Goal: Task Accomplishment & Management: Use online tool/utility

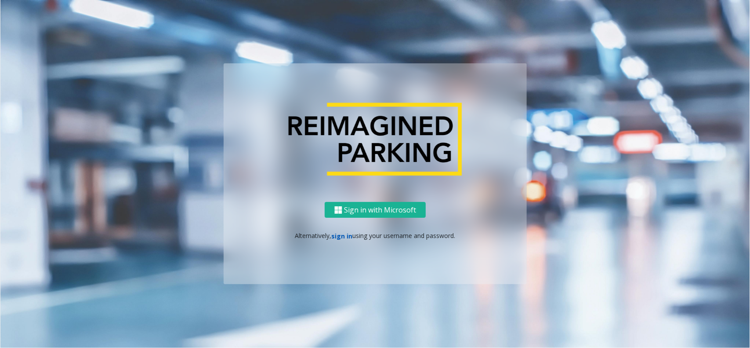
click at [337, 234] on link "sign in" at bounding box center [342, 236] width 21 height 8
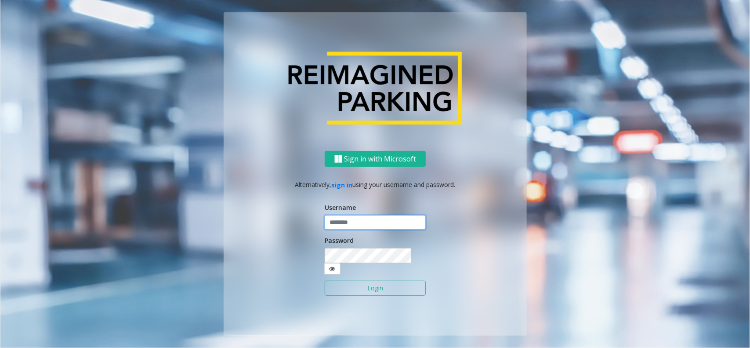
click at [351, 229] on input "text" at bounding box center [375, 222] width 101 height 15
type input "*******"
click at [367, 282] on button "Login" at bounding box center [375, 287] width 101 height 15
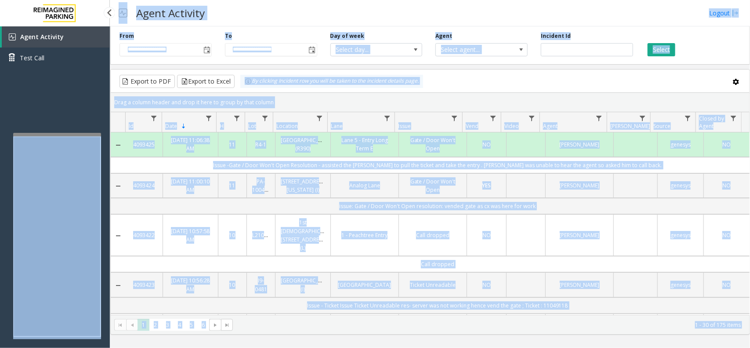
click at [59, 122] on div "Agent Activity Test Call" at bounding box center [55, 200] width 110 height 348
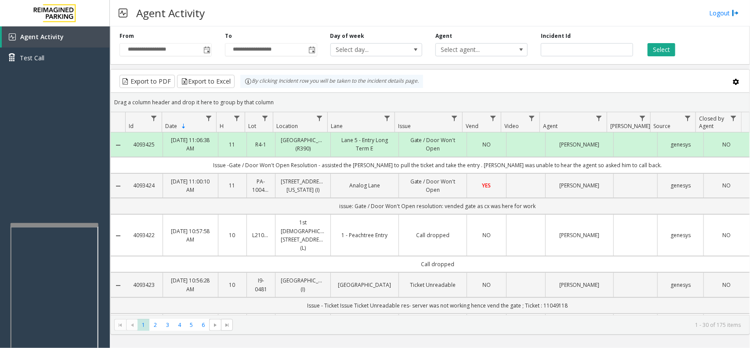
click at [53, 225] on div at bounding box center [55, 225] width 88 height 4
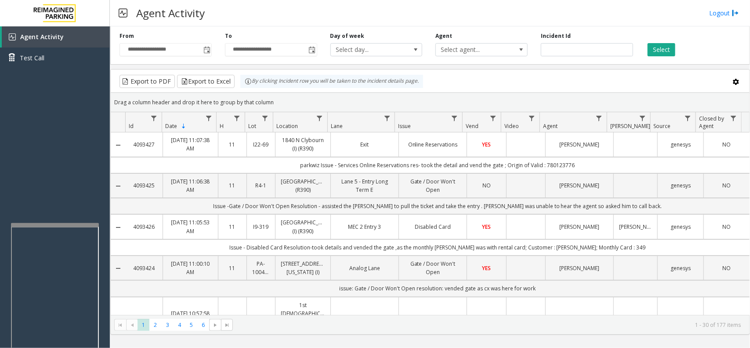
drag, startPoint x: 417, startPoint y: 6, endPoint x: 409, endPoint y: 8, distance: 7.8
drag, startPoint x: 409, startPoint y: 8, endPoint x: 374, endPoint y: 3, distance: 36.0
click at [391, 7] on div "Agent Activity Logout" at bounding box center [430, 13] width 640 height 26
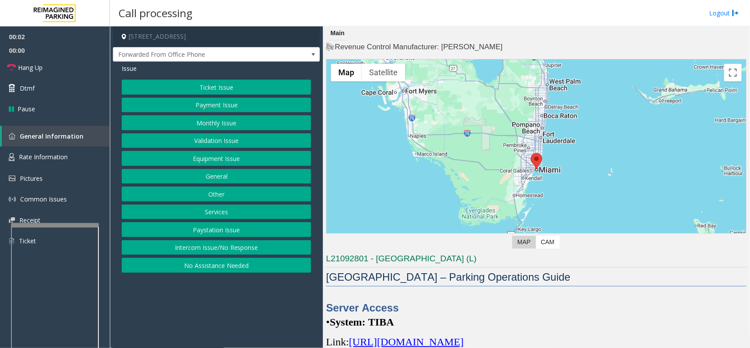
drag, startPoint x: 274, startPoint y: 316, endPoint x: 344, endPoint y: 294, distance: 73.5
click at [264, 312] on app-call-processing-form "[STREET_ADDRESS] Forwarded From Office Phone Issue Ticket Issue Payment Issue M…" at bounding box center [216, 186] width 213 height 321
click at [220, 251] on button "Intercom Issue/No Response" at bounding box center [216, 247] width 189 height 15
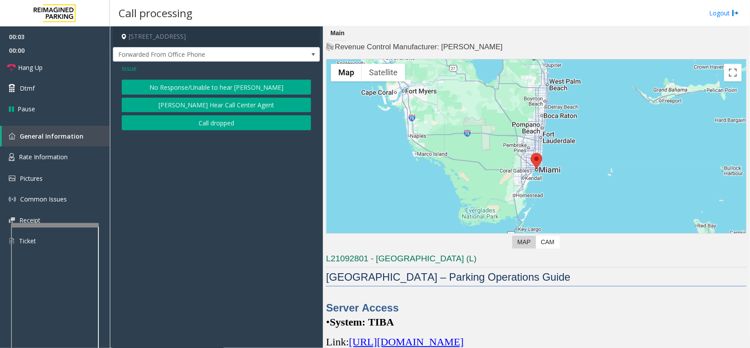
click at [129, 67] on span "Issue" at bounding box center [129, 68] width 15 height 9
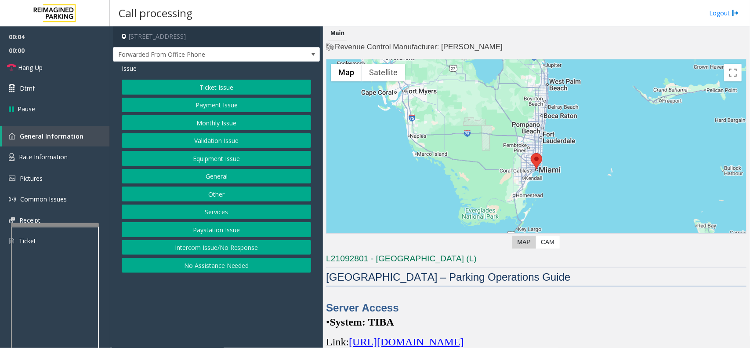
drag, startPoint x: 256, startPoint y: 319, endPoint x: 423, endPoint y: 287, distance: 169.7
click at [271, 316] on app-call-processing-form "[STREET_ADDRESS] Forwarded From Office Phone Issue Ticket Issue Payment Issue M…" at bounding box center [216, 186] width 213 height 321
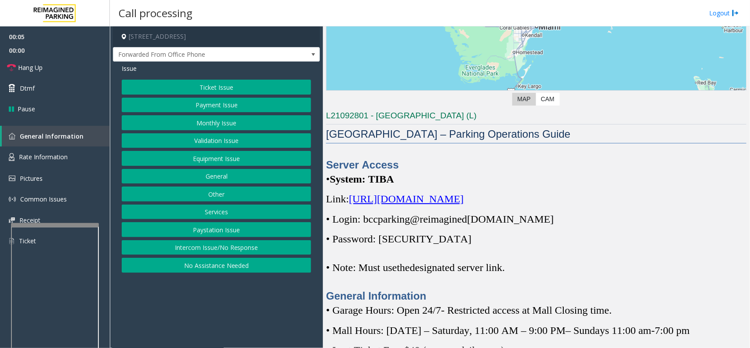
scroll to position [275, 0]
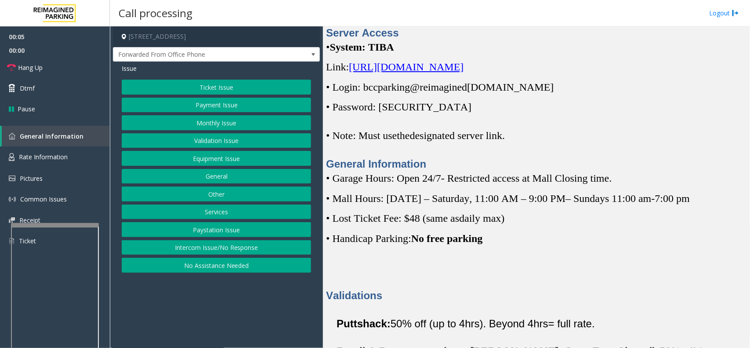
click at [456, 243] on span "No free parking" at bounding box center [447, 237] width 72 height 11
click at [434, 278] on div "Validations" at bounding box center [536, 281] width 421 height 44
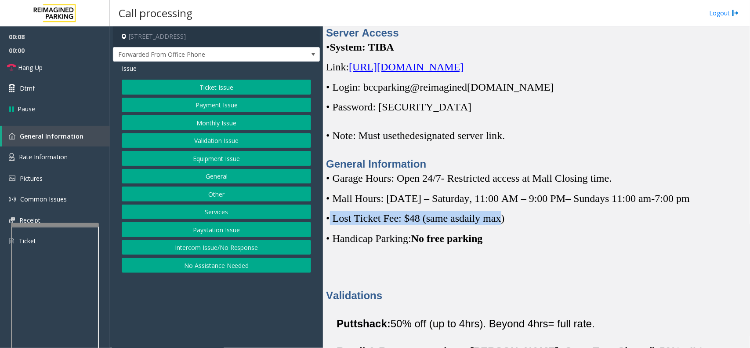
drag, startPoint x: 331, startPoint y: 219, endPoint x: 508, endPoint y: 220, distance: 176.7
click at [505, 220] on span "• Lost Ticket Fee: $48 (same as daily max)" at bounding box center [415, 217] width 178 height 11
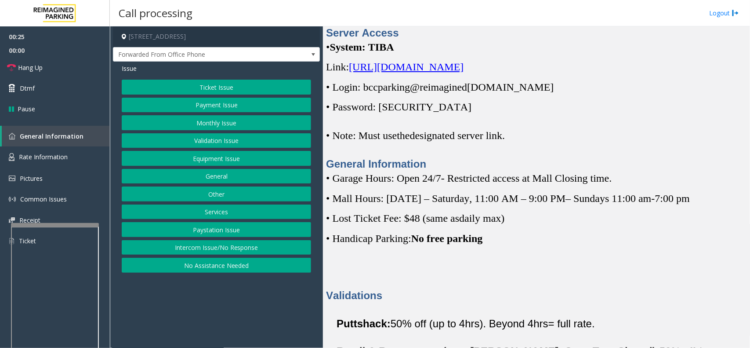
drag, startPoint x: 256, startPoint y: 306, endPoint x: 240, endPoint y: 319, distance: 20.7
click at [240, 319] on app-call-processing-form "[STREET_ADDRESS] Forwarded From Office Phone Issue Ticket Issue Payment Issue M…" at bounding box center [216, 186] width 213 height 321
drag, startPoint x: 247, startPoint y: 319, endPoint x: 224, endPoint y: 323, distance: 23.1
click at [224, 323] on app-call-processing-form "[STREET_ADDRESS] Forwarded From Office Phone Issue Ticket Issue Payment Issue M…" at bounding box center [216, 186] width 213 height 321
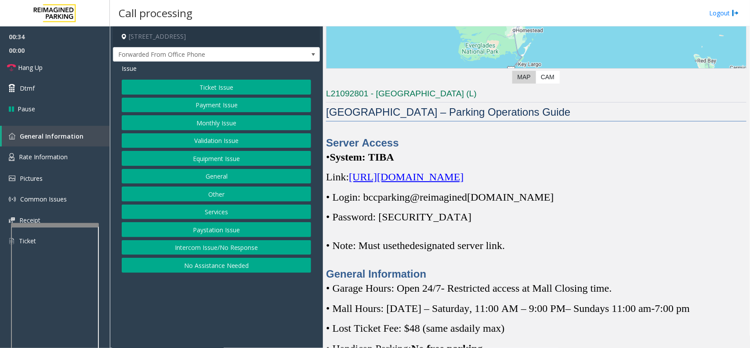
drag, startPoint x: 258, startPoint y: 316, endPoint x: 239, endPoint y: 316, distance: 19.4
click at [239, 316] on app-call-processing-form "[STREET_ADDRESS] Forwarded From Office Phone Issue Ticket Issue Payment Issue M…" at bounding box center [216, 186] width 213 height 321
click at [238, 168] on div "Ticket Issue Payment Issue Monthly Issue Validation Issue Equipment Issue Gener…" at bounding box center [216, 176] width 189 height 193
click at [239, 164] on button "Equipment Issue" at bounding box center [216, 158] width 189 height 15
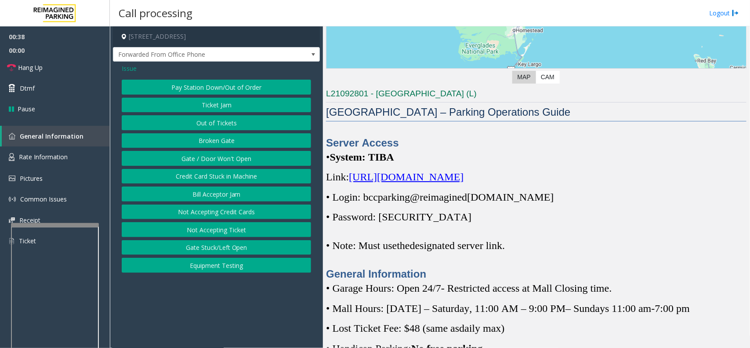
click at [232, 160] on button "Gate / Door Won't Open" at bounding box center [216, 158] width 189 height 15
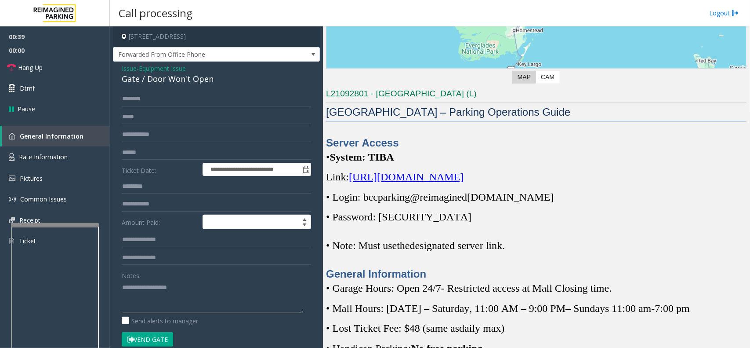
click at [214, 308] on textarea at bounding box center [212, 296] width 181 height 33
drag, startPoint x: 236, startPoint y: 288, endPoint x: 232, endPoint y: 291, distance: 5.3
drag, startPoint x: 232, startPoint y: 291, endPoint x: 198, endPoint y: 296, distance: 34.6
click at [198, 296] on textarea at bounding box center [212, 296] width 181 height 33
click at [238, 296] on textarea at bounding box center [212, 296] width 181 height 33
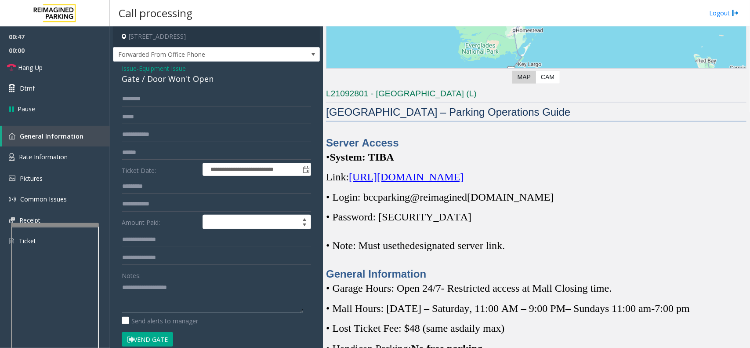
click at [238, 296] on textarea at bounding box center [212, 296] width 181 height 33
drag, startPoint x: 236, startPoint y: 296, endPoint x: 196, endPoint y: 294, distance: 39.6
click at [196, 294] on textarea at bounding box center [212, 296] width 181 height 33
drag, startPoint x: 196, startPoint y: 294, endPoint x: 181, endPoint y: 297, distance: 16.1
click at [181, 297] on textarea at bounding box center [212, 296] width 181 height 33
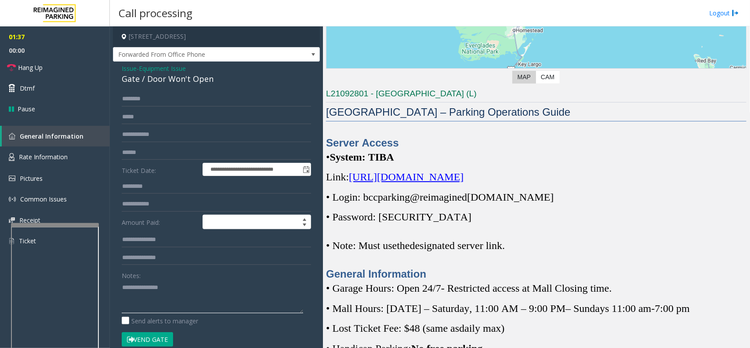
scroll to position [330, 0]
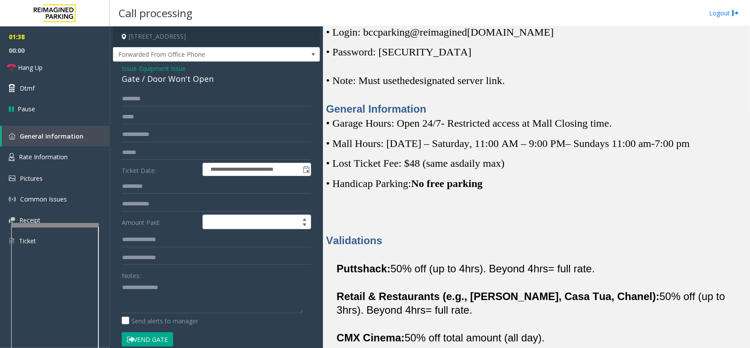
drag, startPoint x: 439, startPoint y: 201, endPoint x: 405, endPoint y: 212, distance: 36.4
click at [404, 212] on p at bounding box center [536, 211] width 421 height 15
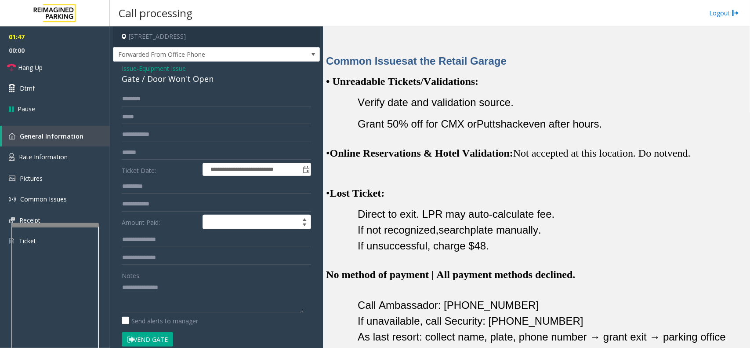
scroll to position [934, 0]
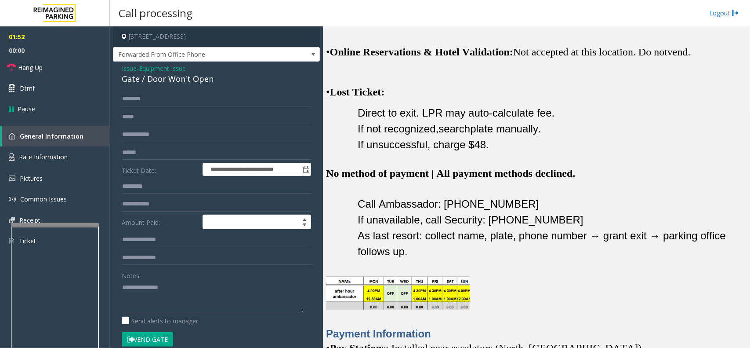
drag, startPoint x: 555, startPoint y: 280, endPoint x: 543, endPoint y: 289, distance: 15.0
drag, startPoint x: 543, startPoint y: 289, endPoint x: 504, endPoint y: 312, distance: 45.3
click at [75, 64] on link "Hang Up" at bounding box center [55, 67] width 110 height 21
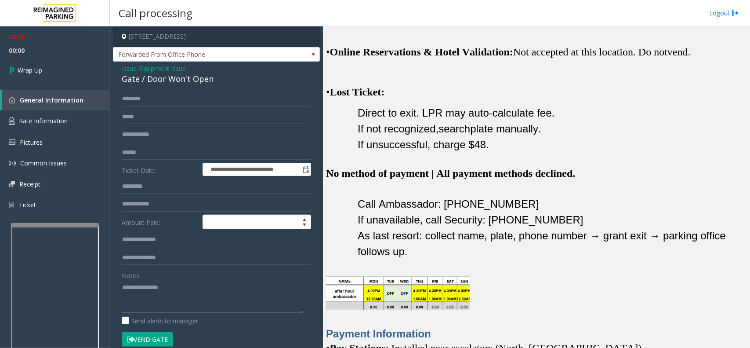
click at [199, 289] on textarea at bounding box center [212, 296] width 181 height 33
type textarea "**********"
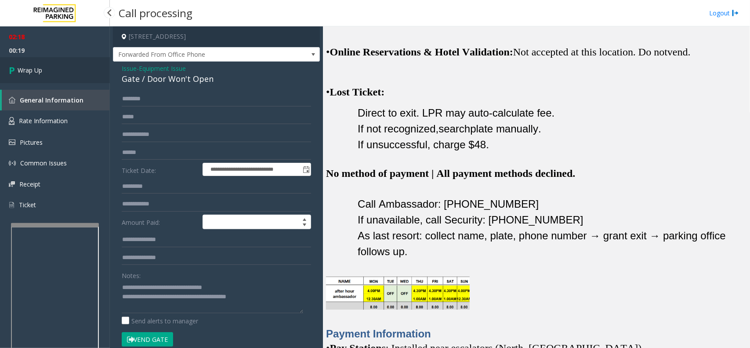
click at [58, 69] on link "Wrap Up" at bounding box center [55, 70] width 110 height 26
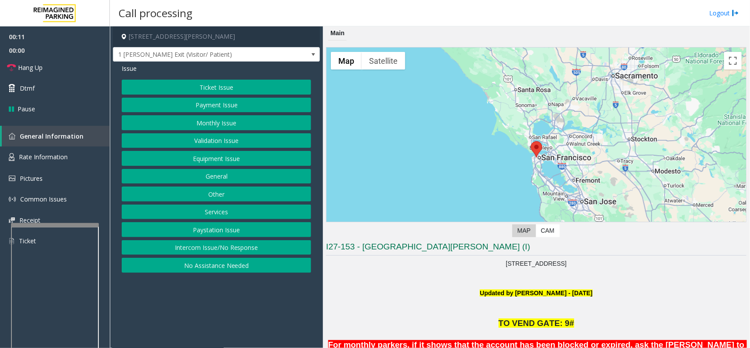
click at [214, 91] on button "Ticket Issue" at bounding box center [216, 87] width 189 height 15
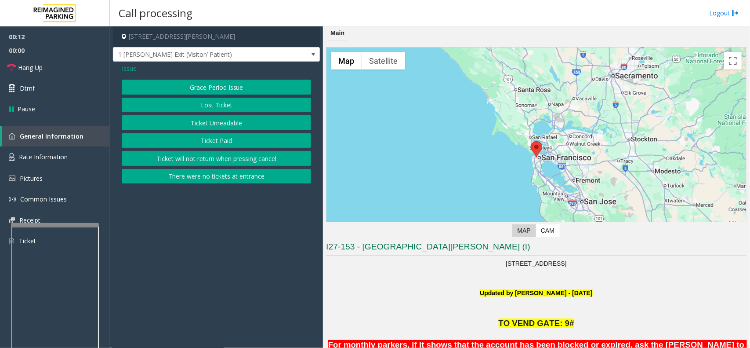
click at [224, 138] on button "Ticket Paid" at bounding box center [216, 140] width 189 height 15
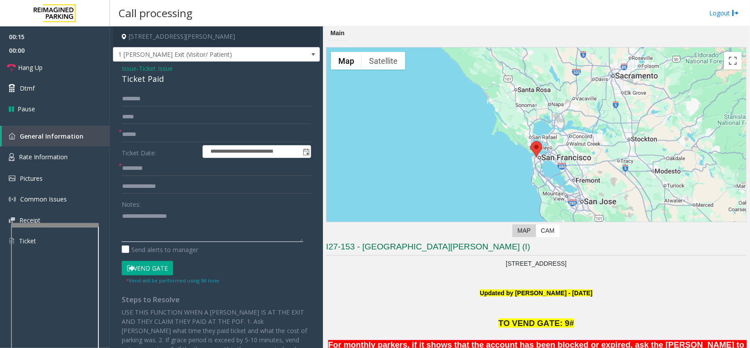
paste textarea "**********"
click at [214, 231] on textarea at bounding box center [212, 225] width 181 height 33
click at [138, 78] on div "Ticket Paid" at bounding box center [216, 79] width 189 height 12
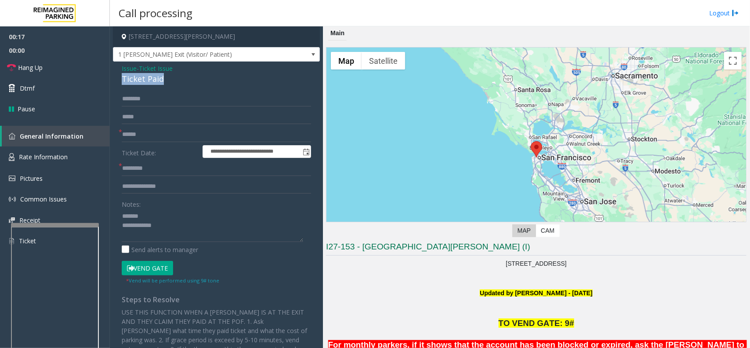
copy div "Ticket Paid"
paste textarea "**********"
drag, startPoint x: 167, startPoint y: 212, endPoint x: 186, endPoint y: 218, distance: 19.9
click at [168, 214] on textarea at bounding box center [212, 225] width 181 height 33
click at [181, 234] on textarea at bounding box center [212, 225] width 181 height 33
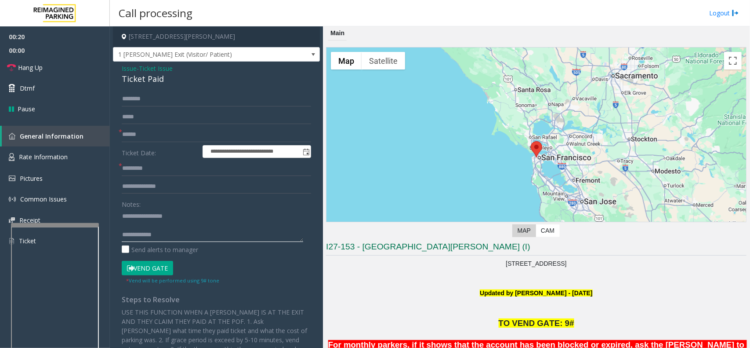
paste textarea "**********"
drag, startPoint x: 155, startPoint y: 236, endPoint x: 123, endPoint y: 236, distance: 31.2
click at [123, 236] on textarea at bounding box center [212, 225] width 181 height 33
type textarea "**********"
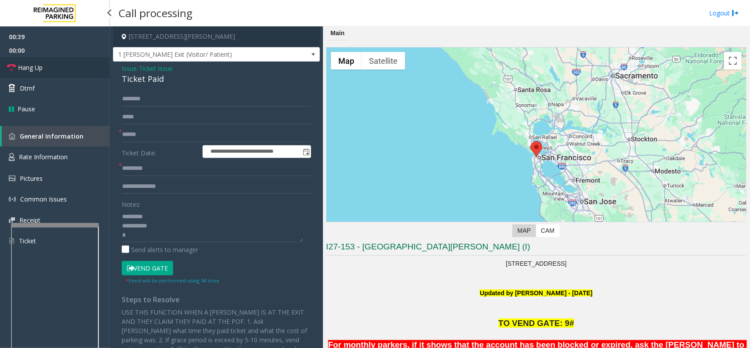
click at [75, 69] on link "Hang Up" at bounding box center [55, 67] width 110 height 21
click at [168, 138] on input "text" at bounding box center [216, 134] width 189 height 15
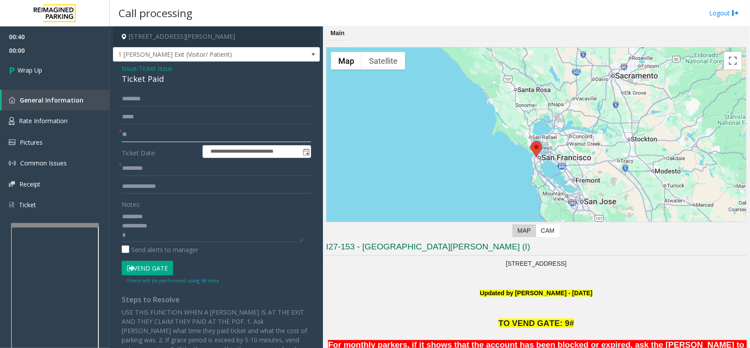
type input "**"
click at [162, 167] on input "text" at bounding box center [216, 168] width 189 height 15
type input "**"
click at [150, 236] on textarea at bounding box center [212, 225] width 181 height 33
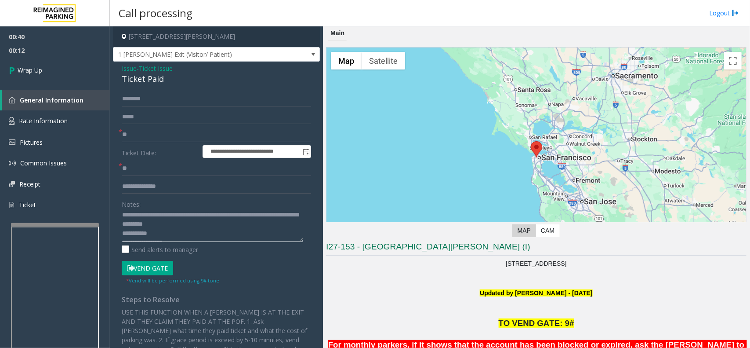
scroll to position [14, 0]
drag, startPoint x: 159, startPoint y: 236, endPoint x: 240, endPoint y: 228, distance: 80.9
click at [240, 228] on textarea at bounding box center [212, 225] width 181 height 33
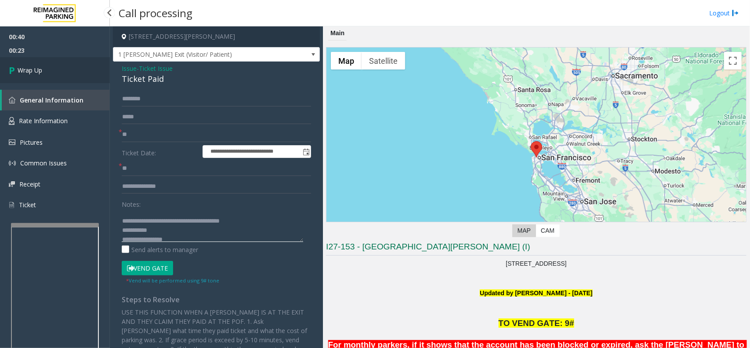
type textarea "**********"
click at [62, 67] on link "Wrap Up" at bounding box center [55, 70] width 110 height 26
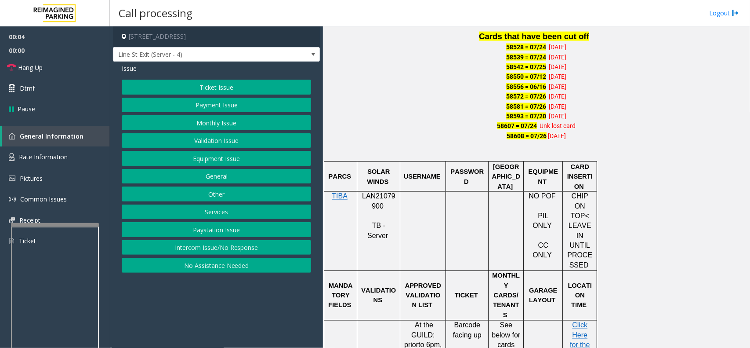
scroll to position [604, 0]
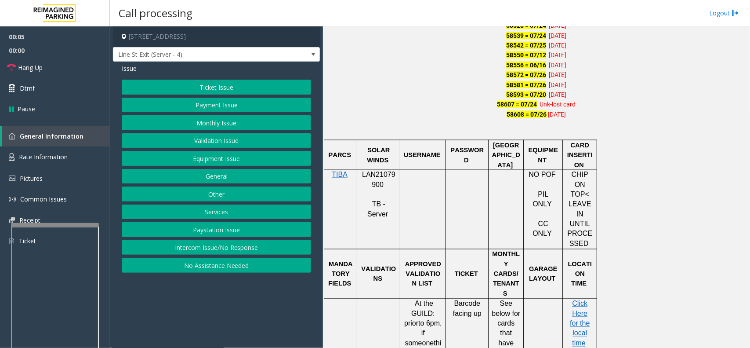
click at [379, 184] on span "LAN21079900" at bounding box center [378, 179] width 33 height 17
copy p "LAN21079900"
drag, startPoint x: 221, startPoint y: 299, endPoint x: 224, endPoint y: 254, distance: 45.4
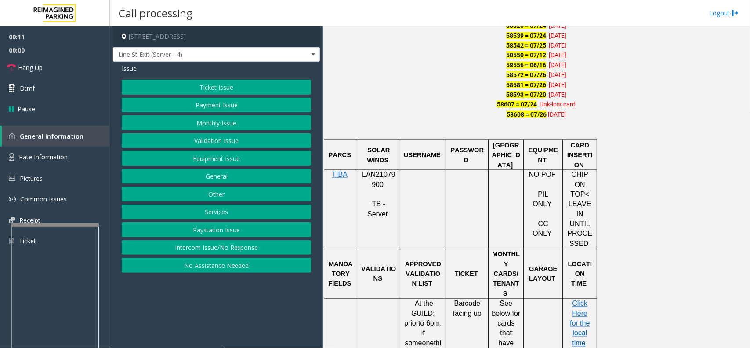
click at [221, 299] on app-call-processing-form "[STREET_ADDRESS] Line St Exit (Server - 4) Issue Ticket Issue Payment Issue Mon…" at bounding box center [216, 186] width 213 height 321
click at [172, 105] on button "Payment Issue" at bounding box center [216, 105] width 189 height 15
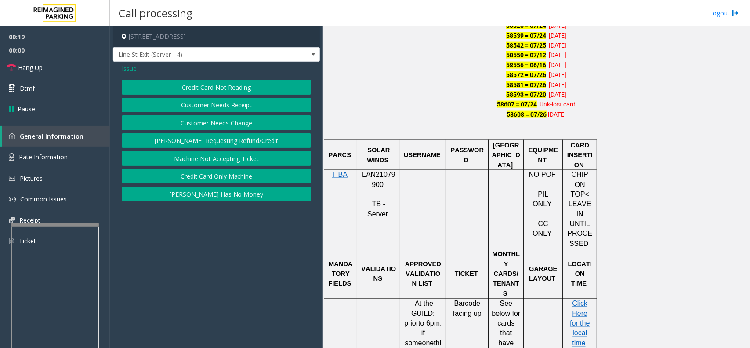
click at [185, 86] on button "Credit Card Not Reading" at bounding box center [216, 87] width 189 height 15
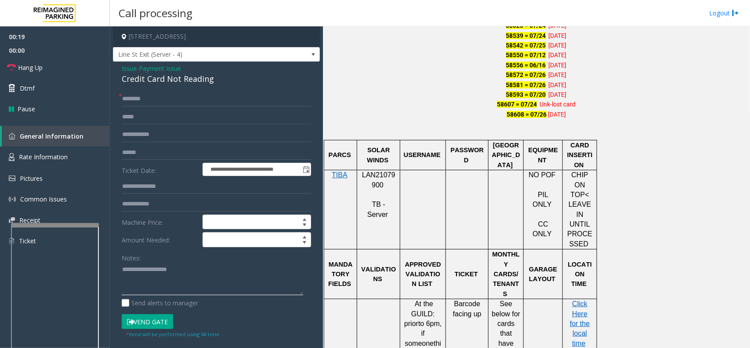
paste textarea "**********"
click at [190, 273] on textarea at bounding box center [212, 278] width 181 height 33
drag, startPoint x: 115, startPoint y: 78, endPoint x: 210, endPoint y: 87, distance: 94.9
click at [210, 87] on div "**********" at bounding box center [216, 280] width 207 height 437
copy div "Credit Card Not Reading"
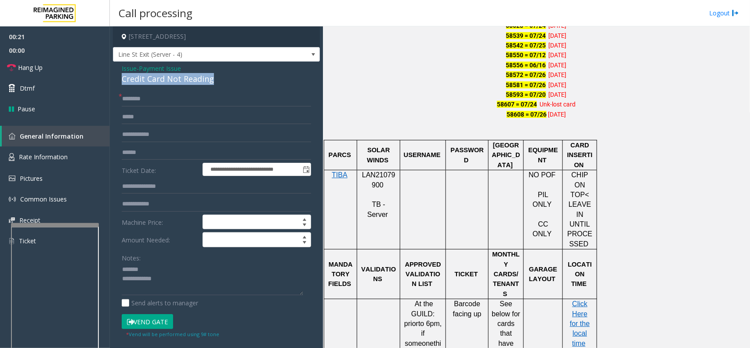
click at [189, 80] on div "Credit Card Not Reading" at bounding box center [216, 79] width 189 height 12
paste textarea "**********"
click at [170, 268] on textarea at bounding box center [212, 278] width 181 height 33
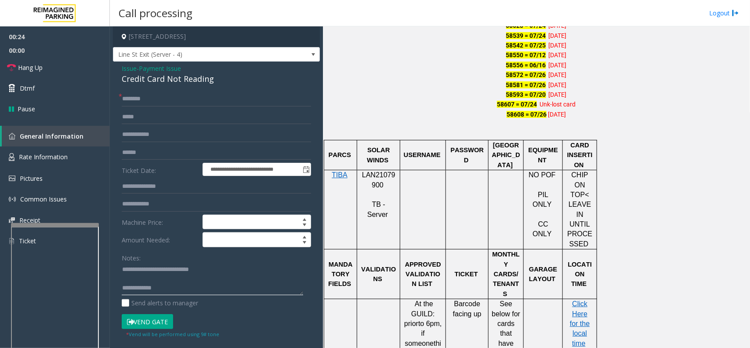
paste textarea "**********"
click at [186, 288] on textarea at bounding box center [212, 278] width 181 height 33
type textarea "**********"
click at [160, 146] on input "text" at bounding box center [216, 152] width 189 height 15
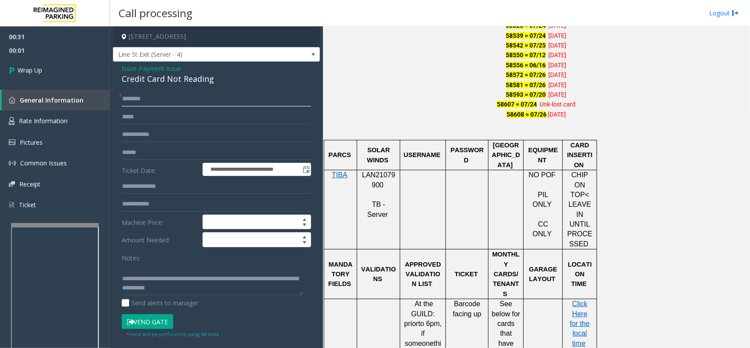
click at [155, 93] on input "text" at bounding box center [216, 98] width 189 height 15
type input "**"
drag, startPoint x: 248, startPoint y: 289, endPoint x: 258, endPoint y: 290, distance: 9.3
click at [258, 290] on textarea at bounding box center [212, 278] width 181 height 33
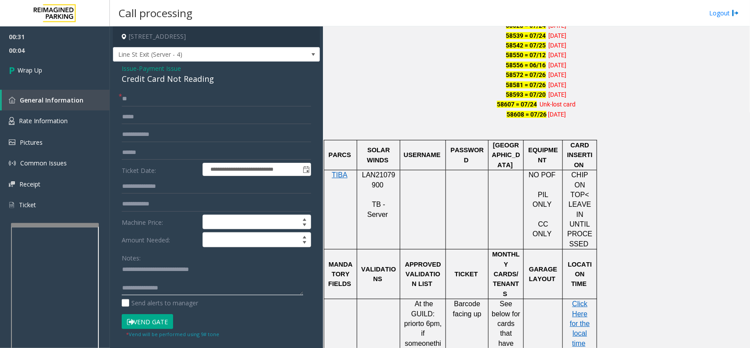
scroll to position [0, 0]
type textarea "**********"
click at [58, 73] on link "Wrap Up" at bounding box center [55, 70] width 110 height 26
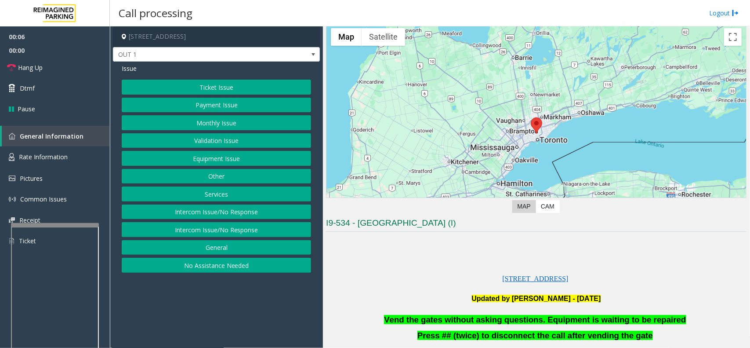
scroll to position [55, 0]
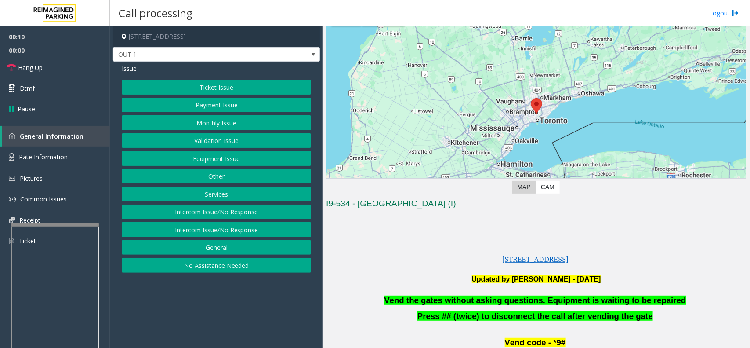
click at [214, 198] on button "Services" at bounding box center [216, 193] width 189 height 15
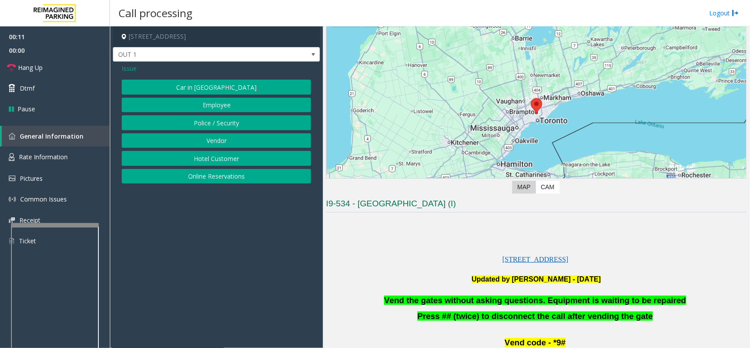
click at [234, 122] on button "Police / Security" at bounding box center [216, 122] width 189 height 15
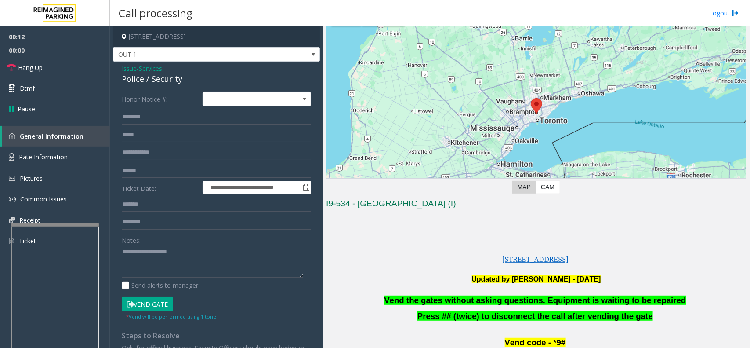
click at [501, 301] on span "Vend the gates without asking questions. Equipment is waiting to be repaired" at bounding box center [535, 299] width 302 height 9
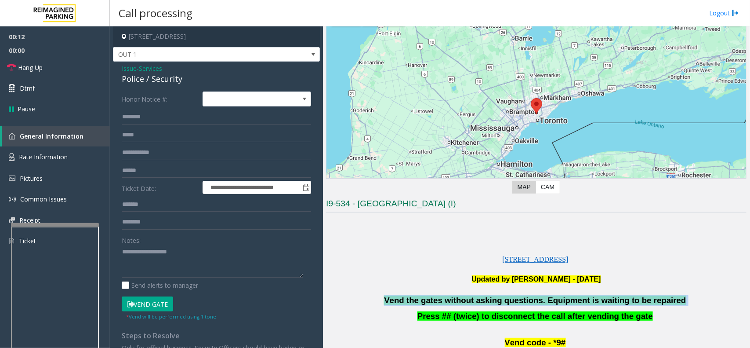
click at [500, 301] on span "Vend the gates without asking questions. Equipment is waiting to be repaired" at bounding box center [535, 299] width 302 height 9
copy p "Vend the gates without asking questions. Equipment is waiting to be repaired"
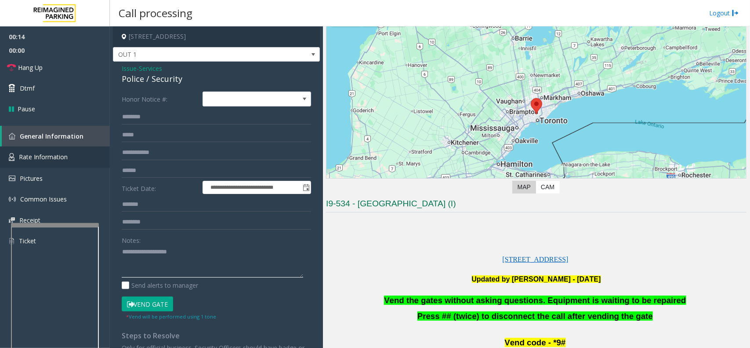
drag, startPoint x: 132, startPoint y: 258, endPoint x: 73, endPoint y: 146, distance: 126.6
click at [130, 255] on textarea at bounding box center [212, 261] width 181 height 33
paste textarea "**********"
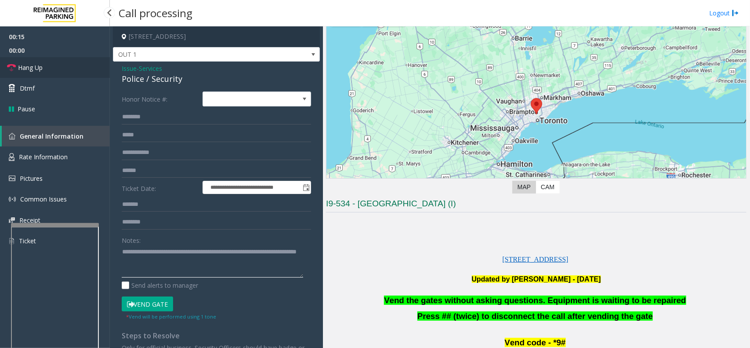
type textarea "**********"
click at [60, 58] on link "Hang Up" at bounding box center [55, 67] width 110 height 21
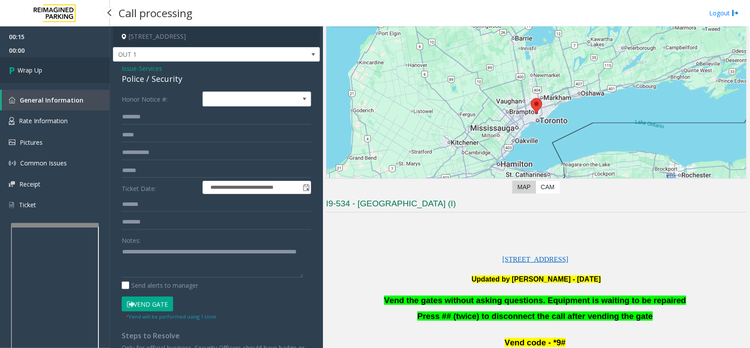
click at [73, 67] on link "Wrap Up" at bounding box center [55, 70] width 110 height 26
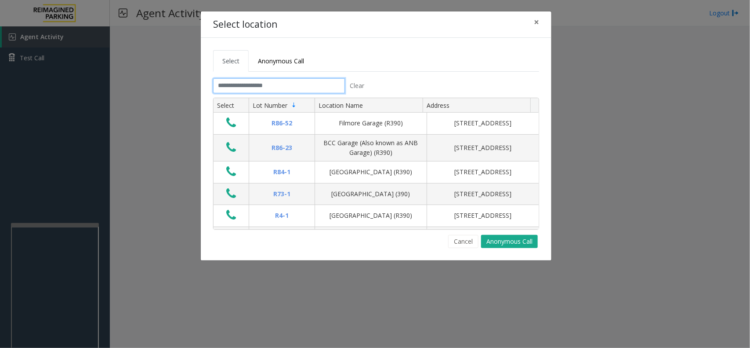
click at [327, 84] on input "text" at bounding box center [279, 85] width 132 height 15
drag, startPoint x: 462, startPoint y: 242, endPoint x: 324, endPoint y: 266, distance: 140.0
click at [447, 246] on div "Cancel Anonymous Call" at bounding box center [376, 241] width 326 height 13
click at [52, 309] on div "Select location × Select Anonymous Call Clear Select Lot Number Location Name A…" at bounding box center [375, 174] width 750 height 348
click at [460, 242] on button "Cancel" at bounding box center [463, 241] width 30 height 13
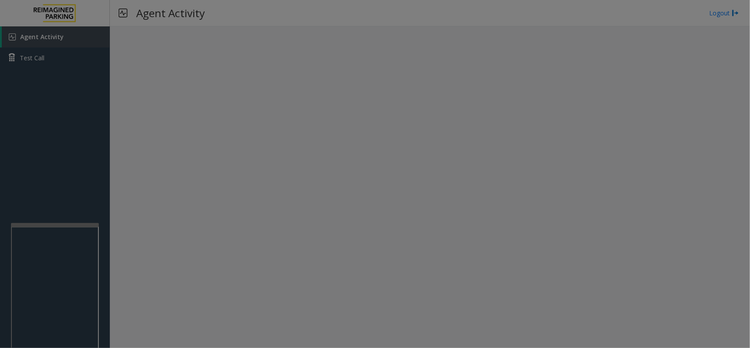
click at [460, 242] on div "Select location × Select Anonymous Call Clear Select Lot Number Location Name A…" at bounding box center [375, 174] width 750 height 348
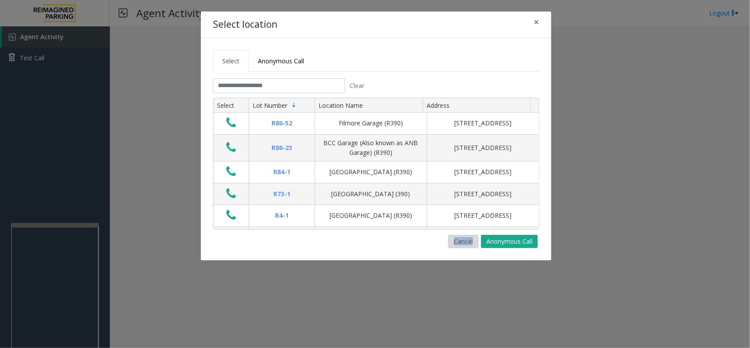
click at [465, 238] on button "Cancel" at bounding box center [463, 241] width 30 height 13
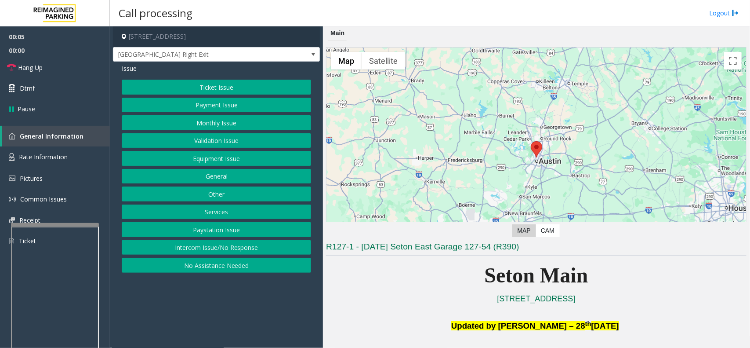
click at [192, 157] on button "Equipment Issue" at bounding box center [216, 158] width 189 height 15
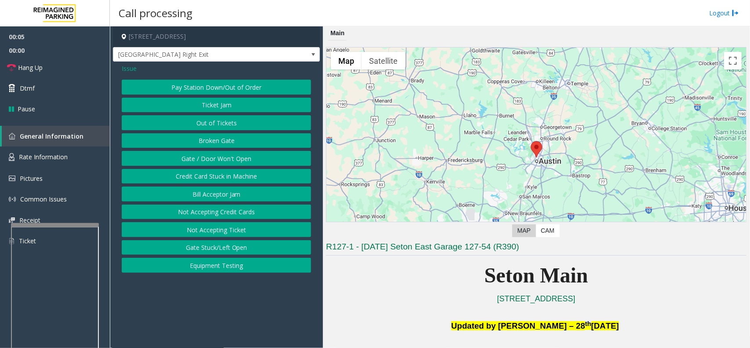
click at [192, 157] on button "Gate / Door Won't Open" at bounding box center [216, 158] width 189 height 15
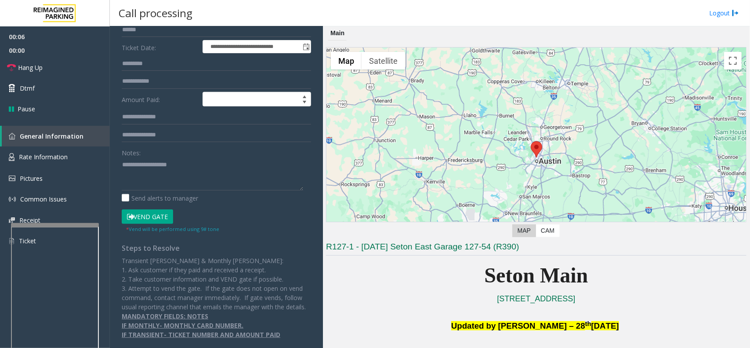
scroll to position [132, 0]
click at [152, 209] on button "Vend Gate" at bounding box center [147, 216] width 51 height 15
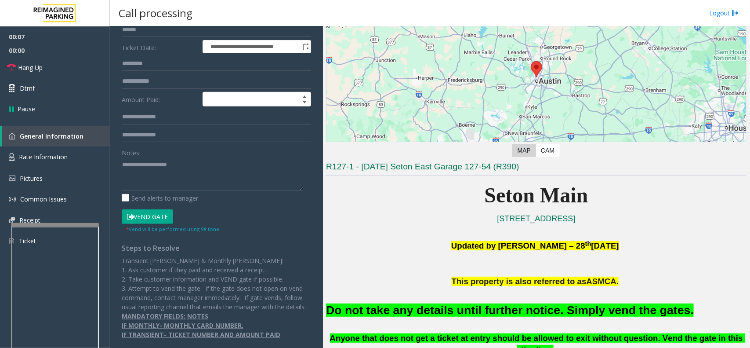
scroll to position [220, 0]
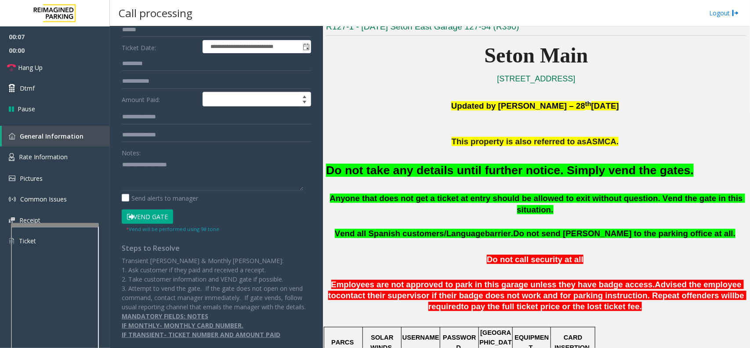
click at [492, 165] on font "Do not take any details until further notice. Simply vend the gates." at bounding box center [510, 169] width 368 height 13
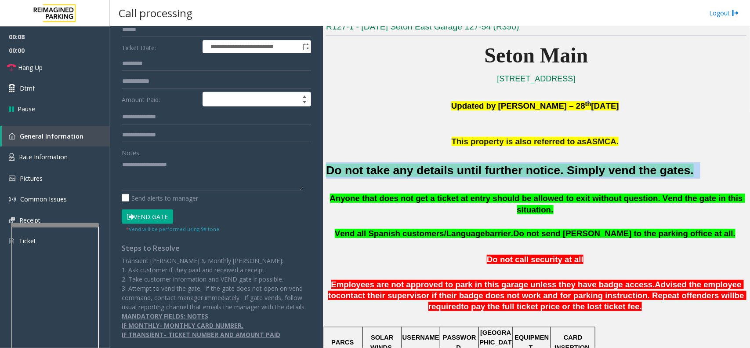
click at [492, 165] on font "Do not take any details until further notice. Simply vend the gates." at bounding box center [510, 169] width 368 height 13
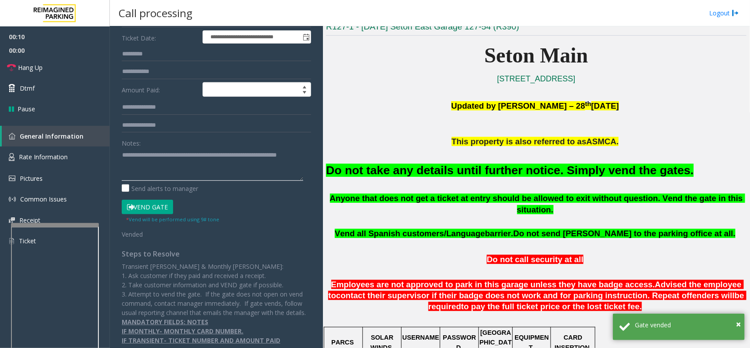
click at [282, 169] on textarea at bounding box center [212, 164] width 181 height 33
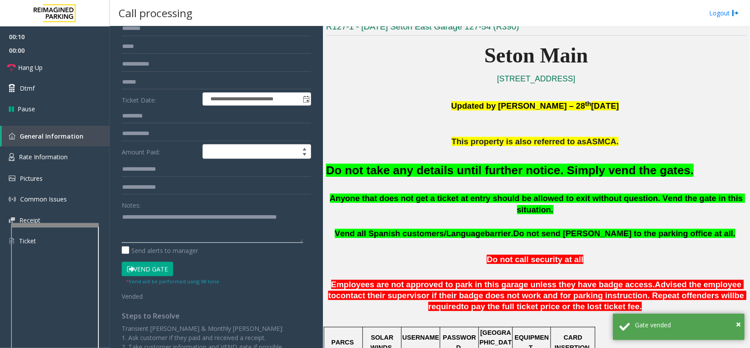
scroll to position [0, 0]
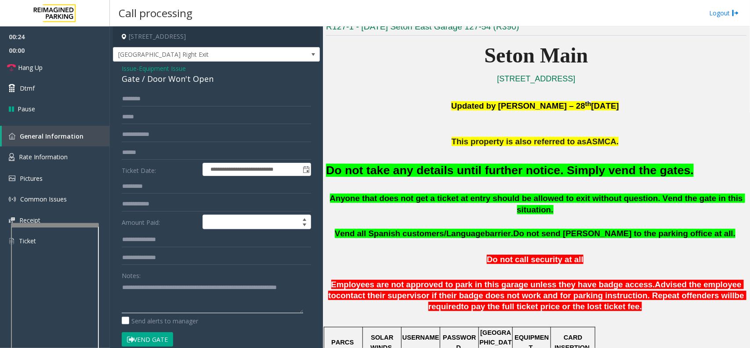
type textarea "**********"
click at [156, 335] on button "Vend Gate" at bounding box center [147, 339] width 51 height 15
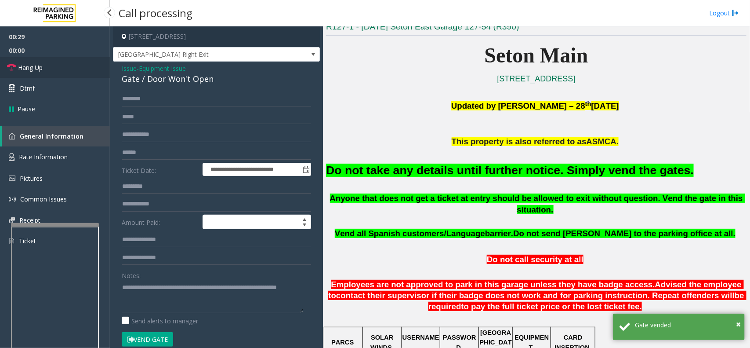
click at [73, 60] on link "Hang Up" at bounding box center [55, 67] width 110 height 21
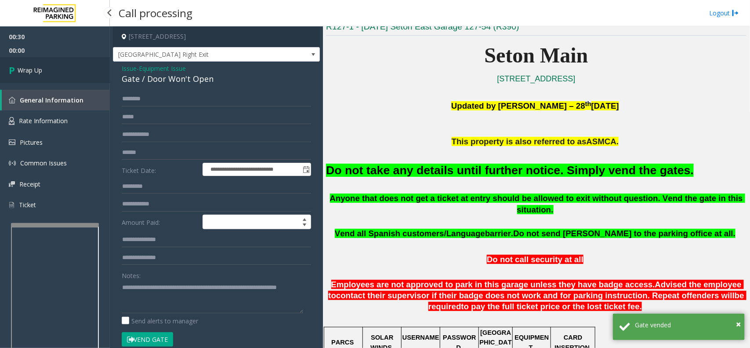
click at [104, 57] on link "Wrap Up" at bounding box center [55, 70] width 110 height 26
click at [65, 72] on div "00:30 00:00 Wrap Up General Information Rate Information Pictures Common Issues…" at bounding box center [55, 124] width 110 height 196
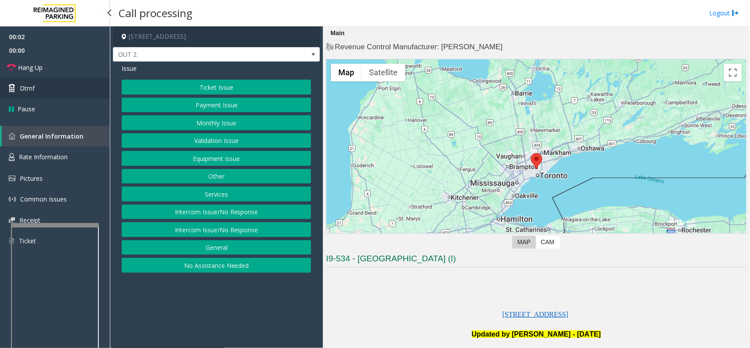
click at [34, 88] on span "Dtmf" at bounding box center [27, 87] width 15 height 9
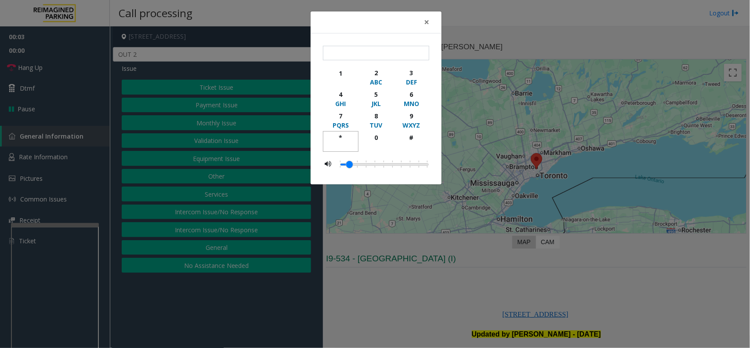
drag, startPoint x: 339, startPoint y: 139, endPoint x: 408, endPoint y: 127, distance: 70.1
click at [339, 138] on div "*" at bounding box center [341, 137] width 24 height 9
click at [412, 115] on div "9" at bounding box center [411, 115] width 24 height 9
drag, startPoint x: 411, startPoint y: 141, endPoint x: 414, endPoint y: 111, distance: 30.0
click at [411, 139] on div "#" at bounding box center [411, 137] width 24 height 9
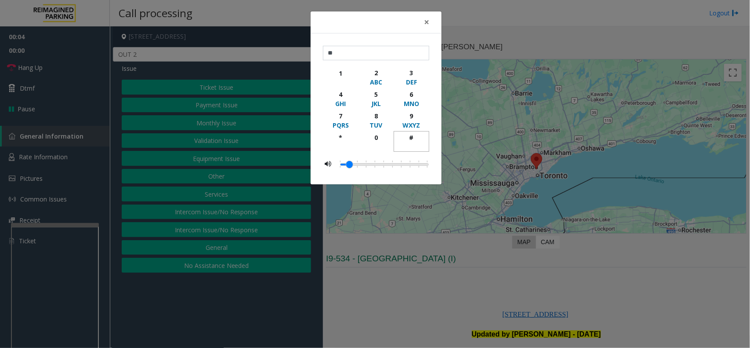
type input "***"
click at [421, 20] on button "×" at bounding box center [427, 22] width 18 height 22
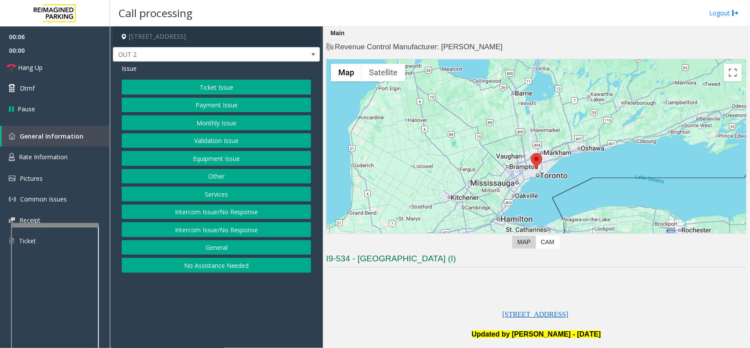
click at [216, 161] on button "Equipment Issue" at bounding box center [216, 158] width 189 height 15
click at [216, 161] on button "Gate / Door Won't Open" at bounding box center [216, 158] width 189 height 15
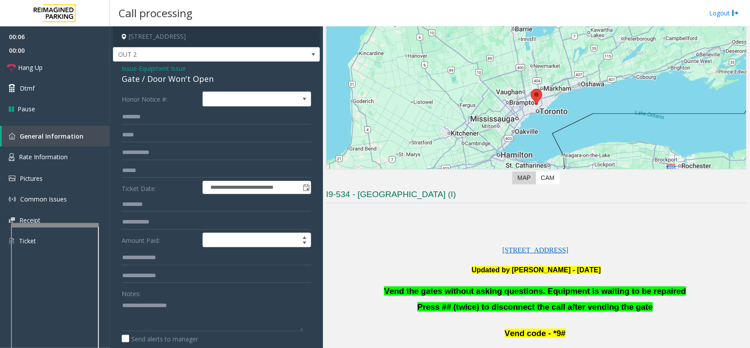
scroll to position [165, 0]
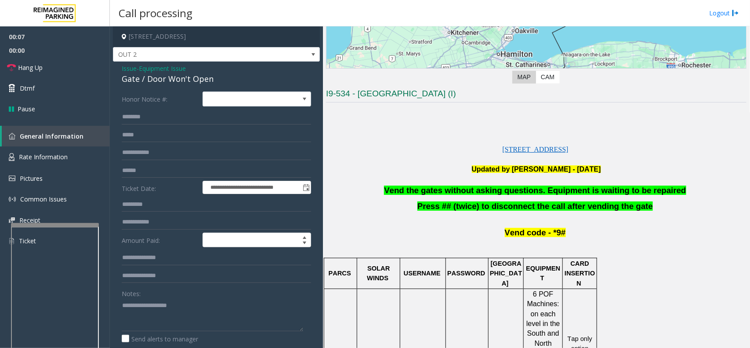
click at [477, 193] on span "Vend the gates without asking questions. Equipment is waiting to be repaired" at bounding box center [535, 189] width 302 height 9
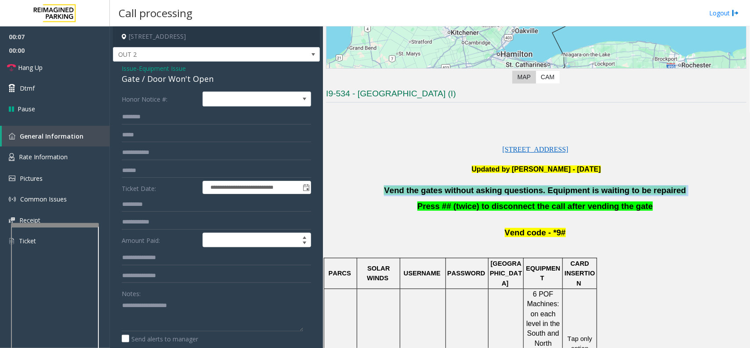
click at [477, 193] on span "Vend the gates without asking questions. Equipment is waiting to be repaired" at bounding box center [535, 189] width 302 height 9
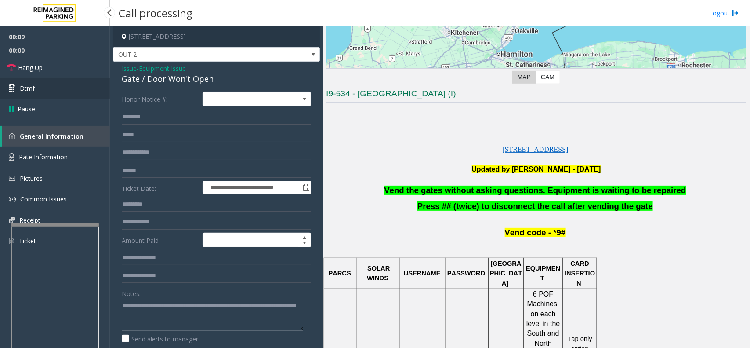
type textarea "**********"
click at [65, 80] on link "Dtmf" at bounding box center [55, 88] width 110 height 21
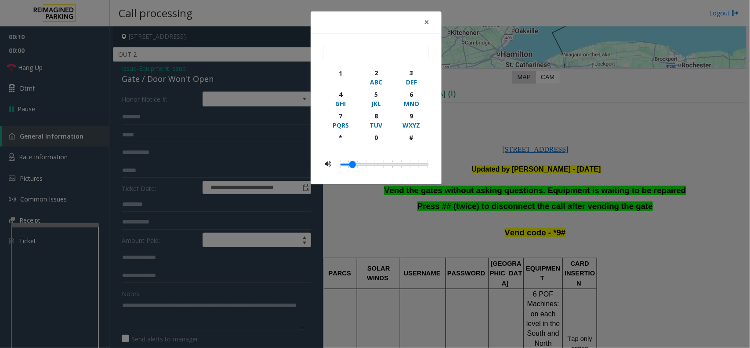
click at [66, 72] on div "× 1 2 ABC 3 DEF 4 GHI 5 JKL 6 MNO 7 PQRS 8 TUV 9 WXYZ * 0 #" at bounding box center [375, 174] width 750 height 348
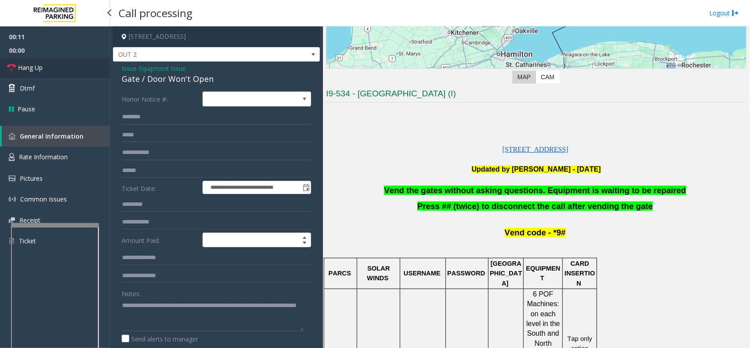
click at [66, 69] on link "Hang Up" at bounding box center [55, 67] width 110 height 21
click at [71, 68] on link "Hang Up" at bounding box center [55, 67] width 110 height 21
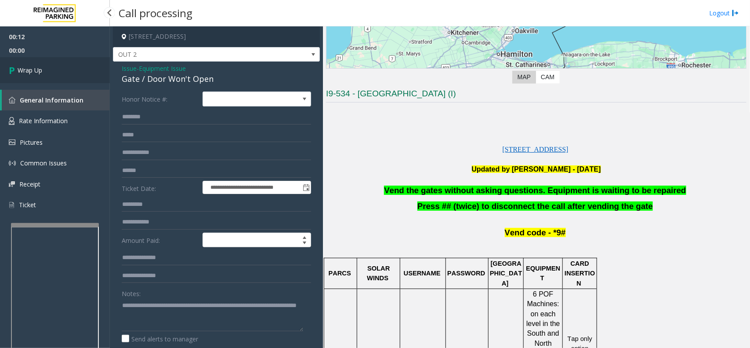
click at [71, 68] on link "Wrap Up" at bounding box center [55, 70] width 110 height 26
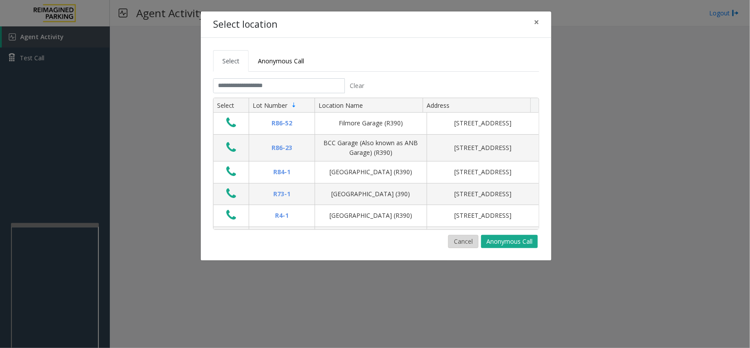
drag, startPoint x: 469, startPoint y: 241, endPoint x: 458, endPoint y: 242, distance: 11.0
click at [466, 241] on button "Cancel" at bounding box center [463, 241] width 30 height 13
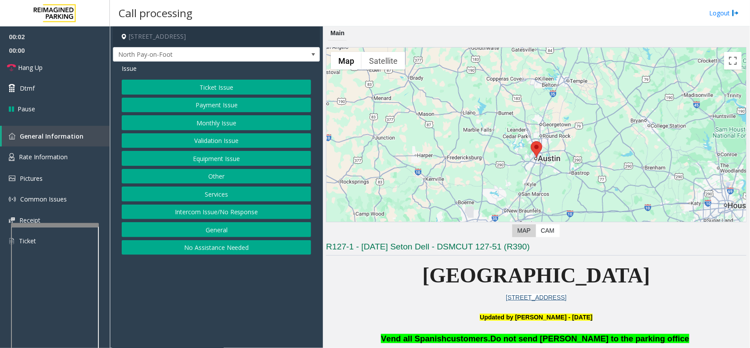
drag, startPoint x: 206, startPoint y: 320, endPoint x: 196, endPoint y: 321, distance: 10.1
click at [196, 321] on app-call-processing-form "[STREET_ADDRESS] North Pay-on-Foot Issue Ticket Issue Payment Issue Monthly Iss…" at bounding box center [216, 186] width 213 height 321
click at [225, 86] on button "Ticket Issue" at bounding box center [216, 87] width 189 height 15
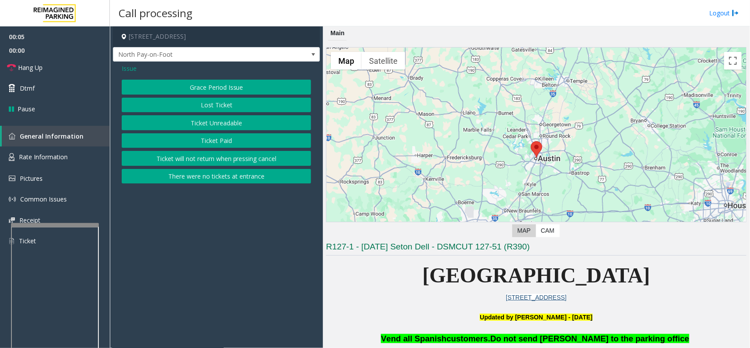
click at [132, 69] on span "Issue" at bounding box center [129, 68] width 15 height 9
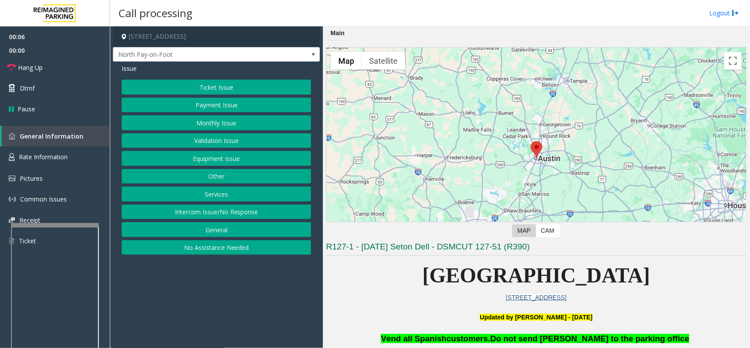
click at [212, 91] on button "Ticket Issue" at bounding box center [216, 87] width 189 height 15
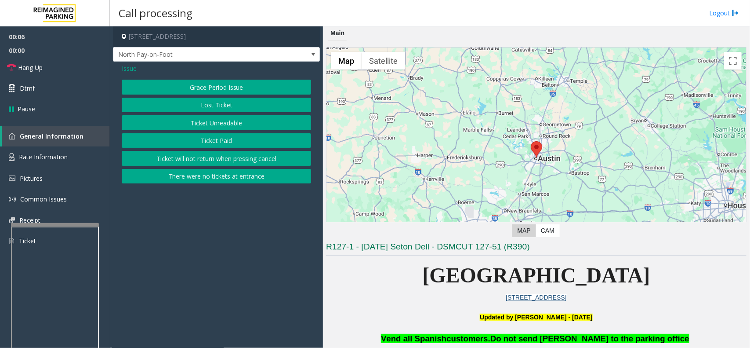
click at [212, 128] on button "Ticket Unreadable" at bounding box center [216, 122] width 189 height 15
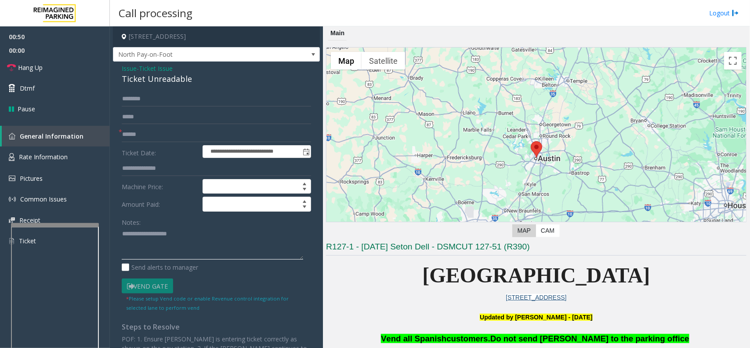
paste textarea "**********"
type textarea "**********"
click at [134, 131] on input "text" at bounding box center [216, 134] width 189 height 15
click at [125, 68] on span "Issue" at bounding box center [129, 68] width 15 height 9
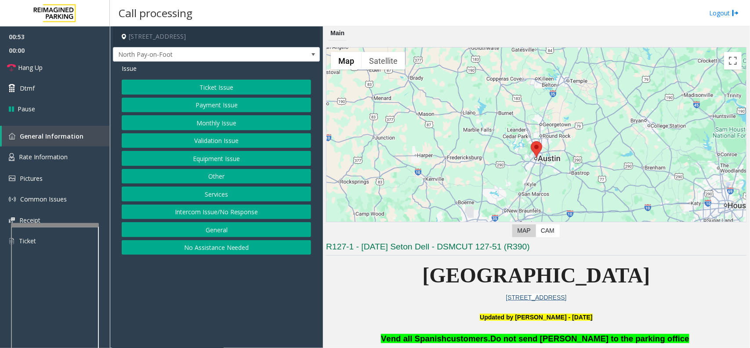
click at [192, 104] on button "Payment Issue" at bounding box center [216, 105] width 189 height 15
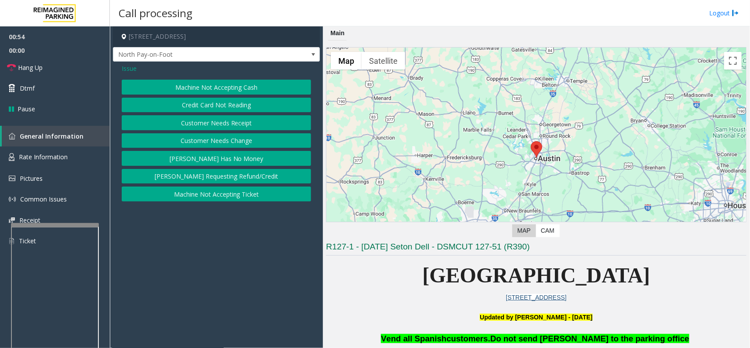
click at [208, 107] on button "Credit Card Not Reading" at bounding box center [216, 105] width 189 height 15
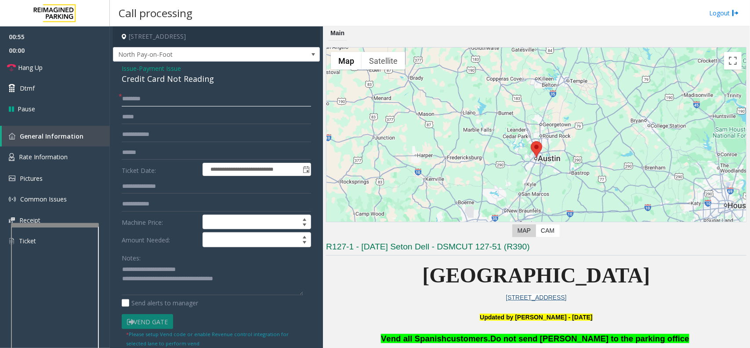
click at [143, 93] on input "text" at bounding box center [216, 98] width 189 height 15
type input "**"
click at [75, 67] on link "Hang Up" at bounding box center [55, 67] width 110 height 21
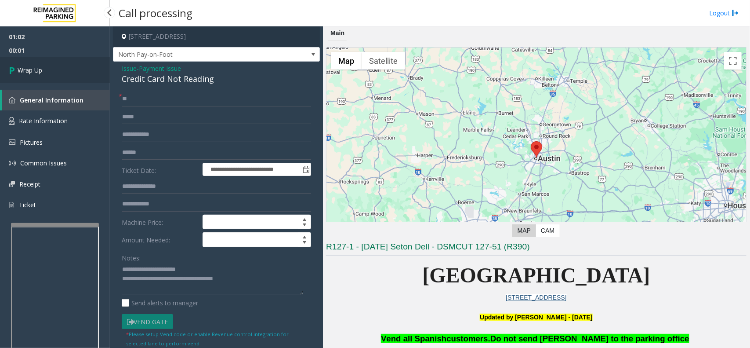
click at [84, 62] on link "Wrap Up" at bounding box center [55, 70] width 110 height 26
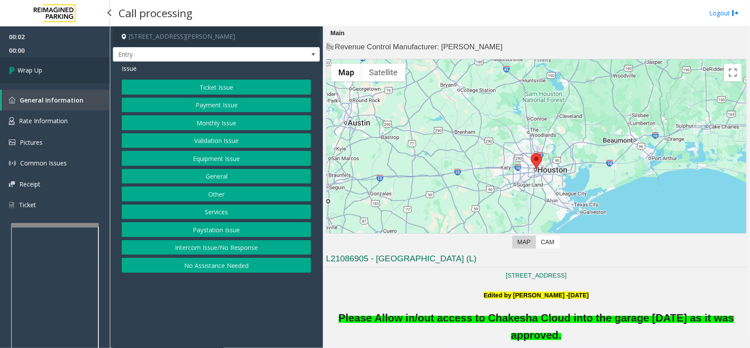
click at [82, 70] on link "Wrap Up" at bounding box center [55, 70] width 110 height 26
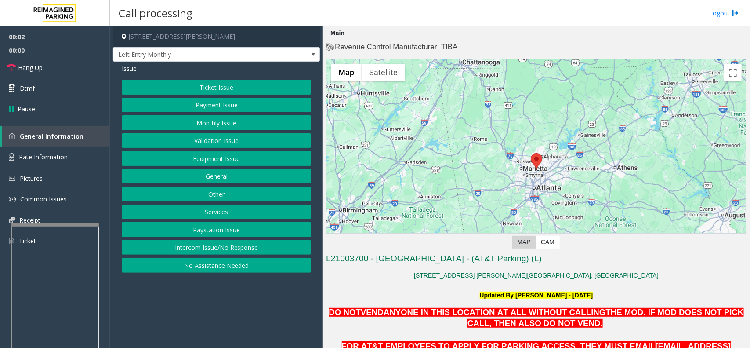
drag, startPoint x: 260, startPoint y: 297, endPoint x: 299, endPoint y: 295, distance: 39.6
click at [261, 305] on app-call-processing-form "[STREET_ADDRESS][PERSON_NAME] Left Entry Monthly Issue Ticket Issue Payment Iss…" at bounding box center [216, 186] width 213 height 321
click at [245, 126] on button "Monthly Issue" at bounding box center [216, 122] width 189 height 15
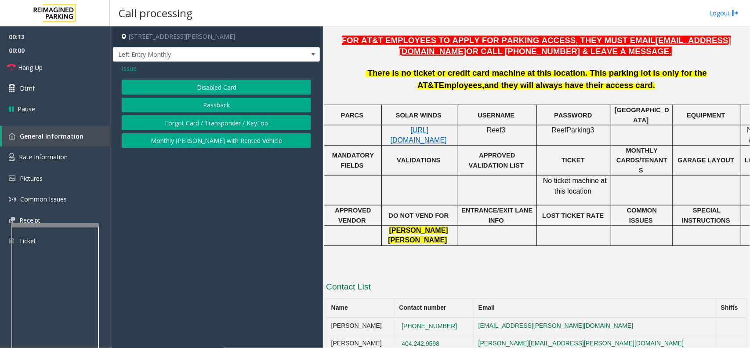
scroll to position [322, 0]
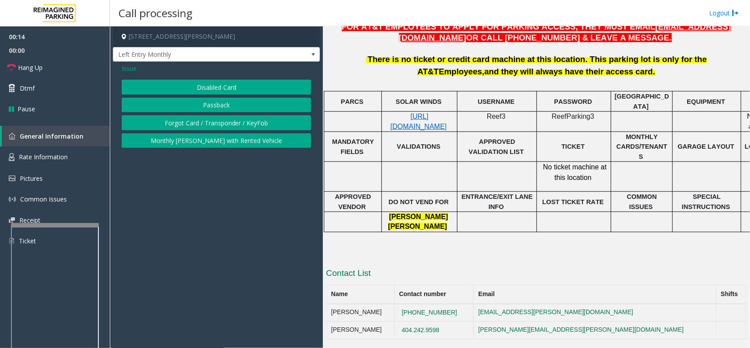
drag, startPoint x: 472, startPoint y: 305, endPoint x: 400, endPoint y: 303, distance: 72.5
click at [400, 304] on tr "[PERSON_NAME] [PHONE_NUMBER] [EMAIL_ADDRESS][PERSON_NAME][DOMAIN_NAME]" at bounding box center [537, 313] width 420 height 18
copy tr "[PHONE_NUMBER]"
click at [181, 86] on button "Disabled Card" at bounding box center [216, 87] width 189 height 15
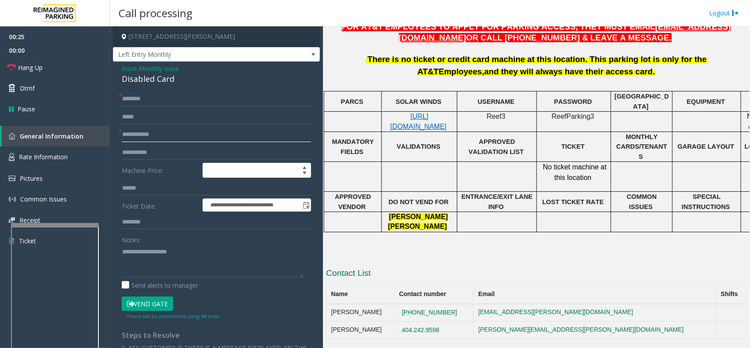
click at [181, 138] on input "text" at bounding box center [216, 134] width 189 height 15
click at [244, 260] on textarea at bounding box center [212, 260] width 181 height 33
paste textarea "**********"
click at [141, 80] on div "Disabled Card" at bounding box center [216, 79] width 189 height 12
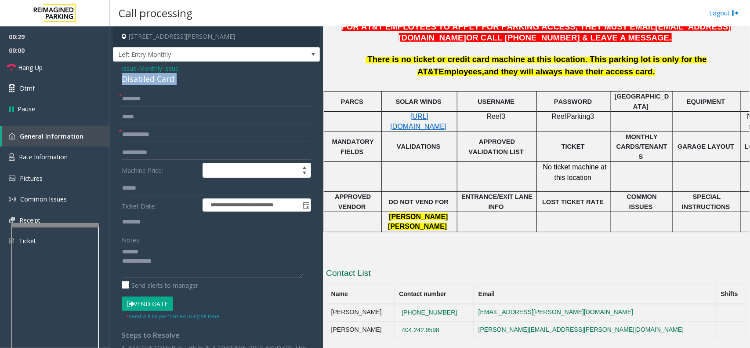
click at [141, 80] on div "Disabled Card" at bounding box center [216, 79] width 189 height 12
copy div "Disabled Card"
click at [172, 249] on textarea at bounding box center [212, 260] width 181 height 33
paste textarea "**********"
click at [180, 130] on input "text" at bounding box center [216, 134] width 189 height 15
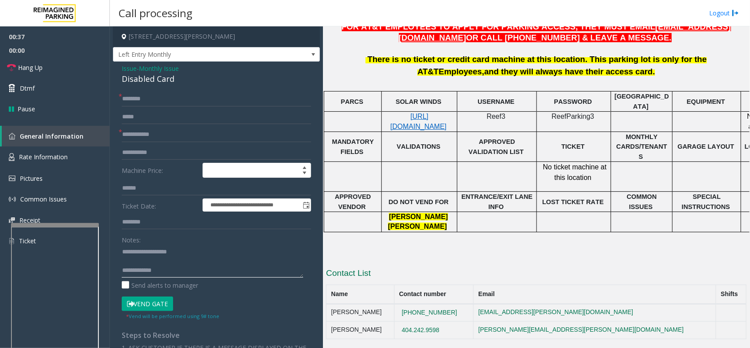
click at [181, 272] on textarea at bounding box center [212, 260] width 181 height 33
type textarea "**********"
click at [150, 128] on input "text" at bounding box center [216, 134] width 189 height 15
type input "**********"
click at [240, 107] on form "**********" at bounding box center [216, 205] width 189 height 229
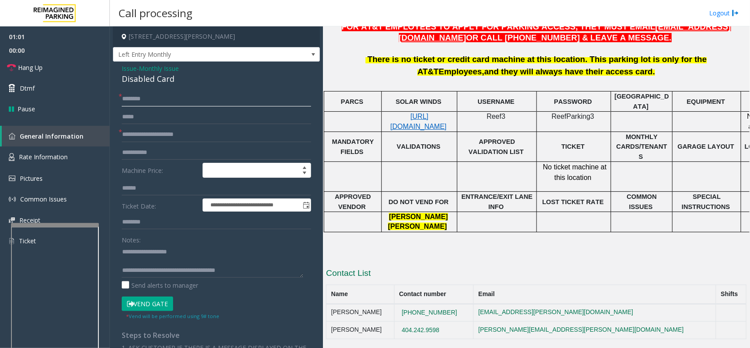
click at [247, 96] on input "text" at bounding box center [216, 98] width 189 height 15
type input "*******"
drag, startPoint x: 484, startPoint y: 299, endPoint x: 271, endPoint y: 10, distance: 359.2
click at [414, 304] on tr "[PERSON_NAME] [PHONE_NUMBER] [EMAIL_ADDRESS][PERSON_NAME][DOMAIN_NAME]" at bounding box center [537, 313] width 420 height 18
copy tr "[PHONE_NUMBER]"
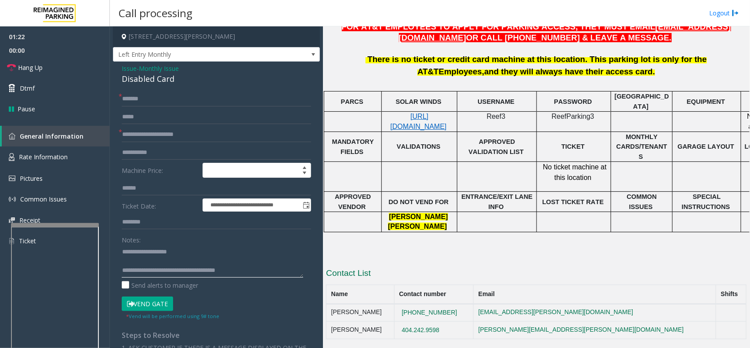
click at [277, 267] on textarea at bounding box center [212, 260] width 181 height 33
click at [160, 272] on textarea at bounding box center [212, 260] width 181 height 33
click at [251, 271] on textarea at bounding box center [212, 260] width 181 height 33
drag, startPoint x: 528, startPoint y: 269, endPoint x: 478, endPoint y: 262, distance: 51.1
click at [478, 267] on h3 "Contact List" at bounding box center [536, 274] width 421 height 14
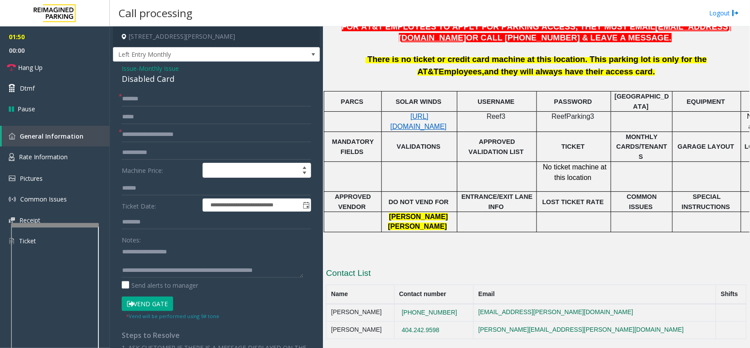
drag, startPoint x: 480, startPoint y: 240, endPoint x: 445, endPoint y: 242, distance: 35.3
click at [445, 248] on p at bounding box center [536, 253] width 421 height 10
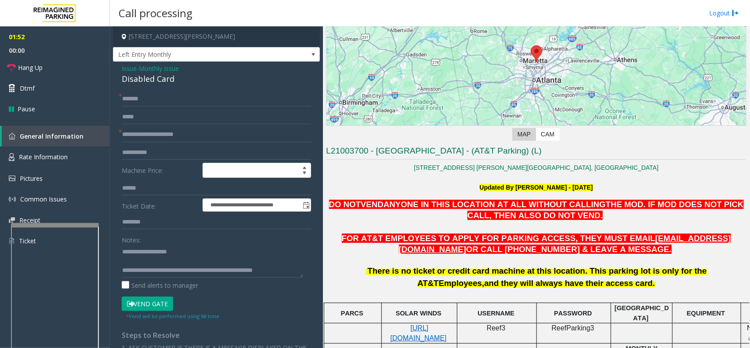
scroll to position [102, 0]
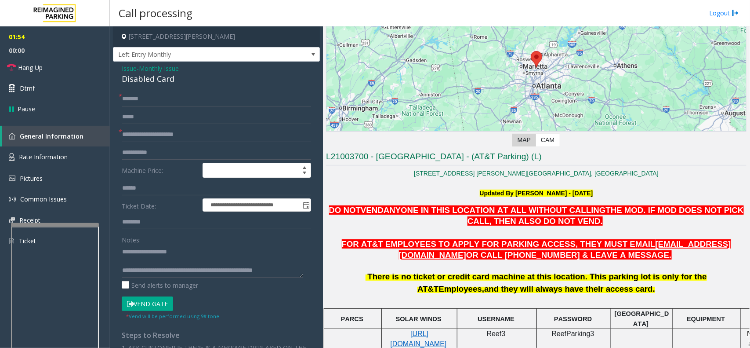
click at [448, 207] on span "ANYONE IN THIS LOCATION AT ALL WITHOUT CALLING" at bounding box center [495, 209] width 222 height 9
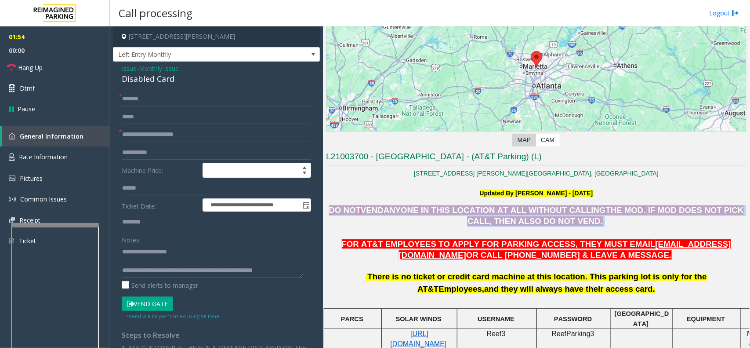
click at [448, 207] on span "ANYONE IN THIS LOCATION AT ALL WITHOUT CALLING" at bounding box center [495, 209] width 222 height 9
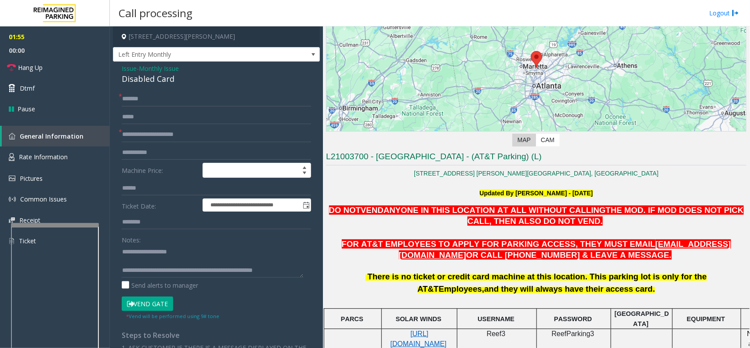
click at [460, 249] on p "FOR AT&T EMPLOYEES TO APPLY FOR PARKING ACCESS, THEY MUST EMAIL [EMAIL_ADDRESS]…" at bounding box center [536, 250] width 421 height 22
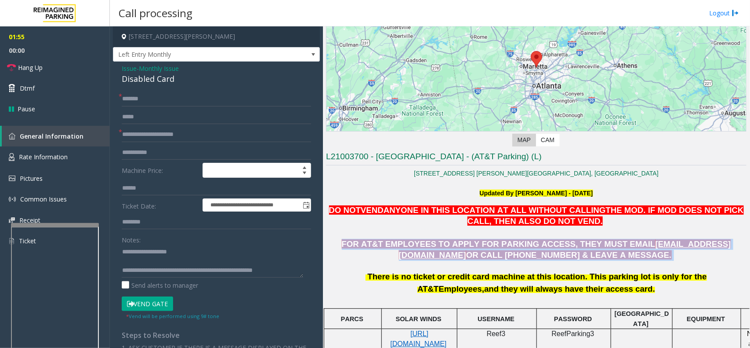
click at [460, 249] on p "FOR AT&T EMPLOYEES TO APPLY FOR PARKING ACCESS, THEY MUST EMAIL [EMAIL_ADDRESS]…" at bounding box center [536, 250] width 421 height 22
click at [501, 255] on span "OR CALL [PHONE_NUMBER] & LEAVE A MESSAGE." at bounding box center [568, 254] width 205 height 9
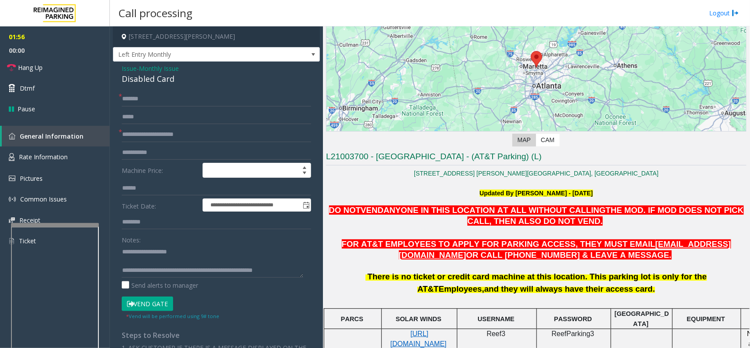
click at [497, 277] on span "There is no ticket or credit card machine at this location. This parking lot is…" at bounding box center [537, 283] width 339 height 22
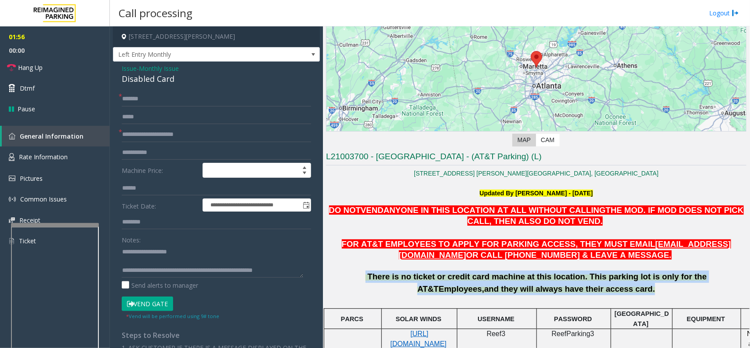
click at [497, 277] on span "There is no ticket or credit card machine at this location. This parking lot is…" at bounding box center [537, 283] width 339 height 22
click at [500, 290] on span "and they will always have their access card." at bounding box center [569, 288] width 171 height 9
drag, startPoint x: 498, startPoint y: 288, endPoint x: 478, endPoint y: 289, distance: 20.2
click at [478, 289] on div "There is no ticket or credit card machine at this location. This parking lot is…" at bounding box center [536, 282] width 421 height 25
drag, startPoint x: 472, startPoint y: 287, endPoint x: 603, endPoint y: 294, distance: 130.3
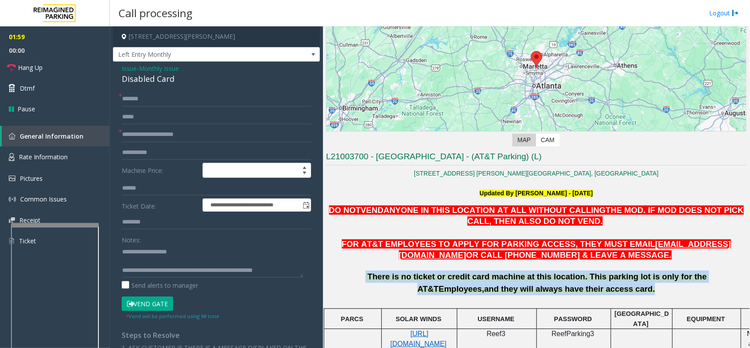
click at [603, 294] on div "There is no ticket or credit card machine at this location. This parking lot is…" at bounding box center [536, 282] width 421 height 25
click at [560, 293] on span "and they will always have their access card." at bounding box center [569, 288] width 171 height 9
click at [526, 285] on span "and they will always have their access card." at bounding box center [569, 288] width 171 height 9
click at [526, 284] on span "and they will always have their access card." at bounding box center [569, 288] width 171 height 9
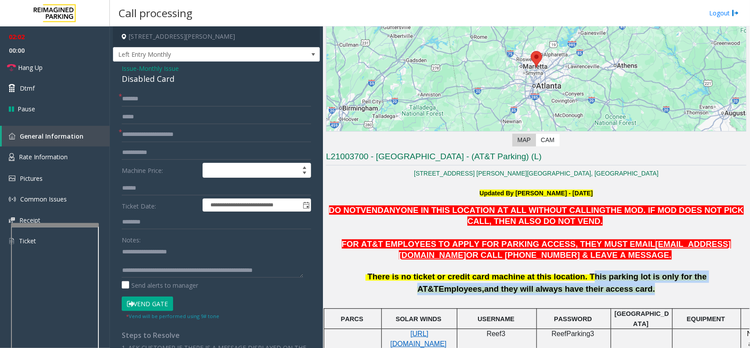
drag, startPoint x: 530, startPoint y: 276, endPoint x: 661, endPoint y: 298, distance: 132.9
click at [661, 298] on div "There is no ticket or credit card machine at this location. This parking lot is…" at bounding box center [536, 284] width 421 height 47
drag, startPoint x: 640, startPoint y: 300, endPoint x: 632, endPoint y: 302, distance: 8.6
click at [640, 300] on div at bounding box center [536, 301] width 421 height 12
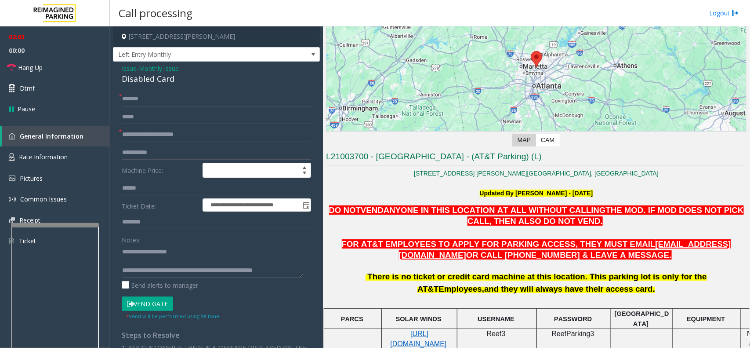
click at [515, 278] on span "There is no ticket or credit card machine at this location. This parking lot is…" at bounding box center [537, 283] width 339 height 22
drag, startPoint x: 527, startPoint y: 277, endPoint x: 588, endPoint y: 294, distance: 62.4
click at [588, 294] on div "There is no ticket or credit card machine at this location. This parking lot is…" at bounding box center [536, 282] width 421 height 25
click at [512, 279] on span "There is no ticket or credit card machine at this location. This parking lot is…" at bounding box center [537, 283] width 339 height 22
drag, startPoint x: 326, startPoint y: 276, endPoint x: 501, endPoint y: 258, distance: 176.3
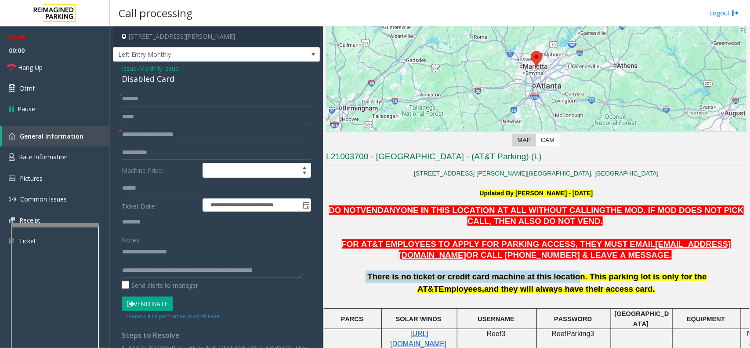
click at [516, 271] on div "There is no ticket or credit card machine at this location. This parking lot is…" at bounding box center [536, 282] width 421 height 25
drag, startPoint x: 432, startPoint y: 177, endPoint x: 389, endPoint y: 179, distance: 43.1
click at [389, 179] on p at bounding box center [536, 183] width 421 height 10
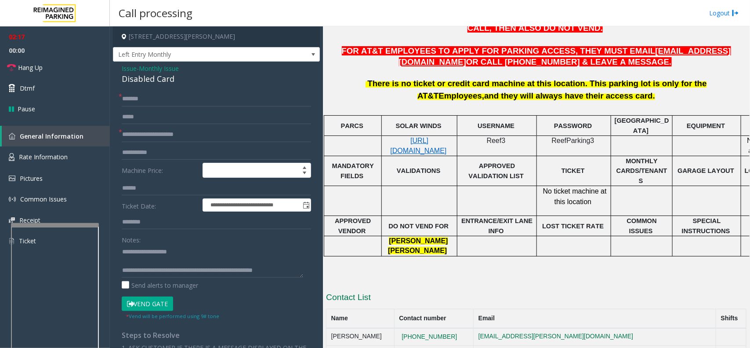
scroll to position [322, 0]
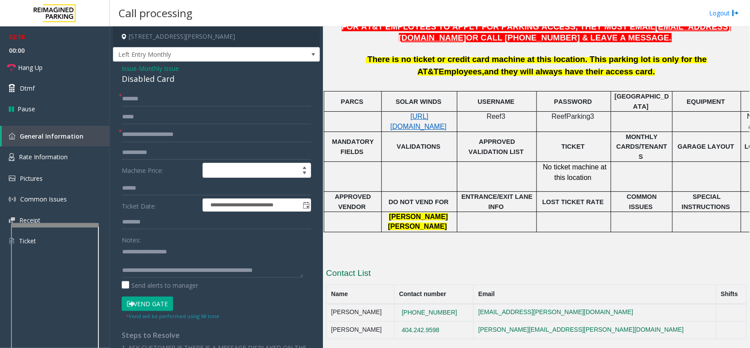
drag, startPoint x: 477, startPoint y: 316, endPoint x: 407, endPoint y: 313, distance: 70.0
click at [407, 321] on tr "[PERSON_NAME] 404.242.9598 [PERSON_NAME][EMAIL_ADDRESS][PERSON_NAME][DOMAIN_NAM…" at bounding box center [537, 330] width 420 height 18
copy tr "404.242.9598"
drag, startPoint x: 522, startPoint y: 254, endPoint x: 517, endPoint y: 256, distance: 5.3
drag, startPoint x: 517, startPoint y: 256, endPoint x: 492, endPoint y: 260, distance: 25.4
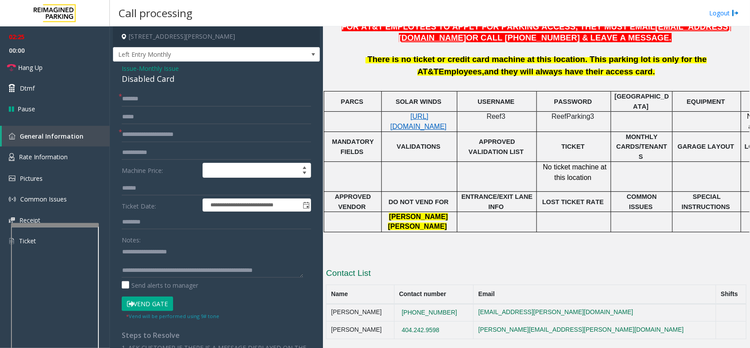
click at [492, 267] on h3 "Contact List" at bounding box center [536, 274] width 421 height 14
drag, startPoint x: 494, startPoint y: 249, endPoint x: 464, endPoint y: 253, distance: 30.6
click at [464, 253] on div "L21003700 - [GEOGRAPHIC_DATA] - (AT&T Parking) (L) [STREET_ADDRESS] [PERSON_NAM…" at bounding box center [536, 136] width 421 height 405
drag, startPoint x: 399, startPoint y: 207, endPoint x: 483, endPoint y: 242, distance: 90.7
click at [483, 242] on div "DO NOT VEND ANYONE IN THIS LOCATION AT ALL WITHOUT CALLING THE MOD . IF MOD DOE…" at bounding box center [536, 123] width 421 height 271
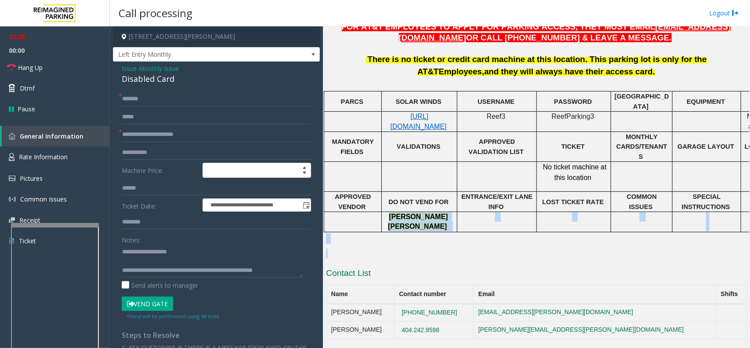
click at [419, 222] on span "[PERSON_NAME]" at bounding box center [417, 225] width 59 height 7
drag, startPoint x: 401, startPoint y: 212, endPoint x: 454, endPoint y: 220, distance: 53.8
click at [454, 220] on div "[PERSON_NAME]" at bounding box center [419, 222] width 75 height 20
click at [447, 222] on span at bounding box center [448, 225] width 2 height 7
click at [429, 222] on span "[PERSON_NAME]" at bounding box center [417, 225] width 59 height 7
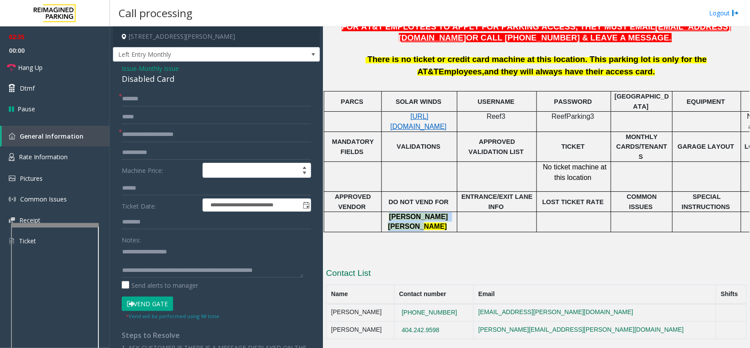
drag, startPoint x: 406, startPoint y: 209, endPoint x: 431, endPoint y: 218, distance: 26.7
click at [431, 218] on div "[PERSON_NAME]" at bounding box center [419, 222] width 75 height 20
click at [416, 222] on span "[PERSON_NAME]" at bounding box center [417, 225] width 59 height 7
click at [415, 213] on span "[PERSON_NAME]" at bounding box center [418, 216] width 59 height 7
drag, startPoint x: 410, startPoint y: 216, endPoint x: 407, endPoint y: 225, distance: 9.5
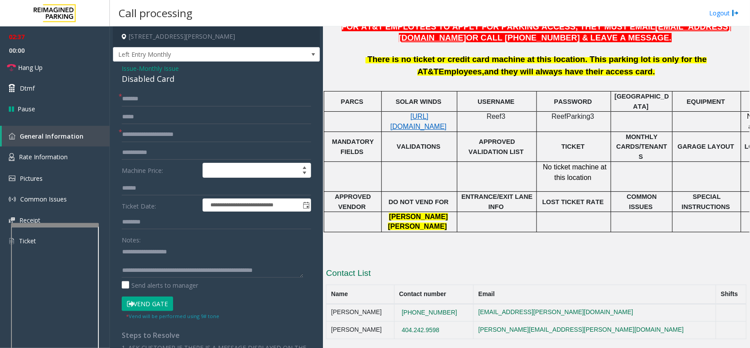
drag, startPoint x: 407, startPoint y: 225, endPoint x: 399, endPoint y: 240, distance: 17.7
click at [399, 248] on p at bounding box center [536, 253] width 421 height 10
drag, startPoint x: 442, startPoint y: 234, endPoint x: 436, endPoint y: 240, distance: 9.0
click at [436, 248] on p at bounding box center [536, 253] width 421 height 10
click at [578, 171] on span "No ticket machine at this location" at bounding box center [575, 172] width 64 height 18
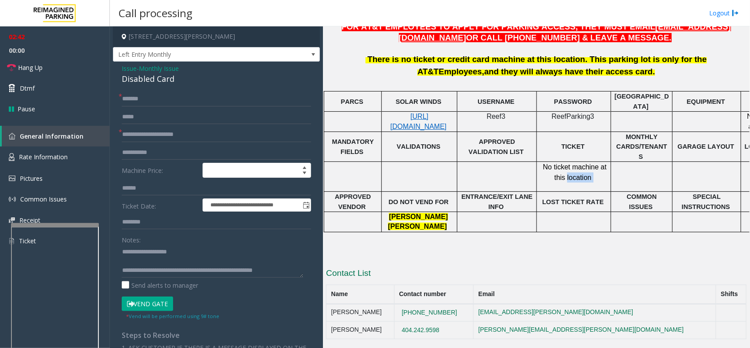
click at [578, 171] on span "No ticket machine at this location" at bounding box center [575, 172] width 64 height 18
click at [572, 177] on p "No ticket machine at this location" at bounding box center [574, 172] width 68 height 21
click at [572, 168] on span "No ticket machine at this location" at bounding box center [575, 172] width 64 height 18
click at [573, 165] on span "No ticket machine at this location" at bounding box center [575, 172] width 64 height 18
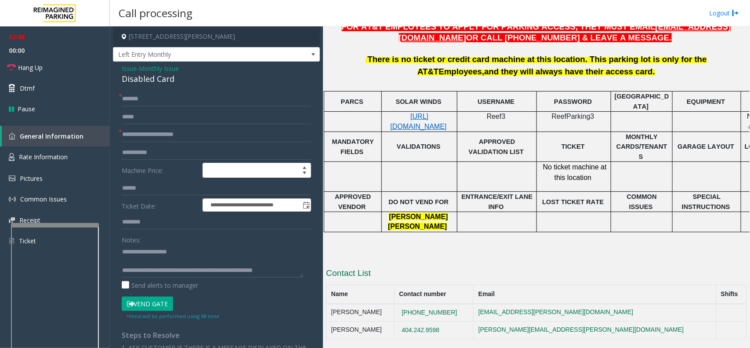
drag, startPoint x: 319, startPoint y: 12, endPoint x: 311, endPoint y: 14, distance: 8.6
click at [311, 14] on div "Call processing Logout" at bounding box center [430, 13] width 640 height 26
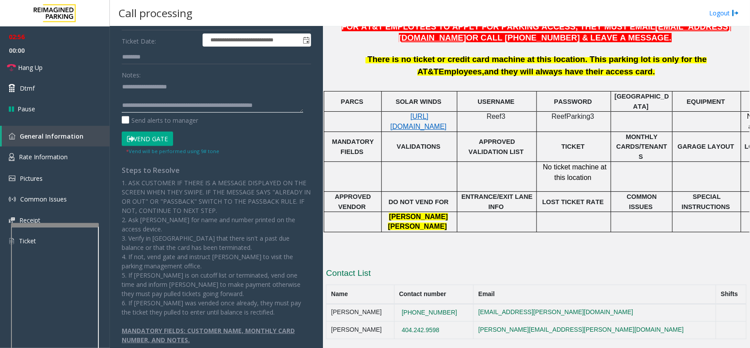
click at [284, 109] on textarea at bounding box center [212, 96] width 181 height 33
click at [66, 62] on link "Hang Up" at bounding box center [55, 67] width 110 height 21
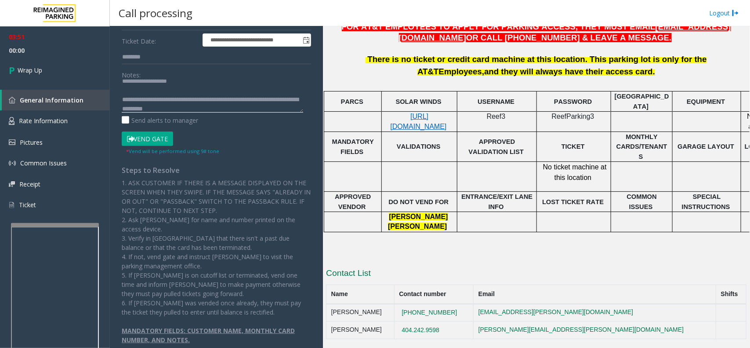
click at [232, 105] on textarea at bounding box center [212, 96] width 181 height 33
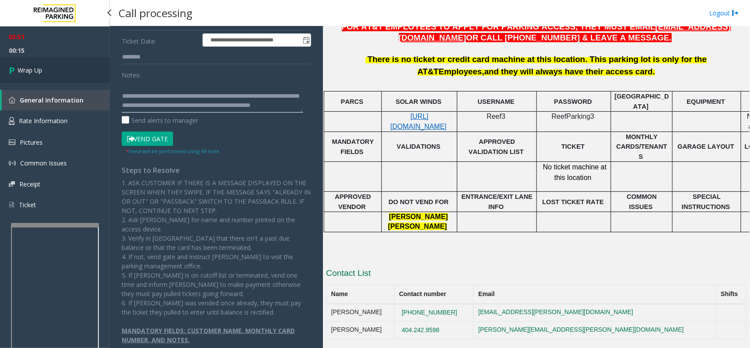
type textarea "**********"
click at [73, 73] on link "Wrap Up" at bounding box center [55, 70] width 110 height 26
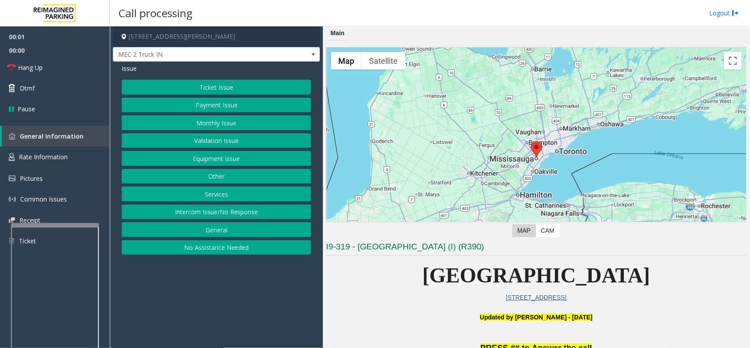
scroll to position [165, 0]
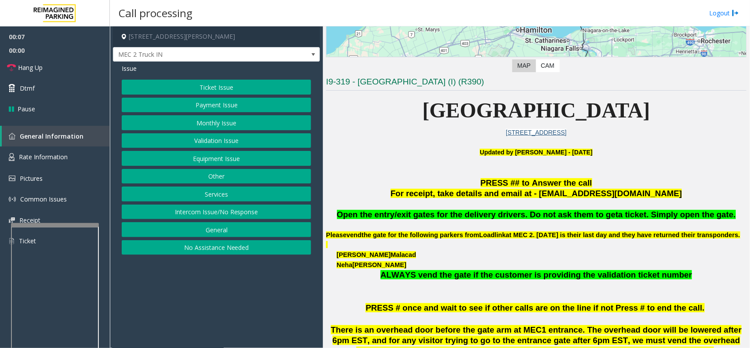
click at [221, 167] on div "Ticket Issue Payment Issue Monthly Issue Validation Issue Equipment Issue Other…" at bounding box center [216, 167] width 189 height 175
click at [221, 166] on button "Equipment Issue" at bounding box center [216, 158] width 189 height 15
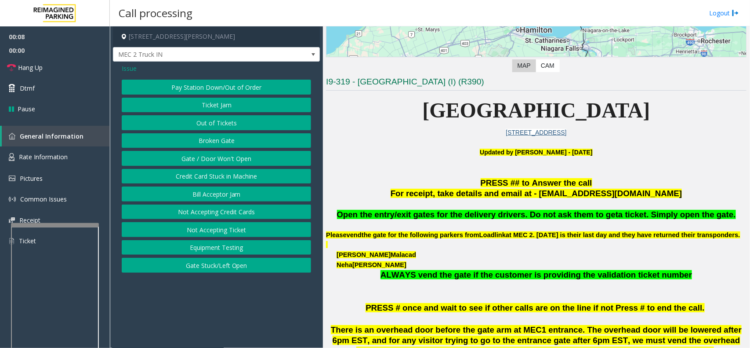
click at [221, 166] on button "Gate / Door Won't Open" at bounding box center [216, 158] width 189 height 15
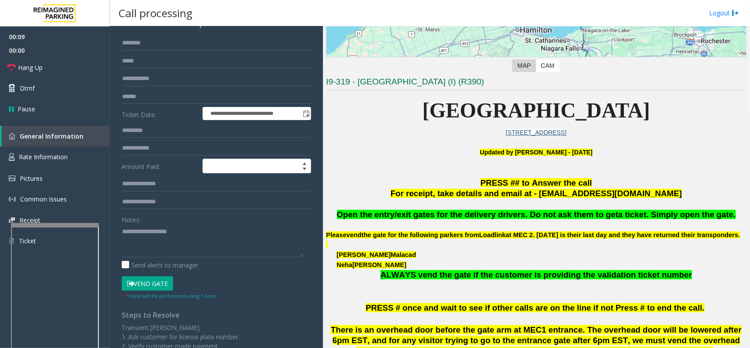
scroll to position [110, 0]
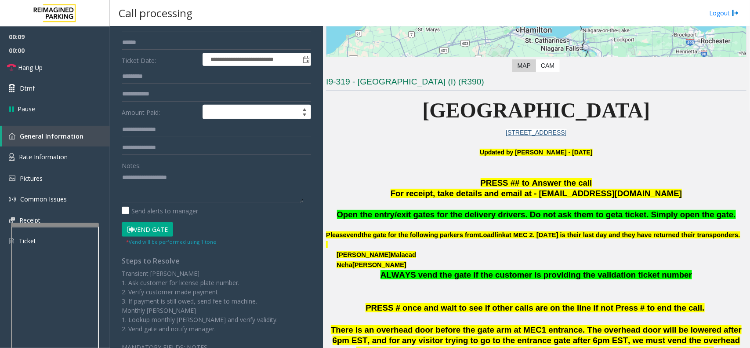
click at [152, 232] on button "Vend Gate" at bounding box center [147, 229] width 51 height 15
click at [508, 210] on span "Open the entry/exit gates for the delivery drivers. Do not ask them to get" at bounding box center [478, 214] width 282 height 9
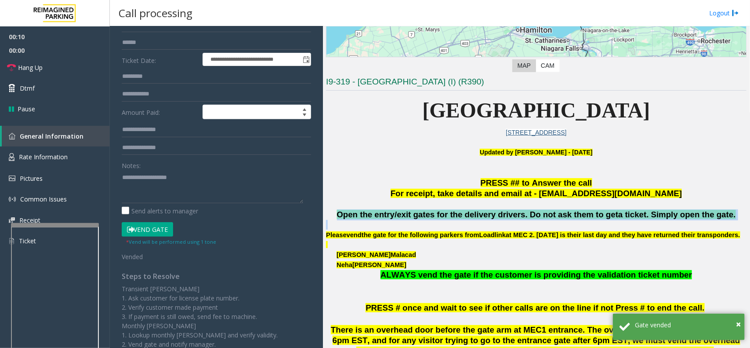
click at [508, 210] on span "Open the entry/exit gates for the delivery drivers. Do not ask them to get" at bounding box center [478, 214] width 282 height 9
copy span "Open the entry/exit gates for the delivery drivers. Do not ask them to get a ti…"
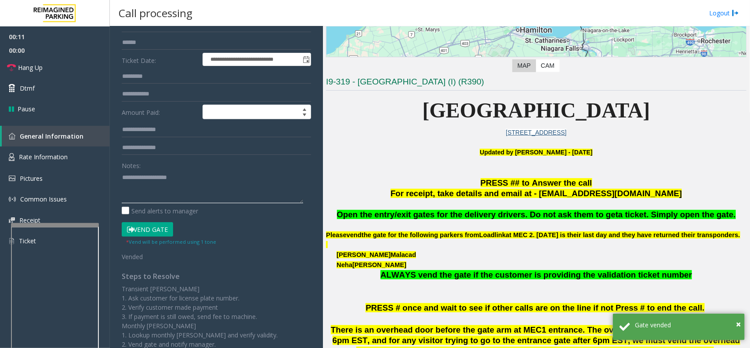
paste textarea "**********"
click at [148, 190] on textarea at bounding box center [212, 186] width 181 height 33
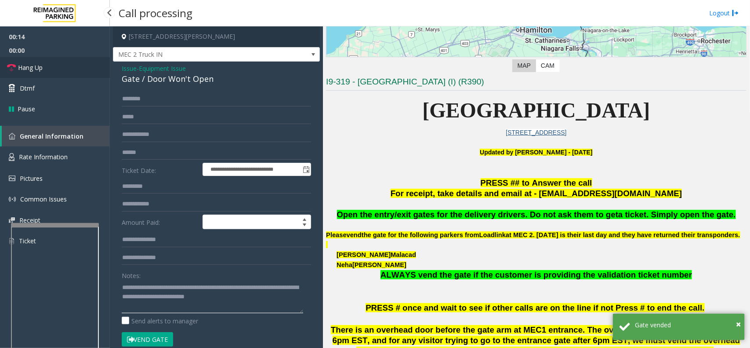
type textarea "**********"
click at [68, 63] on link "Hang Up" at bounding box center [55, 67] width 110 height 21
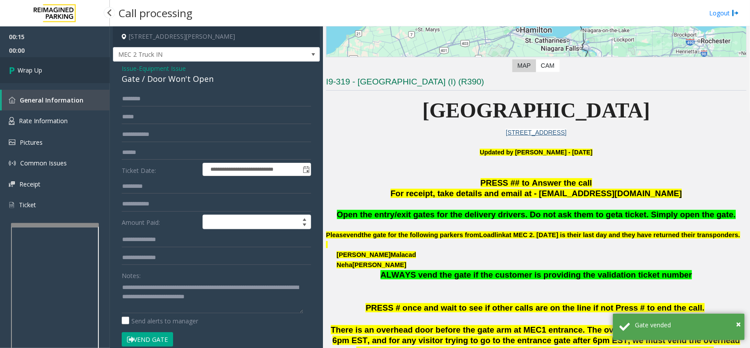
click at [68, 63] on link "Wrap Up" at bounding box center [55, 70] width 110 height 26
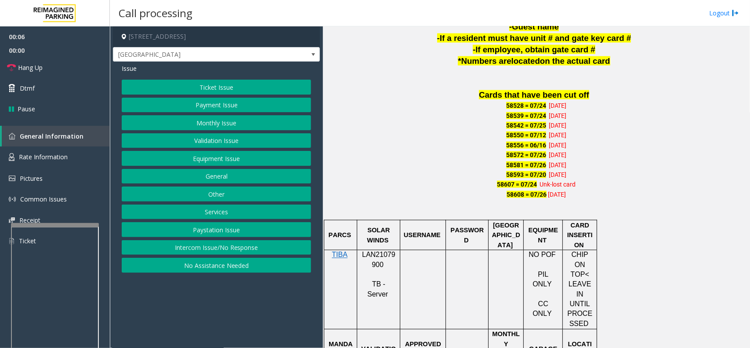
scroll to position [604, 0]
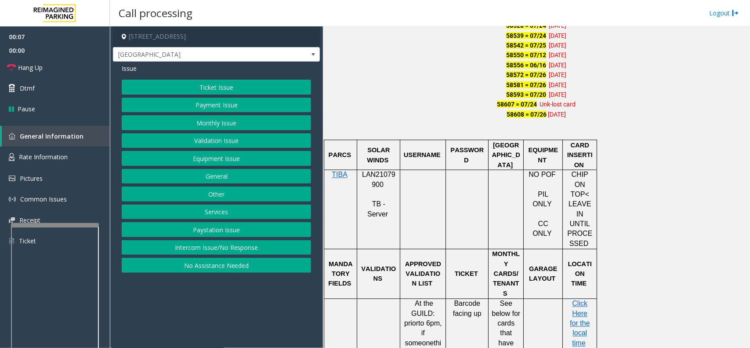
click at [370, 181] on p "LAN21079900" at bounding box center [378, 180] width 36 height 20
copy p "LAN21079900"
click at [207, 124] on button "Monthly Issue" at bounding box center [216, 122] width 189 height 15
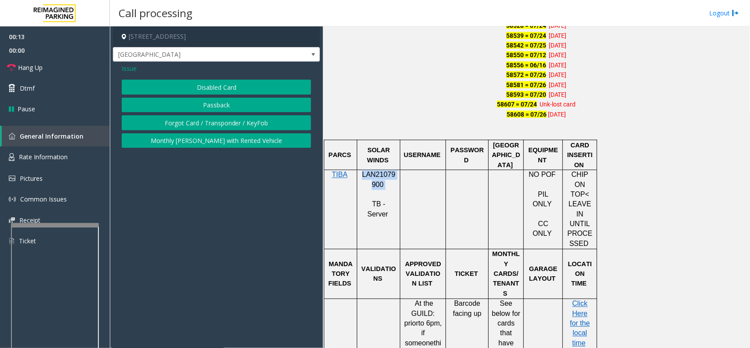
click at [238, 84] on button "Disabled Card" at bounding box center [216, 87] width 189 height 15
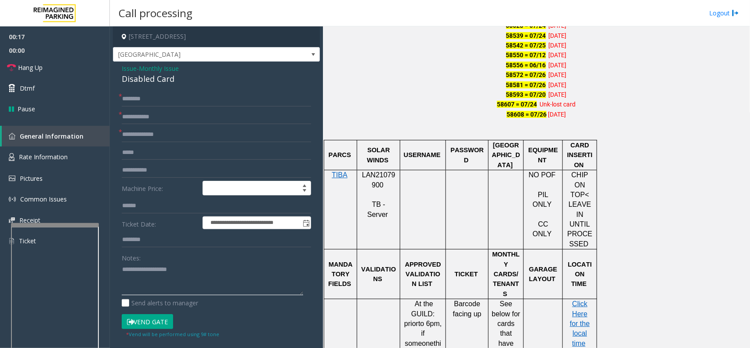
paste textarea "**********"
drag, startPoint x: 214, startPoint y: 276, endPoint x: 180, endPoint y: 225, distance: 60.6
click at [214, 276] on textarea at bounding box center [212, 278] width 181 height 33
click at [135, 75] on div "Disabled Card" at bounding box center [216, 79] width 189 height 12
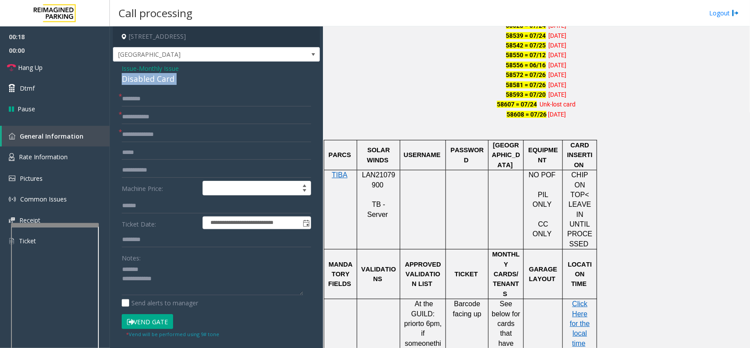
click at [135, 75] on div "Disabled Card" at bounding box center [216, 79] width 189 height 12
click at [166, 268] on textarea at bounding box center [212, 278] width 181 height 33
paste textarea "**********"
click at [172, 119] on input "text" at bounding box center [216, 116] width 189 height 15
click at [157, 281] on textarea at bounding box center [212, 278] width 181 height 33
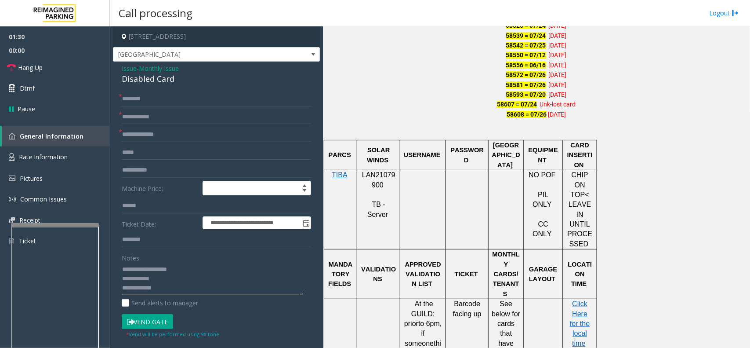
click at [229, 289] on textarea at bounding box center [212, 278] width 181 height 33
type textarea "**********"
click at [146, 322] on button "Vend Gate" at bounding box center [147, 321] width 51 height 15
click at [187, 91] on div "**********" at bounding box center [216, 294] width 207 height 465
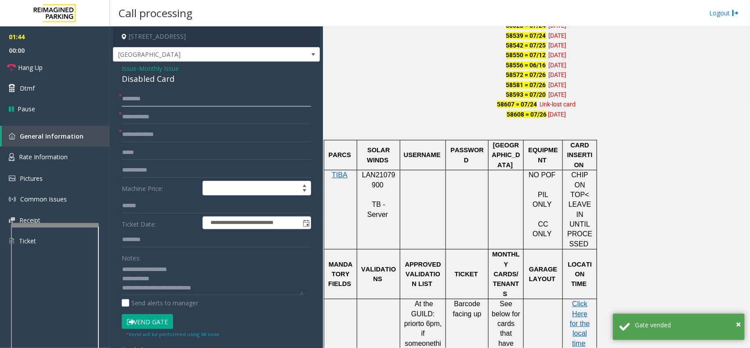
click at [217, 94] on input "text" at bounding box center [216, 98] width 189 height 15
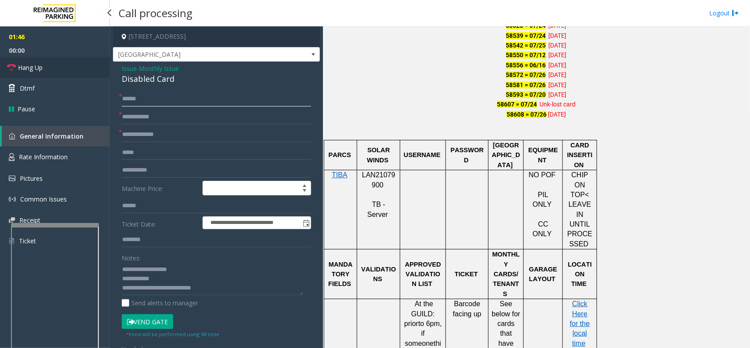
type input "******"
click at [75, 67] on link "Hang Up" at bounding box center [55, 67] width 110 height 21
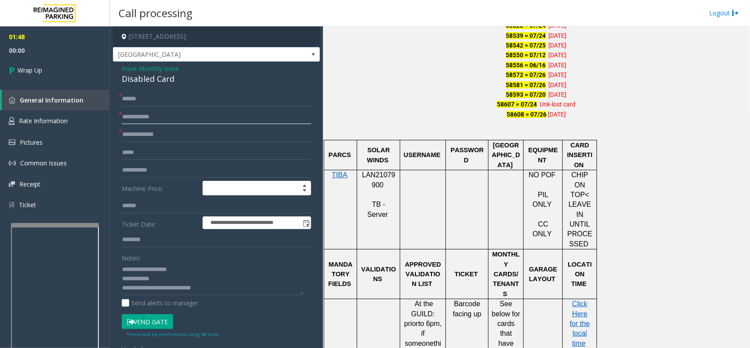
click at [172, 120] on input "text" at bounding box center [216, 116] width 189 height 15
type input "**"
click at [160, 137] on input "text" at bounding box center [216, 134] width 189 height 15
type input "**"
click at [51, 69] on link "Wrap Up" at bounding box center [55, 70] width 110 height 26
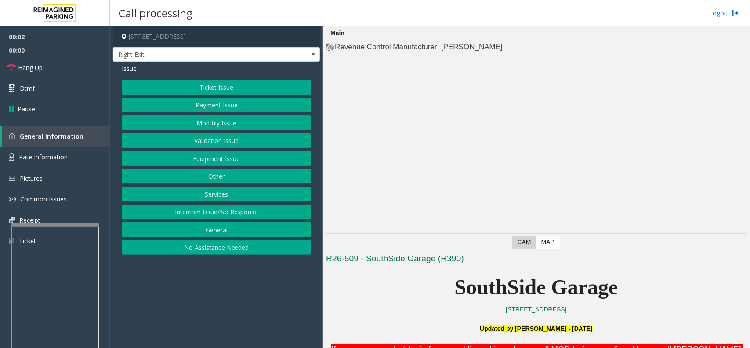
drag, startPoint x: 259, startPoint y: 275, endPoint x: 240, endPoint y: 284, distance: 20.8
drag, startPoint x: 240, startPoint y: 284, endPoint x: 269, endPoint y: 271, distance: 31.7
click at [250, 278] on app-call-processing-form "[STREET_ADDRESS] Right Exit Issue Ticket Issue Payment Issue Monthly Issue Vali…" at bounding box center [216, 186] width 213 height 321
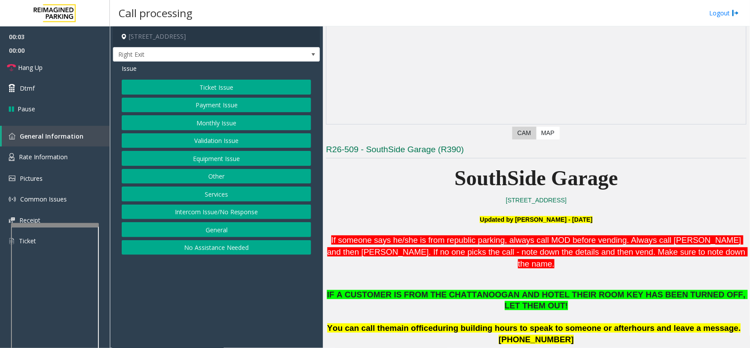
scroll to position [110, 0]
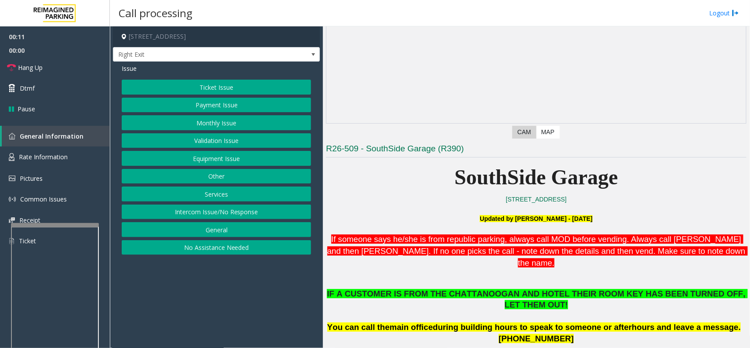
drag, startPoint x: 270, startPoint y: 305, endPoint x: 354, endPoint y: 279, distance: 87.7
click at [271, 305] on app-call-processing-form "[STREET_ADDRESS] Right Exit Issue Ticket Issue Payment Issue Monthly Issue Vali…" at bounding box center [216, 186] width 213 height 321
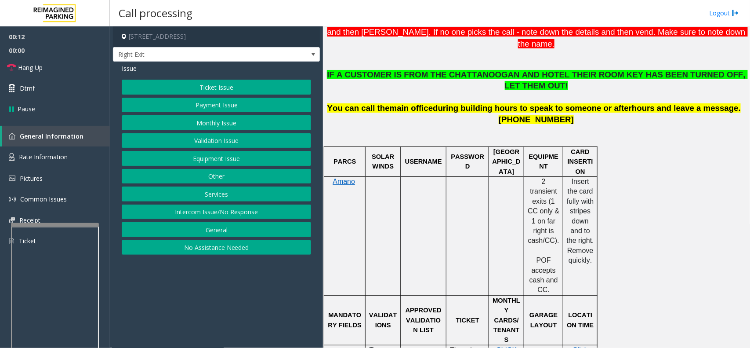
scroll to position [330, 0]
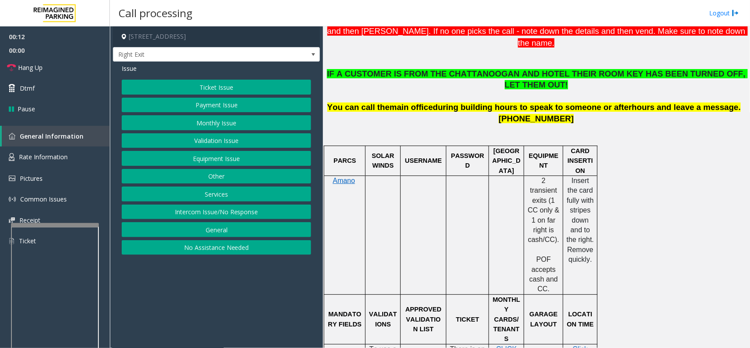
drag, startPoint x: 468, startPoint y: 280, endPoint x: 291, endPoint y: 221, distance: 186.5
click at [464, 314] on p "TICKET" at bounding box center [468, 319] width 36 height 10
click at [225, 124] on button "Monthly Issue" at bounding box center [216, 122] width 189 height 15
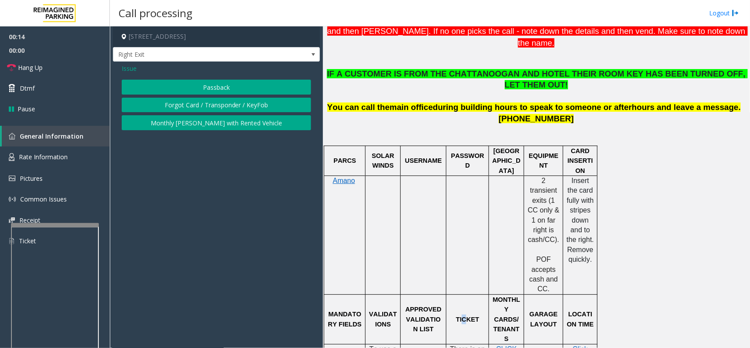
click at [238, 85] on button "Passback" at bounding box center [216, 87] width 189 height 15
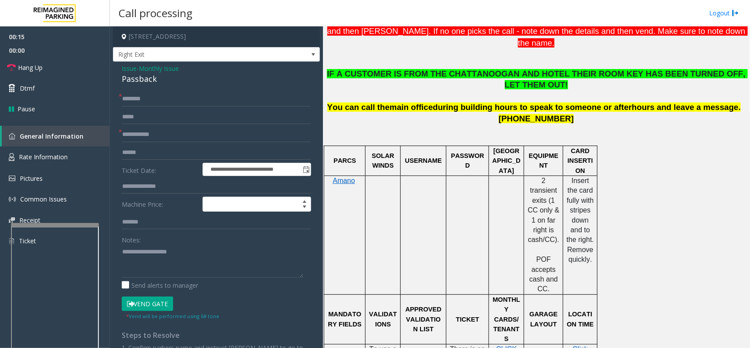
drag, startPoint x: 131, startPoint y: 72, endPoint x: 342, endPoint y: 79, distance: 211.5
click at [145, 72] on div "Issue - Monthly Issue Passback" at bounding box center [216, 74] width 189 height 21
drag, startPoint x: 469, startPoint y: 287, endPoint x: 469, endPoint y: 293, distance: 6.6
click at [469, 342] on div at bounding box center [467, 343] width 43 height 3
click at [130, 73] on span "Issue" at bounding box center [129, 68] width 15 height 9
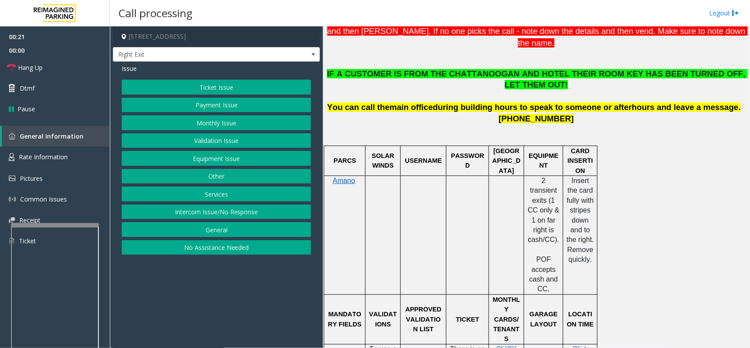
click at [220, 189] on button "Services" at bounding box center [216, 193] width 189 height 15
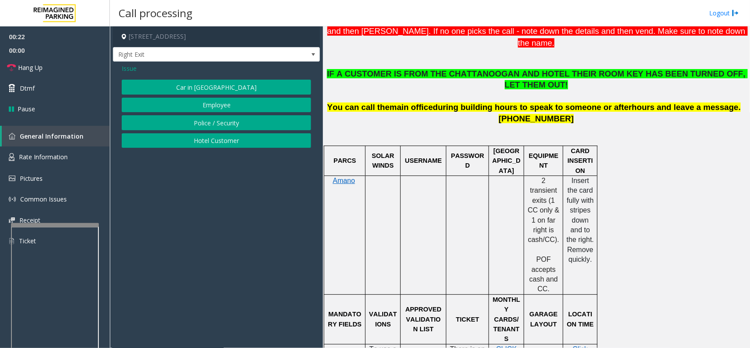
drag, startPoint x: 215, startPoint y: 137, endPoint x: 325, endPoint y: 201, distance: 127.2
click at [216, 138] on button "Hotel Customer" at bounding box center [216, 140] width 189 height 15
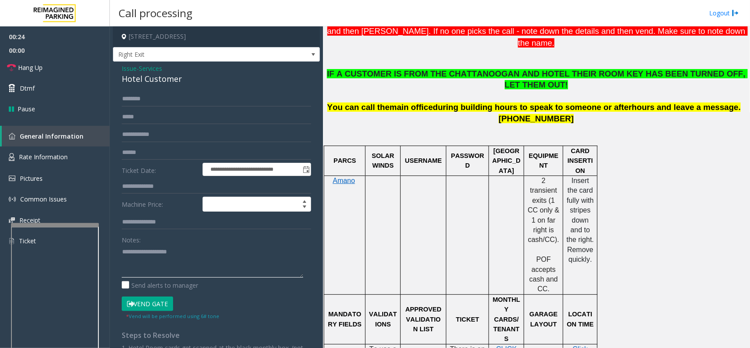
drag, startPoint x: 201, startPoint y: 247, endPoint x: 206, endPoint y: 243, distance: 6.5
drag, startPoint x: 206, startPoint y: 243, endPoint x: 176, endPoint y: 265, distance: 36.7
paste textarea "**********"
drag, startPoint x: 120, startPoint y: 76, endPoint x: 159, endPoint y: 77, distance: 38.7
click at [182, 76] on div "**********" at bounding box center [216, 253] width 207 height 382
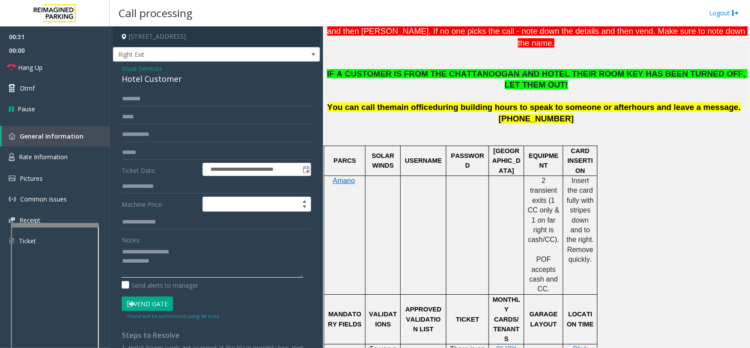
click at [187, 267] on textarea at bounding box center [212, 260] width 181 height 33
paste textarea "**********"
type textarea "**********"
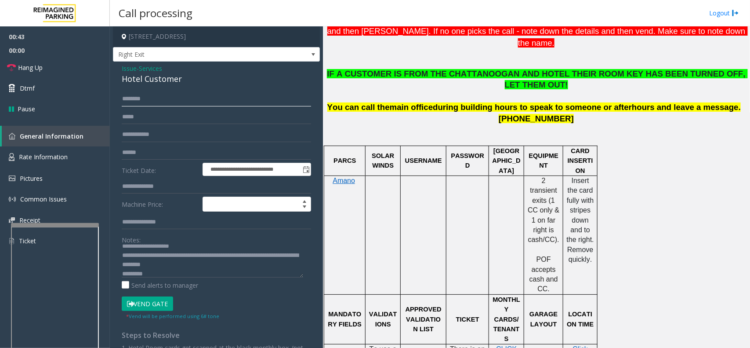
click at [185, 104] on input "text" at bounding box center [216, 98] width 189 height 15
type input "******"
click at [159, 300] on button "Vend Gate" at bounding box center [147, 303] width 51 height 15
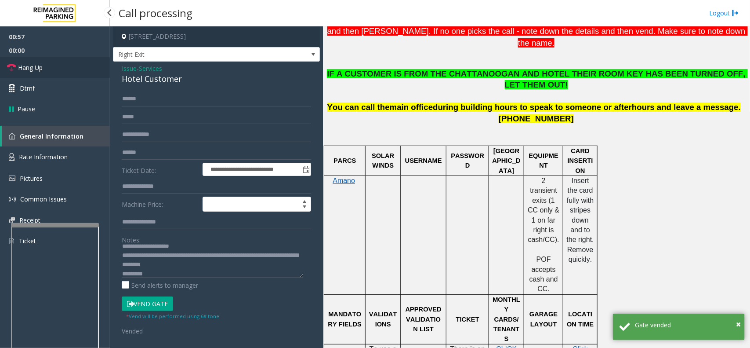
click at [66, 61] on link "Hang Up" at bounding box center [55, 67] width 110 height 21
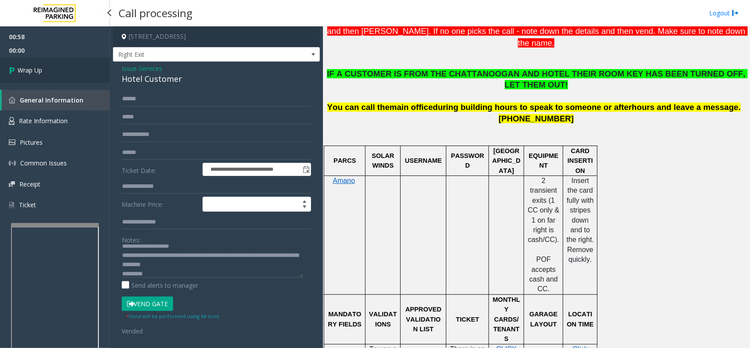
click at [66, 61] on link "Wrap Up" at bounding box center [55, 70] width 110 height 26
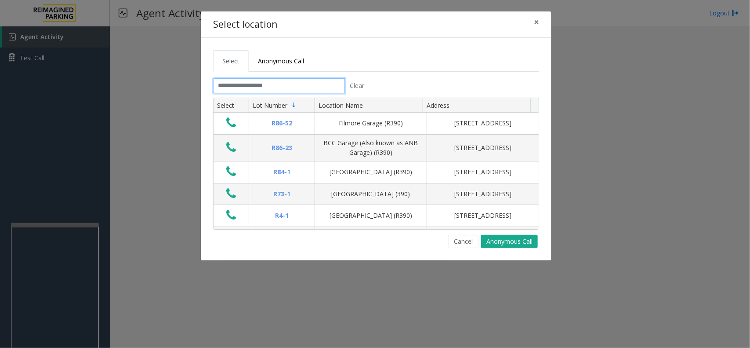
click at [317, 88] on input "text" at bounding box center [279, 85] width 132 height 15
click at [328, 83] on input "text" at bounding box center [279, 85] width 132 height 15
drag, startPoint x: 339, startPoint y: 52, endPoint x: 328, endPoint y: 52, distance: 11.0
click at [328, 52] on ul "Select Anonymous Call" at bounding box center [376, 61] width 326 height 22
click at [287, 91] on input "text" at bounding box center [279, 85] width 132 height 15
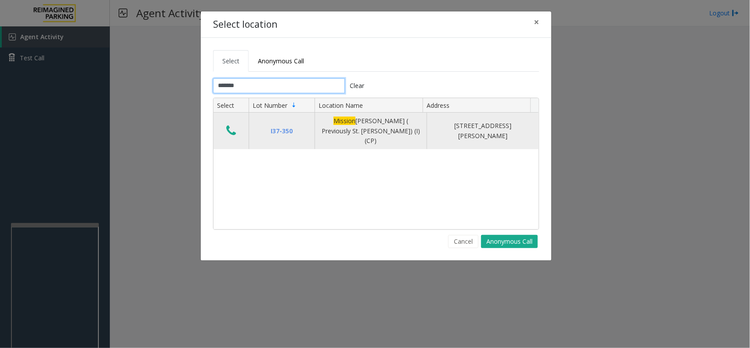
type input "*******"
click at [232, 124] on icon "Data table" at bounding box center [231, 130] width 10 height 12
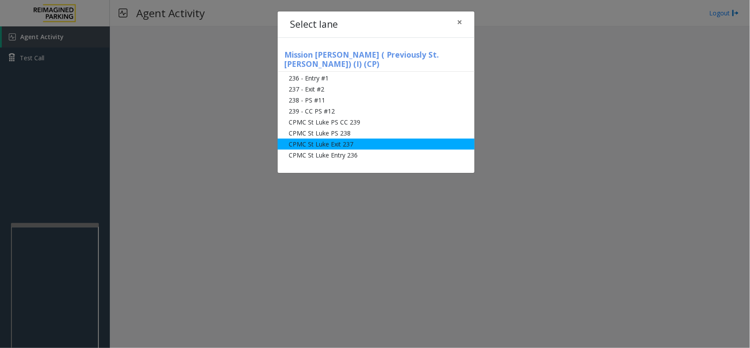
click at [343, 138] on li "CPMC St Luke Exit 237" at bounding box center [376, 143] width 197 height 11
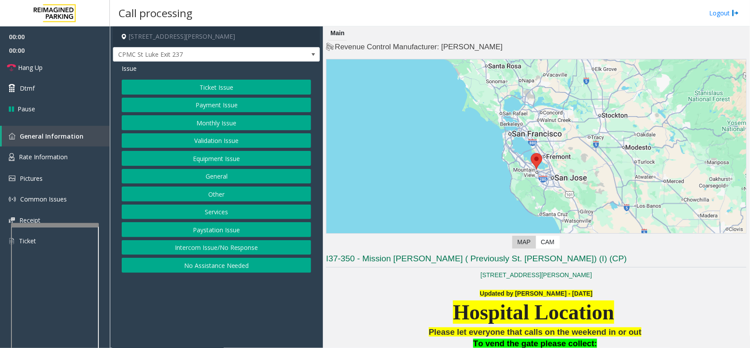
click at [210, 125] on button "Monthly Issue" at bounding box center [216, 122] width 189 height 15
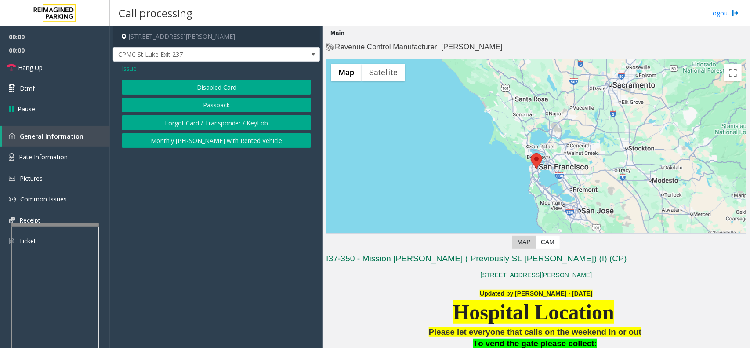
click at [179, 121] on button "Forgot Card / Transponder / KeyFob" at bounding box center [216, 122] width 189 height 15
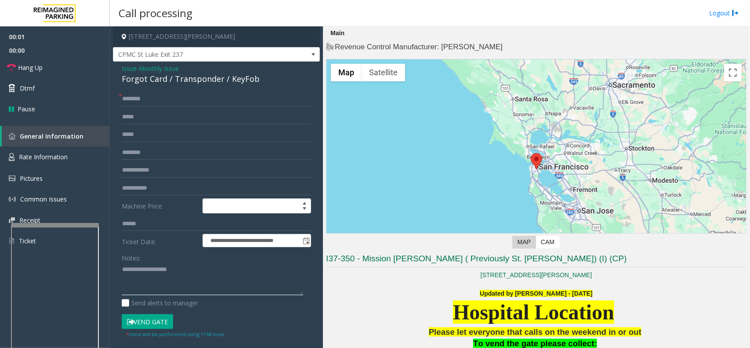
drag, startPoint x: 178, startPoint y: 305, endPoint x: 152, endPoint y: 280, distance: 36.4
paste textarea "**********"
drag, startPoint x: 122, startPoint y: 80, endPoint x: 166, endPoint y: 80, distance: 44.0
click at [166, 80] on div "Forgot Card / Transponder / KeyFob" at bounding box center [216, 79] width 189 height 12
click at [192, 290] on textarea at bounding box center [212, 278] width 181 height 33
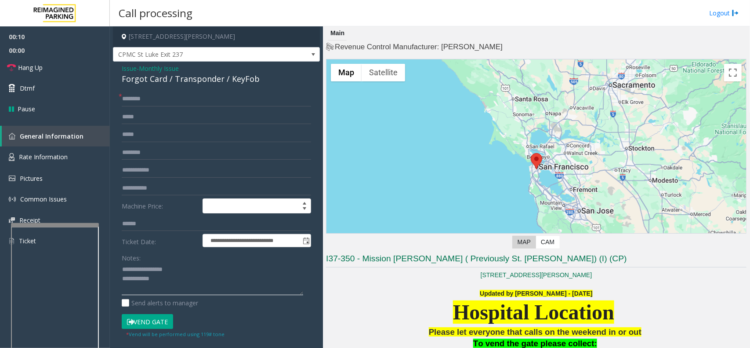
drag, startPoint x: 207, startPoint y: 269, endPoint x: 188, endPoint y: 278, distance: 21.0
paste textarea "**********"
type textarea "**********"
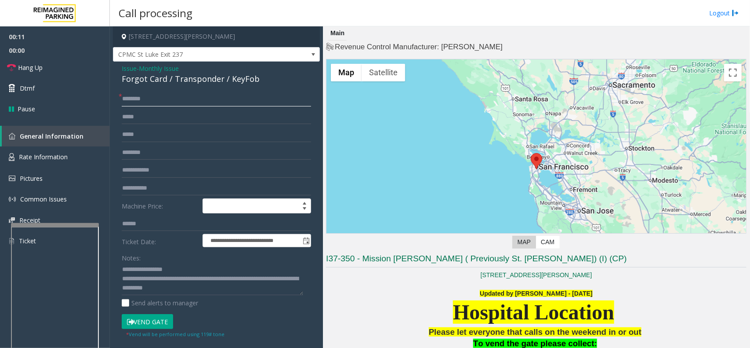
click at [178, 95] on input "text" at bounding box center [216, 98] width 189 height 15
type input "****"
click at [249, 286] on textarea at bounding box center [212, 278] width 181 height 33
click at [218, 277] on textarea at bounding box center [212, 278] width 181 height 33
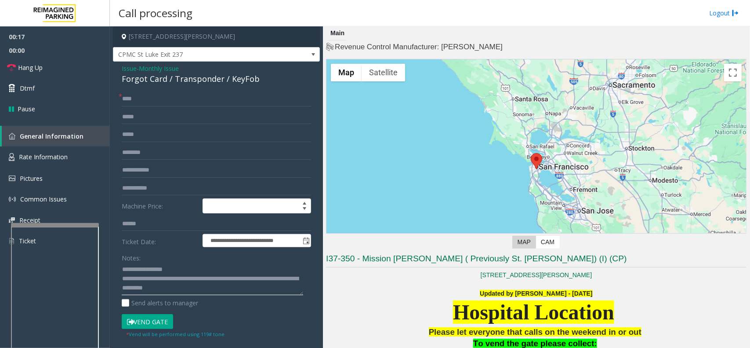
click at [218, 264] on textarea at bounding box center [212, 278] width 181 height 33
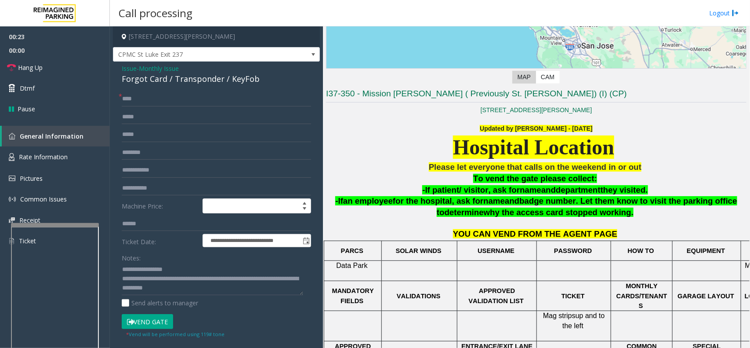
click at [127, 65] on span "Issue" at bounding box center [129, 68] width 15 height 9
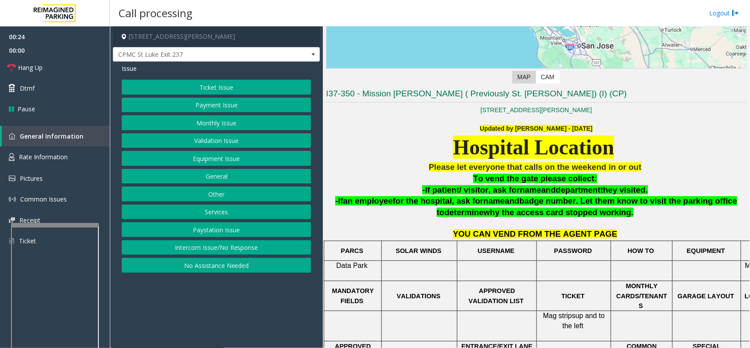
click at [223, 111] on button "Payment Issue" at bounding box center [216, 105] width 189 height 15
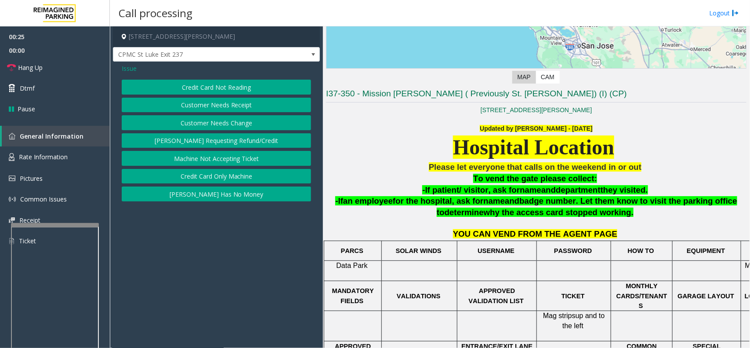
click at [222, 194] on button "[PERSON_NAME] Has No Money" at bounding box center [216, 193] width 189 height 15
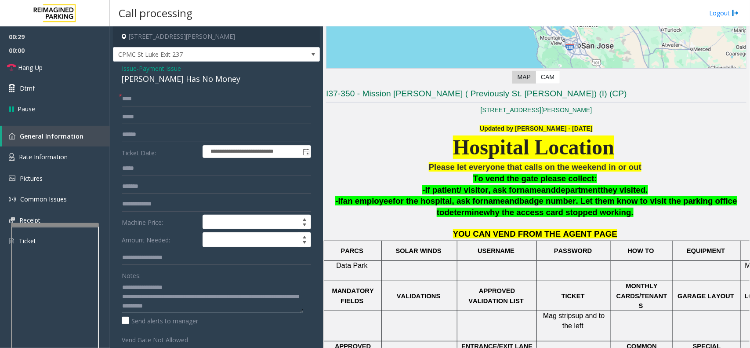
drag, startPoint x: 142, startPoint y: 285, endPoint x: 219, endPoint y: 283, distance: 77.4
click at [219, 283] on textarea at bounding box center [212, 296] width 181 height 33
paste textarea "**********"
type textarea "**********"
click at [167, 127] on input "text" at bounding box center [216, 134] width 189 height 15
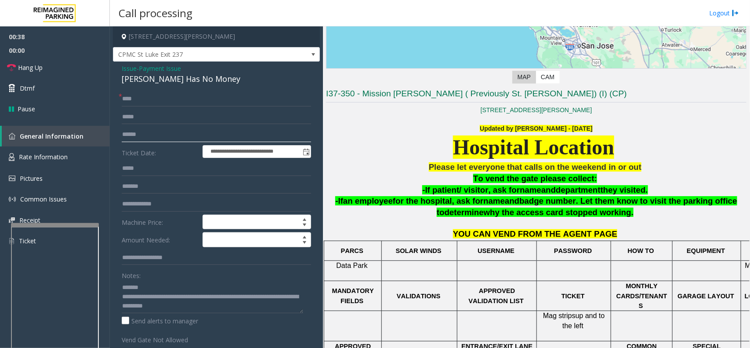
type input "******"
drag, startPoint x: 126, startPoint y: 75, endPoint x: 213, endPoint y: 78, distance: 87.5
click at [225, 80] on div "**********" at bounding box center [216, 246] width 207 height 369
click at [217, 306] on textarea at bounding box center [212, 296] width 181 height 33
type textarea "**********"
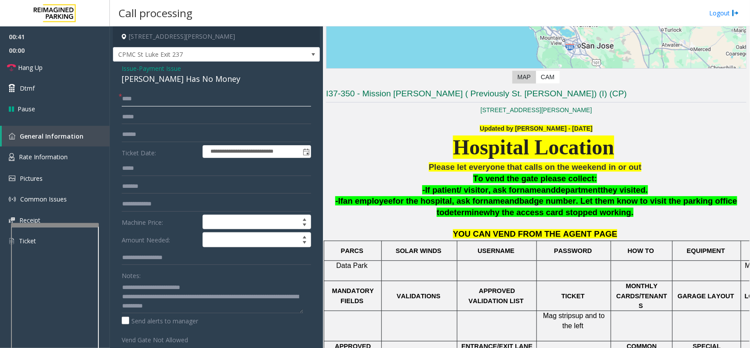
click at [149, 97] on input "****" at bounding box center [216, 98] width 189 height 15
click at [127, 69] on span "Issue" at bounding box center [129, 68] width 15 height 9
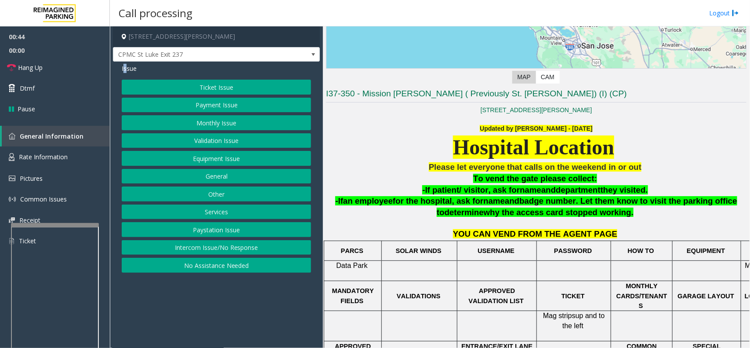
click at [194, 99] on button "Payment Issue" at bounding box center [216, 105] width 189 height 15
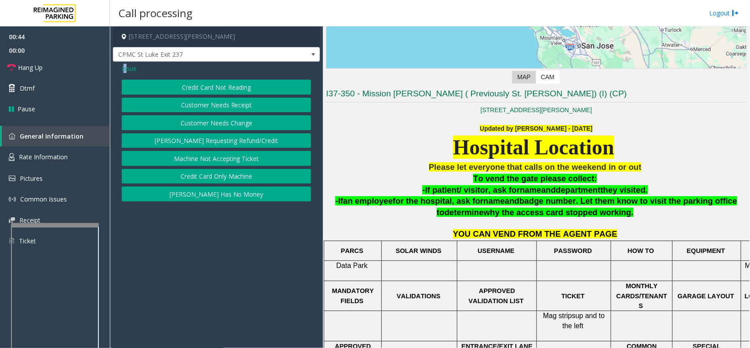
click at [199, 89] on button "Credit Card Not Reading" at bounding box center [216, 87] width 189 height 15
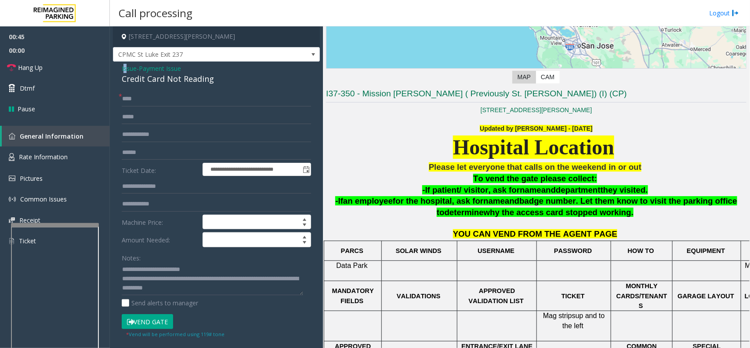
click at [163, 319] on button "Vend Gate" at bounding box center [147, 321] width 51 height 15
click at [128, 69] on span "Issue" at bounding box center [129, 68] width 15 height 9
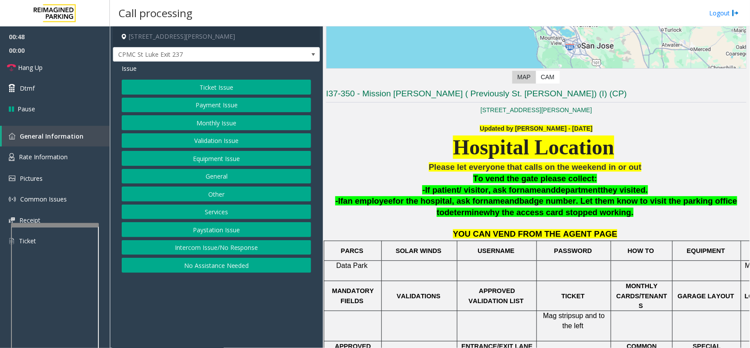
click at [209, 108] on button "Payment Issue" at bounding box center [216, 105] width 189 height 15
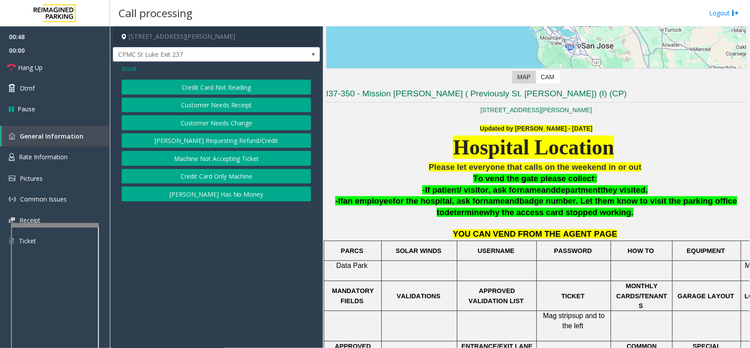
click at [211, 192] on button "[PERSON_NAME] Has No Money" at bounding box center [216, 193] width 189 height 15
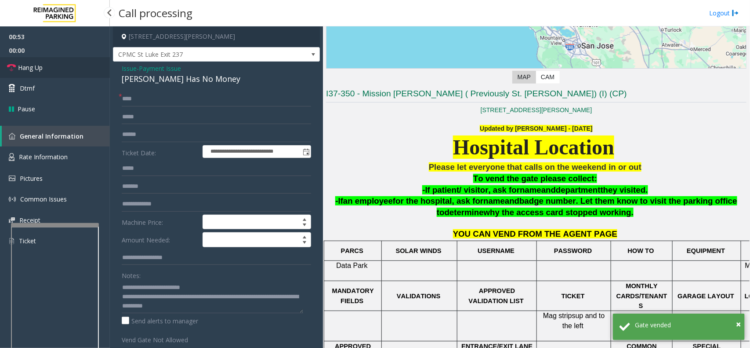
click at [78, 62] on link "Hang Up" at bounding box center [55, 67] width 110 height 21
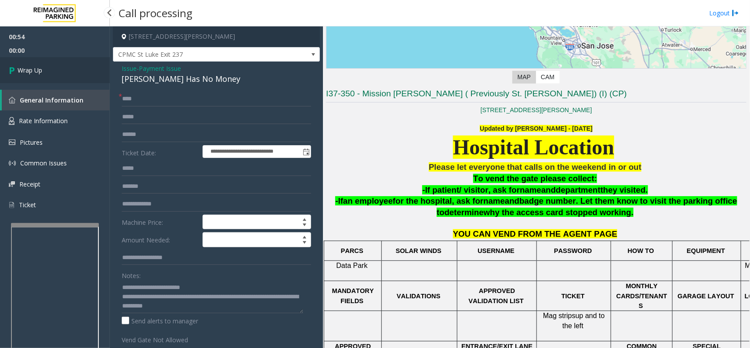
click at [76, 69] on link "Wrap Up" at bounding box center [55, 70] width 110 height 26
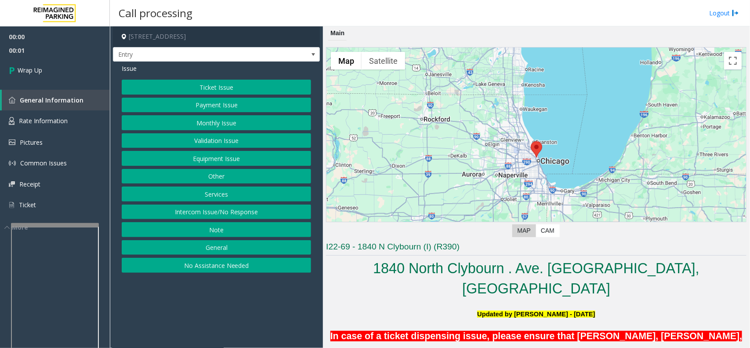
drag, startPoint x: 214, startPoint y: 218, endPoint x: 202, endPoint y: 185, distance: 34.8
click at [214, 218] on button "Intercom Issue/No Response" at bounding box center [216, 211] width 189 height 15
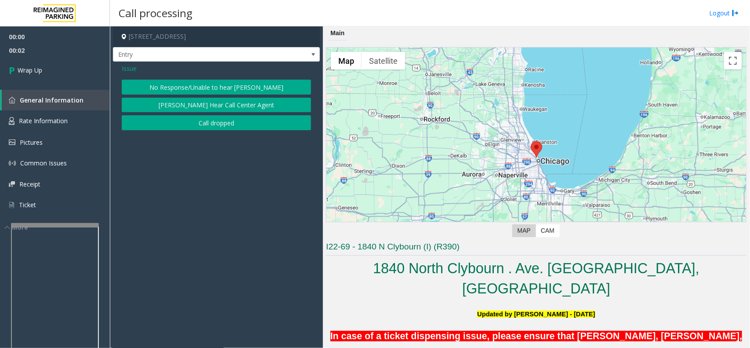
click at [196, 124] on button "Call dropped" at bounding box center [216, 122] width 189 height 15
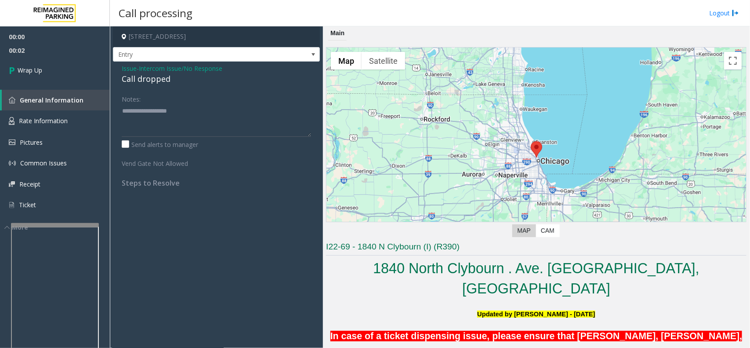
click at [145, 79] on div "Call dropped" at bounding box center [216, 79] width 189 height 12
type textarea "**********"
click at [76, 76] on link "Wrap Up" at bounding box center [55, 70] width 110 height 26
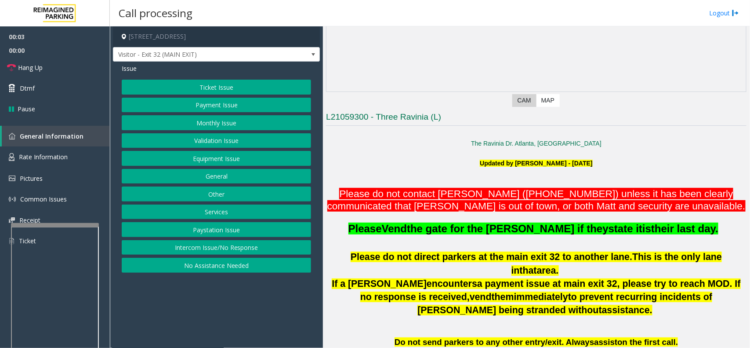
scroll to position [165, 0]
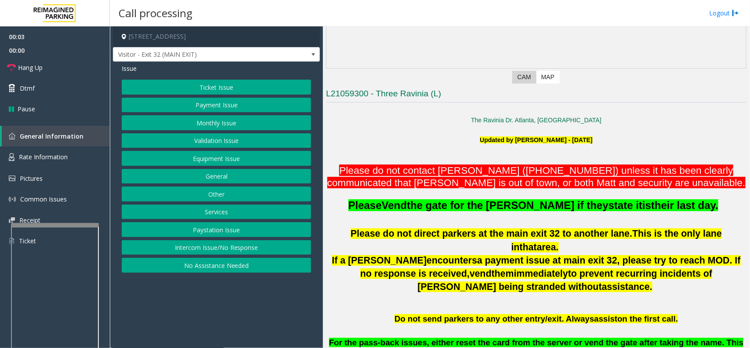
drag, startPoint x: 298, startPoint y: 276, endPoint x: 313, endPoint y: 272, distance: 15.3
click at [282, 280] on app-call-processing-form "[STREET_ADDRESS] Visitor - Exit 32 (MAIN EXIT) Issue Ticket Issue Payment Issue…" at bounding box center [216, 186] width 213 height 321
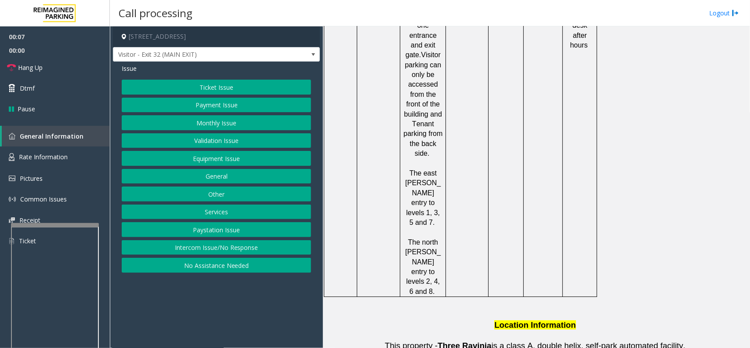
scroll to position [1318, 0]
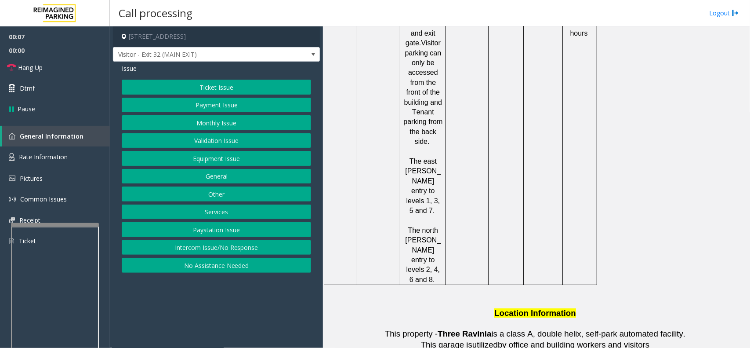
drag, startPoint x: 450, startPoint y: 233, endPoint x: 436, endPoint y: 237, distance: 14.6
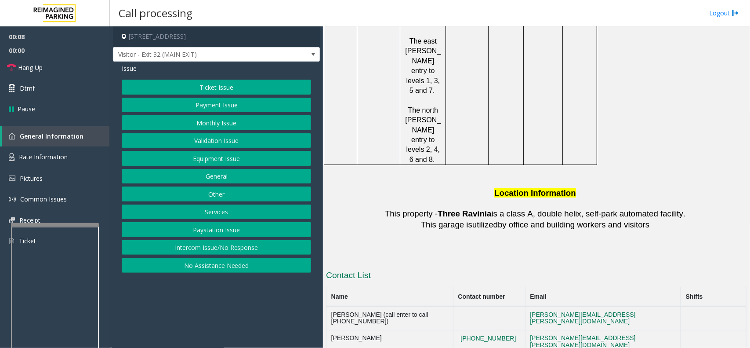
scroll to position [1538, 0]
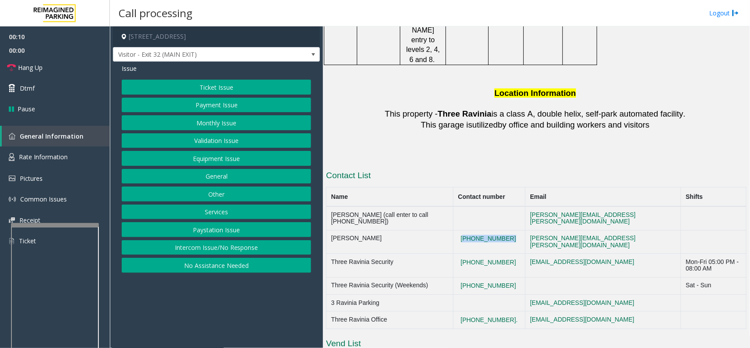
drag, startPoint x: 515, startPoint y: 130, endPoint x: 471, endPoint y: 124, distance: 44.7
click at [471, 230] on tr "[PERSON_NAME] [PHONE_NUMBER] [EMAIL_ADDRESS][PERSON_NAME][DOMAIN_NAME]" at bounding box center [537, 242] width 420 height 24
click at [229, 123] on button "Monthly Issue" at bounding box center [216, 122] width 189 height 15
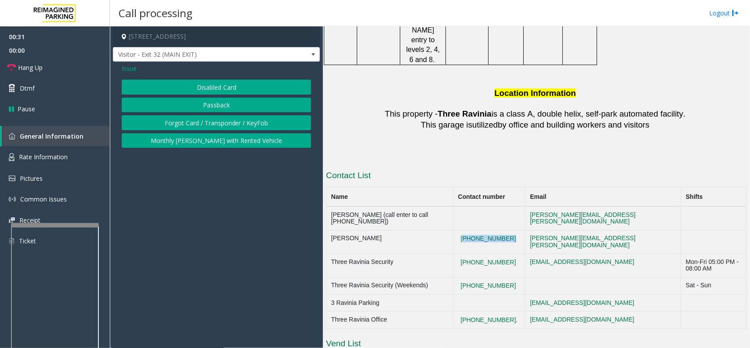
click at [225, 83] on button "Disabled Card" at bounding box center [216, 87] width 189 height 15
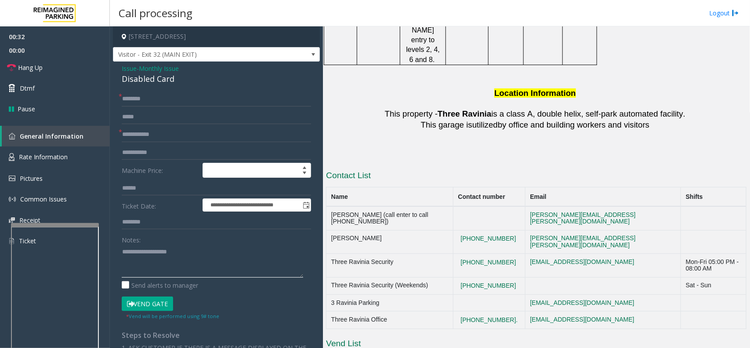
drag, startPoint x: 172, startPoint y: 262, endPoint x: 152, endPoint y: 241, distance: 29.5
click at [170, 259] on textarea at bounding box center [212, 260] width 181 height 33
paste textarea "**********"
drag, startPoint x: 175, startPoint y: 255, endPoint x: 11, endPoint y: 233, distance: 165.4
click at [9, 233] on app-root "**********" at bounding box center [375, 174] width 750 height 348
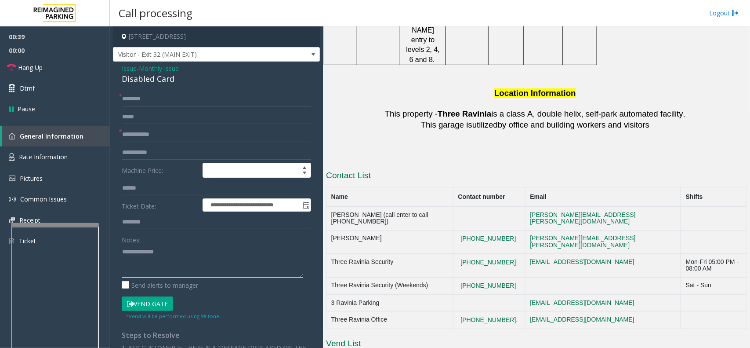
paste textarea "******"
drag, startPoint x: 185, startPoint y: 83, endPoint x: 163, endPoint y: 75, distance: 23.2
click at [194, 81] on div "**********" at bounding box center [216, 280] width 207 height 437
click at [154, 75] on div "Disabled Card" at bounding box center [216, 79] width 189 height 12
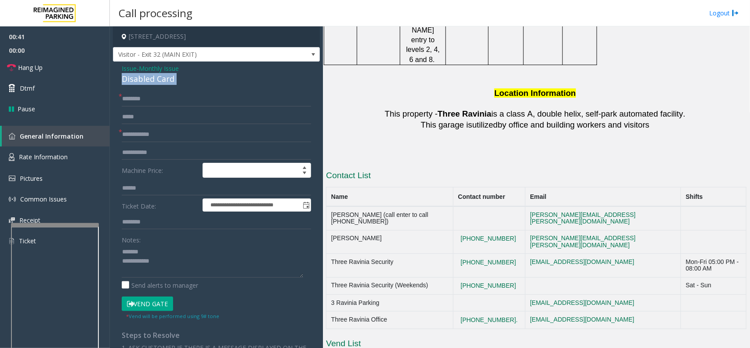
click at [154, 75] on div "Disabled Card" at bounding box center [216, 79] width 189 height 12
paste textarea "**********"
click at [158, 245] on textarea at bounding box center [212, 260] width 181 height 33
click at [216, 269] on textarea at bounding box center [212, 260] width 181 height 33
type textarea "**********"
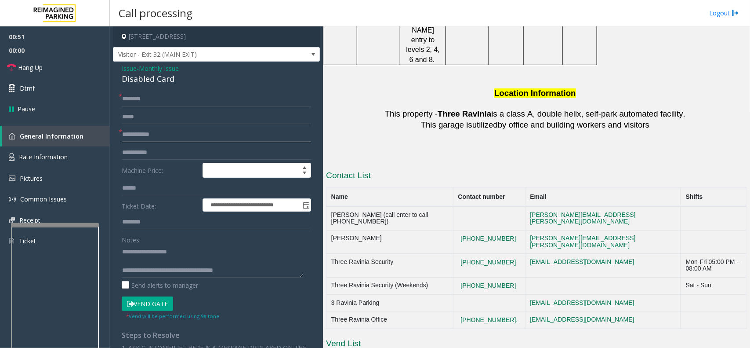
click at [187, 134] on input "text" at bounding box center [216, 134] width 189 height 15
type input "**"
click at [198, 97] on input "text" at bounding box center [216, 98] width 189 height 15
click at [225, 256] on textarea at bounding box center [212, 260] width 181 height 33
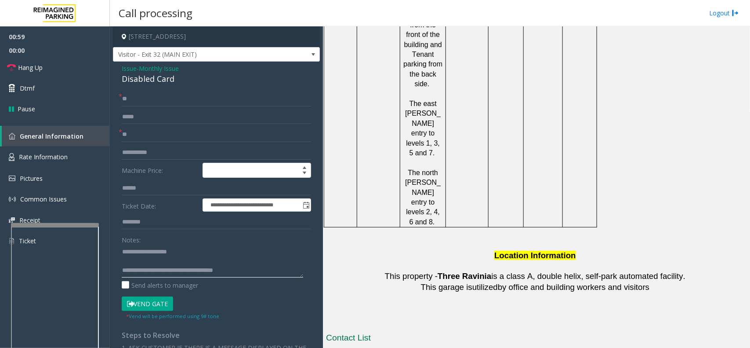
scroll to position [1373, 0]
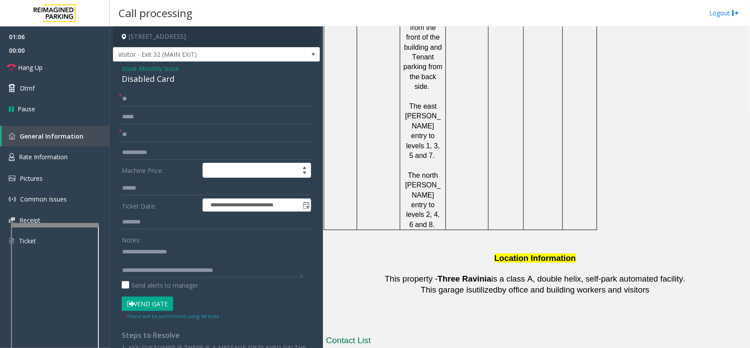
drag, startPoint x: 422, startPoint y: 209, endPoint x: 356, endPoint y: 209, distance: 65.9
drag, startPoint x: 333, startPoint y: 221, endPoint x: 403, endPoint y: 221, distance: 70.3
click at [403, 334] on h3 "Contact List" at bounding box center [536, 341] width 421 height 14
click at [401, 334] on h3 "Contact List" at bounding box center [536, 341] width 421 height 14
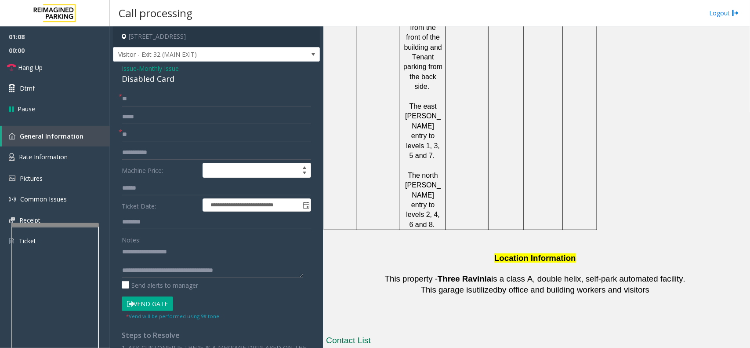
drag, startPoint x: 400, startPoint y: 220, endPoint x: 375, endPoint y: 229, distance: 26.9
drag, startPoint x: 422, startPoint y: 177, endPoint x: 392, endPoint y: 161, distance: 34.4
click at [392, 273] on p "This property - Three Ravinia is a class A, double helix, self-park automated f…" at bounding box center [536, 278] width 421 height 11
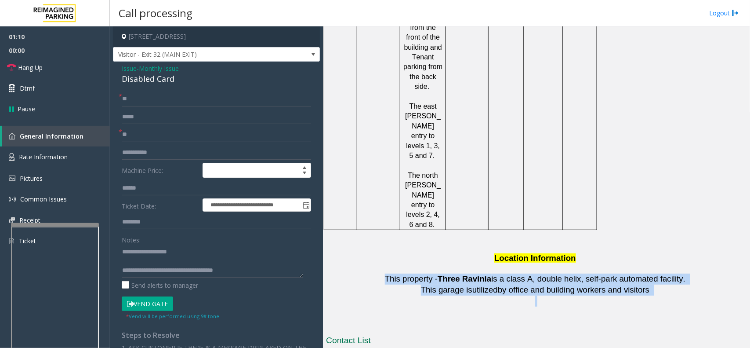
drag, startPoint x: 392, startPoint y: 152, endPoint x: 639, endPoint y: 174, distance: 247.9
click at [546, 295] on p at bounding box center [536, 300] width 421 height 11
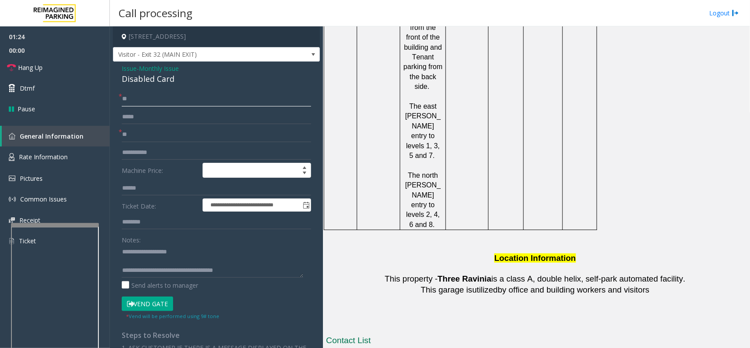
click at [178, 97] on input "**" at bounding box center [216, 98] width 189 height 15
type input "*"
type input "******"
click at [172, 137] on input "**" at bounding box center [216, 134] width 189 height 15
type input "*"
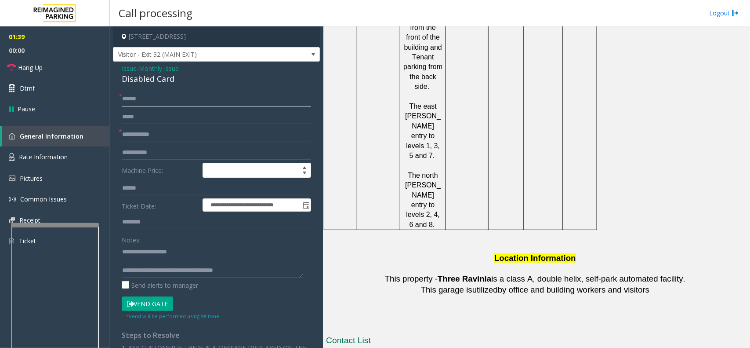
click at [163, 94] on input "******" at bounding box center [216, 98] width 189 height 15
type input "******"
click at [166, 133] on input "text" at bounding box center [216, 134] width 189 height 15
type input "**"
click at [200, 105] on input "******" at bounding box center [216, 98] width 189 height 15
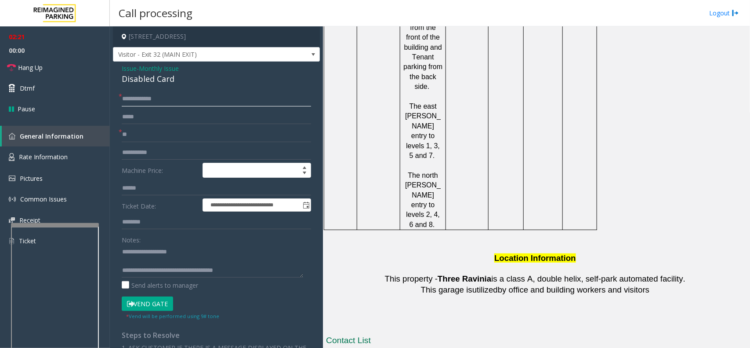
type input "**********"
click at [149, 302] on button "Vend Gate" at bounding box center [147, 303] width 51 height 15
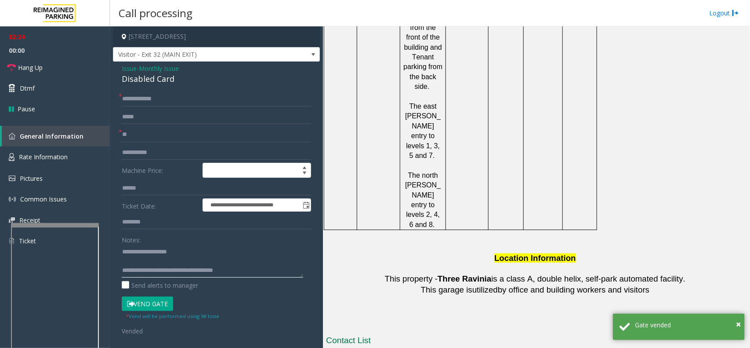
click at [205, 258] on textarea at bounding box center [212, 260] width 181 height 33
click at [278, 277] on textarea at bounding box center [212, 260] width 181 height 33
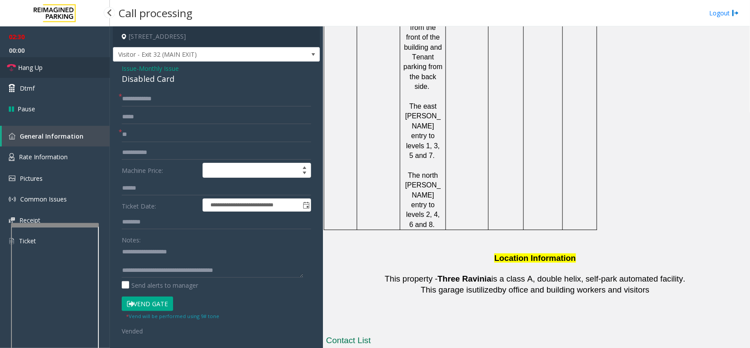
click at [65, 70] on link "Hang Up" at bounding box center [55, 67] width 110 height 21
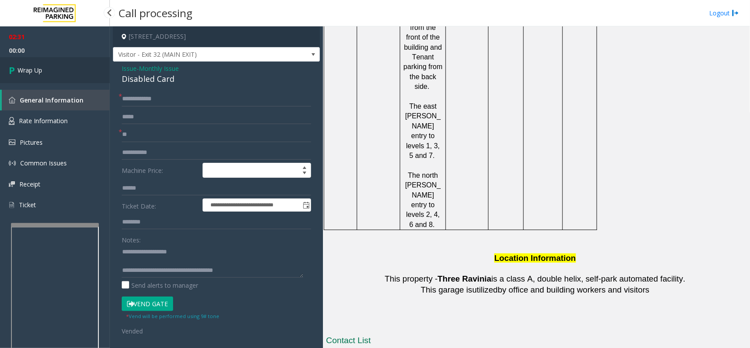
click at [67, 70] on link "Wrap Up" at bounding box center [55, 70] width 110 height 26
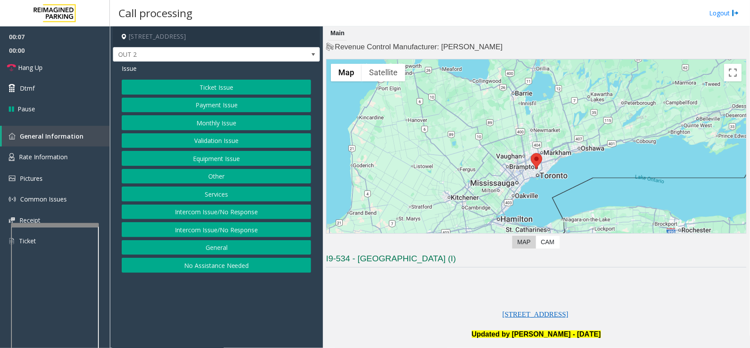
click at [211, 161] on button "Equipment Issue" at bounding box center [216, 158] width 189 height 15
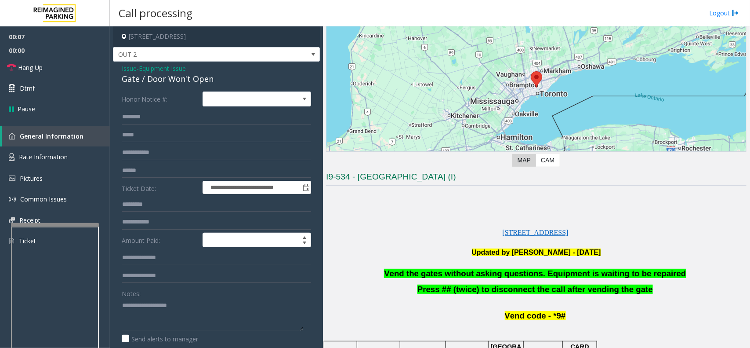
scroll to position [220, 0]
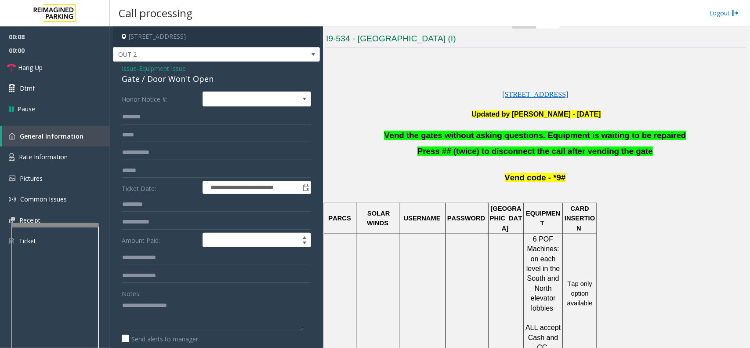
click at [477, 134] on span "Vend the gates without asking questions. Equipment is waiting to be repaired" at bounding box center [535, 135] width 302 height 9
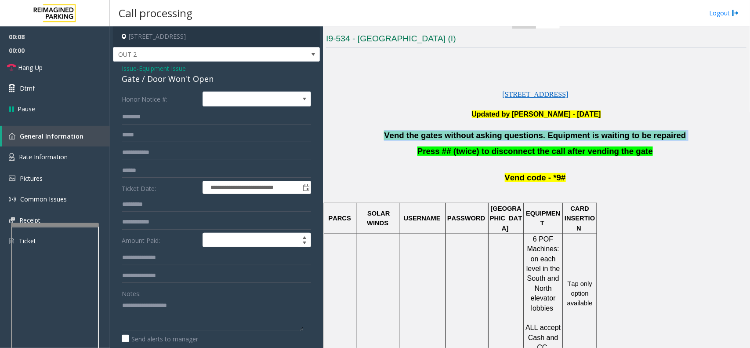
click at [477, 134] on span "Vend the gates without asking questions. Equipment is waiting to be repaired" at bounding box center [535, 135] width 302 height 9
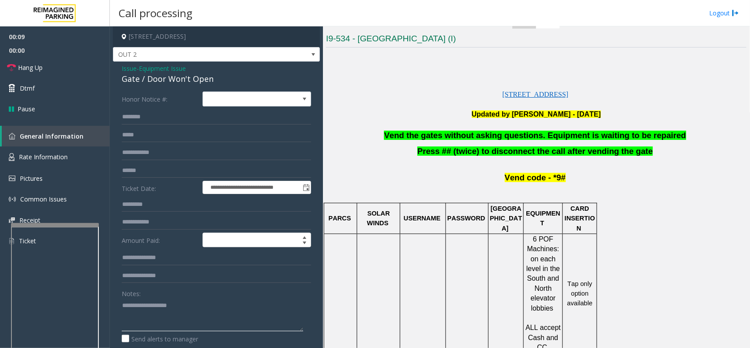
drag, startPoint x: 157, startPoint y: 311, endPoint x: 130, endPoint y: 271, distance: 48.6
click at [157, 310] on textarea at bounding box center [212, 314] width 181 height 33
paste textarea "**********"
type textarea "**********"
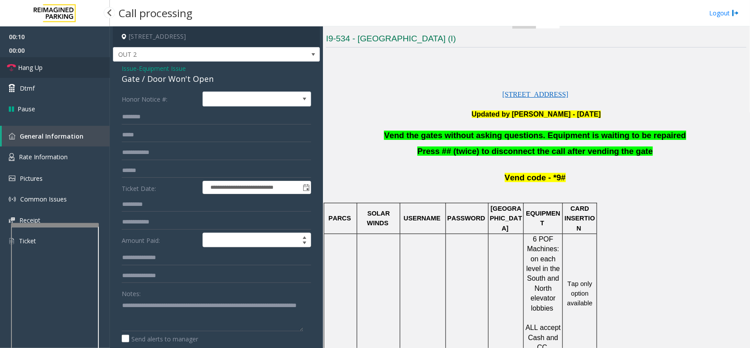
click at [49, 64] on link "Hang Up" at bounding box center [55, 67] width 110 height 21
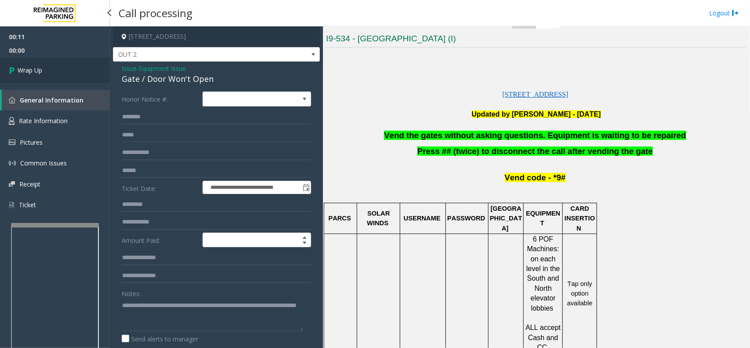
click at [49, 65] on link "Wrap Up" at bounding box center [55, 70] width 110 height 26
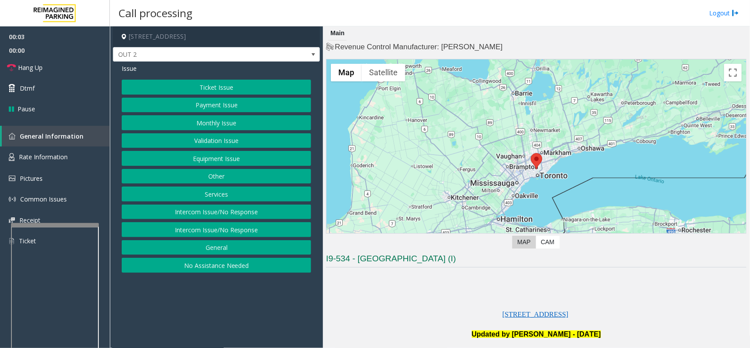
click at [179, 160] on button "Equipment Issue" at bounding box center [216, 158] width 189 height 15
drag, startPoint x: 179, startPoint y: 160, endPoint x: 379, endPoint y: 180, distance: 200.9
click at [195, 160] on button "Gate / Door Won't Open" at bounding box center [216, 158] width 189 height 15
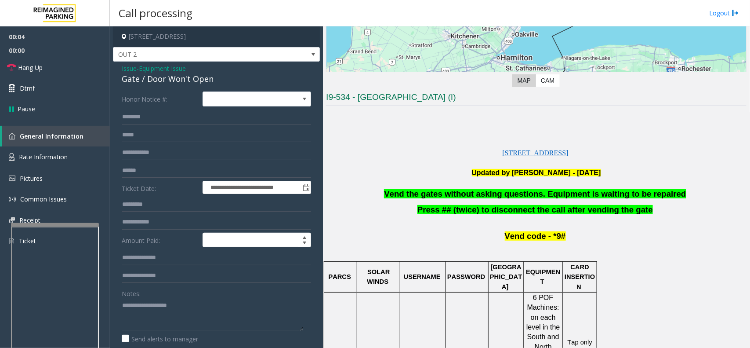
scroll to position [165, 0]
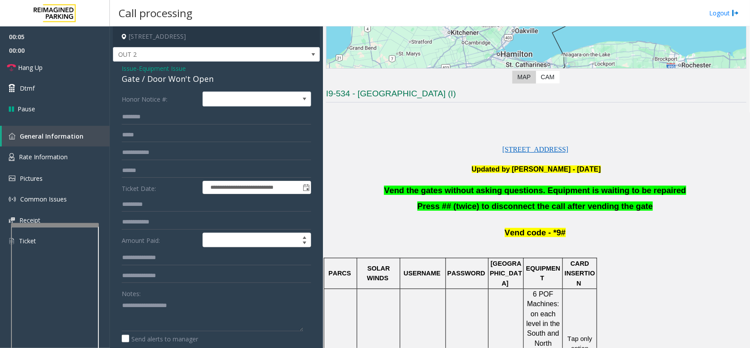
click at [493, 188] on span "Vend the gates without asking questions. Equipment is waiting to be repaired" at bounding box center [535, 189] width 302 height 9
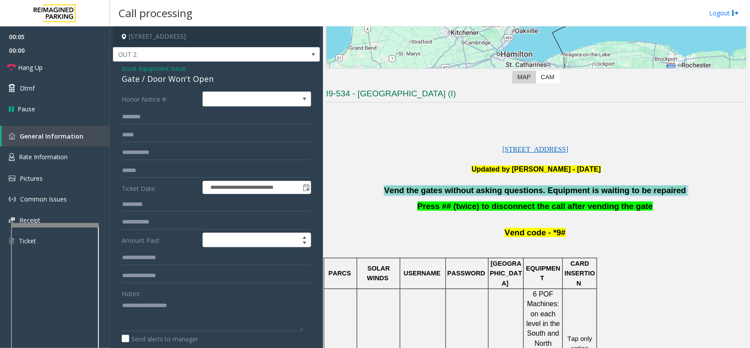
click at [493, 188] on span "Vend the gates without asking questions. Equipment is waiting to be repaired" at bounding box center [535, 189] width 302 height 9
copy p "Vend the gates without asking questions. Equipment is waiting to be repaired"
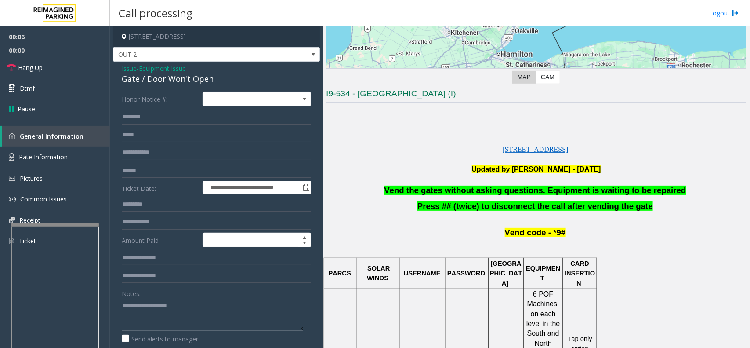
click at [196, 317] on textarea at bounding box center [212, 314] width 181 height 33
paste textarea "**********"
type textarea "**********"
click at [76, 67] on link "Hang Up" at bounding box center [55, 67] width 110 height 21
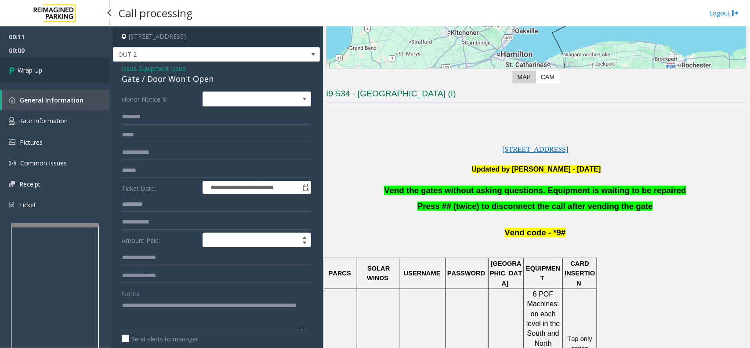
click at [76, 67] on link "Wrap Up" at bounding box center [55, 70] width 110 height 26
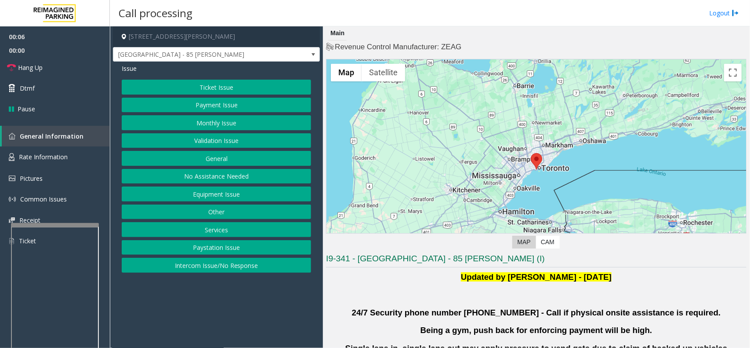
click at [222, 135] on button "Validation Issue" at bounding box center [216, 140] width 189 height 15
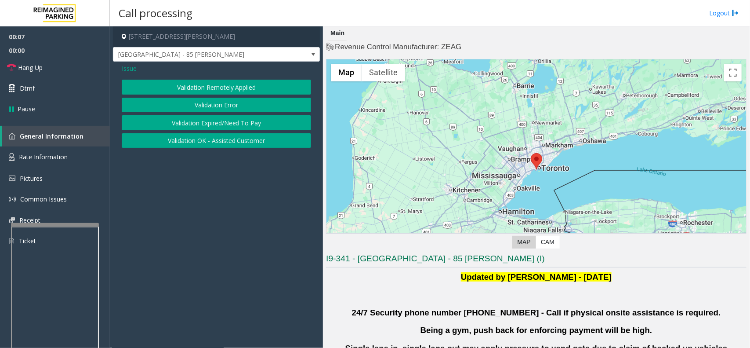
drag, startPoint x: 212, startPoint y: 104, endPoint x: 610, endPoint y: 193, distance: 407.2
click at [216, 104] on button "Validation Error" at bounding box center [216, 105] width 189 height 15
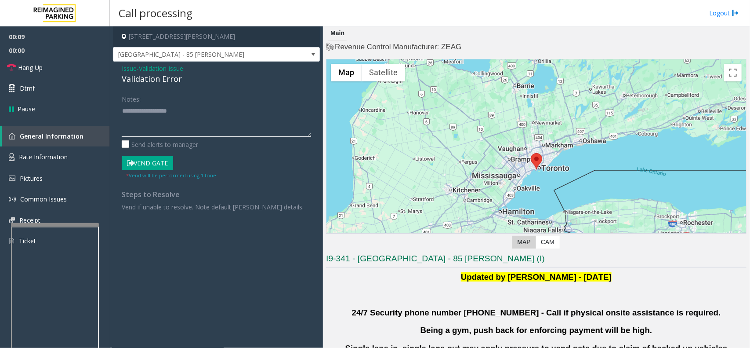
click at [223, 130] on textarea at bounding box center [216, 120] width 189 height 33
paste textarea "**********"
click at [159, 78] on div "Validation Error" at bounding box center [216, 79] width 189 height 12
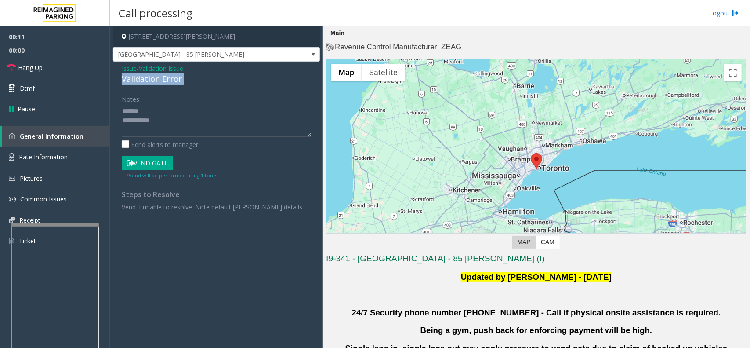
copy div "Validation Error"
paste textarea "**********"
click at [173, 111] on textarea at bounding box center [216, 120] width 189 height 33
click at [161, 116] on textarea at bounding box center [216, 120] width 189 height 33
click at [181, 126] on textarea at bounding box center [216, 120] width 189 height 33
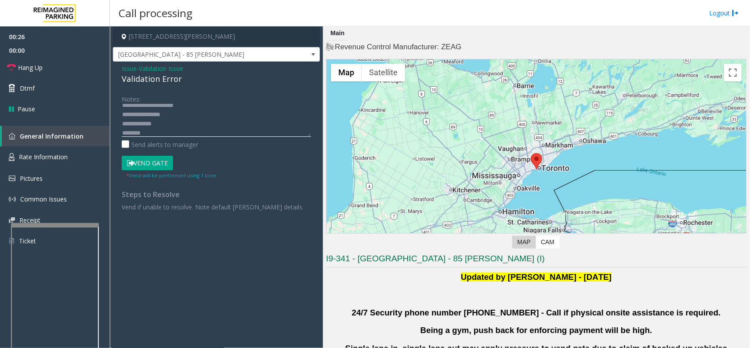
scroll to position [15, 0]
click at [189, 117] on textarea at bounding box center [216, 120] width 189 height 33
click at [158, 132] on textarea at bounding box center [216, 120] width 189 height 33
type textarea "**********"
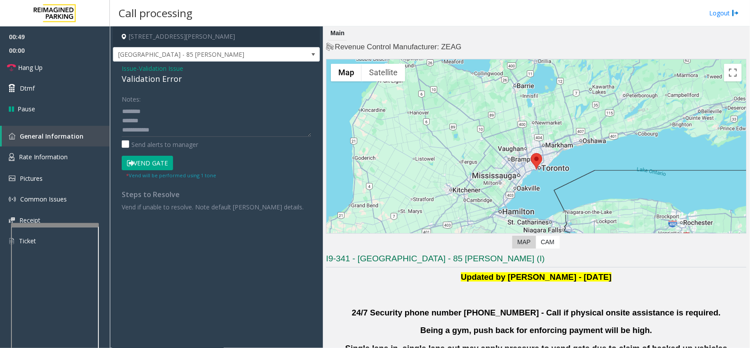
click at [157, 160] on button "Vend Gate" at bounding box center [147, 163] width 51 height 15
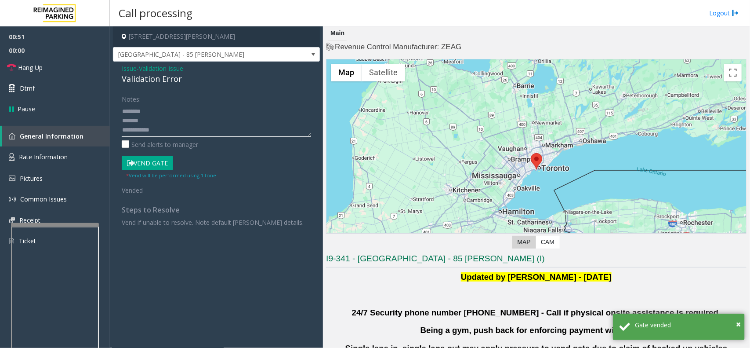
paste textarea "**********"
click at [207, 126] on textarea at bounding box center [216, 120] width 189 height 33
type textarea "**********"
click at [58, 66] on link "Hang Up" at bounding box center [55, 67] width 110 height 21
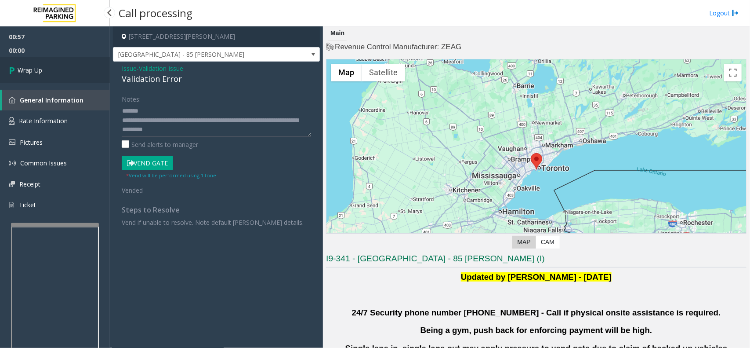
click at [73, 69] on link "Wrap Up" at bounding box center [55, 70] width 110 height 26
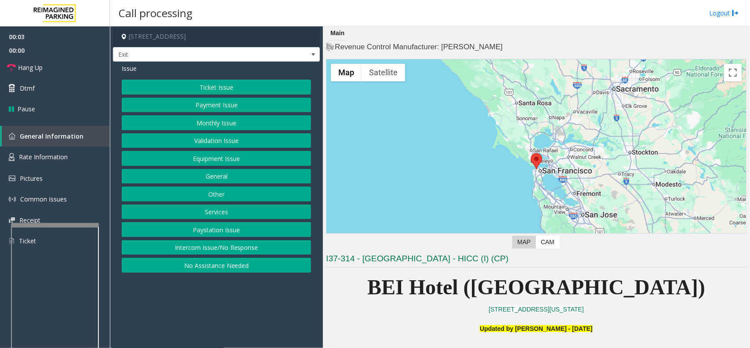
drag, startPoint x: 295, startPoint y: 313, endPoint x: 378, endPoint y: 313, distance: 83.1
click at [281, 317] on app-call-processing-form "50 8th Avenue, San Francisco, CA Exit Issue Ticket Issue Payment Issue Monthly …" at bounding box center [216, 186] width 213 height 321
drag, startPoint x: 406, startPoint y: 294, endPoint x: 287, endPoint y: 278, distance: 119.7
click at [381, 305] on p "55 Francisco Street, San Francisco California" at bounding box center [536, 309] width 421 height 10
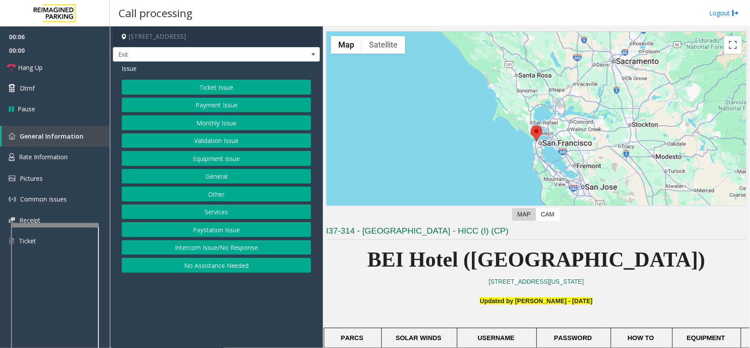
scroll to position [55, 0]
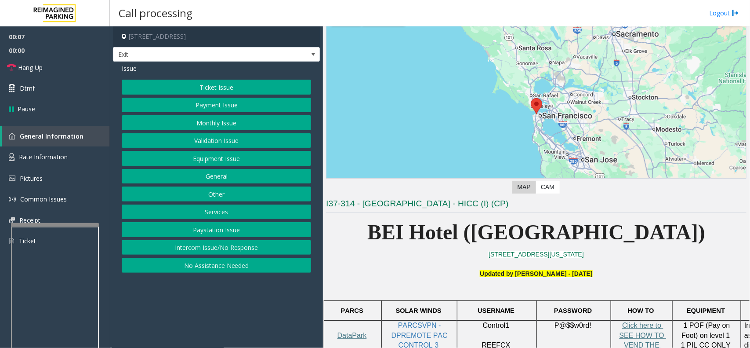
click at [210, 214] on button "Services" at bounding box center [216, 211] width 189 height 15
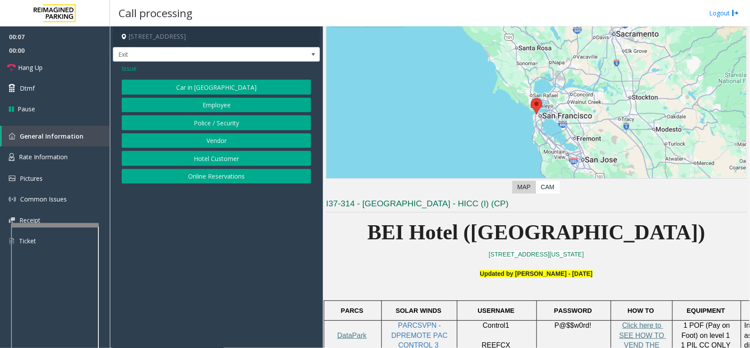
click at [211, 182] on button "Online Reservations" at bounding box center [216, 176] width 189 height 15
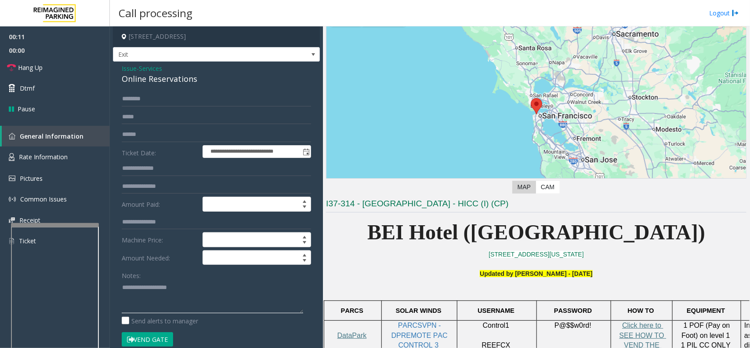
drag, startPoint x: 192, startPoint y: 309, endPoint x: 187, endPoint y: 299, distance: 11.2
click at [192, 308] on textarea at bounding box center [212, 296] width 181 height 33
paste textarea "**********"
click at [149, 80] on div "Online Reservations" at bounding box center [216, 79] width 189 height 12
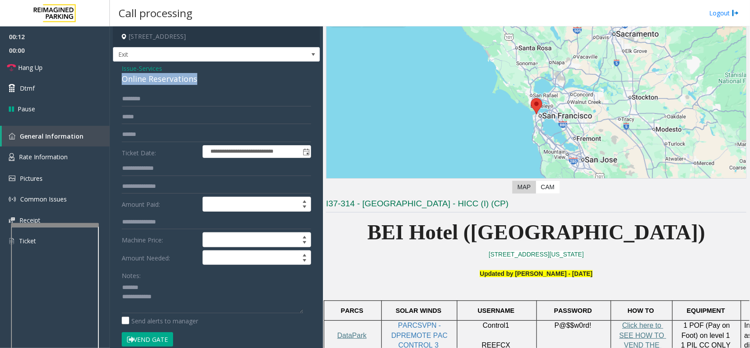
drag, startPoint x: 149, startPoint y: 80, endPoint x: 151, endPoint y: 94, distance: 14.7
click at [151, 94] on div "**********" at bounding box center [216, 317] width 207 height 510
copy div "Online Reservations"
click at [171, 280] on textarea at bounding box center [212, 296] width 181 height 33
paste textarea "**********"
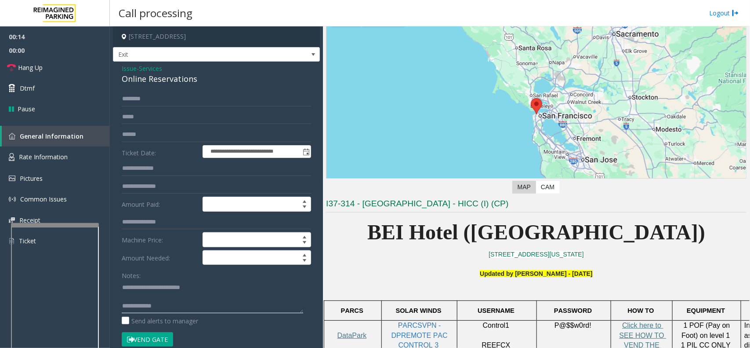
type textarea "**********"
click at [129, 70] on span "Issue" at bounding box center [129, 68] width 15 height 9
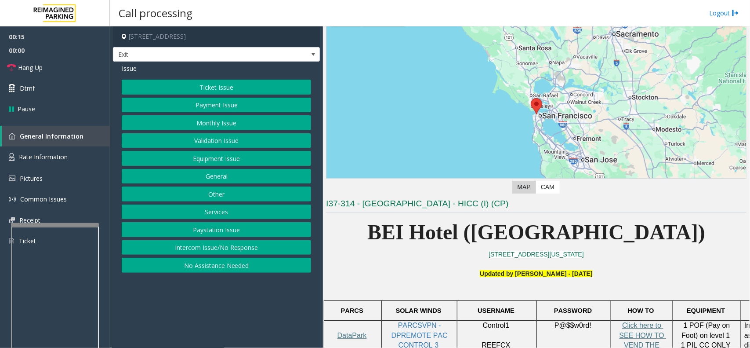
click at [222, 211] on button "Services" at bounding box center [216, 211] width 189 height 15
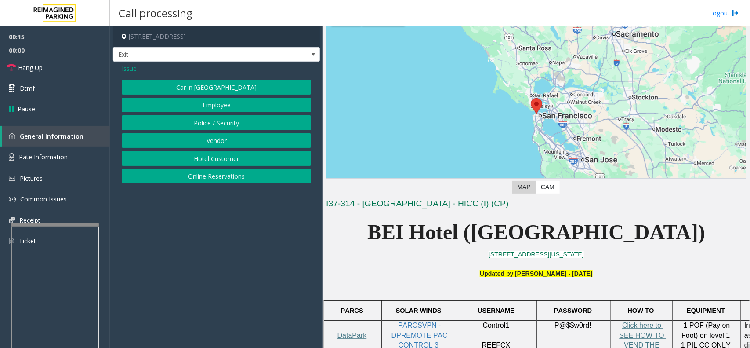
click at [236, 171] on button "Online Reservations" at bounding box center [216, 176] width 189 height 15
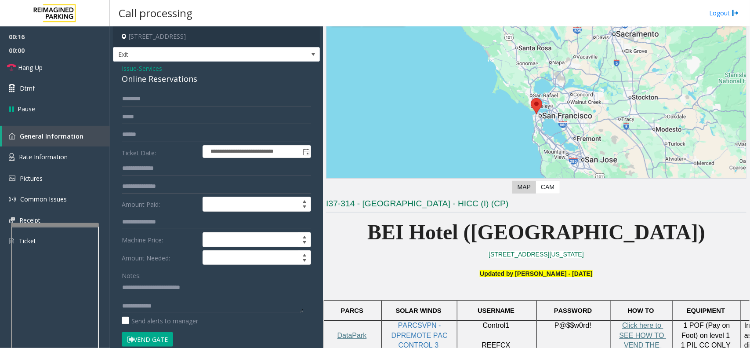
click at [152, 70] on span "Services" at bounding box center [150, 68] width 23 height 9
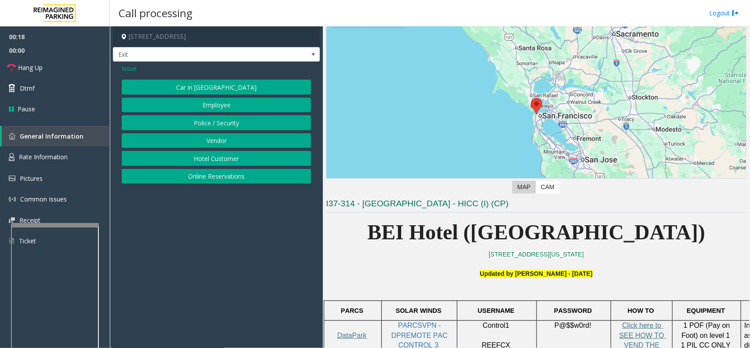
click at [250, 176] on button "Online Reservations" at bounding box center [216, 176] width 189 height 15
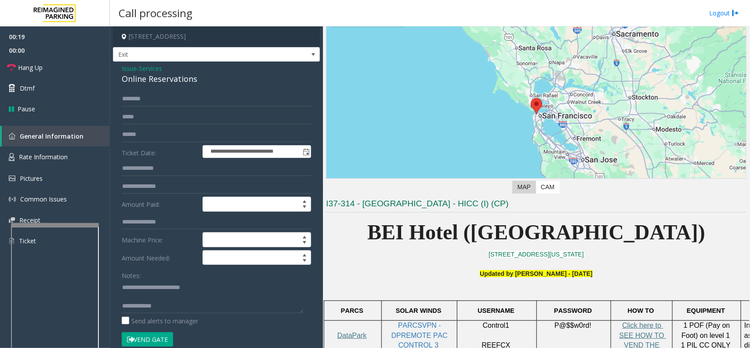
click at [131, 77] on div "Online Reservations" at bounding box center [216, 79] width 189 height 12
copy div "Online Reservations"
click at [178, 310] on textarea at bounding box center [212, 296] width 181 height 33
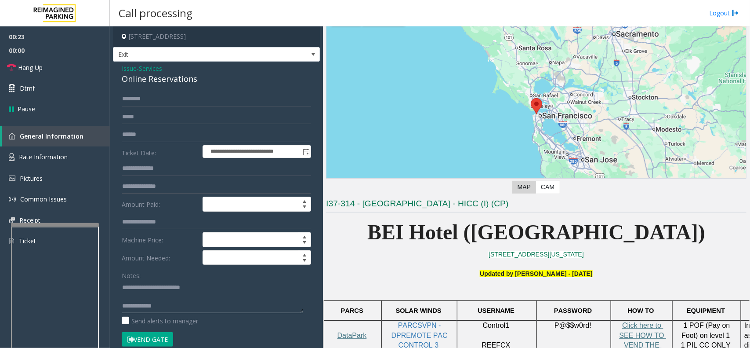
click at [167, 304] on textarea at bounding box center [212, 296] width 181 height 33
paste textarea "**********"
click at [169, 293] on textarea at bounding box center [212, 296] width 181 height 33
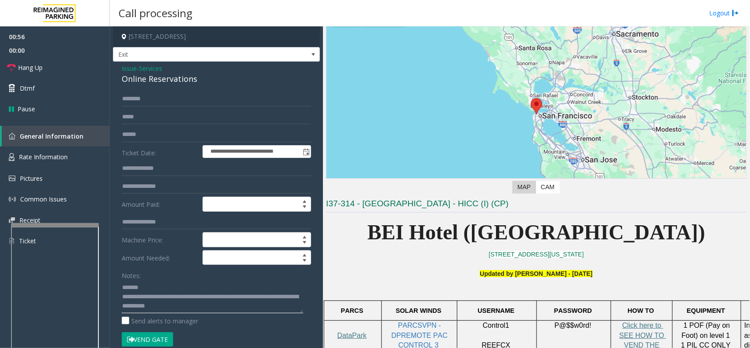
drag, startPoint x: 159, startPoint y: 306, endPoint x: 274, endPoint y: 333, distance: 118.2
click at [274, 333] on form "**********" at bounding box center [216, 223] width 189 height 264
click at [75, 71] on link "Hang Up" at bounding box center [55, 67] width 110 height 21
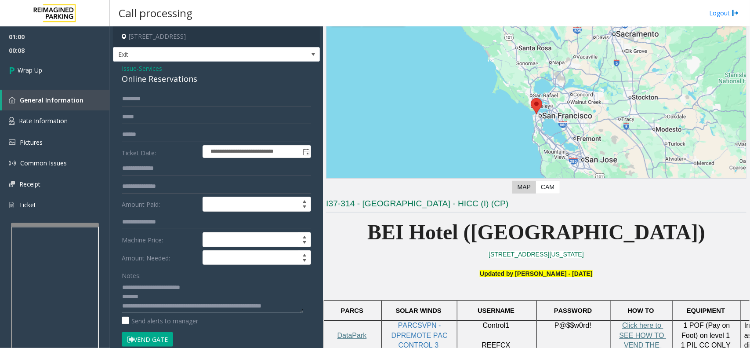
scroll to position [7, 0]
click at [154, 292] on textarea at bounding box center [212, 296] width 181 height 33
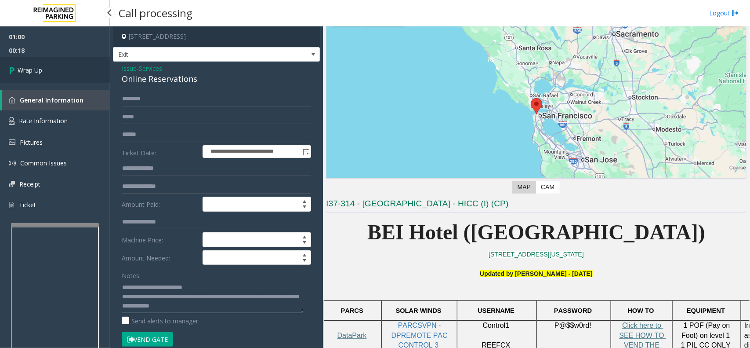
type textarea "**********"
click at [58, 69] on link "Wrap Up" at bounding box center [55, 70] width 110 height 26
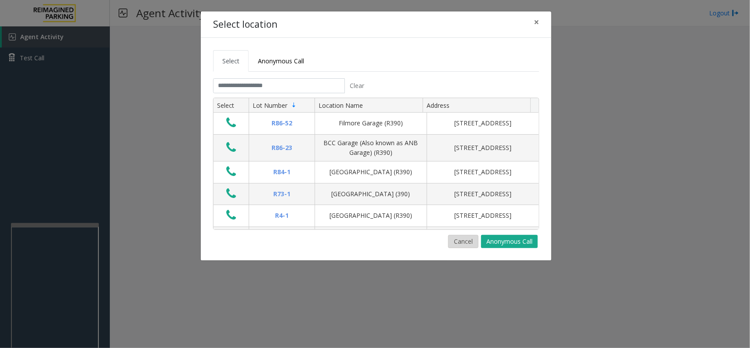
click at [450, 243] on button "Cancel" at bounding box center [463, 241] width 30 height 13
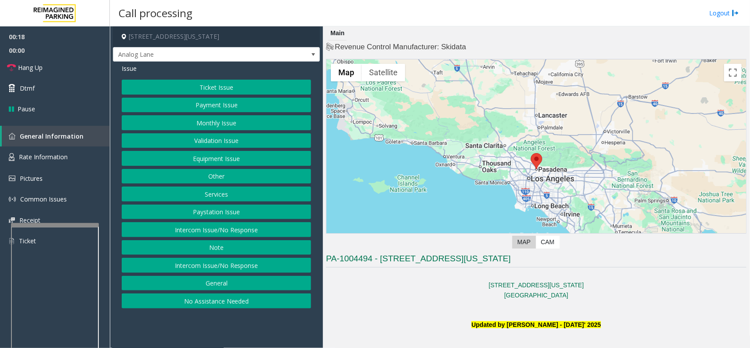
click at [203, 143] on button "Validation Issue" at bounding box center [216, 140] width 189 height 15
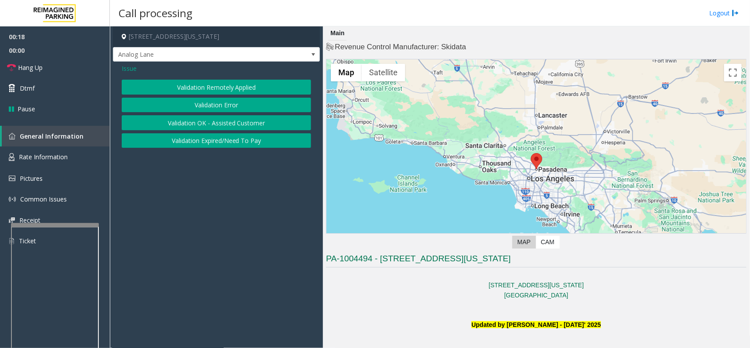
click at [219, 104] on button "Validation Error" at bounding box center [216, 105] width 189 height 15
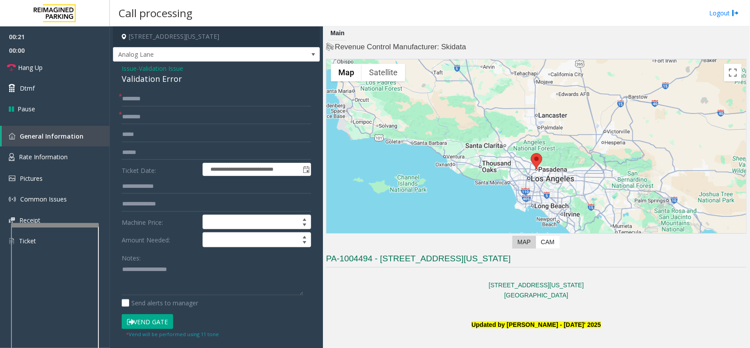
click at [260, 303] on div "Send alerts to manager" at bounding box center [216, 302] width 189 height 9
paste textarea "**********"
click at [253, 288] on textarea at bounding box center [212, 278] width 181 height 33
click at [150, 88] on div "**********" at bounding box center [216, 310] width 207 height 497
click at [149, 84] on div "Validation Error" at bounding box center [216, 79] width 189 height 12
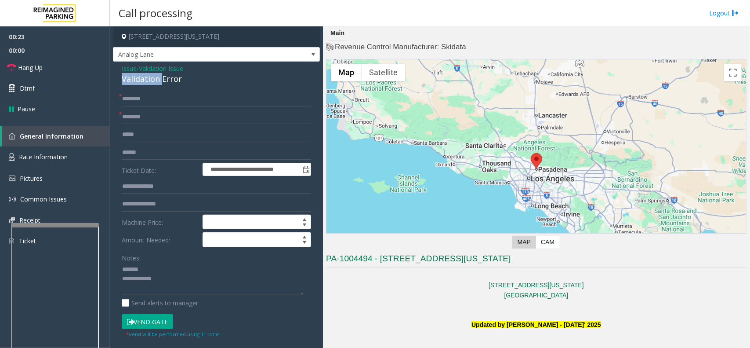
click at [149, 84] on div "Validation Error" at bounding box center [216, 79] width 189 height 12
copy div "Validation Error"
paste textarea "**********"
click at [181, 264] on textarea at bounding box center [212, 278] width 181 height 33
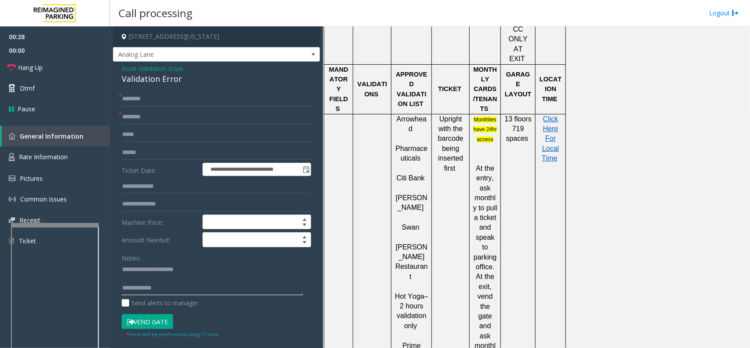
scroll to position [659, 0]
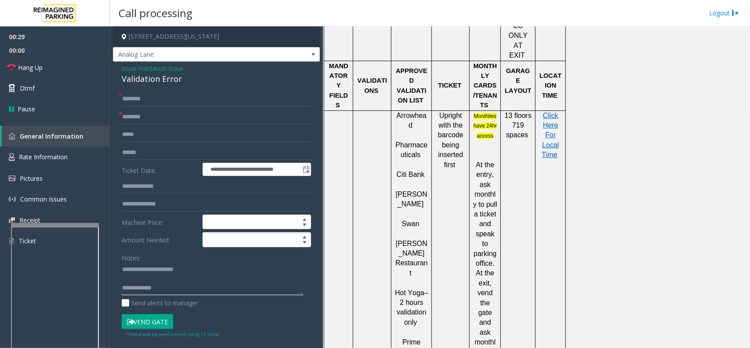
type textarea "**********"
drag, startPoint x: 402, startPoint y: 189, endPoint x: 422, endPoint y: 188, distance: 20.2
click at [422, 289] on span "Hot Yoga – 2 hours validation only" at bounding box center [411, 307] width 33 height 37
click at [392, 188] on div at bounding box center [391, 292] width 3 height 364
drag, startPoint x: 395, startPoint y: 188, endPoint x: 423, endPoint y: 187, distance: 28.1
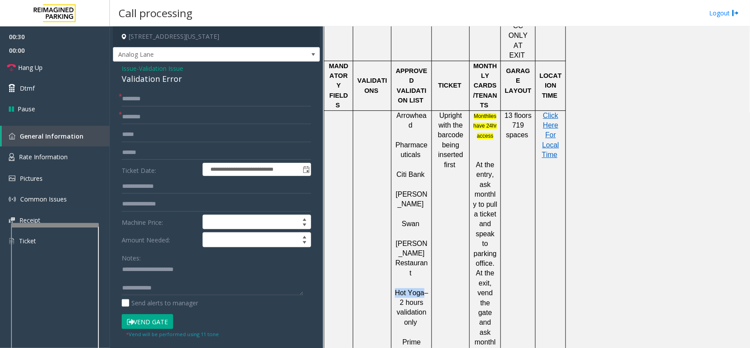
click at [423, 288] on p "Hot Yoga – 2 hours validation only" at bounding box center [412, 308] width 34 height 40
copy span "Hot Yoga"
click at [156, 117] on input "text" at bounding box center [216, 116] width 189 height 15
paste input "********"
type input "********"
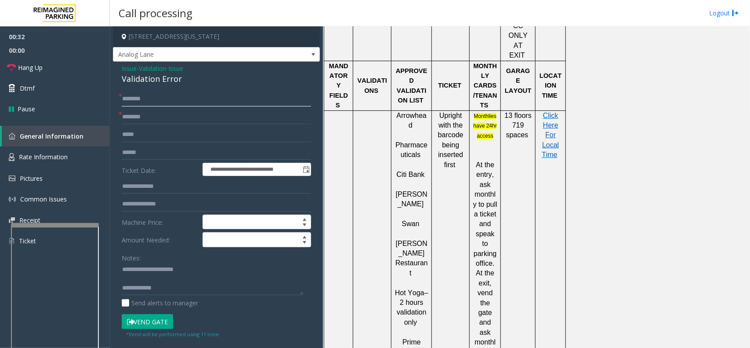
click at [176, 95] on input "text" at bounding box center [216, 98] width 189 height 15
paste textarea "**********"
click at [268, 289] on textarea at bounding box center [212, 278] width 181 height 33
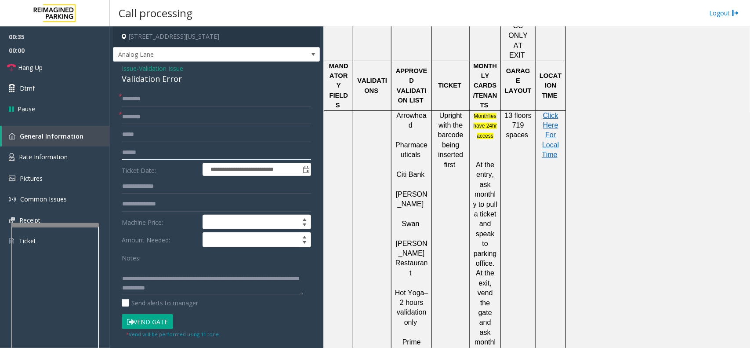
click at [172, 148] on input "text" at bounding box center [216, 152] width 189 height 15
drag, startPoint x: 173, startPoint y: 152, endPoint x: 167, endPoint y: 152, distance: 5.3
click at [167, 152] on input "text" at bounding box center [216, 152] width 189 height 15
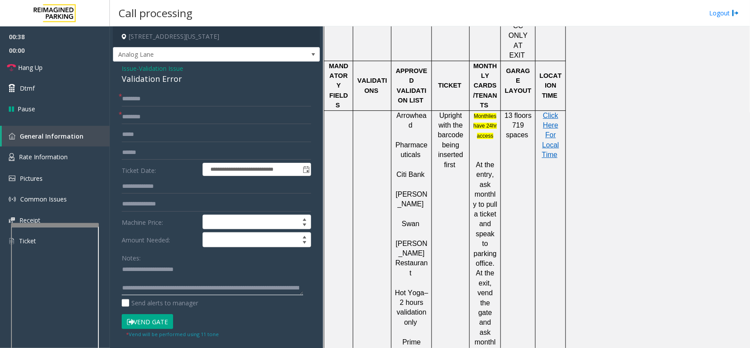
click at [172, 279] on textarea at bounding box center [212, 278] width 181 height 33
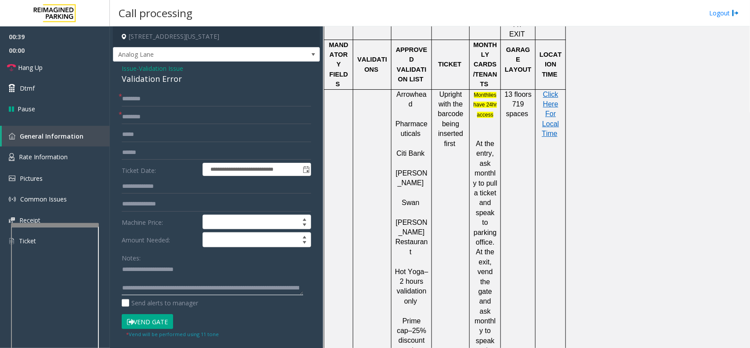
scroll to position [604, 0]
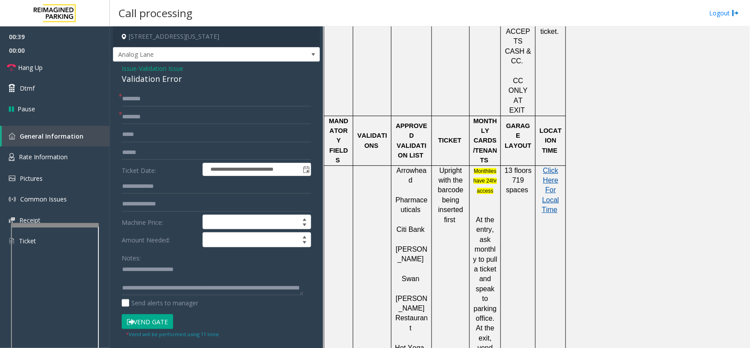
click at [549, 167] on span "Click Here For Local Time" at bounding box center [550, 190] width 17 height 47
click at [163, 276] on textarea at bounding box center [212, 278] width 181 height 33
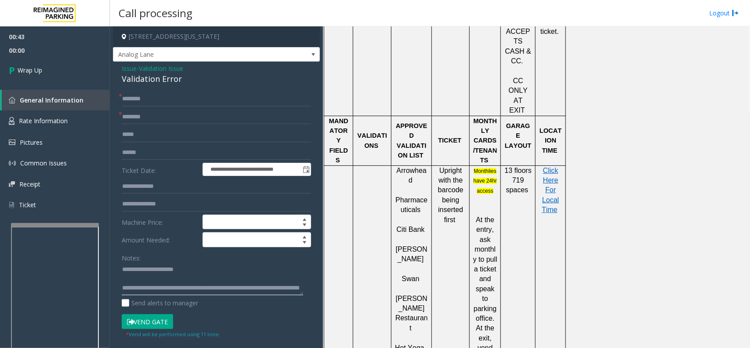
scroll to position [18, 0]
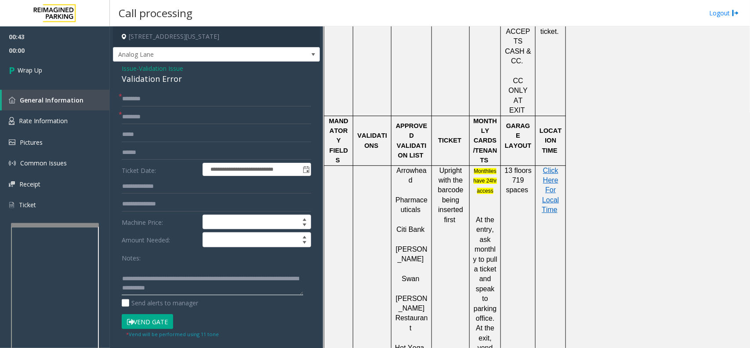
drag, startPoint x: 167, startPoint y: 291, endPoint x: 247, endPoint y: 298, distance: 80.3
click at [247, 298] on div "Notes: Send alerts to manager" at bounding box center [216, 279] width 189 height 58
type textarea "**********"
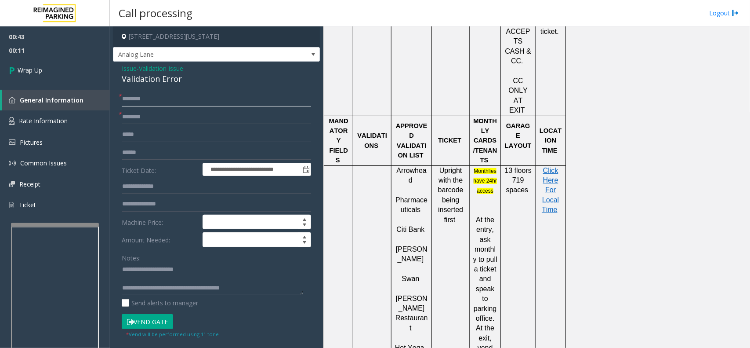
click at [237, 99] on input "text" at bounding box center [216, 98] width 189 height 15
type input "**"
click at [88, 75] on link "Wrap Up" at bounding box center [55, 70] width 110 height 26
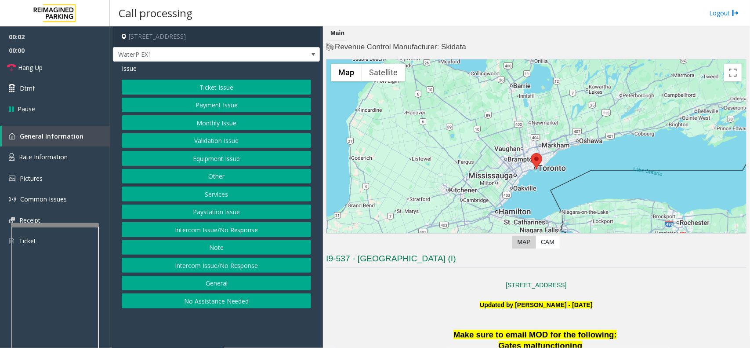
drag, startPoint x: 259, startPoint y: 326, endPoint x: 249, endPoint y: 332, distance: 12.2
drag, startPoint x: 249, startPoint y: 332, endPoint x: 306, endPoint y: 346, distance: 59.2
click at [242, 334] on app-call-processing-form "10 Bay Street, Toronto, ON WaterP EX1 Issue Ticket Issue Payment Issue Monthly …" at bounding box center [216, 186] width 213 height 321
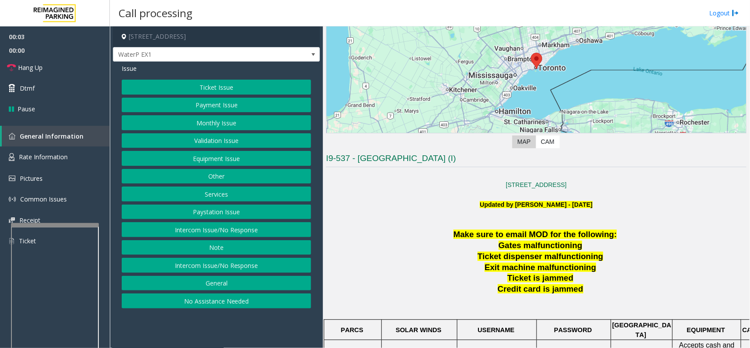
scroll to position [220, 0]
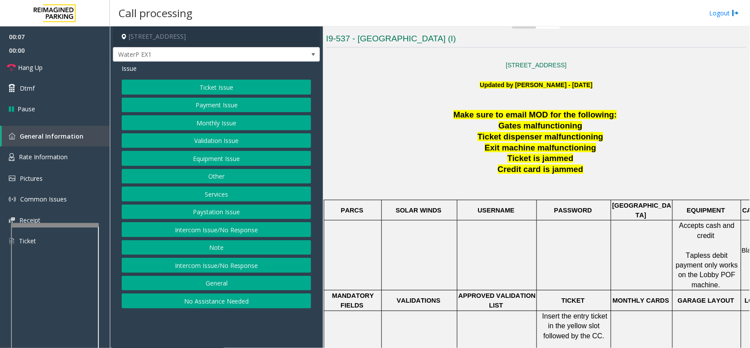
drag, startPoint x: 240, startPoint y: 325, endPoint x: 278, endPoint y: 310, distance: 40.8
click at [236, 324] on app-call-processing-form "10 Bay Street, Toronto, ON WaterP EX1 Issue Ticket Issue Payment Issue Monthly …" at bounding box center [216, 186] width 213 height 321
click at [230, 83] on button "Ticket Issue" at bounding box center [216, 87] width 189 height 15
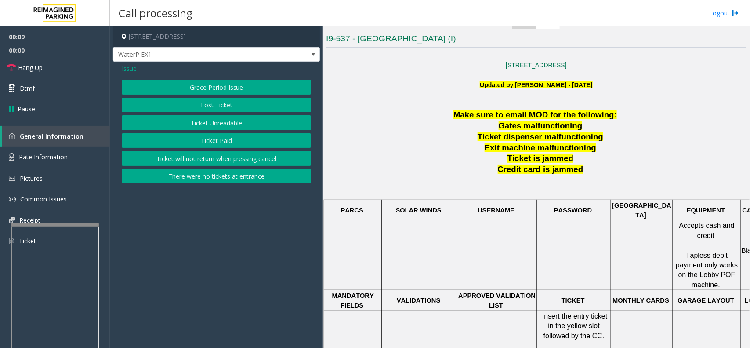
click at [221, 138] on button "Ticket Paid" at bounding box center [216, 140] width 189 height 15
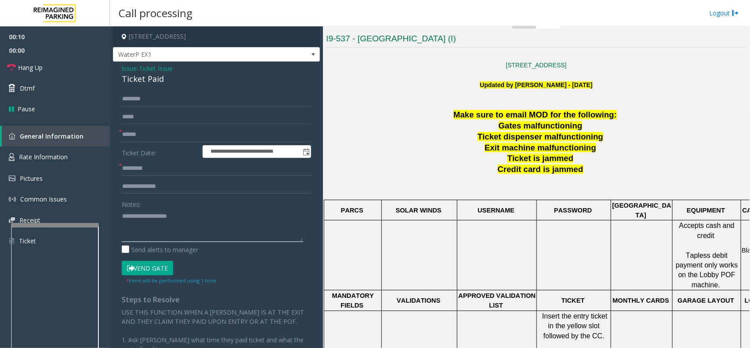
paste textarea "**********"
drag, startPoint x: 119, startPoint y: 76, endPoint x: 172, endPoint y: 83, distance: 54.1
click at [172, 83] on div "**********" at bounding box center [216, 253] width 207 height 383
paste textarea "**********"
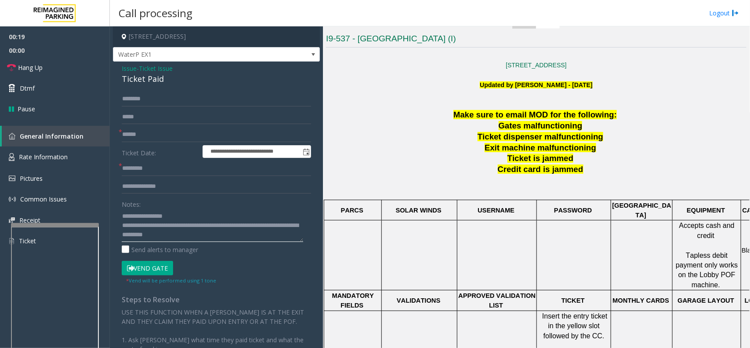
click at [203, 211] on textarea at bounding box center [212, 225] width 181 height 33
type textarea "**********"
click at [160, 193] on input "text" at bounding box center [216, 186] width 189 height 15
type input "**"
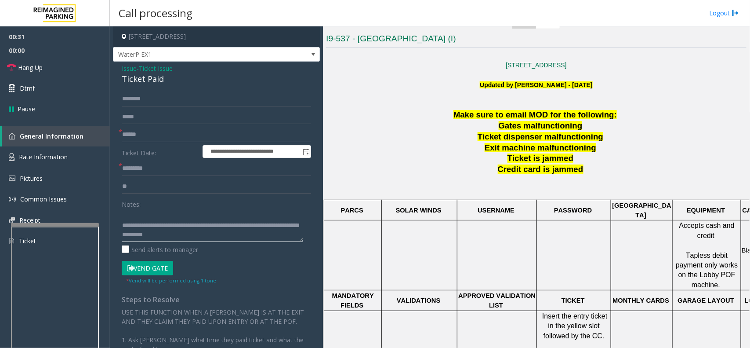
click at [140, 216] on textarea at bounding box center [212, 225] width 181 height 33
type textarea "**********"
click at [195, 171] on input "text" at bounding box center [216, 168] width 189 height 15
type input "**"
click at [172, 135] on input "text" at bounding box center [216, 134] width 189 height 15
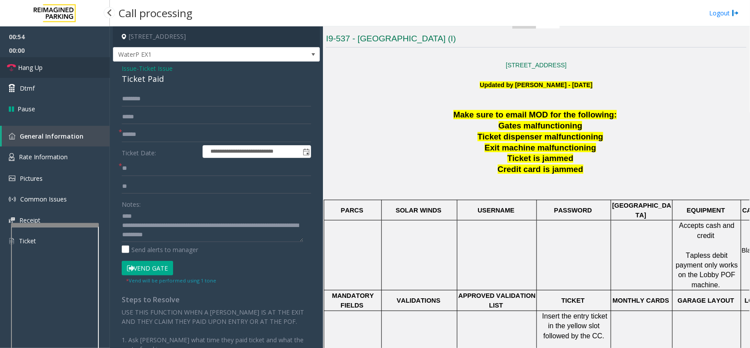
click at [93, 67] on link "Hang Up" at bounding box center [55, 67] width 110 height 21
drag, startPoint x: 160, startPoint y: 221, endPoint x: 256, endPoint y: 235, distance: 97.3
click at [254, 235] on textarea at bounding box center [212, 225] width 181 height 33
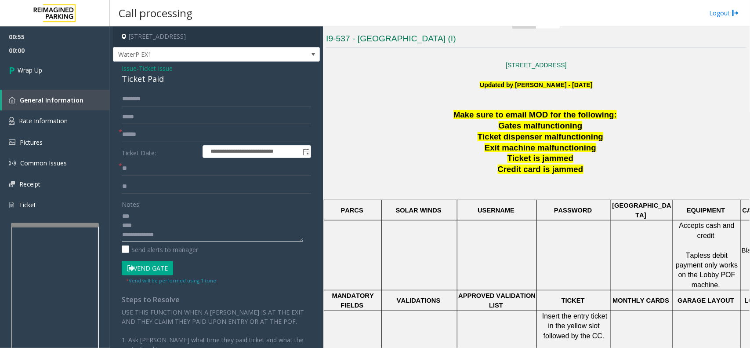
scroll to position [9, 0]
paste textarea "**********"
type textarea "**********"
click at [152, 130] on input "text" at bounding box center [216, 134] width 189 height 15
type input "**"
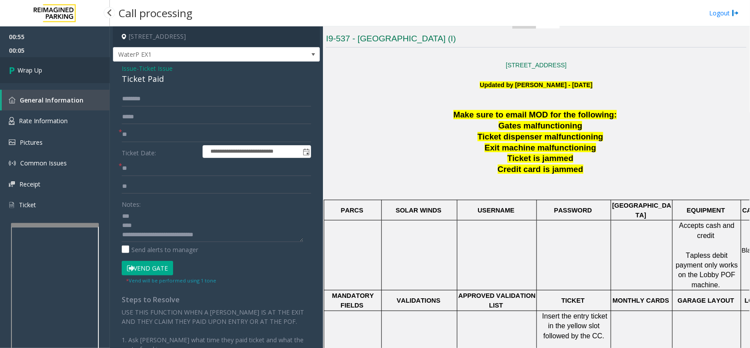
click at [65, 69] on link "Wrap Up" at bounding box center [55, 70] width 110 height 26
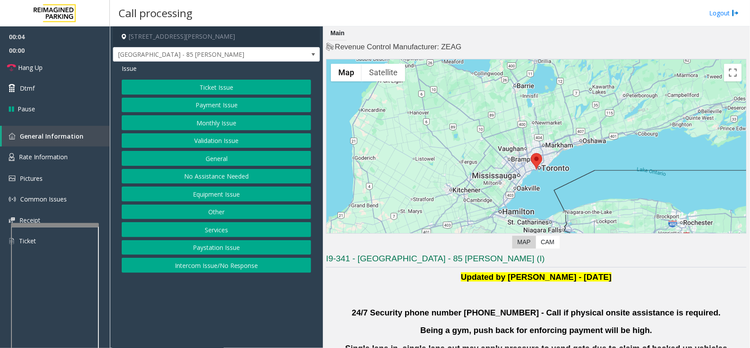
click at [199, 142] on button "Validation Issue" at bounding box center [216, 140] width 189 height 15
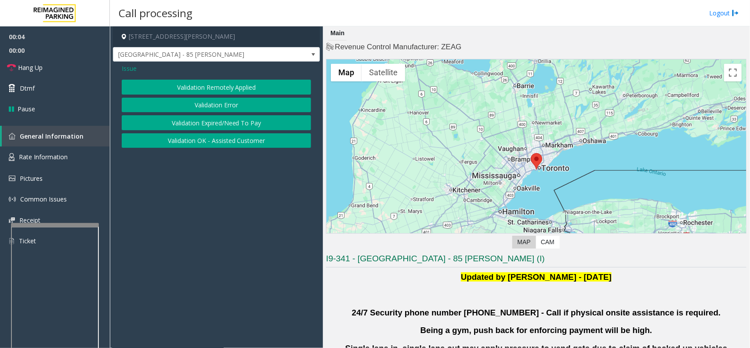
click at [212, 103] on button "Validation Error" at bounding box center [216, 105] width 189 height 15
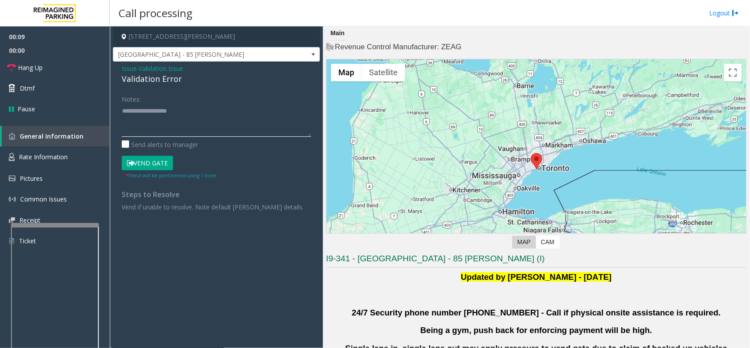
paste textarea "**********"
drag, startPoint x: 164, startPoint y: 86, endPoint x: 168, endPoint y: 82, distance: 6.2
click at [197, 82] on div "Validation Error" at bounding box center [216, 79] width 189 height 12
click at [205, 128] on textarea at bounding box center [216, 120] width 189 height 33
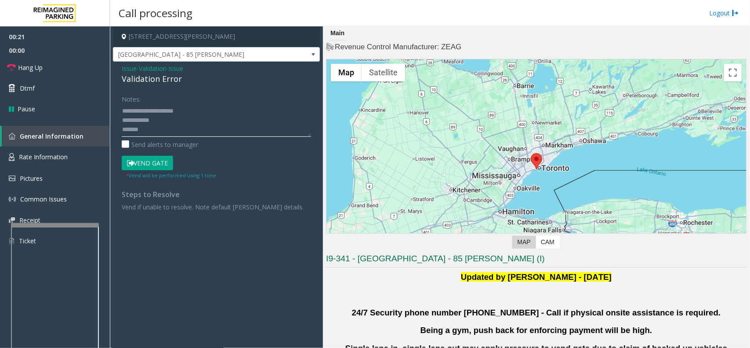
paste textarea "**********"
click at [167, 126] on textarea at bounding box center [216, 120] width 189 height 33
click at [138, 110] on textarea at bounding box center [216, 120] width 189 height 33
click at [145, 161] on button "Vend Gate" at bounding box center [147, 163] width 51 height 15
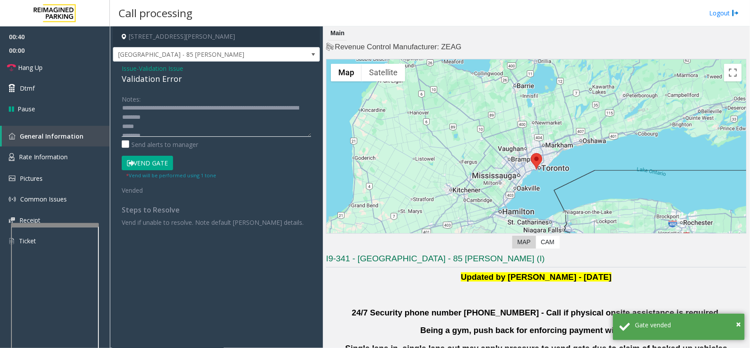
scroll to position [0, 0]
type textarea "**********"
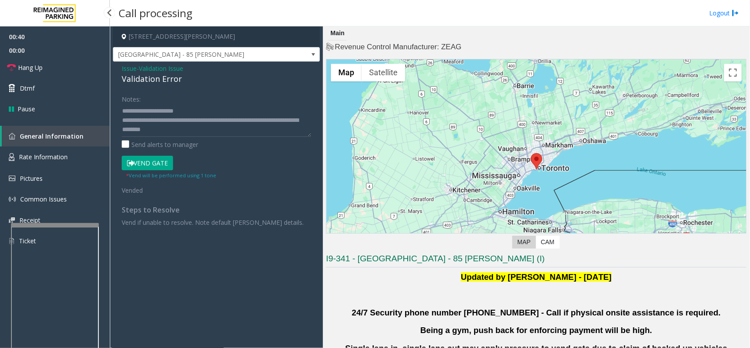
drag, startPoint x: 56, startPoint y: 52, endPoint x: 58, endPoint y: 67, distance: 15.1
click at [56, 53] on span "00:00" at bounding box center [55, 51] width 110 height 14
click at [58, 67] on link "Hang Up" at bounding box center [55, 67] width 110 height 21
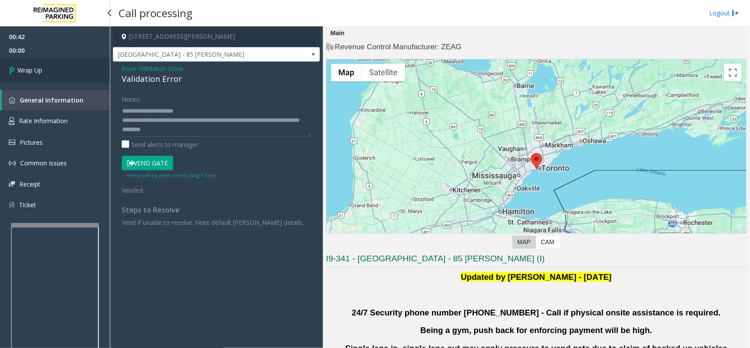
click at [65, 69] on link "Wrap Up" at bounding box center [55, 70] width 110 height 26
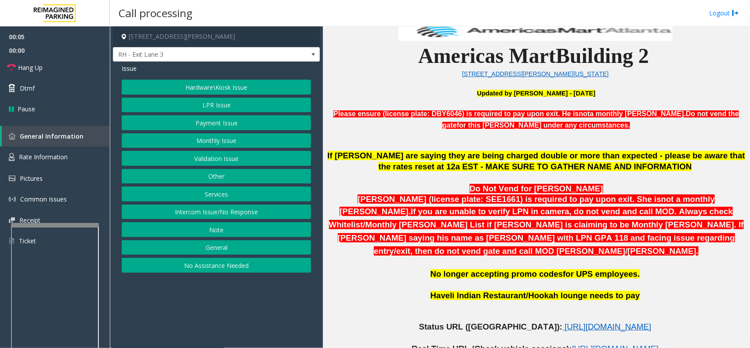
scroll to position [385, 0]
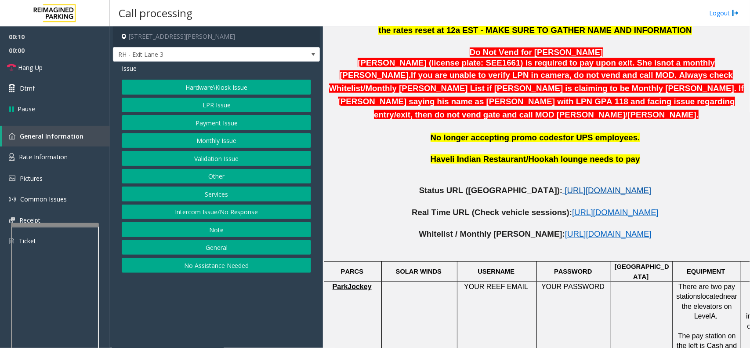
click at [565, 185] on span "https://www.parkjockey.com/en-us/manage/1633/status" at bounding box center [608, 189] width 87 height 9
click at [185, 106] on button "LPR Issue" at bounding box center [216, 105] width 189 height 15
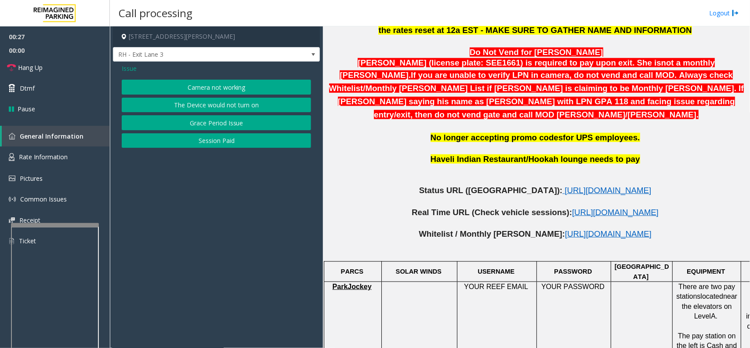
click at [183, 87] on button "Camera not working" at bounding box center [216, 87] width 189 height 15
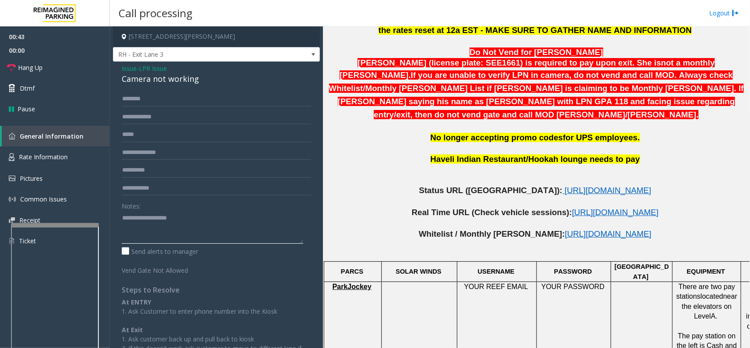
click at [189, 226] on textarea at bounding box center [212, 227] width 181 height 33
drag, startPoint x: 447, startPoint y: 141, endPoint x: 407, endPoint y: 149, distance: 40.8
click at [425, 154] on p "Haveli Indian Restaurant/Hookah lounge needs to pay" at bounding box center [536, 159] width 421 height 11
click at [223, 220] on textarea at bounding box center [212, 227] width 181 height 33
paste textarea "**********"
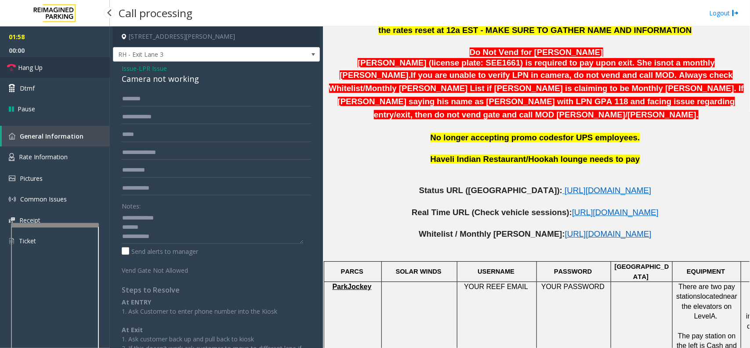
click at [47, 69] on link "Hang Up" at bounding box center [55, 67] width 110 height 21
click at [149, 77] on div "Camera not working" at bounding box center [216, 79] width 189 height 12
copy div "Camera not working"
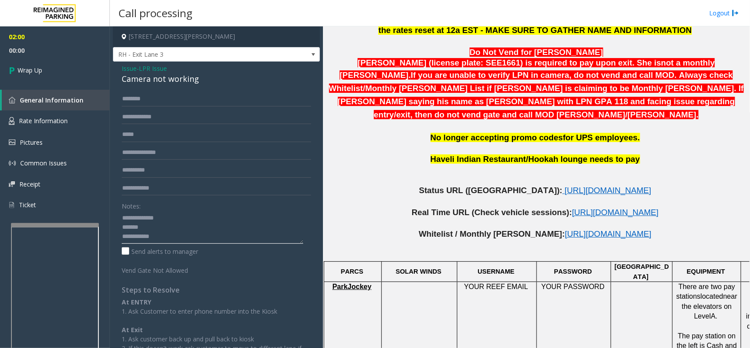
paste textarea "**********"
click at [166, 225] on textarea at bounding box center [212, 227] width 181 height 33
click at [177, 234] on textarea at bounding box center [212, 227] width 181 height 33
click at [254, 232] on textarea at bounding box center [212, 227] width 181 height 33
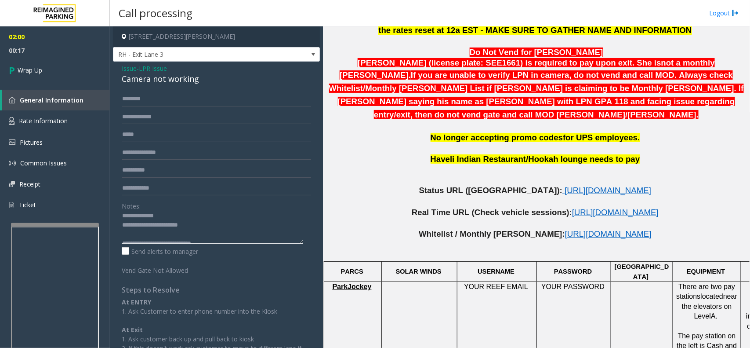
scroll to position [0, 0]
click at [191, 218] on textarea at bounding box center [212, 227] width 181 height 33
type textarea "**********"
drag, startPoint x: 55, startPoint y: 73, endPoint x: 227, endPoint y: 8, distance: 184.0
click at [56, 73] on link "Wrap Up" at bounding box center [55, 70] width 110 height 26
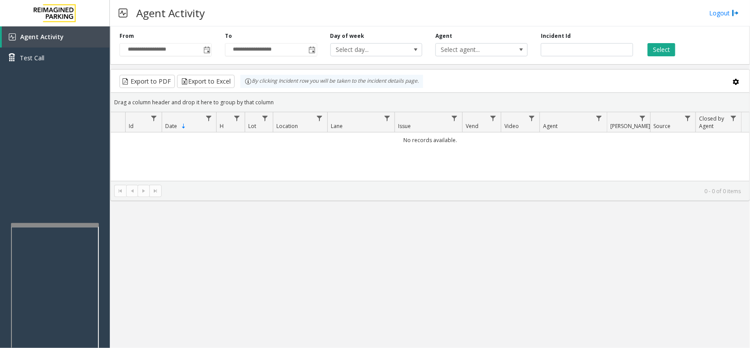
drag, startPoint x: 330, startPoint y: 22, endPoint x: 288, endPoint y: 5, distance: 44.7
click at [315, 27] on div "**********" at bounding box center [430, 44] width 640 height 42
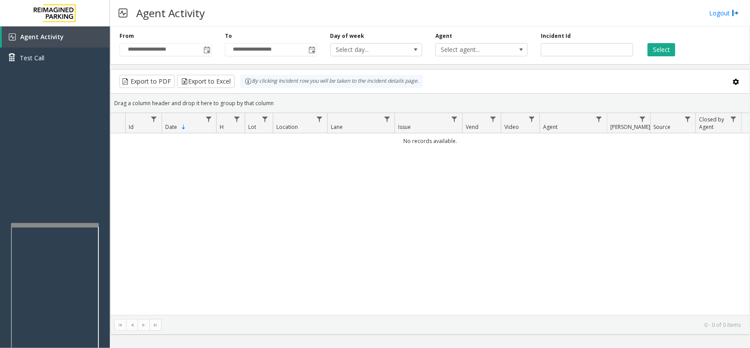
click at [436, 144] on td "No records available." at bounding box center [430, 140] width 639 height 15
click at [403, 174] on div "No records available." at bounding box center [430, 223] width 639 height 181
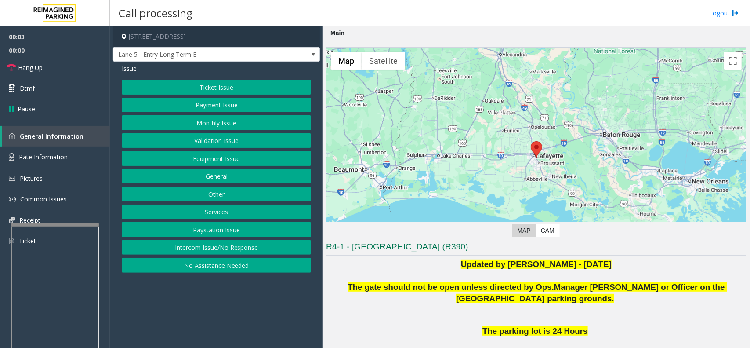
click at [196, 306] on app-call-processing-form "200 Terminal Drive, Lafayette, LA Lane 5 - Entry Long Term E Issue Ticket Issue…" at bounding box center [216, 186] width 213 height 321
click at [194, 245] on button "Intercom Issue/No Response" at bounding box center [216, 247] width 189 height 15
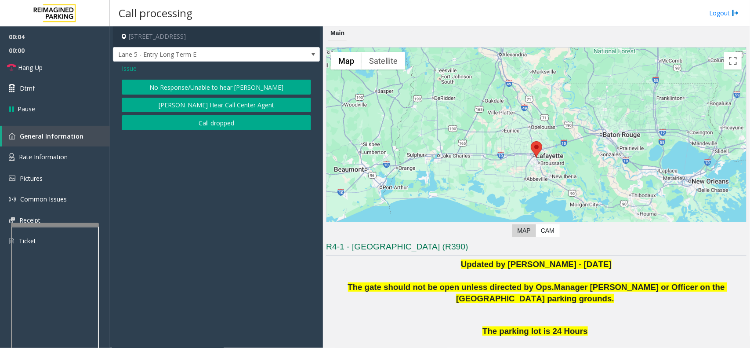
click at [196, 87] on button "No Response/Unable to hear [PERSON_NAME]" at bounding box center [216, 87] width 189 height 15
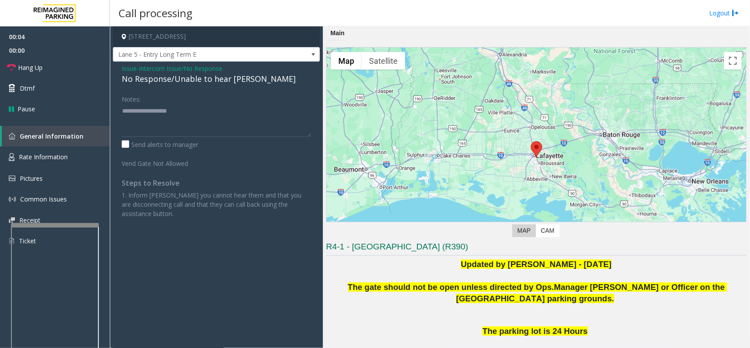
click at [192, 82] on div "No Response/Unable to hear [PERSON_NAME]" at bounding box center [216, 79] width 189 height 12
click at [192, 81] on div "No Response/Unable to hear [PERSON_NAME]" at bounding box center [216, 79] width 189 height 12
click at [258, 120] on textarea at bounding box center [216, 120] width 189 height 33
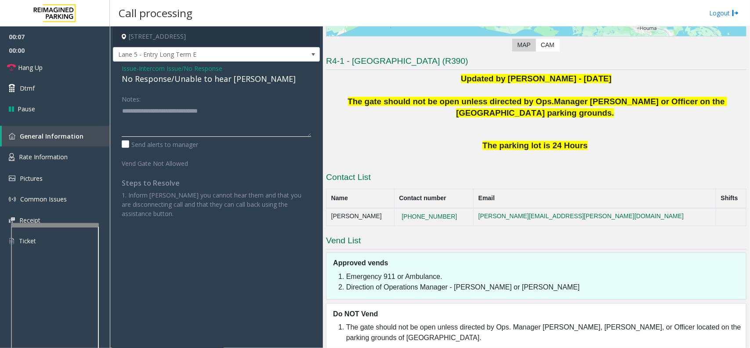
scroll to position [197, 0]
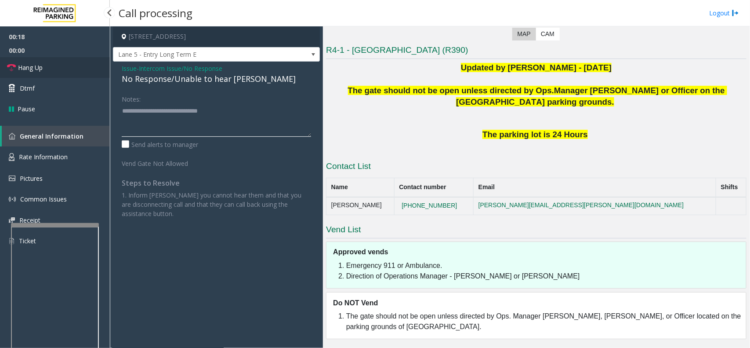
type textarea "**********"
click at [68, 59] on link "Hang Up" at bounding box center [55, 67] width 110 height 21
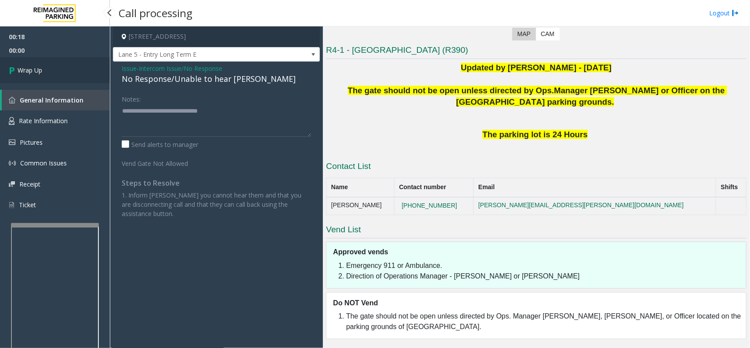
click at [68, 59] on link "Wrap Up" at bounding box center [55, 70] width 110 height 26
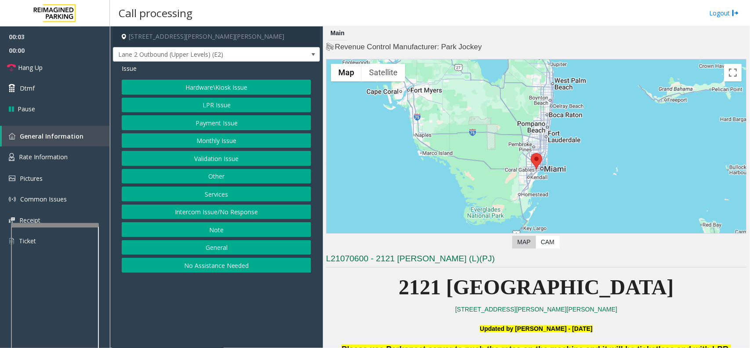
drag, startPoint x: 320, startPoint y: 286, endPoint x: 294, endPoint y: 295, distance: 27.0
click at [294, 295] on app-call-processing-form "2121 Ponce de Leon, Coral Gables, FL Lane 2 Outbound (Upper Levels) (E2) Issue …" at bounding box center [216, 186] width 213 height 321
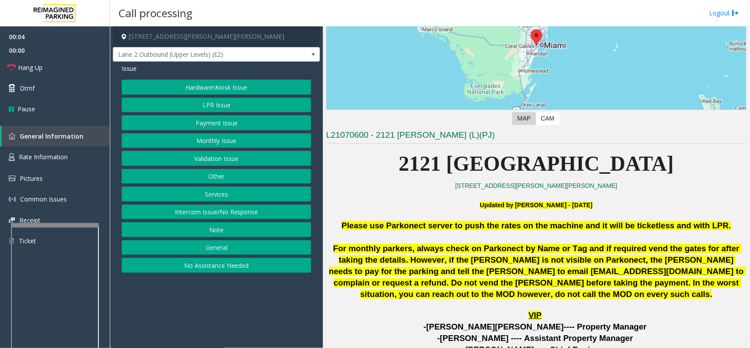
scroll to position [220, 0]
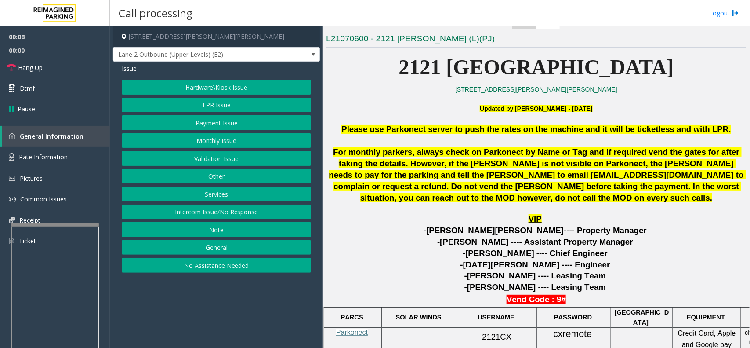
drag, startPoint x: 344, startPoint y: 267, endPoint x: 337, endPoint y: 275, distance: 10.3
click at [337, 275] on p "-Steven Hurwitz ---- Leasing Team" at bounding box center [536, 275] width 421 height 11
drag, startPoint x: 226, startPoint y: 290, endPoint x: 351, endPoint y: 290, distance: 124.4
click at [215, 291] on app-call-processing-form "2121 Ponce de Leon, Coral Gables, FL Lane 2 Outbound (Upper Levels) (E2) Issue …" at bounding box center [216, 186] width 213 height 321
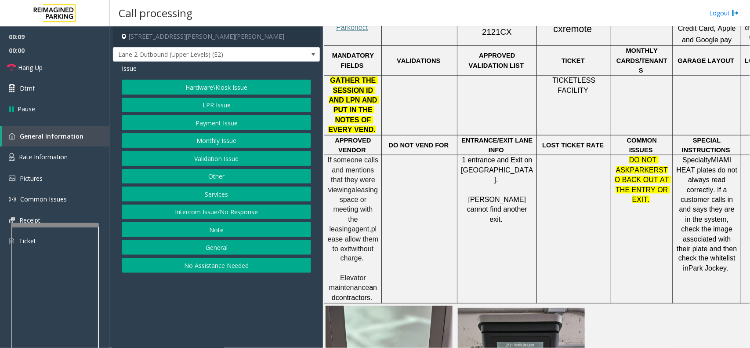
scroll to position [549, 0]
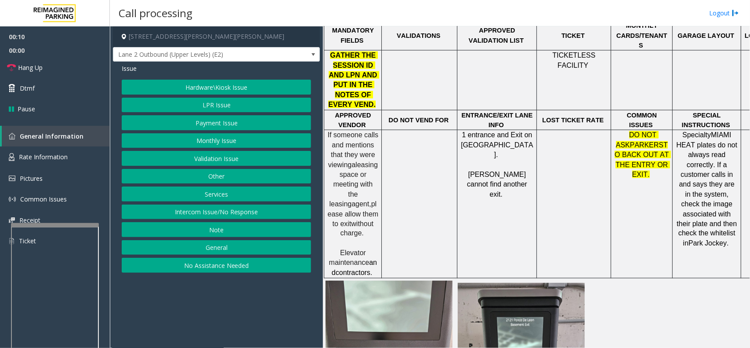
drag, startPoint x: 541, startPoint y: 248, endPoint x: 498, endPoint y: 238, distance: 44.2
click at [498, 238] on td "1 entrance and Exit on Alcazar Ave. Parker's cannot find another exit ." at bounding box center [497, 204] width 80 height 148
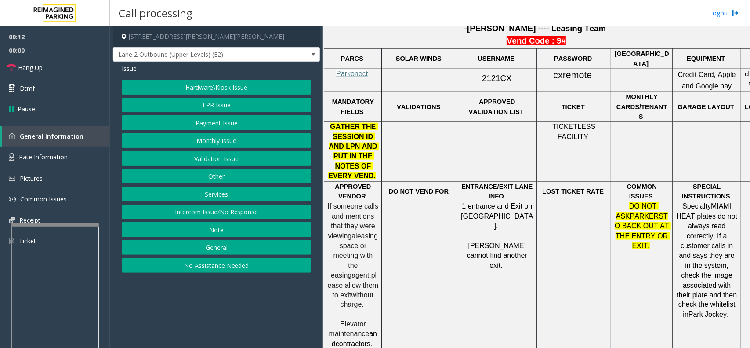
scroll to position [385, 0]
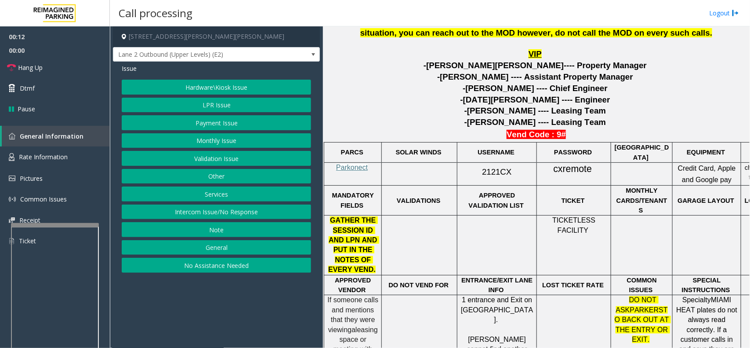
drag, startPoint x: 564, startPoint y: 218, endPoint x: 554, endPoint y: 233, distance: 18.4
drag, startPoint x: 554, startPoint y: 233, endPoint x: 545, endPoint y: 240, distance: 11.0
click at [545, 240] on td "TICKETLESS FACILITY" at bounding box center [574, 244] width 74 height 59
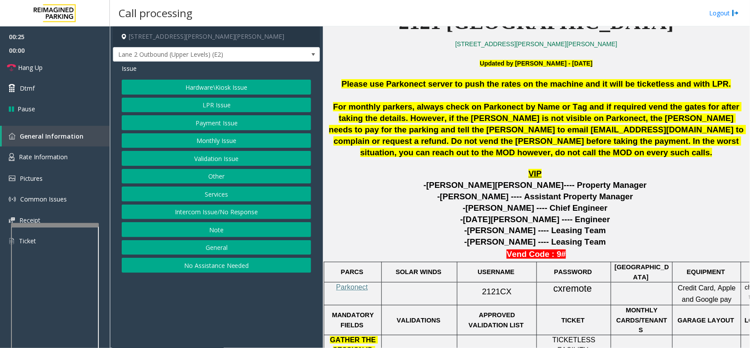
scroll to position [220, 0]
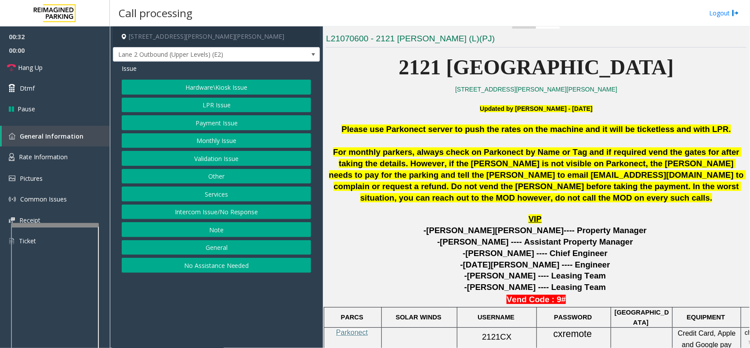
drag, startPoint x: 462, startPoint y: 170, endPoint x: 441, endPoint y: 172, distance: 21.2
click at [441, 172] on span "For monthly parkers, always check on Parkonect by Name or Tag and if required v…" at bounding box center [537, 174] width 417 height 55
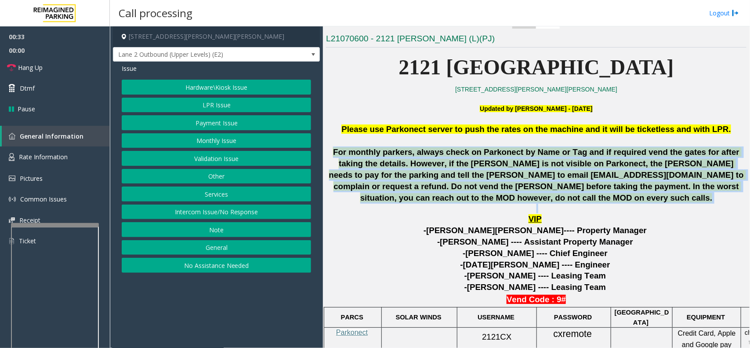
click at [441, 172] on span "For monthly parkers, always check on Parkonect by Name or Tag and if required v…" at bounding box center [537, 174] width 417 height 55
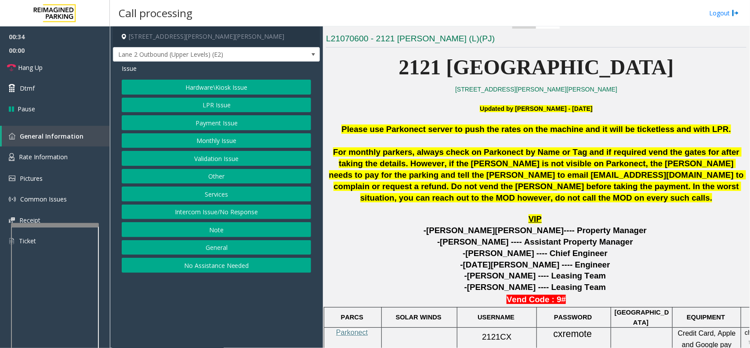
drag, startPoint x: 402, startPoint y: 256, endPoint x: 385, endPoint y: 276, distance: 26.8
drag, startPoint x: 385, startPoint y: 276, endPoint x: 417, endPoint y: 294, distance: 37.8
click at [417, 294] on p "Vend Code : 9#" at bounding box center [536, 299] width 421 height 13
drag, startPoint x: 462, startPoint y: 269, endPoint x: 421, endPoint y: 278, distance: 42.9
drag, startPoint x: 421, startPoint y: 278, endPoint x: 412, endPoint y: 280, distance: 8.6
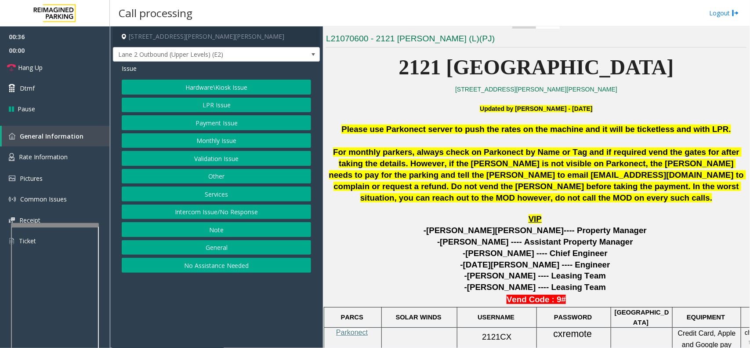
click at [412, 276] on p "-Steven Hurwitz ---- Leasing Team" at bounding box center [536, 275] width 421 height 11
drag, startPoint x: 460, startPoint y: 234, endPoint x: 420, endPoint y: 237, distance: 39.7
click at [425, 240] on p "-Isabella Bianchi ---- Assistant Property Manager" at bounding box center [536, 241] width 421 height 11
click at [219, 157] on button "Validation Issue" at bounding box center [216, 158] width 189 height 15
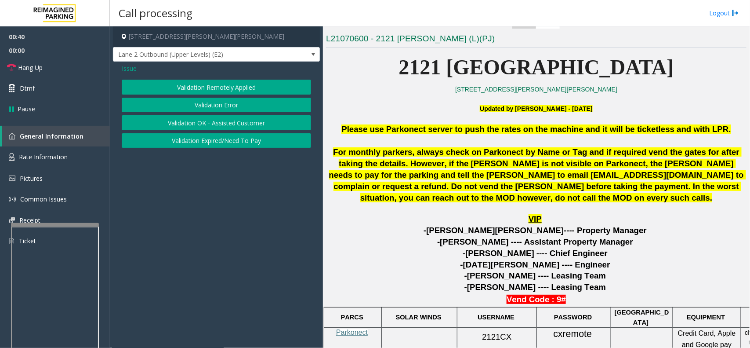
click at [130, 73] on span "Issue" at bounding box center [129, 68] width 15 height 9
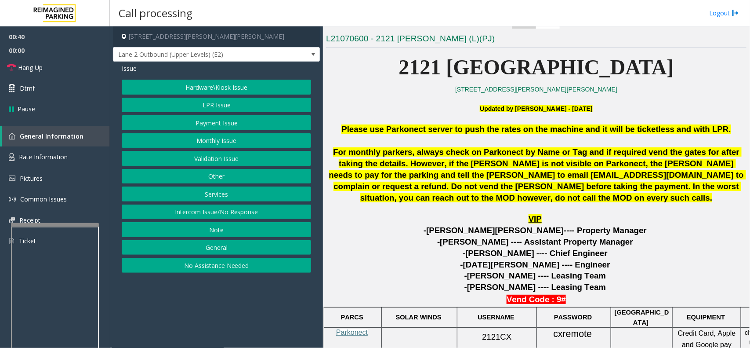
click at [247, 91] on button "Hardware\Kiosk Issue" at bounding box center [216, 87] width 189 height 15
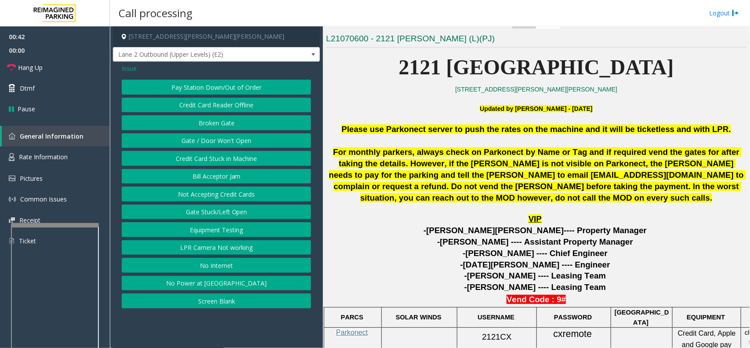
click at [209, 150] on div "Pay Station Down/Out of Order Credit Card Reader Offline Broken Gate Gate / Doo…" at bounding box center [216, 194] width 189 height 229
click at [205, 139] on button "Gate / Door Won't Open" at bounding box center [216, 140] width 189 height 15
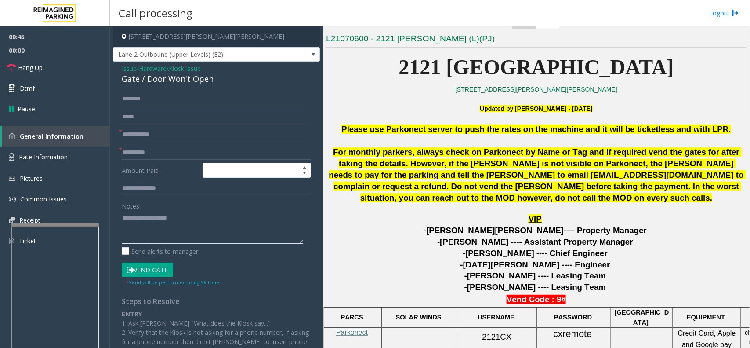
click at [153, 234] on textarea at bounding box center [212, 227] width 181 height 33
paste textarea "**********"
type textarea "**********"
click at [62, 57] on link "Hang Up" at bounding box center [55, 67] width 110 height 21
click at [157, 135] on input "text" at bounding box center [216, 134] width 189 height 15
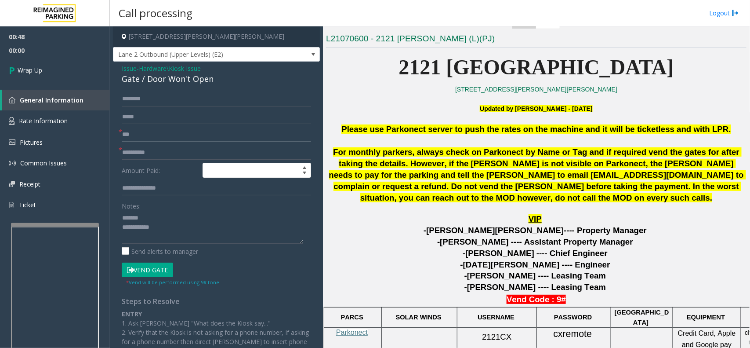
type input "***"
click at [162, 155] on input "*" at bounding box center [216, 152] width 189 height 15
type input "**"
click at [178, 216] on textarea at bounding box center [212, 227] width 181 height 33
click at [232, 231] on textarea at bounding box center [212, 227] width 181 height 33
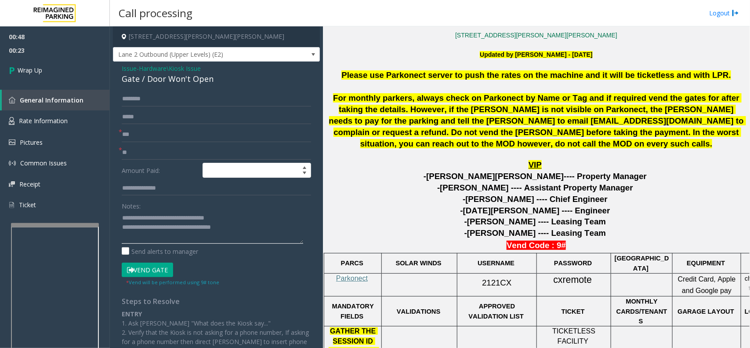
scroll to position [275, 0]
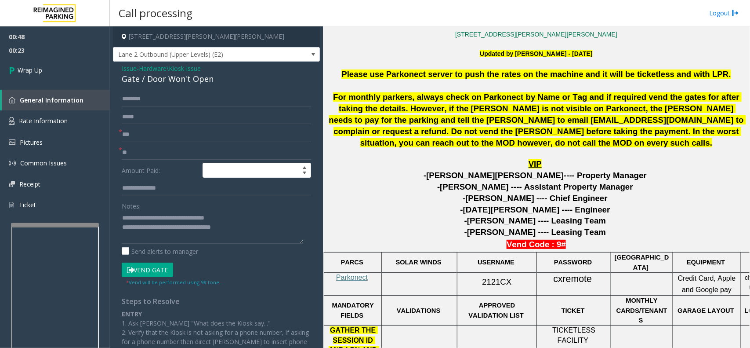
click at [572, 323] on div at bounding box center [574, 324] width 74 height 3
click at [570, 326] on span "TICKETLESS FACILITY" at bounding box center [574, 334] width 45 height 17
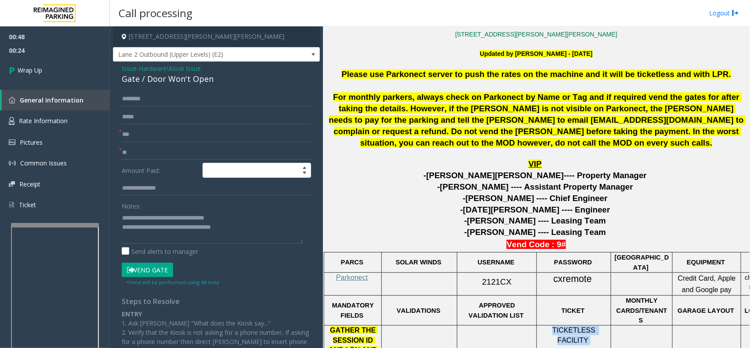
click at [570, 326] on span "TICKETLESS FACILITY" at bounding box center [574, 334] width 45 height 17
copy p "TICKETLESS FACILITY"
paste textarea "**********"
drag, startPoint x: 258, startPoint y: 226, endPoint x: 264, endPoint y: 228, distance: 5.9
click at [261, 226] on textarea at bounding box center [212, 227] width 181 height 33
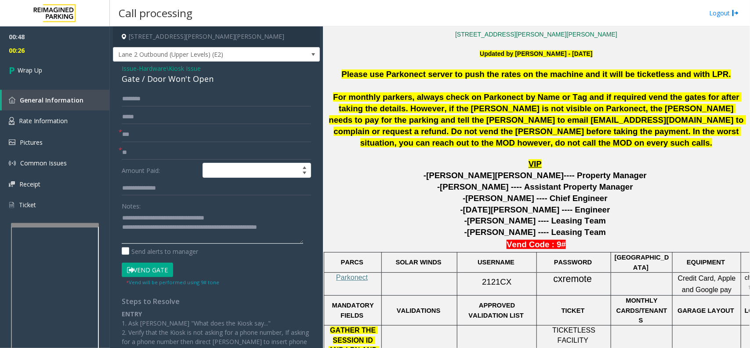
scroll to position [9, 0]
type textarea "**********"
click at [48, 64] on link "Wrap Up" at bounding box center [55, 70] width 110 height 26
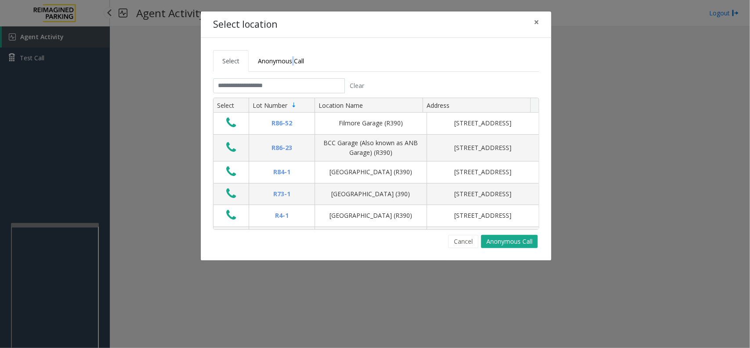
drag, startPoint x: 396, startPoint y: 45, endPoint x: 308, endPoint y: 73, distance: 92.3
click at [308, 73] on tabset "Select Anonymous Call Clear Select Lot Number Location Name Address R86-52 Film…" at bounding box center [376, 149] width 326 height 198
click at [312, 89] on input "text" at bounding box center [279, 85] width 132 height 15
click at [330, 76] on tabset "Select Anonymous Call Clear Select Lot Number Location Name Address R86-52 Film…" at bounding box center [376, 149] width 326 height 198
click at [327, 84] on input "text" at bounding box center [279, 85] width 132 height 15
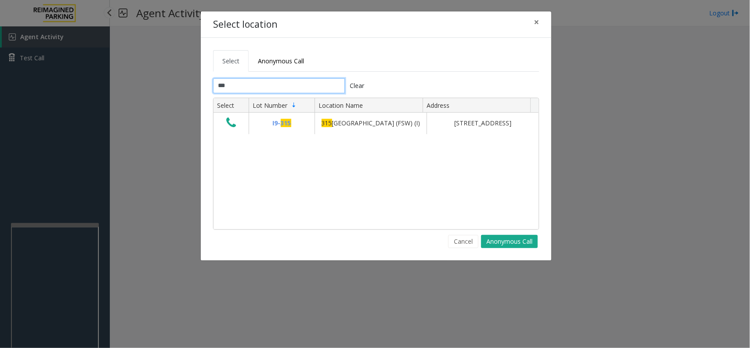
type input "***"
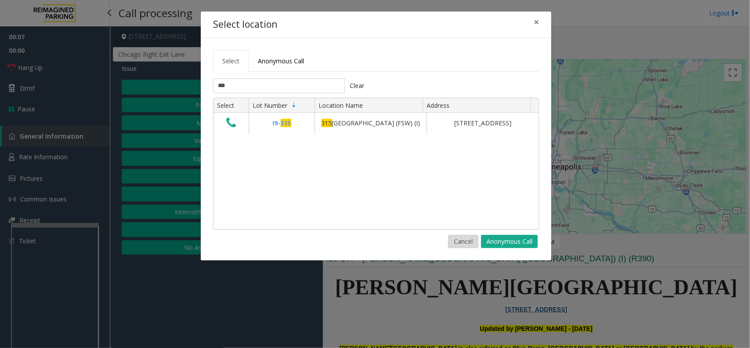
click at [458, 243] on button "Cancel" at bounding box center [463, 241] width 30 height 13
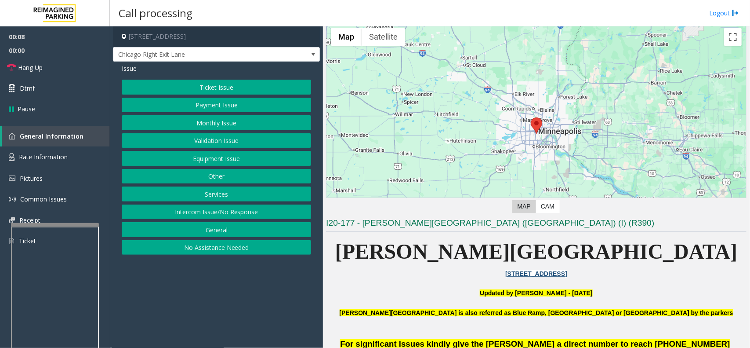
scroll to position [55, 0]
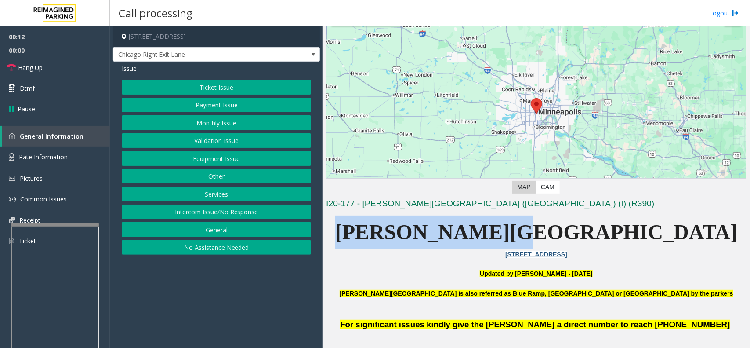
drag, startPoint x: 464, startPoint y: 229, endPoint x: 653, endPoint y: 234, distance: 189.0
click at [653, 234] on p "Abbott Hospital" at bounding box center [536, 232] width 421 height 34
click at [601, 229] on span "Abbott Hospital" at bounding box center [536, 231] width 403 height 23
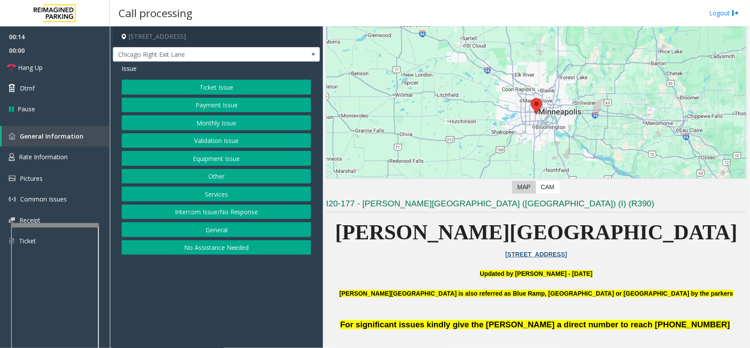
drag, startPoint x: 240, startPoint y: 291, endPoint x: 192, endPoint y: 281, distance: 49.3
click at [192, 281] on app-call-processing-form "800 East 28th Street, Minneapolis, MN Chicago Right Exit Lane Issue Ticket Issu…" at bounding box center [216, 186] width 213 height 321
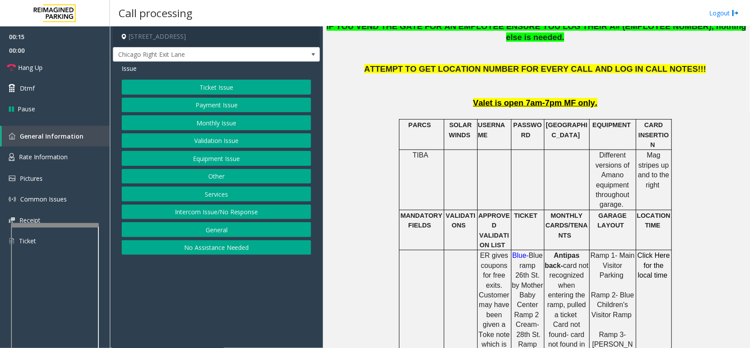
scroll to position [220, 0]
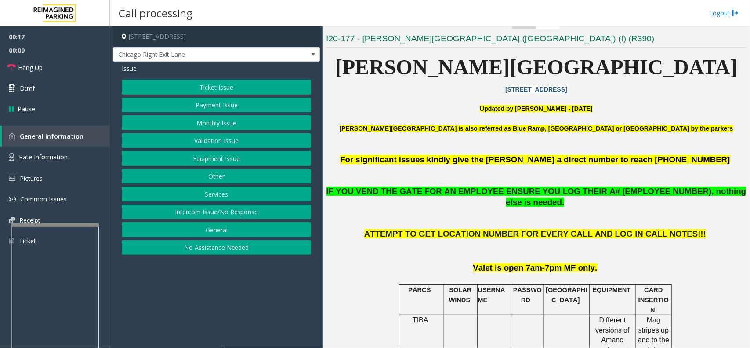
drag, startPoint x: 265, startPoint y: 211, endPoint x: 252, endPoint y: 176, distance: 37.0
click at [266, 206] on button "Intercom Issue/No Response" at bounding box center [216, 211] width 189 height 15
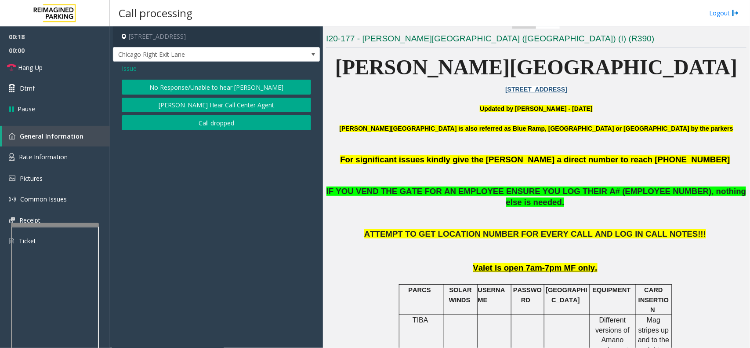
click at [192, 84] on button "No Response/Unable to hear [PERSON_NAME]" at bounding box center [216, 87] width 189 height 15
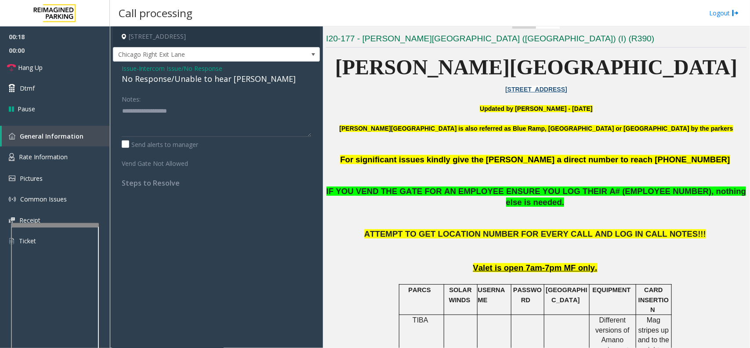
click at [191, 78] on div "No Response/Unable to hear [PERSON_NAME]" at bounding box center [216, 79] width 189 height 12
click at [281, 116] on textarea at bounding box center [216, 120] width 189 height 33
type textarea "**********"
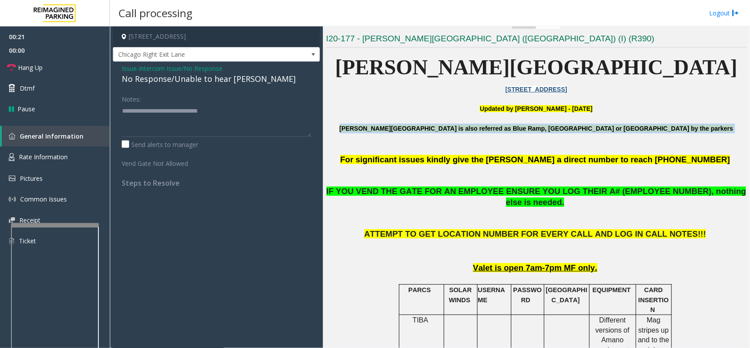
drag, startPoint x: 371, startPoint y: 127, endPoint x: 695, endPoint y: 134, distance: 323.5
click at [695, 134] on p "Abbott Hospital is also referred as Blue Ramp, Children's Hospital or Piper Bui…" at bounding box center [536, 133] width 421 height 20
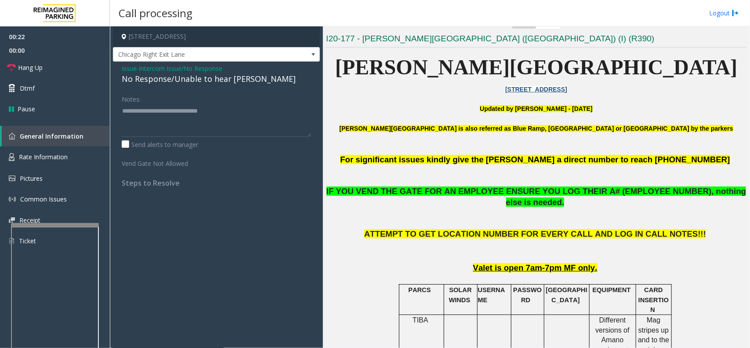
click at [515, 157] on span "For significant issues kindly give the parker a direct number to reach 612-863-…" at bounding box center [535, 159] width 390 height 9
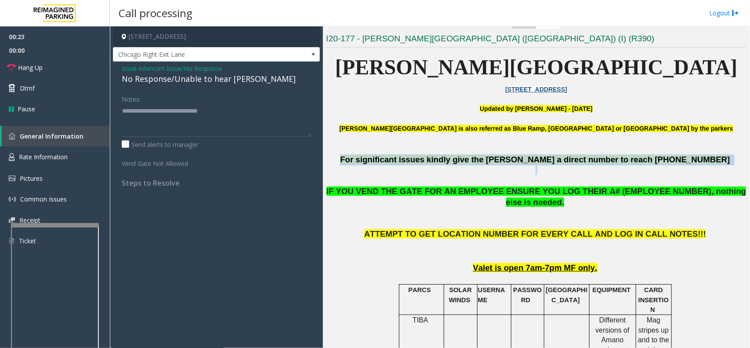
drag, startPoint x: 407, startPoint y: 168, endPoint x: 682, endPoint y: 170, distance: 276.0
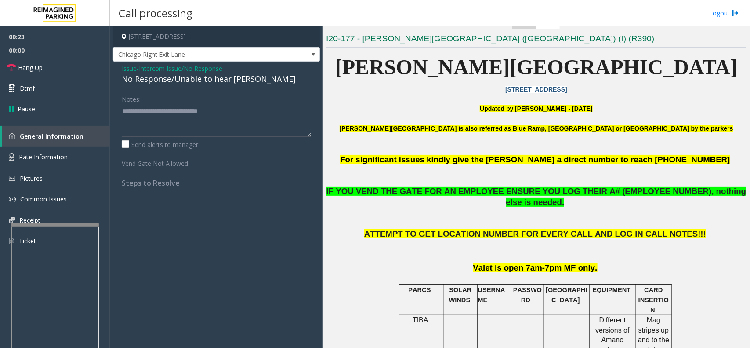
click at [614, 176] on p at bounding box center [536, 175] width 421 height 21
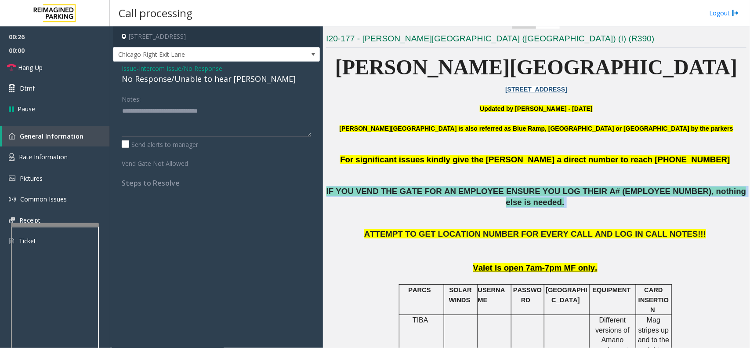
drag, startPoint x: 331, startPoint y: 192, endPoint x: 743, endPoint y: 195, distance: 411.8
click at [743, 195] on div "Main Revenue Control Manufacturer: Amano McGann ← Move left → Move right ↑ Move…" at bounding box center [536, 186] width 427 height 321
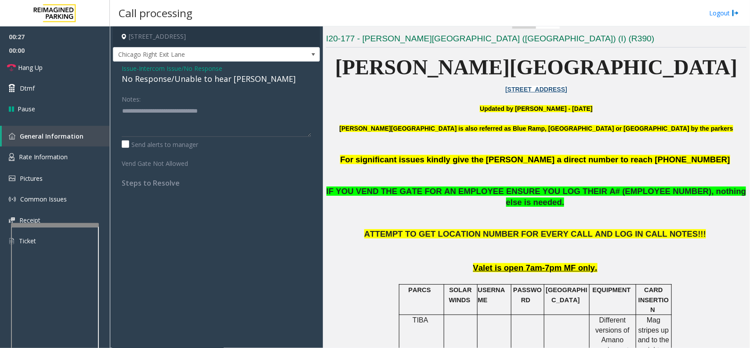
click at [438, 229] on span "ATTEMPT TO GET LOCATION NUMBER FOR EVERY CALL AND LOG IN CALL NOTES!!!" at bounding box center [535, 233] width 342 height 9
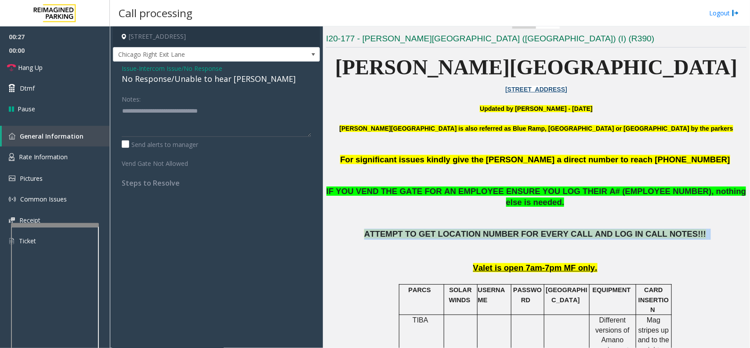
click at [438, 229] on span "ATTEMPT TO GET LOCATION NUMBER FOR EVERY CALL AND LOG IN CALL NOTES!!!" at bounding box center [535, 233] width 342 height 9
click at [435, 234] on p "ATTEMPT TO GET LOCATION NUMBER FOR EVERY CALL AND LOG IN CALL NOTES!!!" at bounding box center [536, 245] width 421 height 33
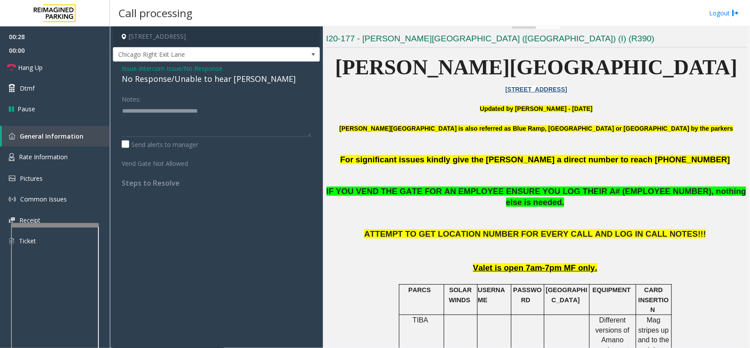
drag, startPoint x: 435, startPoint y: 234, endPoint x: 403, endPoint y: 245, distance: 33.8
click at [403, 245] on p "ATTEMPT TO GET LOCATION NUMBER FOR EVERY CALL AND LOG IN CALL NOTES!!!" at bounding box center [536, 245] width 421 height 33
drag, startPoint x: 142, startPoint y: 215, endPoint x: 140, endPoint y: 255, distance: 39.6
click at [140, 255] on app-call-processing-form "800 East 28th Street, Minneapolis, MN Chicago Right Exit Lane Issue - Intercom …" at bounding box center [216, 186] width 213 height 321
drag, startPoint x: 267, startPoint y: 253, endPoint x: 235, endPoint y: 256, distance: 32.2
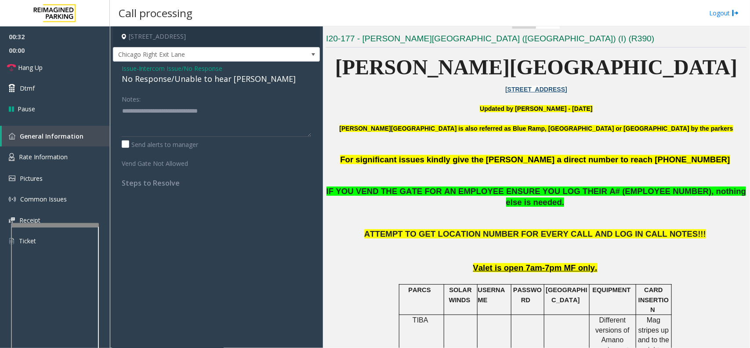
click at [235, 256] on app-call-processing-form "800 East 28th Street, Minneapolis, MN Chicago Right Exit Lane Issue - Intercom …" at bounding box center [216, 186] width 213 height 321
click at [130, 73] on span "Issue" at bounding box center [129, 68] width 15 height 9
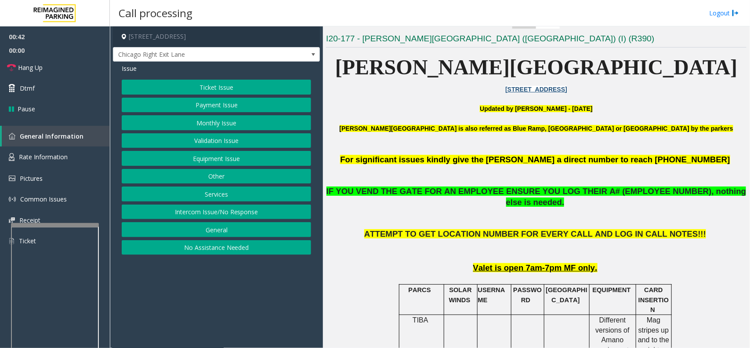
drag, startPoint x: 260, startPoint y: 235, endPoint x: 233, endPoint y: 267, distance: 41.2
drag, startPoint x: 233, startPoint y: 267, endPoint x: 221, endPoint y: 273, distance: 14.3
click at [221, 273] on app-call-processing-form "800 East 28th Street, Minneapolis, MN Chicago Right Exit Lane Issue Ticket Issu…" at bounding box center [216, 186] width 213 height 321
click at [234, 157] on button "Equipment Issue" at bounding box center [216, 158] width 189 height 15
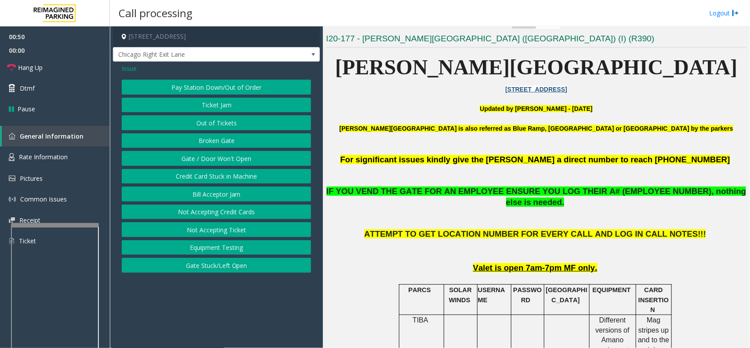
click at [247, 161] on button "Gate / Door Won't Open" at bounding box center [216, 158] width 189 height 15
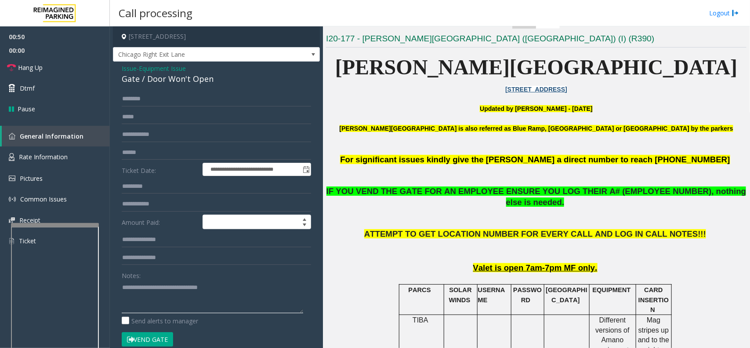
drag, startPoint x: 244, startPoint y: 286, endPoint x: 86, endPoint y: 278, distance: 158.4
click at [11, 51] on app-root "**********" at bounding box center [375, 174] width 750 height 348
click at [135, 66] on span "Issue" at bounding box center [129, 68] width 15 height 9
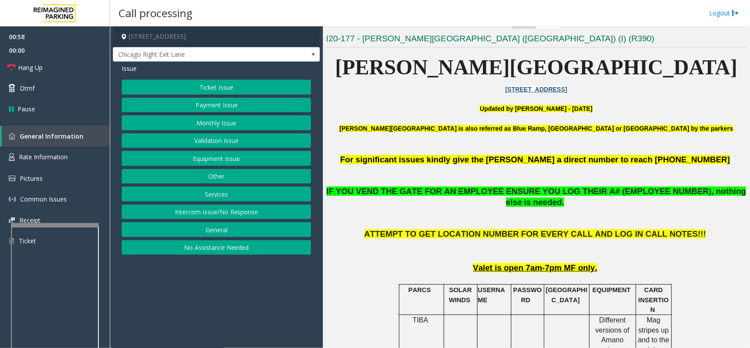
click at [221, 154] on button "Equipment Issue" at bounding box center [216, 158] width 189 height 15
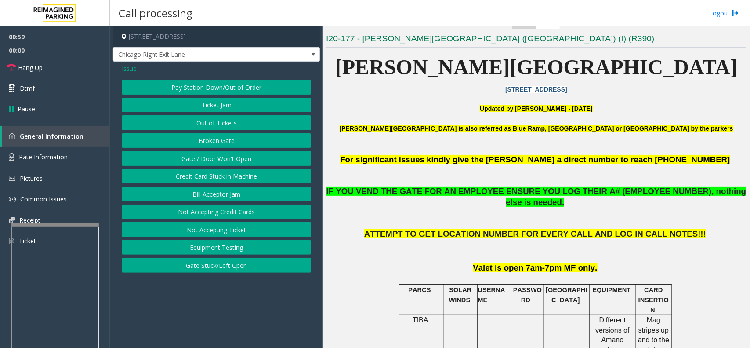
click at [221, 127] on button "Out of Tickets" at bounding box center [216, 122] width 189 height 15
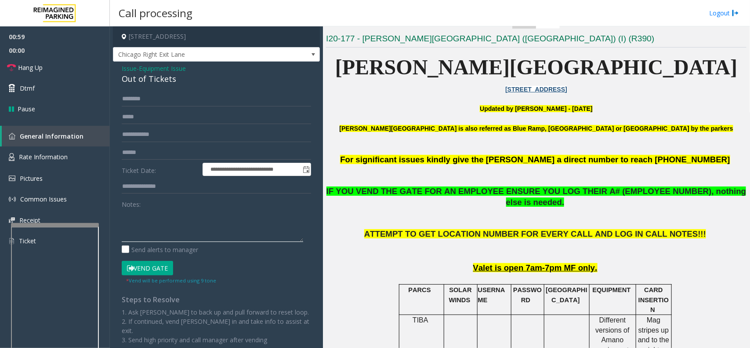
paste textarea "**********"
click at [176, 222] on textarea at bounding box center [212, 225] width 181 height 33
drag, startPoint x: 177, startPoint y: 82, endPoint x: 188, endPoint y: 80, distance: 11.1
click at [188, 80] on div "Out of Tickets" at bounding box center [216, 79] width 189 height 12
copy div "Out of Tickets"
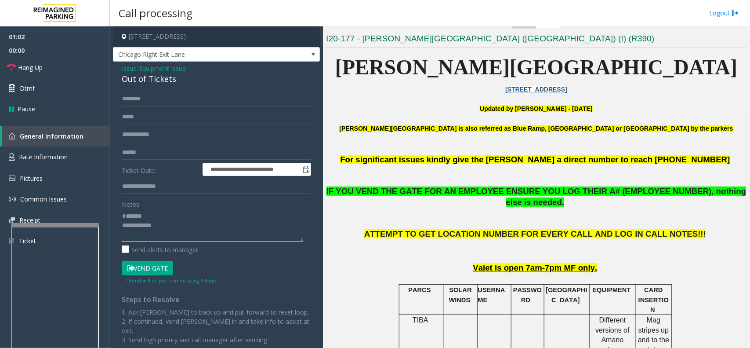
click at [163, 219] on textarea at bounding box center [212, 225] width 181 height 33
click at [167, 222] on textarea at bounding box center [212, 225] width 181 height 33
paste textarea "**********"
click at [187, 235] on textarea at bounding box center [212, 225] width 181 height 33
type textarea "**********"
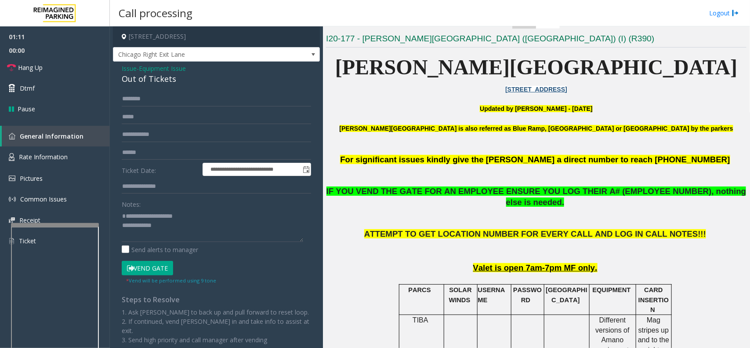
click at [127, 73] on div "Out of Tickets" at bounding box center [216, 79] width 189 height 12
click at [132, 73] on div "Out of Tickets" at bounding box center [216, 79] width 189 height 12
click at [132, 71] on span "Issue" at bounding box center [129, 68] width 15 height 9
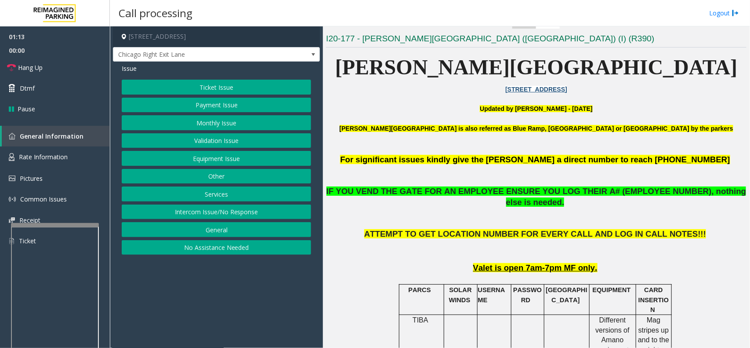
click at [210, 154] on button "Equipment Issue" at bounding box center [216, 158] width 189 height 15
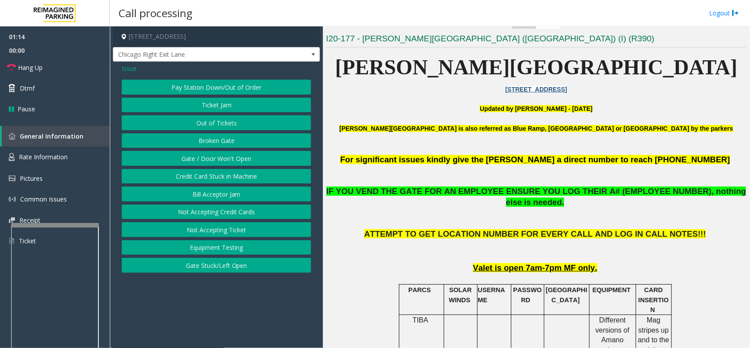
click at [210, 154] on button "Gate / Door Won't Open" at bounding box center [216, 158] width 189 height 15
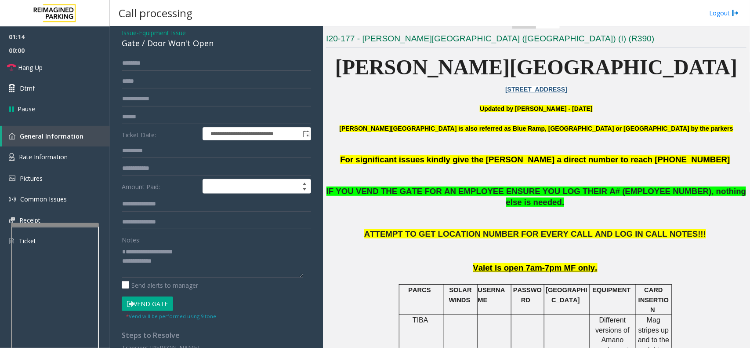
scroll to position [55, 0]
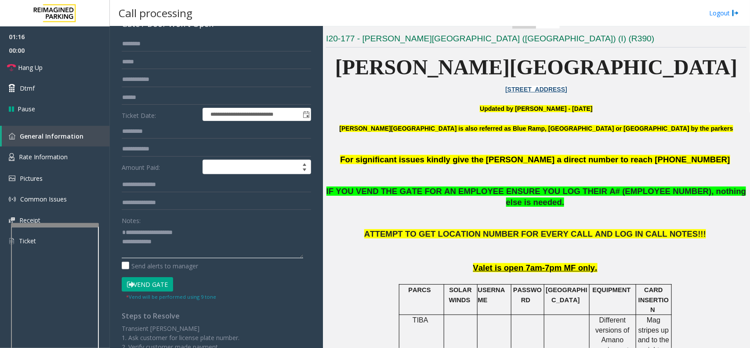
drag, startPoint x: 193, startPoint y: 243, endPoint x: 145, endPoint y: 244, distance: 47.9
click at [145, 244] on textarea at bounding box center [212, 241] width 181 height 33
click at [198, 253] on textarea at bounding box center [212, 241] width 181 height 33
type textarea "**********"
click at [151, 284] on button "Vend Gate" at bounding box center [147, 284] width 51 height 15
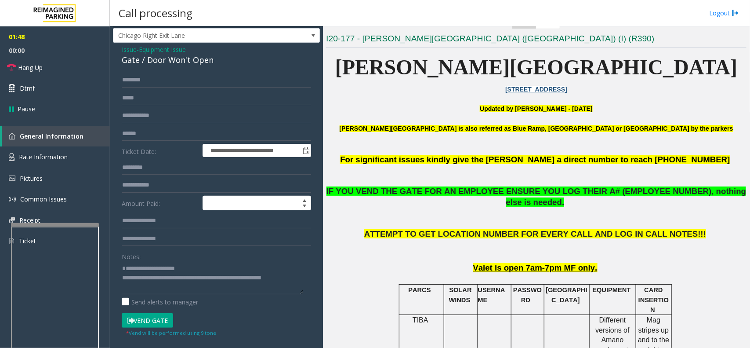
scroll to position [0, 0]
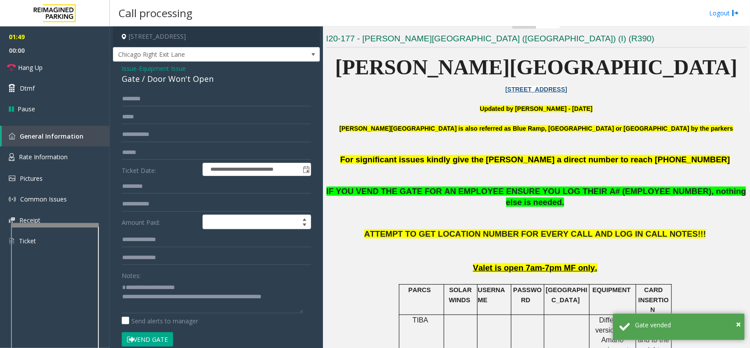
click at [138, 69] on span "- Equipment Issue" at bounding box center [161, 68] width 49 height 8
click at [127, 69] on span "Issue" at bounding box center [129, 68] width 15 height 9
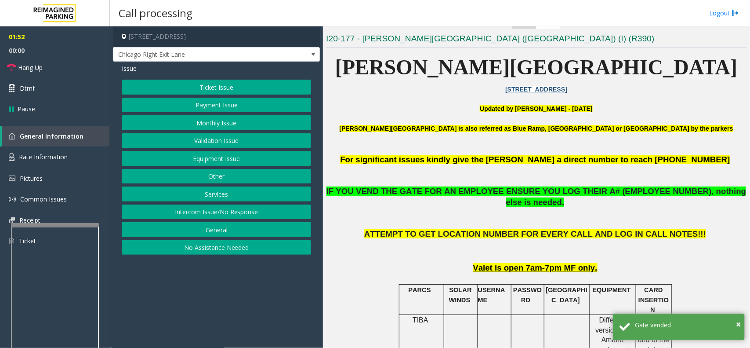
click at [214, 158] on button "Equipment Issue" at bounding box center [216, 158] width 189 height 15
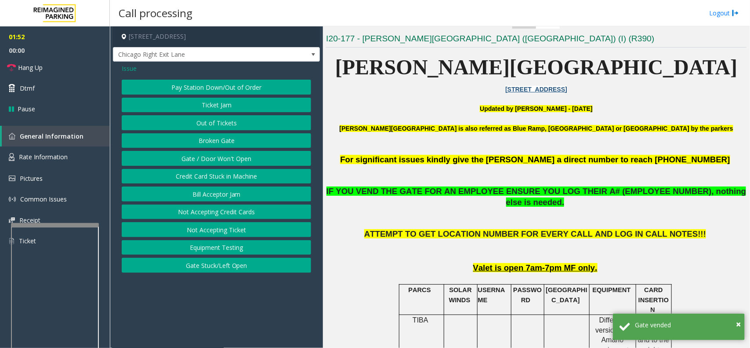
click at [212, 123] on button "Out of Tickets" at bounding box center [216, 122] width 189 height 15
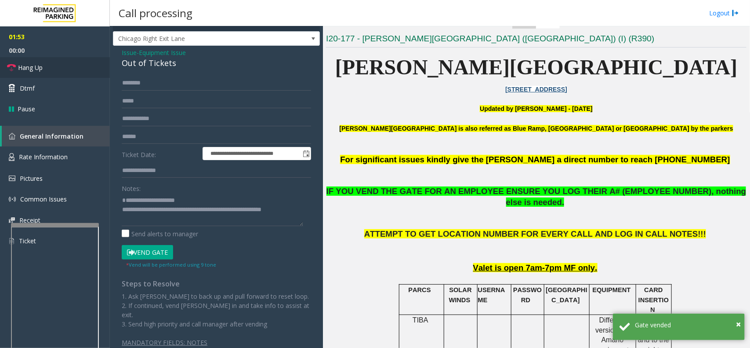
scroll to position [24, 0]
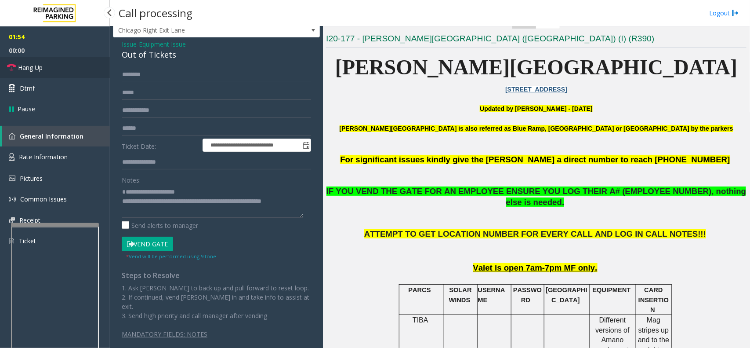
click at [40, 65] on span "Hang Up" at bounding box center [30, 67] width 25 height 9
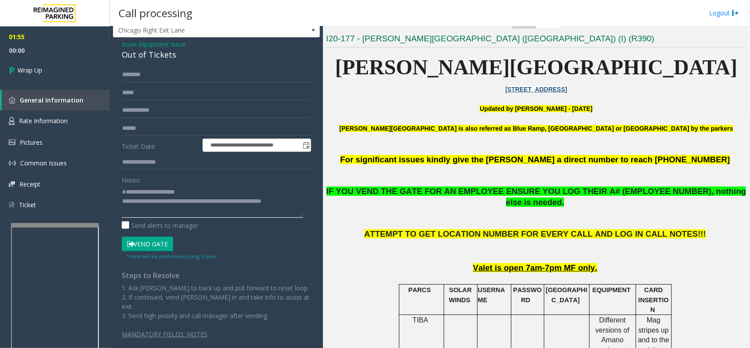
click at [290, 211] on textarea at bounding box center [212, 201] width 181 height 33
click at [194, 205] on textarea at bounding box center [212, 201] width 181 height 33
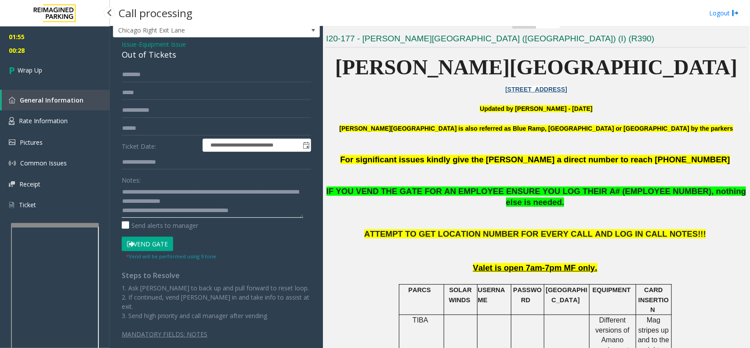
type textarea "**********"
click at [31, 54] on span "00:28" at bounding box center [55, 51] width 110 height 14
click at [44, 72] on link "Wrap Up" at bounding box center [55, 70] width 110 height 26
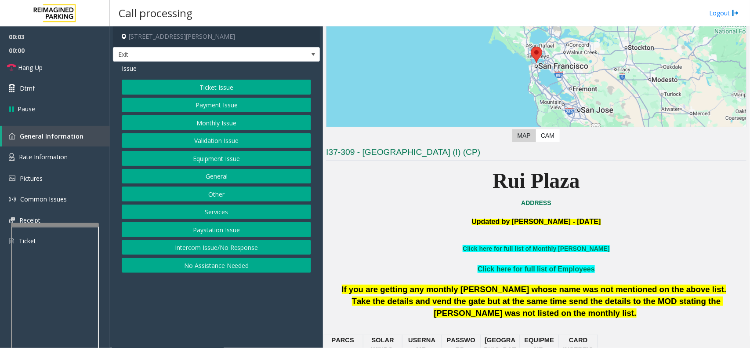
scroll to position [165, 0]
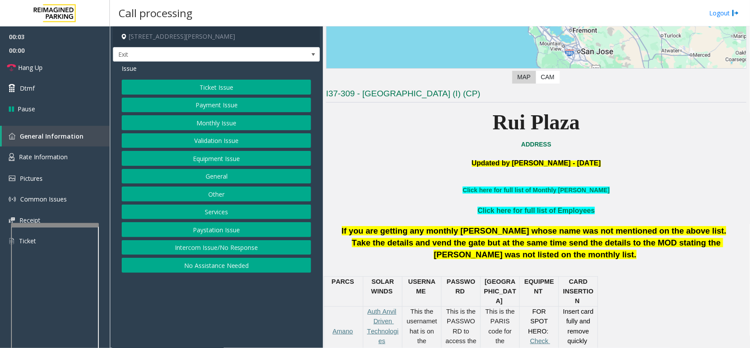
drag, startPoint x: 227, startPoint y: 313, endPoint x: 220, endPoint y: 316, distance: 7.7
click at [220, 316] on app-call-processing-form "2500 Mason Street, San Francisco, CA Exit Issue Ticket Issue Payment Issue Mont…" at bounding box center [216, 186] width 213 height 321
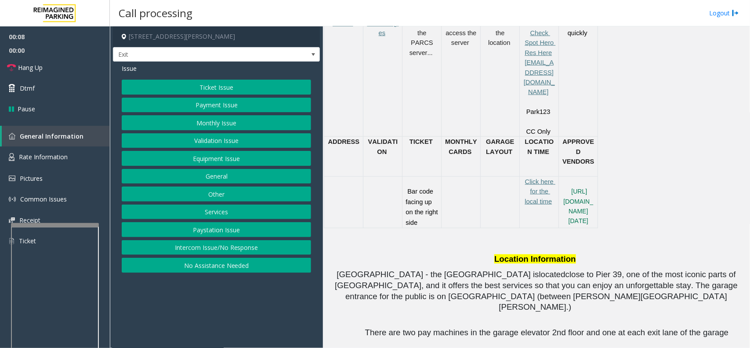
scroll to position [494, 0]
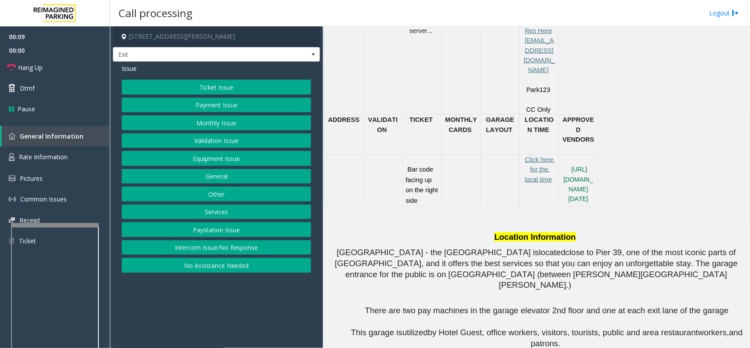
drag, startPoint x: 253, startPoint y: 297, endPoint x: 248, endPoint y: 297, distance: 4.8
drag, startPoint x: 248, startPoint y: 297, endPoint x: 242, endPoint y: 298, distance: 6.3
click at [242, 298] on app-call-processing-form "2500 Mason Street, San Francisco, CA Exit Issue Ticket Issue Payment Issue Mont…" at bounding box center [216, 186] width 213 height 321
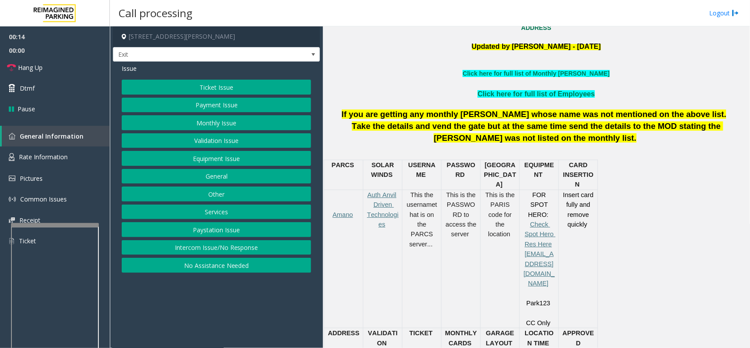
scroll to position [275, 0]
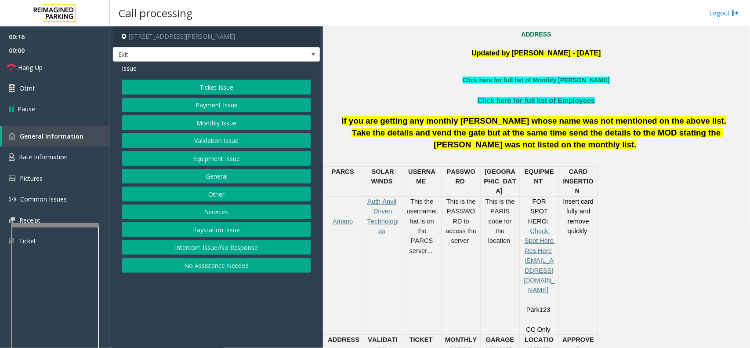
drag, startPoint x: 238, startPoint y: 302, endPoint x: 239, endPoint y: 297, distance: 4.9
click at [226, 313] on app-call-processing-form "2500 Mason Street, San Francisco, CA Exit Issue Ticket Issue Payment Issue Mont…" at bounding box center [216, 186] width 213 height 321
click at [227, 115] on div "Ticket Issue Payment Issue Monthly Issue Validation Issue Equipment Issue Gener…" at bounding box center [216, 176] width 189 height 193
click at [226, 110] on button "Payment Issue" at bounding box center [216, 105] width 189 height 15
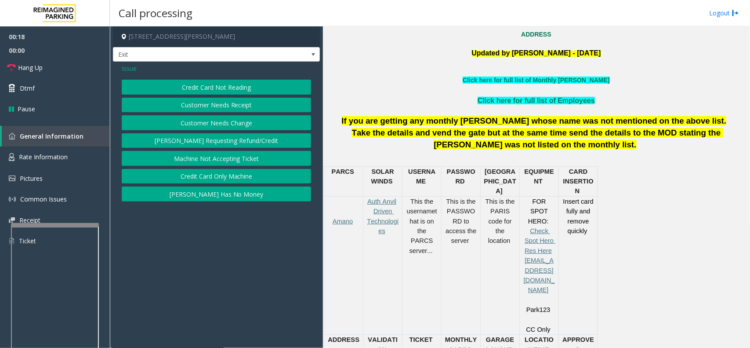
click at [235, 176] on button "Credit Card Only Machine" at bounding box center [216, 176] width 189 height 15
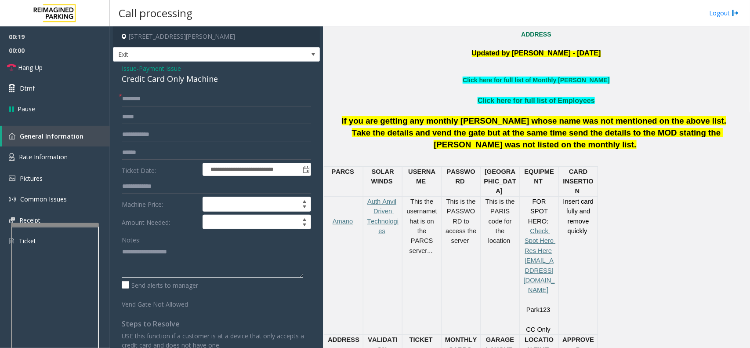
paste textarea "**********"
drag, startPoint x: 120, startPoint y: 78, endPoint x: 168, endPoint y: 78, distance: 47.9
click at [196, 76] on div "**********" at bounding box center [216, 261] width 207 height 398
click at [181, 97] on input "text" at bounding box center [216, 98] width 189 height 15
drag, startPoint x: 116, startPoint y: 77, endPoint x: 226, endPoint y: 81, distance: 109.9
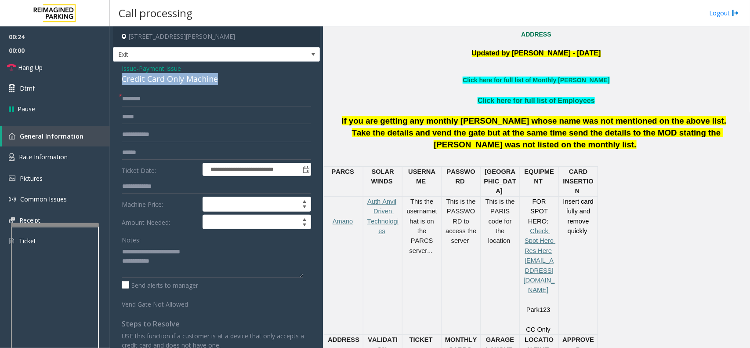
click at [226, 81] on div "**********" at bounding box center [216, 261] width 207 height 398
click at [209, 253] on textarea at bounding box center [212, 260] width 181 height 33
paste textarea "**********"
type textarea "**********"
click at [203, 152] on input "text" at bounding box center [216, 152] width 189 height 15
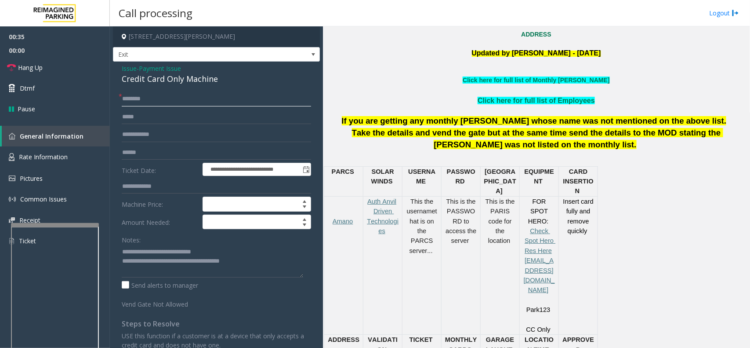
click at [196, 96] on input "text" at bounding box center [216, 98] width 189 height 15
click at [181, 150] on input "text" at bounding box center [216, 152] width 189 height 15
click at [155, 152] on input "*****" at bounding box center [216, 152] width 189 height 15
drag, startPoint x: 196, startPoint y: 97, endPoint x: 170, endPoint y: 96, distance: 26.0
click at [170, 96] on input "text" at bounding box center [216, 98] width 189 height 15
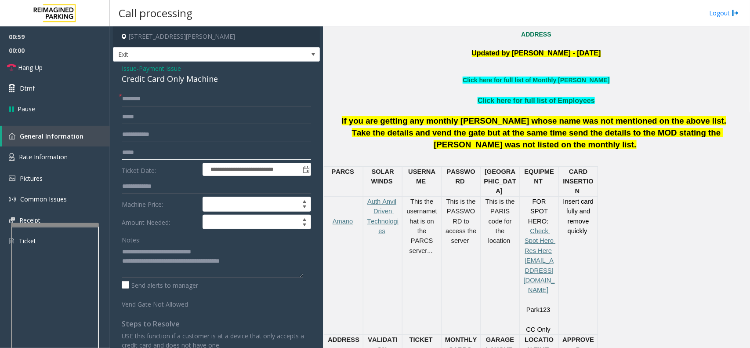
click at [175, 152] on input "*****" at bounding box center [216, 152] width 189 height 15
type input "******"
click at [220, 98] on input "text" at bounding box center [216, 98] width 189 height 15
type input "*****"
click at [133, 69] on span "Issue" at bounding box center [129, 68] width 15 height 9
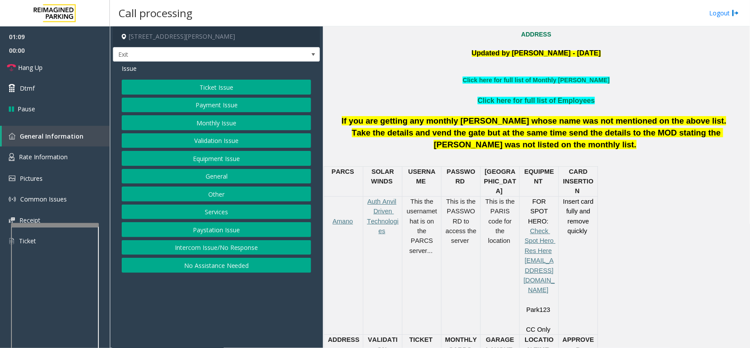
click at [176, 82] on button "Ticket Issue" at bounding box center [216, 87] width 189 height 15
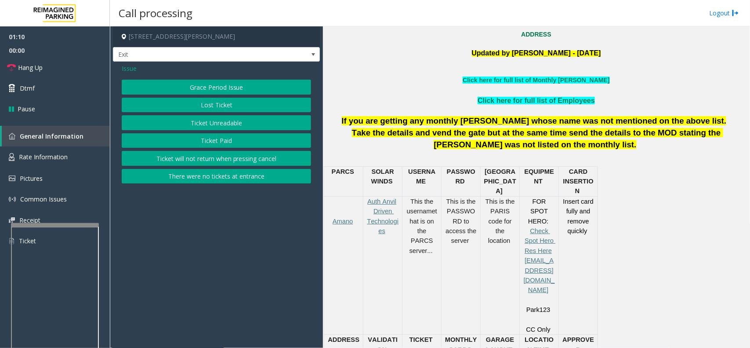
click at [187, 130] on button "Ticket Unreadable" at bounding box center [216, 122] width 189 height 15
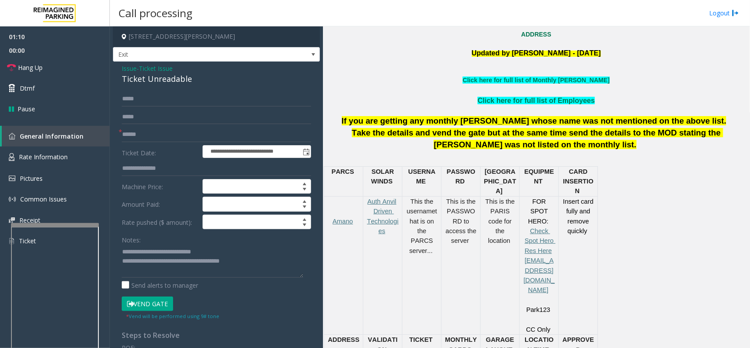
click at [158, 295] on form "**********" at bounding box center [216, 205] width 189 height 229
click at [155, 302] on button "Vend Gate" at bounding box center [147, 303] width 51 height 15
click at [125, 67] on span "Issue" at bounding box center [129, 68] width 15 height 9
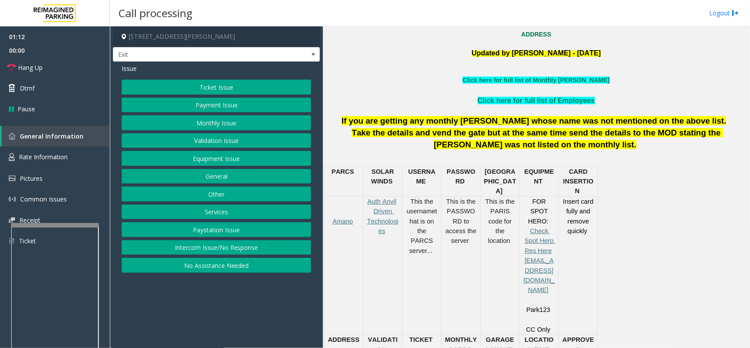
click at [188, 106] on button "Payment Issue" at bounding box center [216, 105] width 189 height 15
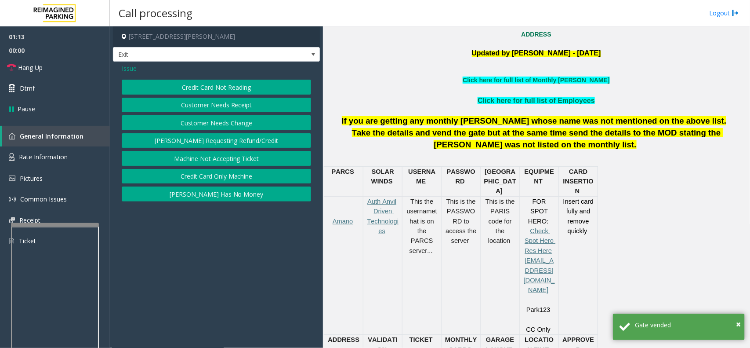
click at [236, 178] on button "Credit Card Only Machine" at bounding box center [216, 176] width 189 height 15
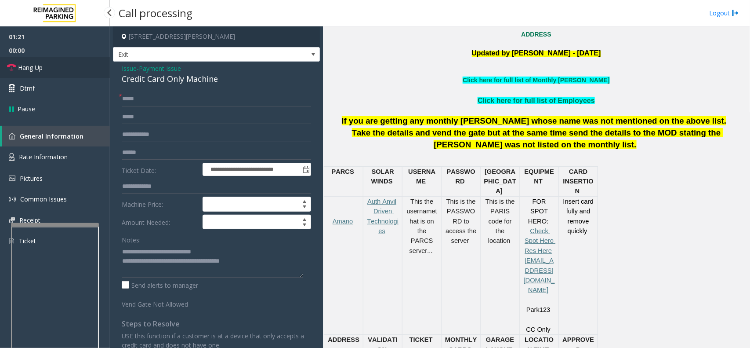
click at [65, 64] on link "Hang Up" at bounding box center [55, 67] width 110 height 21
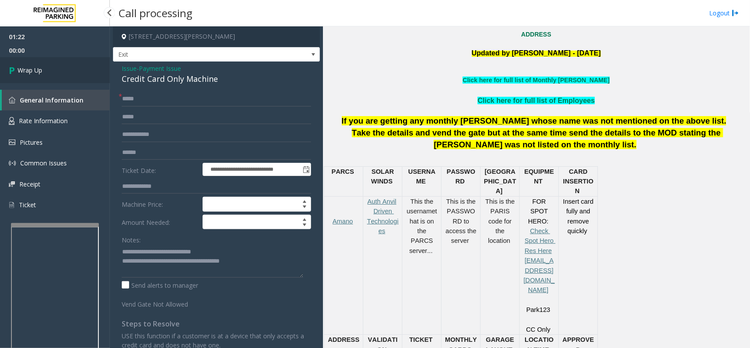
click at [65, 64] on link "Wrap Up" at bounding box center [55, 70] width 110 height 26
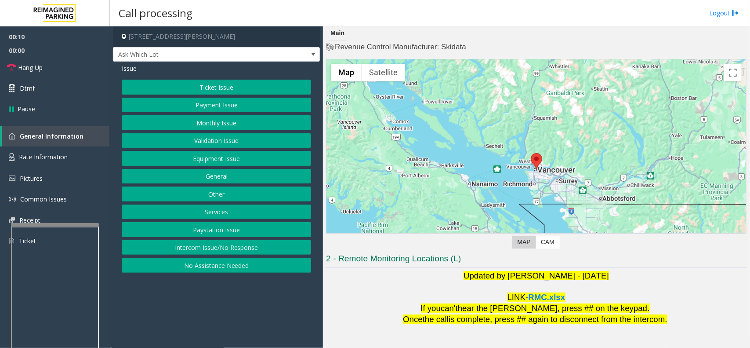
drag, startPoint x: 321, startPoint y: 328, endPoint x: 285, endPoint y: 326, distance: 36.1
click at [285, 326] on app-call-processing-form "601 West Cordova Street, Vancouver, BC Ask Which Lot Issue Ticket Issue Payment…" at bounding box center [216, 186] width 213 height 321
drag, startPoint x: 285, startPoint y: 325, endPoint x: 294, endPoint y: 198, distance: 127.8
click at [260, 321] on app-call-processing-form "601 West Cordova Street, Vancouver, BC Ask Which Lot Issue Ticket Issue Payment…" at bounding box center [216, 186] width 213 height 321
click at [212, 138] on button "Validation Issue" at bounding box center [216, 140] width 189 height 15
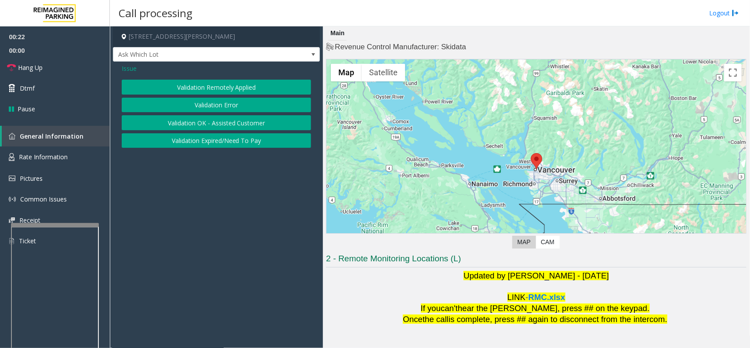
click at [205, 95] on div "Validation Remotely Applied Validation Error Validation OK - Assisted Customer …" at bounding box center [216, 114] width 189 height 68
click at [203, 103] on button "Validation Error" at bounding box center [216, 105] width 189 height 15
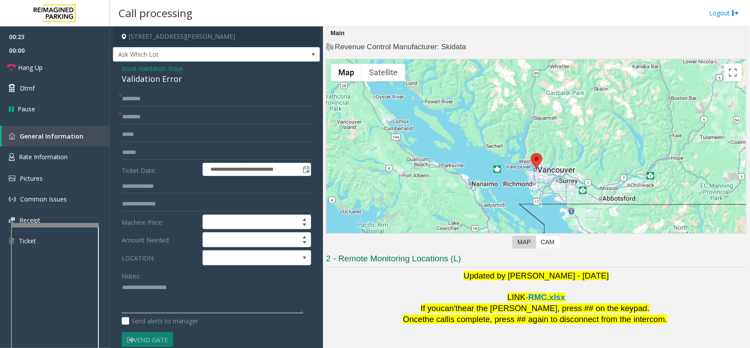
drag, startPoint x: 185, startPoint y: 303, endPoint x: 187, endPoint y: 291, distance: 12.1
paste textarea "**********"
click at [188, 291] on textarea at bounding box center [212, 296] width 181 height 33
type textarea "**********"
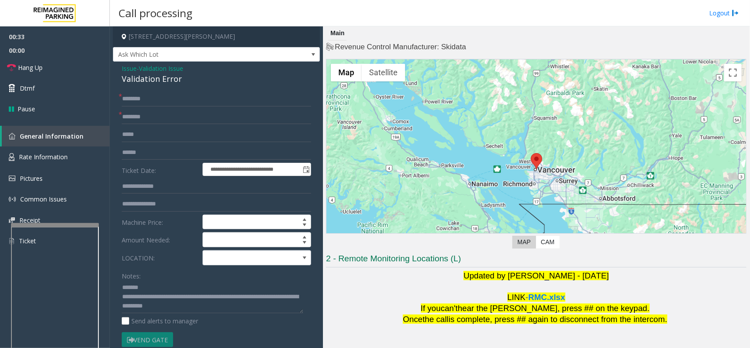
click at [122, 70] on span "Issue" at bounding box center [129, 68] width 15 height 9
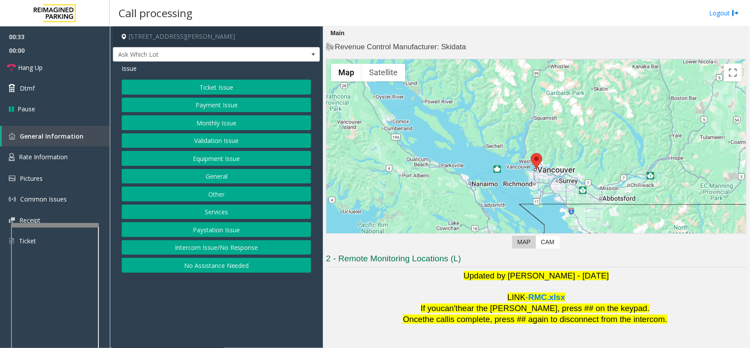
click at [125, 69] on span "Issue" at bounding box center [129, 68] width 15 height 9
click at [181, 106] on button "Payment Issue" at bounding box center [216, 105] width 189 height 15
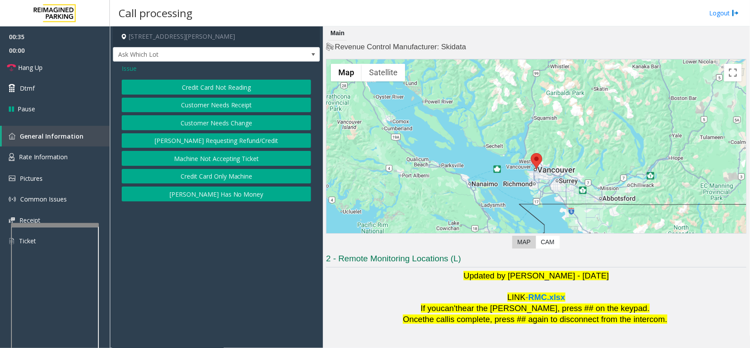
click at [194, 91] on button "Credit Card Not Reading" at bounding box center [216, 87] width 189 height 15
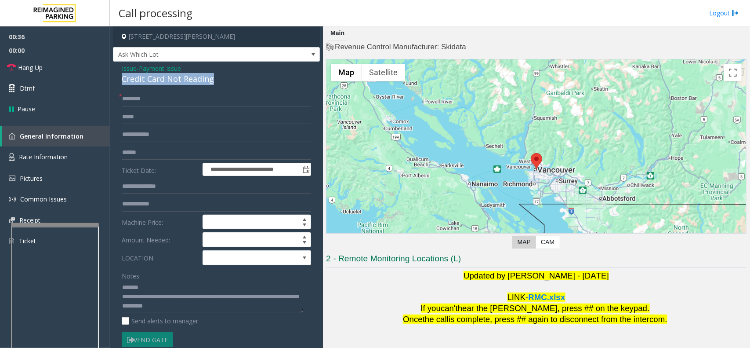
drag, startPoint x: 128, startPoint y: 80, endPoint x: 197, endPoint y: 81, distance: 68.6
click at [238, 83] on div "**********" at bounding box center [216, 261] width 207 height 399
type textarea "**********"
click at [166, 152] on input "text" at bounding box center [216, 152] width 189 height 15
drag, startPoint x: 210, startPoint y: 147, endPoint x: 179, endPoint y: 145, distance: 30.4
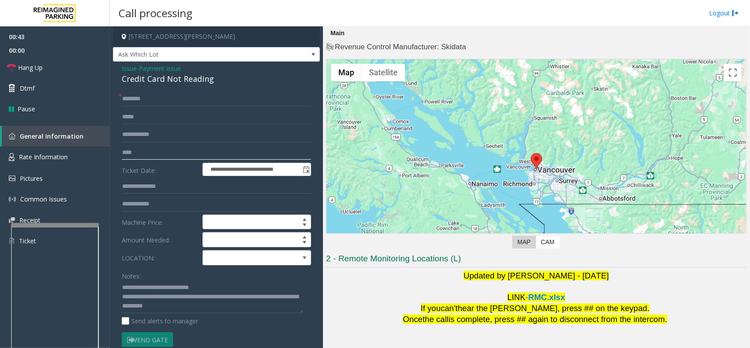
click at [179, 145] on input "****" at bounding box center [216, 152] width 189 height 15
type input "****"
drag, startPoint x: 205, startPoint y: 306, endPoint x: 220, endPoint y: 294, distance: 19.6
click at [207, 306] on textarea at bounding box center [212, 296] width 181 height 33
click at [221, 293] on textarea at bounding box center [212, 296] width 181 height 33
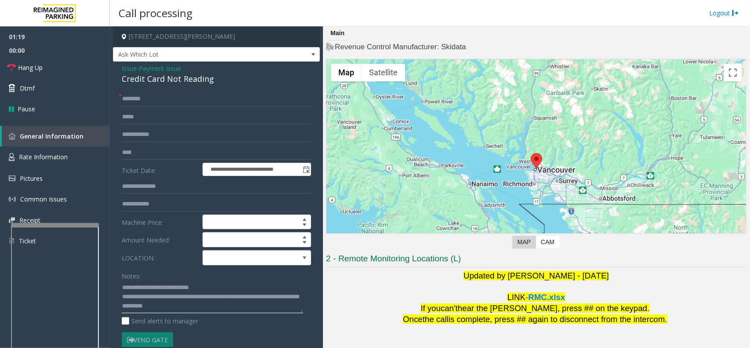
drag, startPoint x: 155, startPoint y: 298, endPoint x: 226, endPoint y: 302, distance: 71.3
click at [226, 302] on textarea at bounding box center [212, 296] width 181 height 33
paste textarea "**********"
type textarea "**********"
click at [174, 99] on input "text" at bounding box center [216, 98] width 189 height 15
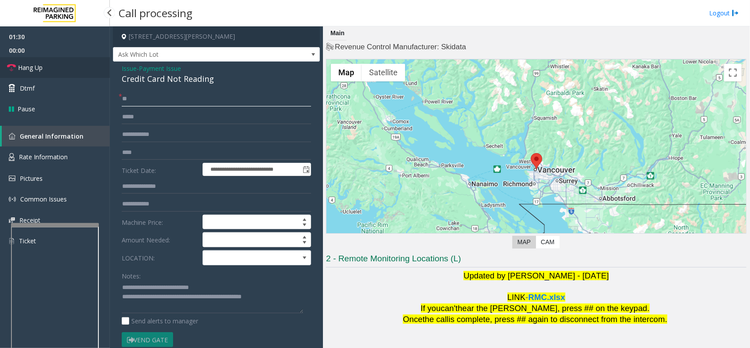
type input "**"
click at [66, 73] on link "Hang Up" at bounding box center [55, 67] width 110 height 21
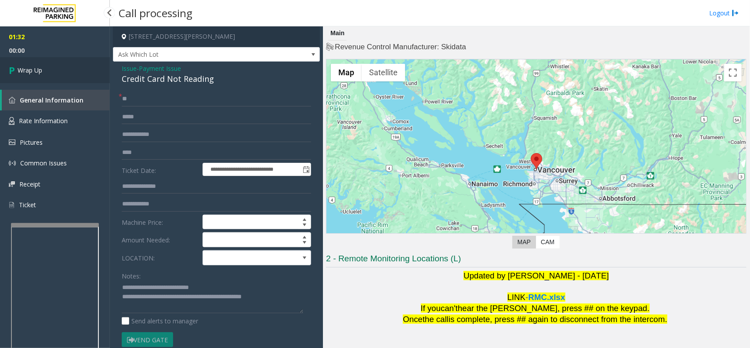
click at [60, 77] on link "Wrap Up" at bounding box center [55, 70] width 110 height 26
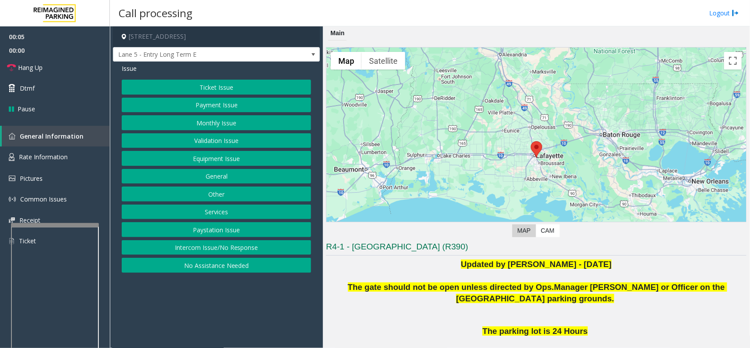
click at [232, 251] on button "Intercom Issue/No Response" at bounding box center [216, 247] width 189 height 15
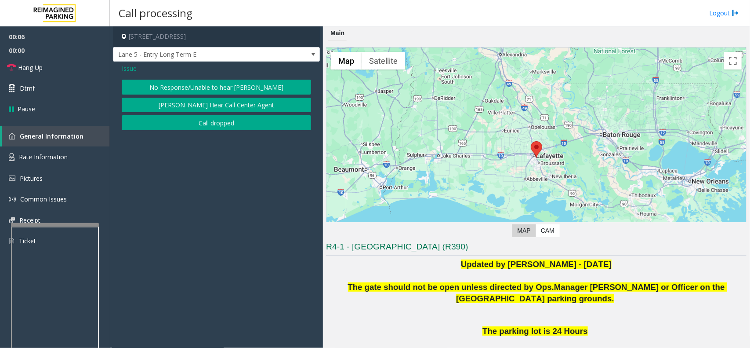
click at [217, 87] on button "No Response/Unable to hear [PERSON_NAME]" at bounding box center [216, 87] width 189 height 15
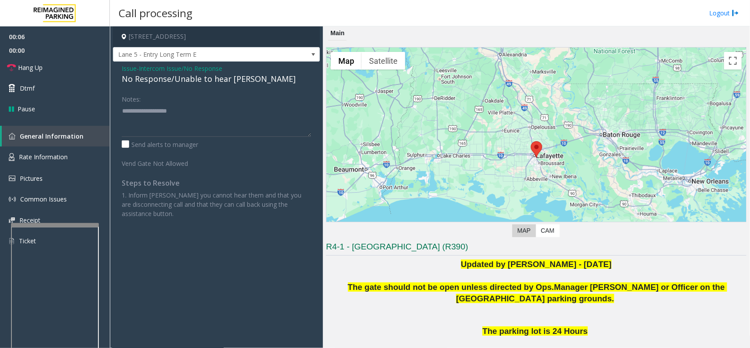
click at [217, 84] on div "No Response/Unable to hear [PERSON_NAME]" at bounding box center [216, 79] width 189 height 12
click at [218, 80] on div "No Response/Unable to hear [PERSON_NAME]" at bounding box center [216, 79] width 189 height 12
copy div "No Response/Unable to hear [PERSON_NAME]"
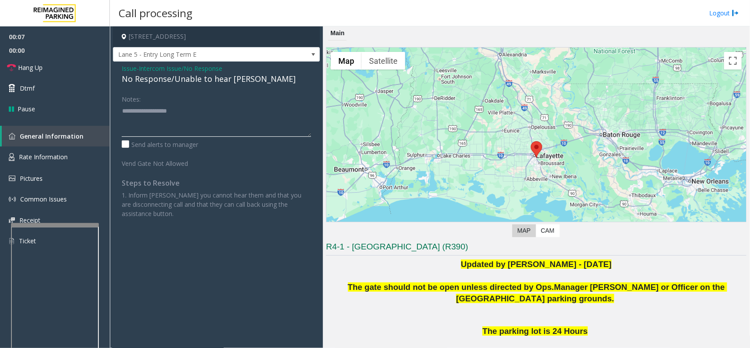
click at [223, 118] on textarea at bounding box center [216, 120] width 189 height 33
paste textarea "**********"
type textarea "**********"
click at [60, 60] on link "Hang Up" at bounding box center [55, 67] width 110 height 21
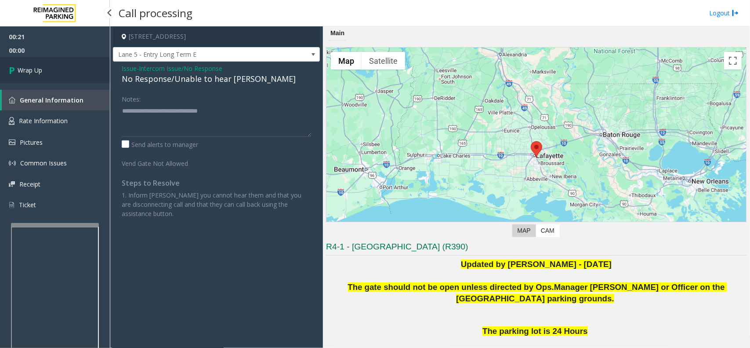
click at [60, 60] on link "Wrap Up" at bounding box center [55, 70] width 110 height 26
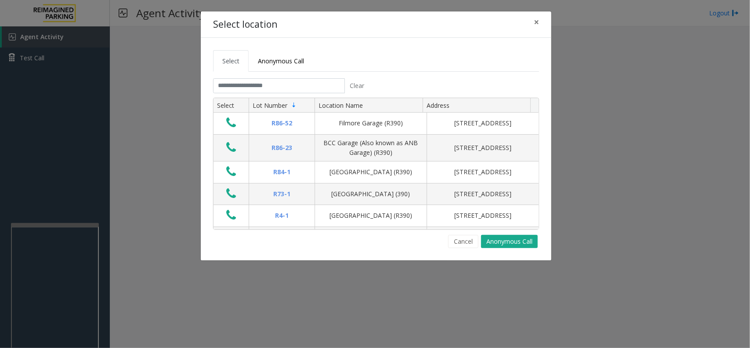
click at [285, 78] on tabset "Select Anonymous Call Clear Select Lot Number Location Name Address R86-52 Film…" at bounding box center [376, 149] width 326 height 198
click at [294, 82] on input "text" at bounding box center [279, 85] width 132 height 15
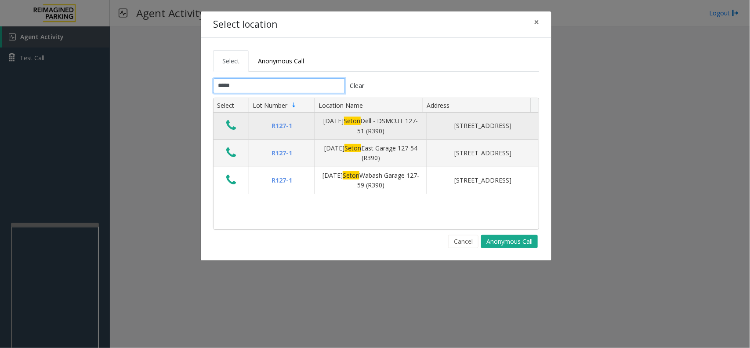
type input "*****"
click at [236, 126] on icon "Data table" at bounding box center [231, 125] width 10 height 12
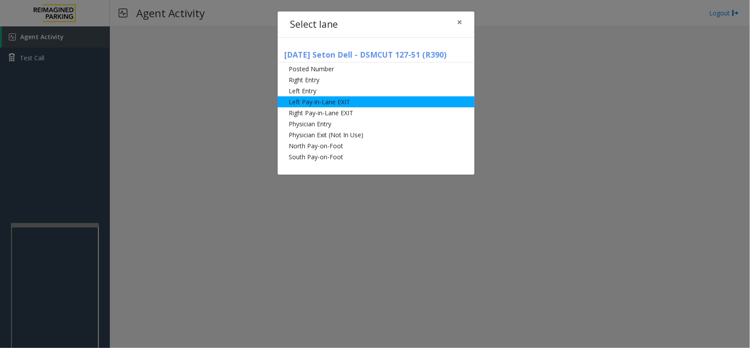
click at [343, 100] on li "Left Pay-in-Lane EXIT" at bounding box center [376, 101] width 197 height 11
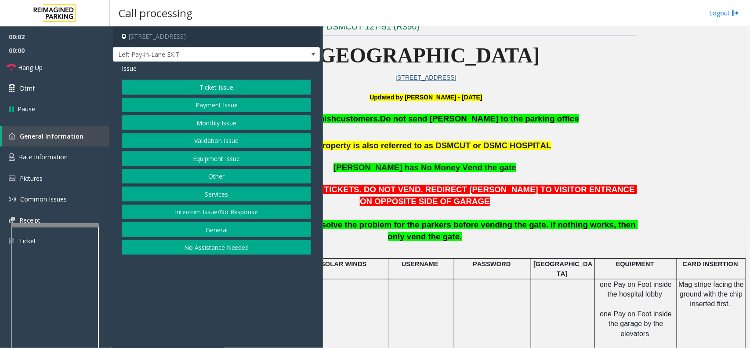
scroll to position [330, 119]
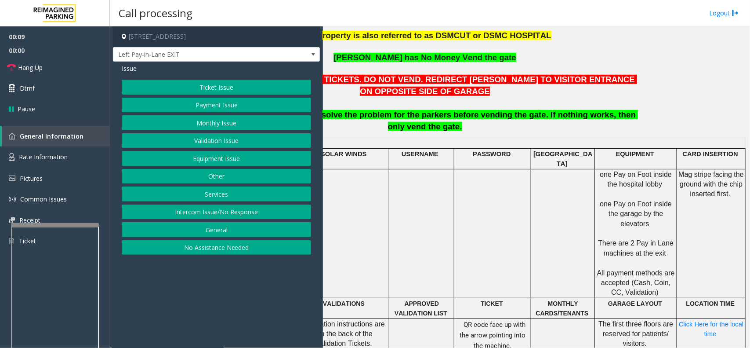
click at [218, 108] on button "Payment Issue" at bounding box center [216, 105] width 189 height 15
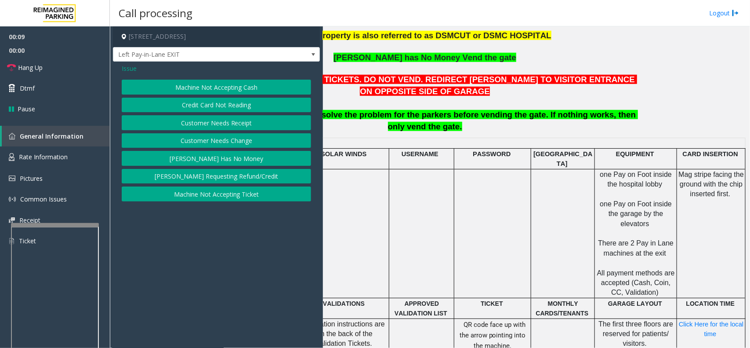
click at [214, 93] on button "Machine Not Accepting Cash" at bounding box center [216, 87] width 189 height 15
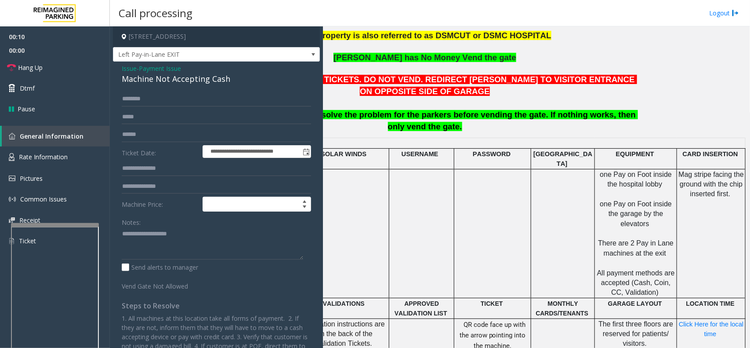
click at [152, 69] on span "Payment Issue" at bounding box center [160, 68] width 42 height 9
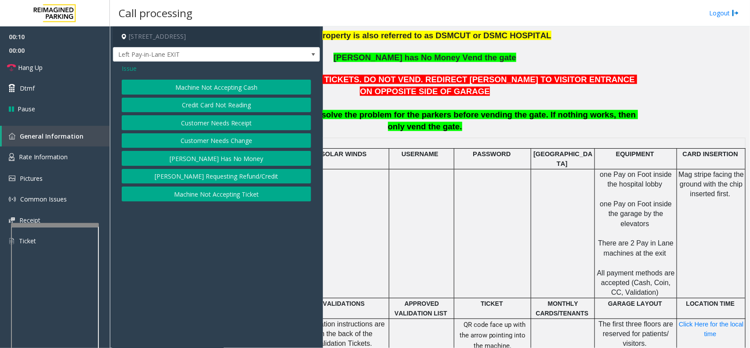
click at [185, 98] on button "Credit Card Not Reading" at bounding box center [216, 105] width 189 height 15
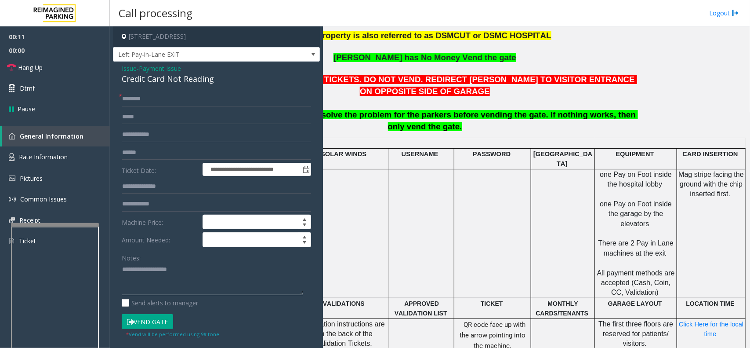
click at [201, 276] on textarea at bounding box center [212, 278] width 181 height 33
paste textarea "**********"
drag, startPoint x: 118, startPoint y: 81, endPoint x: 226, endPoint y: 80, distance: 108.6
click at [226, 80] on div "**********" at bounding box center [216, 285] width 207 height 446
click at [169, 271] on textarea at bounding box center [212, 278] width 181 height 33
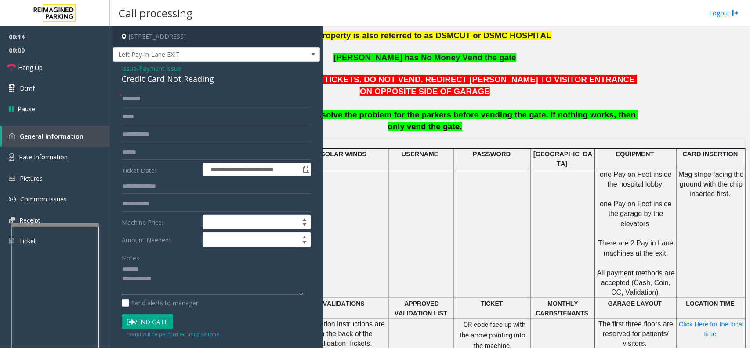
paste textarea "**********"
click at [207, 275] on textarea at bounding box center [212, 278] width 181 height 33
paste textarea "**********"
click at [174, 147] on input "text" at bounding box center [216, 152] width 189 height 15
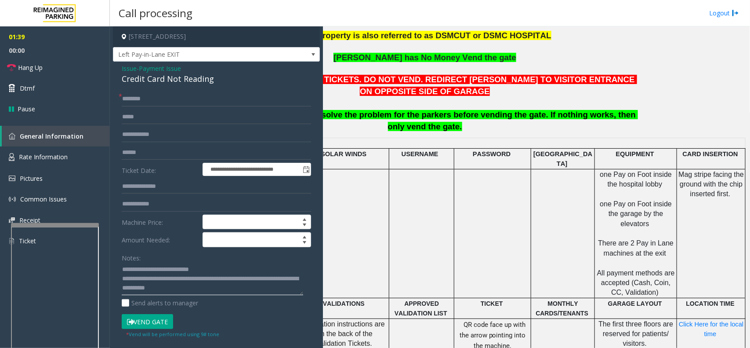
click at [170, 294] on textarea at bounding box center [212, 278] width 181 height 33
type textarea "**********"
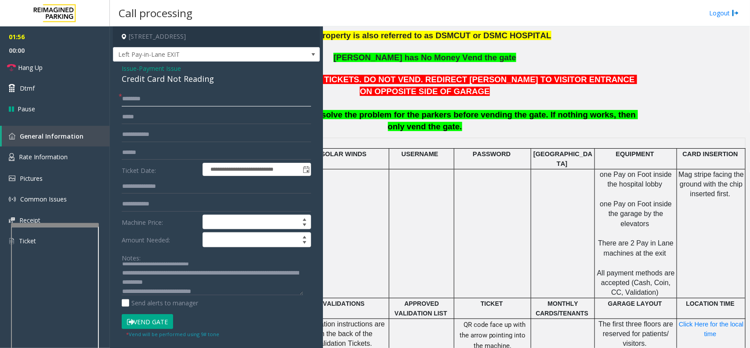
click at [177, 102] on input "text" at bounding box center [216, 98] width 189 height 15
type input "*****"
click at [134, 319] on button "Vend Gate" at bounding box center [147, 321] width 51 height 15
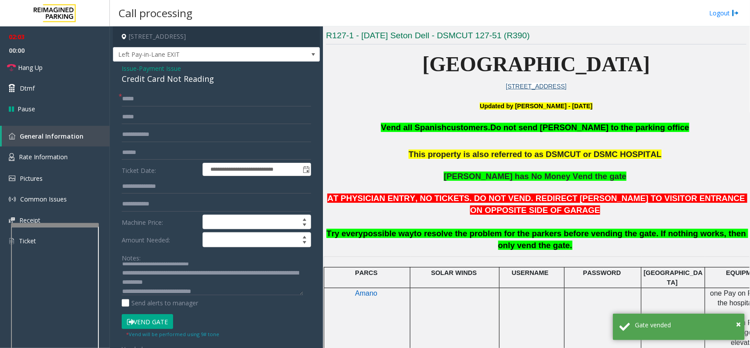
scroll to position [199, 0]
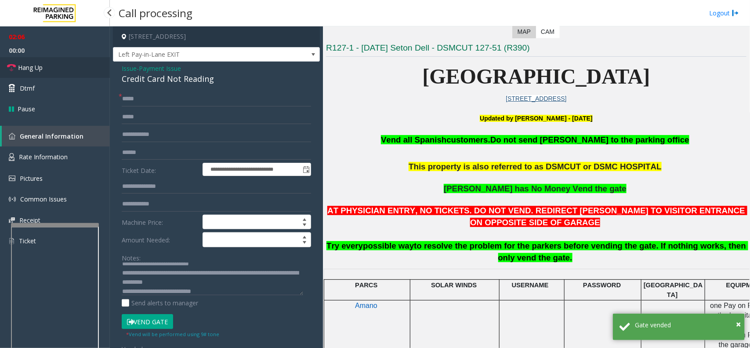
click at [80, 67] on link "Hang Up" at bounding box center [55, 67] width 110 height 21
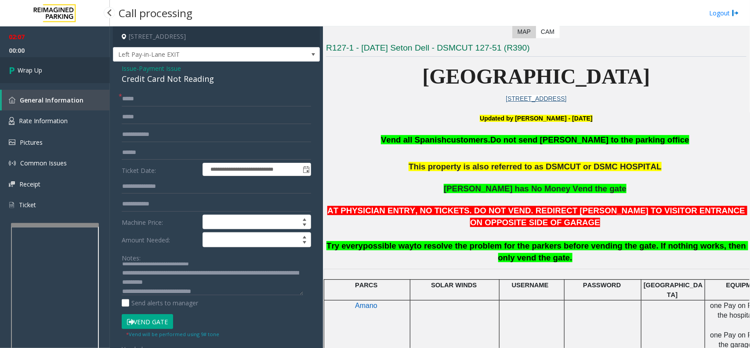
click at [80, 65] on link "Wrap Up" at bounding box center [55, 70] width 110 height 26
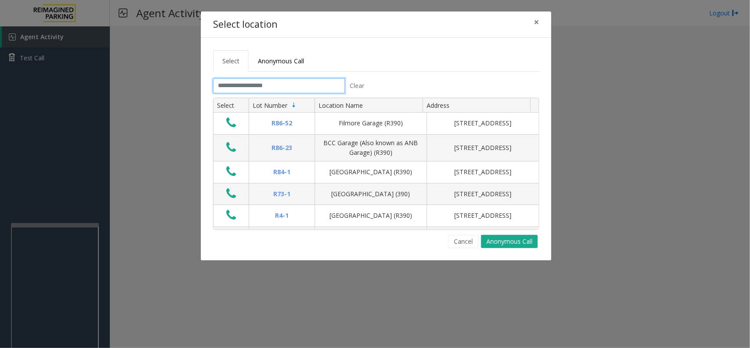
click at [312, 83] on input "text" at bounding box center [279, 85] width 132 height 15
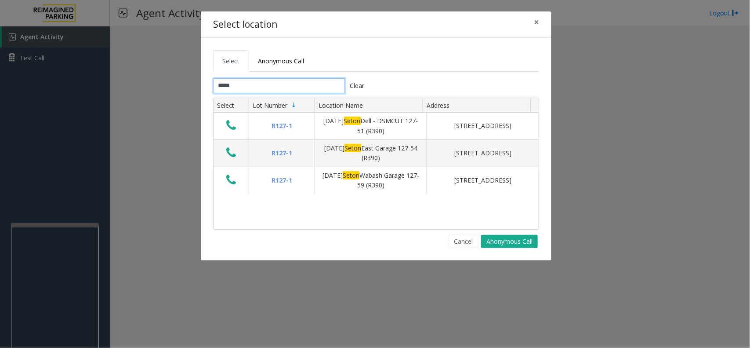
type input "*****"
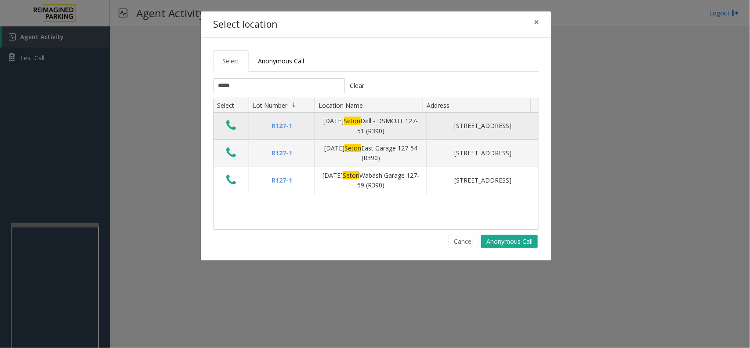
click at [236, 133] on button "Data table" at bounding box center [231, 126] width 15 height 14
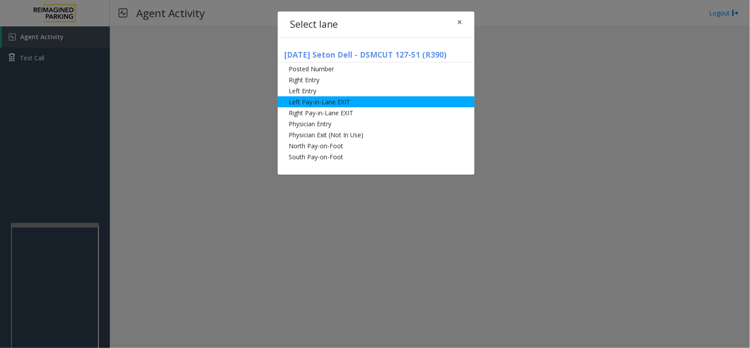
click at [335, 105] on li "Left Pay-in-Lane EXIT" at bounding box center [376, 101] width 197 height 11
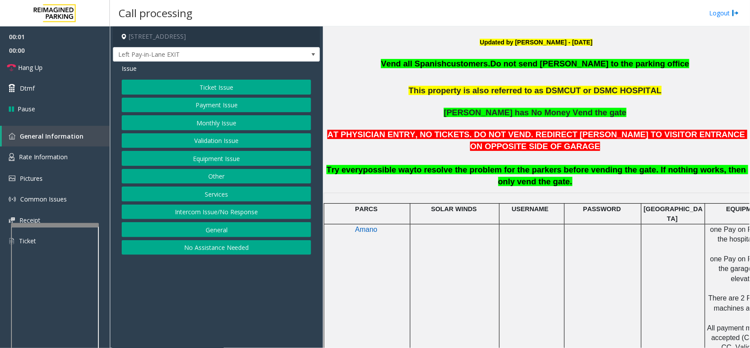
scroll to position [330, 0]
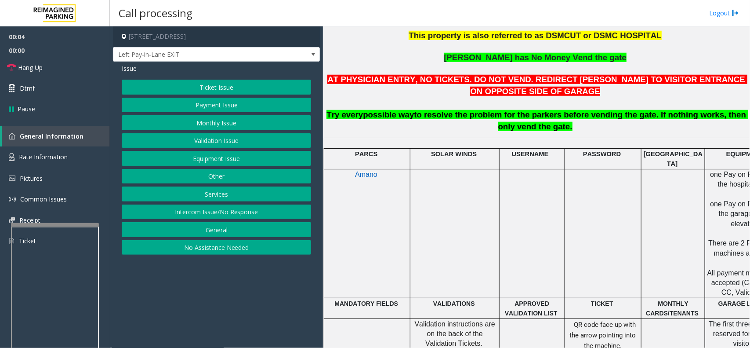
drag, startPoint x: 213, startPoint y: 258, endPoint x: 206, endPoint y: 264, distance: 9.1
click at [206, 264] on app-call-processing-form "1500 Red River Street, Austin, TX Left Pay-in-Lane EXIT Issue Ticket Issue Paym…" at bounding box center [216, 186] width 213 height 321
click at [219, 87] on button "Ticket Issue" at bounding box center [216, 87] width 189 height 15
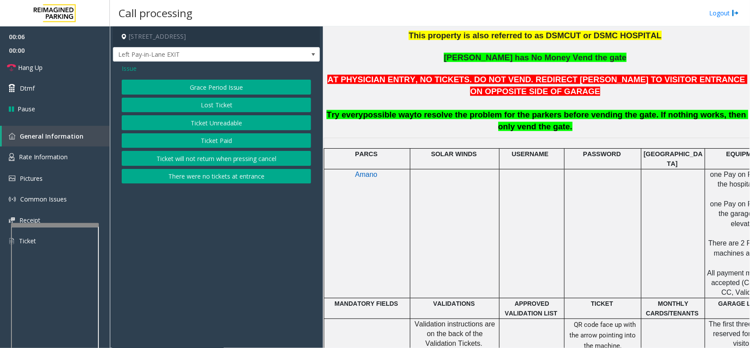
click at [218, 126] on button "Ticket Unreadable" at bounding box center [216, 122] width 189 height 15
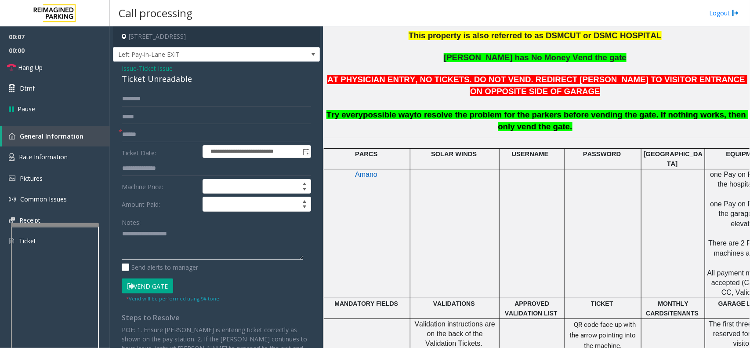
paste textarea "**********"
drag, startPoint x: 112, startPoint y: 75, endPoint x: 177, endPoint y: 80, distance: 64.8
click at [201, 82] on app-call-processing-form "**********" at bounding box center [216, 186] width 213 height 321
drag, startPoint x: 203, startPoint y: 255, endPoint x: 486, endPoint y: 227, distance: 284.0
click at [207, 255] on textarea at bounding box center [212, 243] width 181 height 33
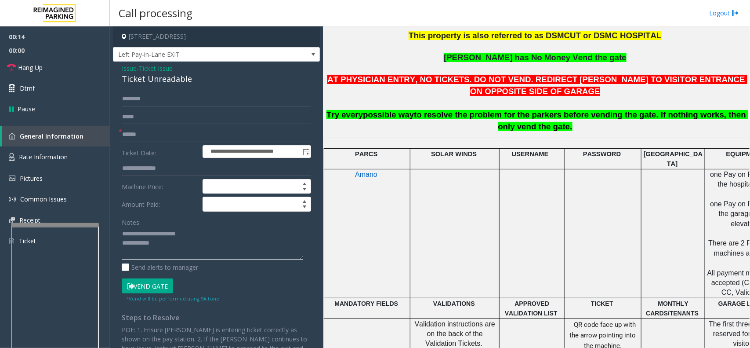
paste textarea "**********"
type textarea "**********"
click at [159, 122] on input "text" at bounding box center [216, 116] width 189 height 15
click at [161, 127] on input "text" at bounding box center [216, 134] width 189 height 15
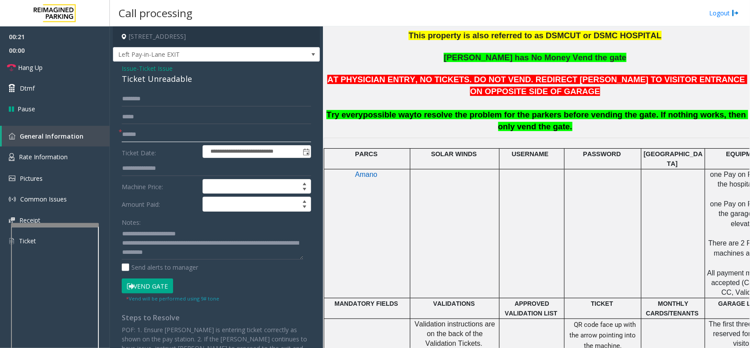
type input "******"
drag, startPoint x: 156, startPoint y: 288, endPoint x: 146, endPoint y: 277, distance: 14.3
click at [156, 288] on button "Vend Gate" at bounding box center [147, 285] width 51 height 15
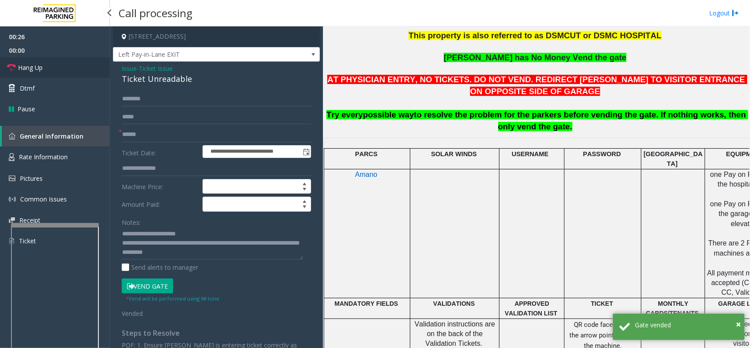
click at [75, 61] on link "Hang Up" at bounding box center [55, 67] width 110 height 21
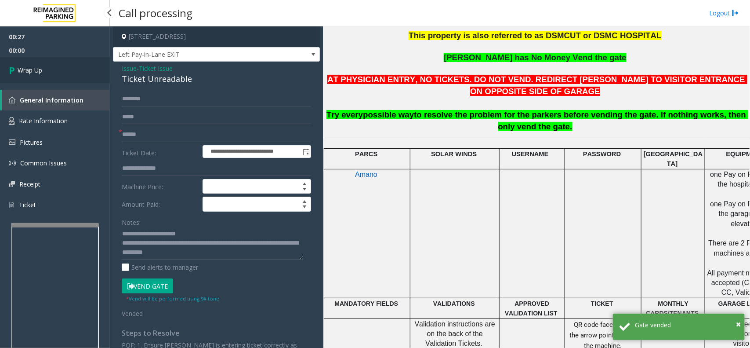
click at [75, 61] on link "Wrap Up" at bounding box center [55, 70] width 110 height 26
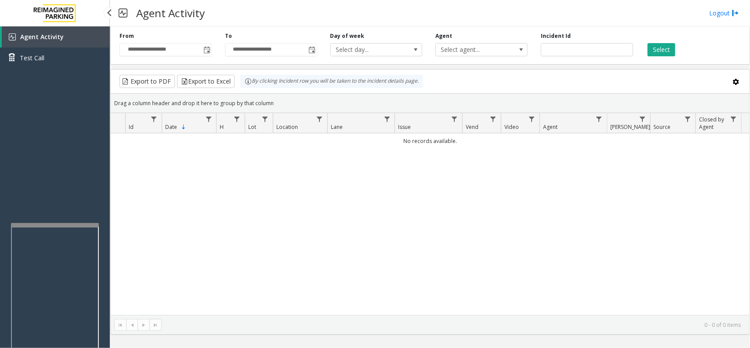
click at [40, 43] on link "Agent Activity" at bounding box center [56, 36] width 108 height 21
click at [48, 59] on link "Test Call" at bounding box center [55, 57] width 110 height 21
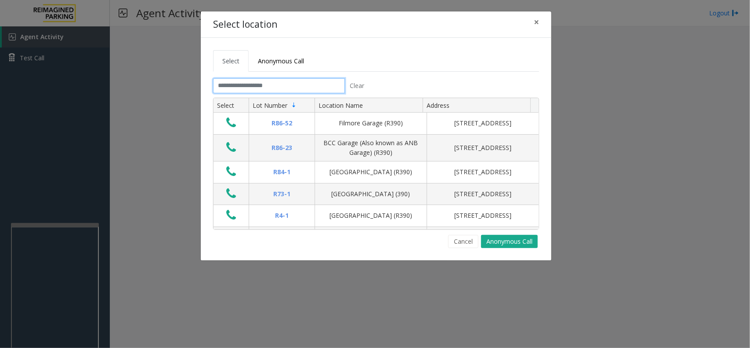
click at [315, 83] on input "text" at bounding box center [279, 85] width 132 height 15
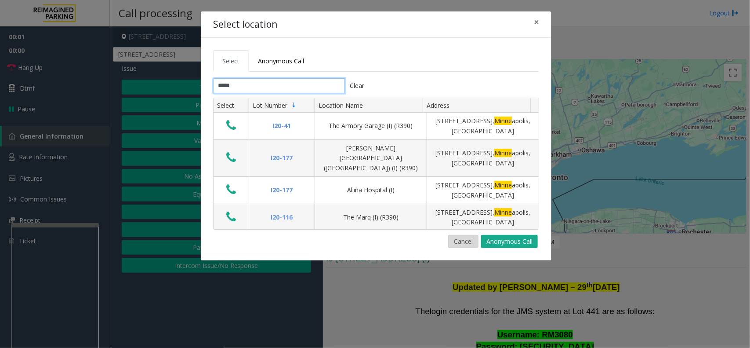
type input "*****"
click at [469, 241] on button "Cancel" at bounding box center [463, 241] width 30 height 13
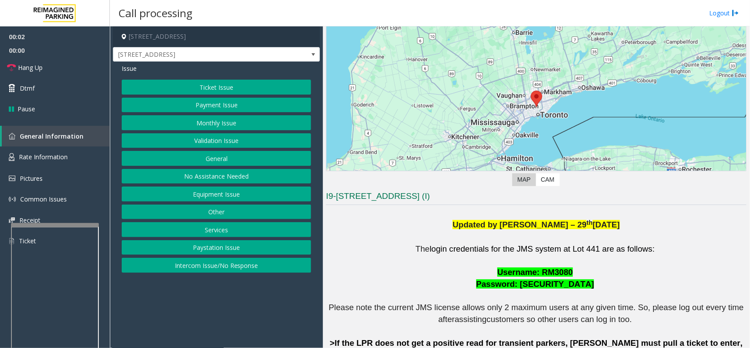
scroll to position [275, 0]
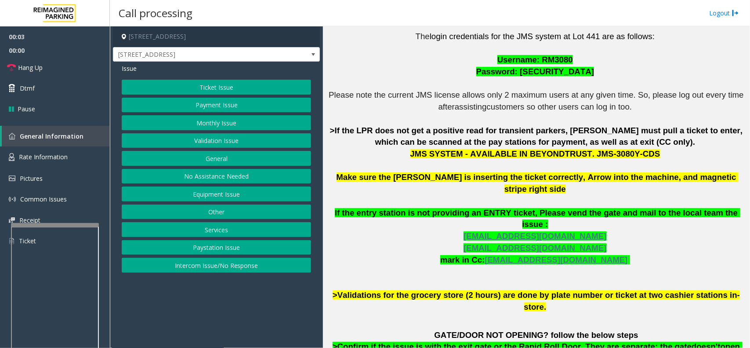
drag, startPoint x: 287, startPoint y: 322, endPoint x: 255, endPoint y: 322, distance: 31.6
click at [255, 322] on app-call-processing-form "3080 Yonge Street, Toronto, ON 3080 Yonge Street Issue Ticket Issue Payment Iss…" at bounding box center [216, 186] width 213 height 321
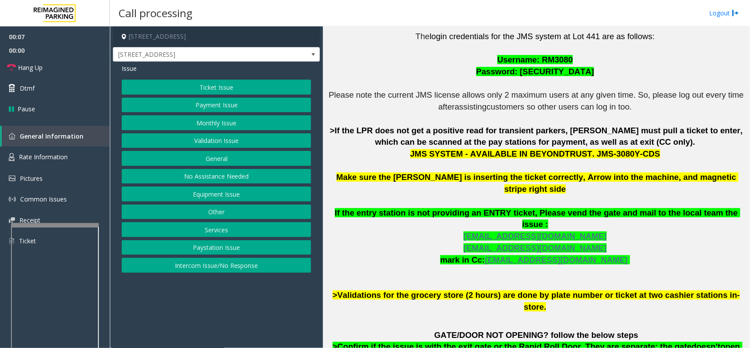
click at [227, 127] on button "Monthly Issue" at bounding box center [216, 122] width 189 height 15
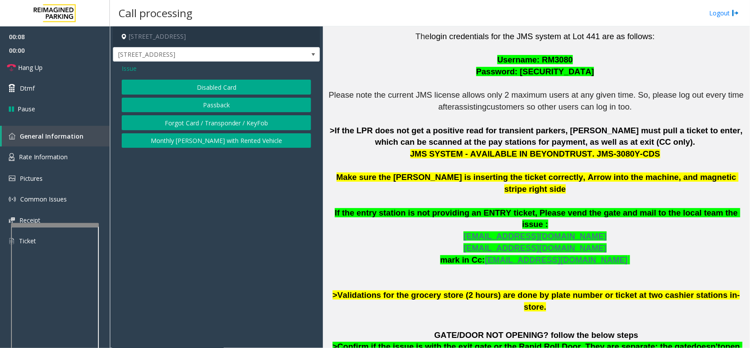
click at [229, 123] on button "Forgot Card / Transponder / KeyFob" at bounding box center [216, 122] width 189 height 15
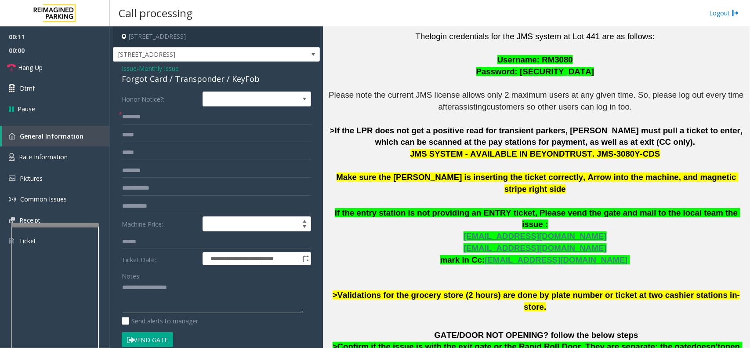
paste textarea "**********"
click at [188, 81] on div "Forgot Card / Transponder / KeyFob" at bounding box center [216, 79] width 189 height 12
click at [203, 304] on textarea at bounding box center [212, 296] width 181 height 33
drag, startPoint x: 184, startPoint y: 301, endPoint x: 182, endPoint y: 294, distance: 6.7
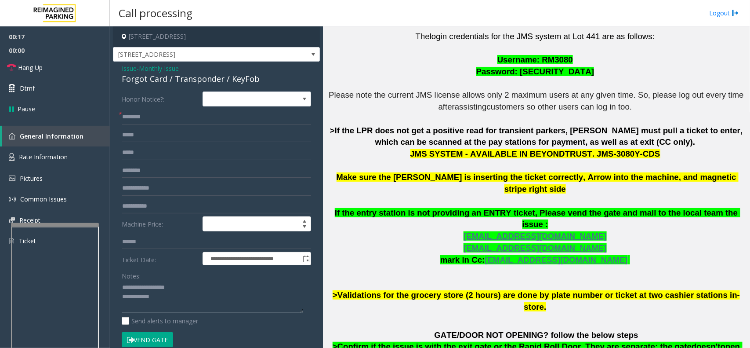
paste textarea "**********"
type textarea "**********"
click at [168, 189] on input "text" at bounding box center [216, 188] width 189 height 15
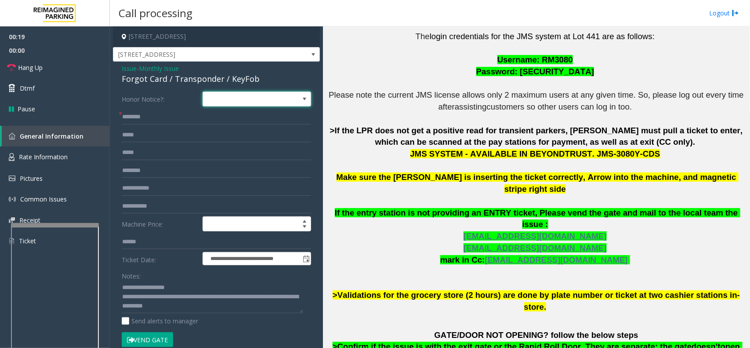
click at [218, 102] on span at bounding box center [246, 99] width 86 height 14
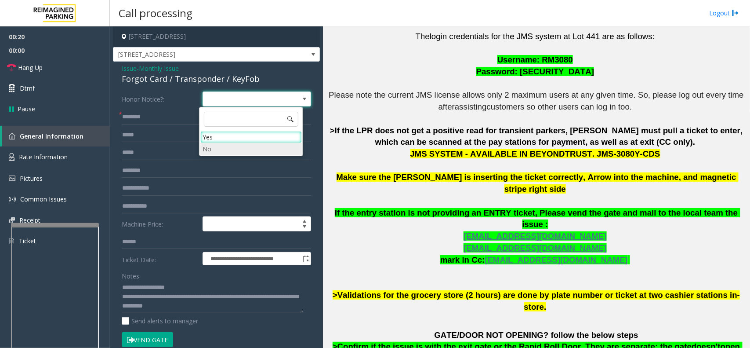
drag, startPoint x: 225, startPoint y: 150, endPoint x: 210, endPoint y: 130, distance: 24.9
click at [225, 149] on li "No" at bounding box center [251, 149] width 102 height 12
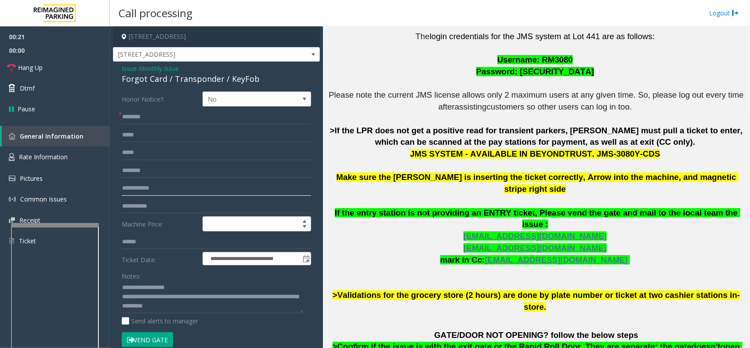
click at [190, 185] on input "text" at bounding box center [216, 188] width 189 height 15
type input "******"
click at [148, 111] on input "text" at bounding box center [216, 116] width 189 height 15
type input "****"
click at [154, 341] on button "Vend Gate" at bounding box center [147, 339] width 51 height 15
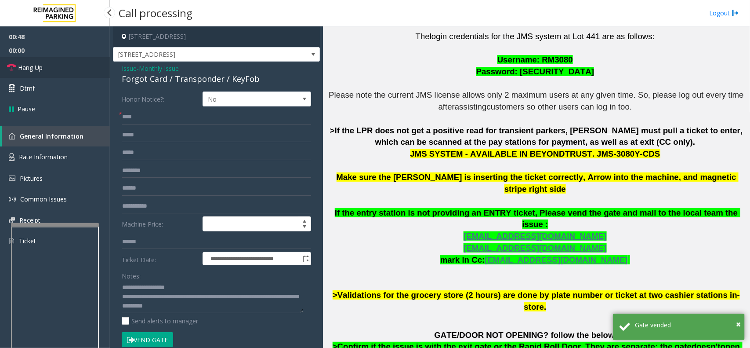
click at [62, 64] on link "Hang Up" at bounding box center [55, 67] width 110 height 21
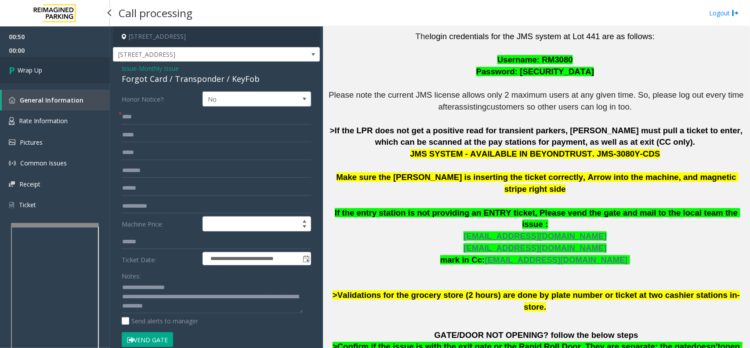
click at [62, 64] on link "Wrap Up" at bounding box center [55, 70] width 110 height 26
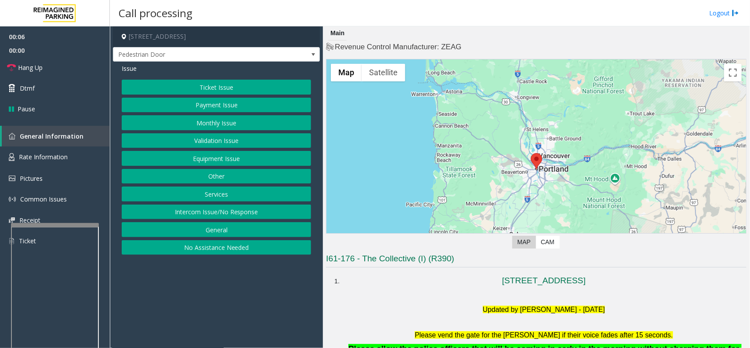
click at [168, 212] on button "Intercom Issue/No Response" at bounding box center [216, 211] width 189 height 15
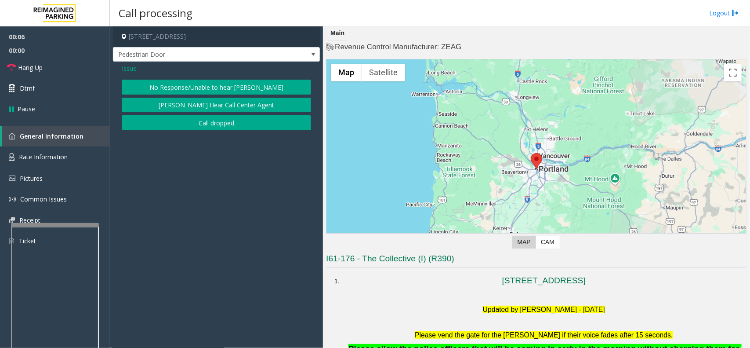
click at [196, 89] on button "No Response/Unable to hear [PERSON_NAME]" at bounding box center [216, 87] width 189 height 15
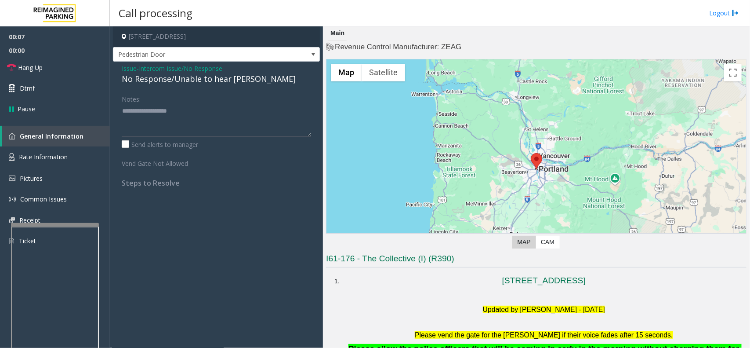
click at [187, 79] on div "No Response/Unable to hear [PERSON_NAME]" at bounding box center [216, 79] width 189 height 12
click at [187, 78] on div "No Response/Unable to hear [PERSON_NAME]" at bounding box center [216, 79] width 189 height 12
click at [248, 119] on textarea at bounding box center [216, 120] width 189 height 33
type textarea "**********"
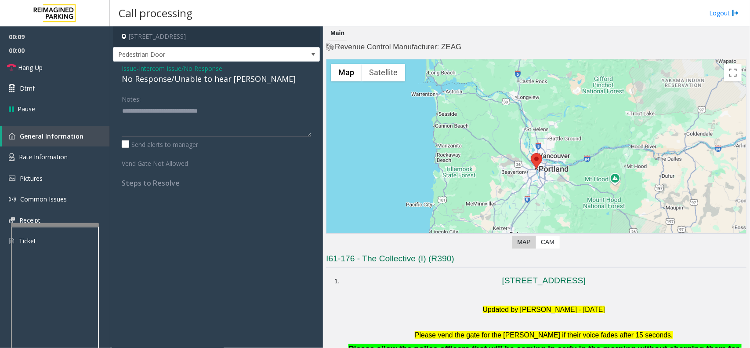
drag, startPoint x: 238, startPoint y: 232, endPoint x: 182, endPoint y: 220, distance: 56.6
click at [182, 221] on app-call-processing-form "1818 Southwest 4th Avenue, Portland, OR Pedestrian Door Issue - Intercom Issue/…" at bounding box center [216, 186] width 213 height 321
drag, startPoint x: 143, startPoint y: 181, endPoint x: 163, endPoint y: 171, distance: 21.8
click at [187, 182] on div "Notes: Send alerts to manager Vend Gate Not Allowed Steps to Resolve" at bounding box center [216, 139] width 203 height 96
click at [150, 167] on label "Vend Gate Not Allowed" at bounding box center [160, 162] width 81 height 12
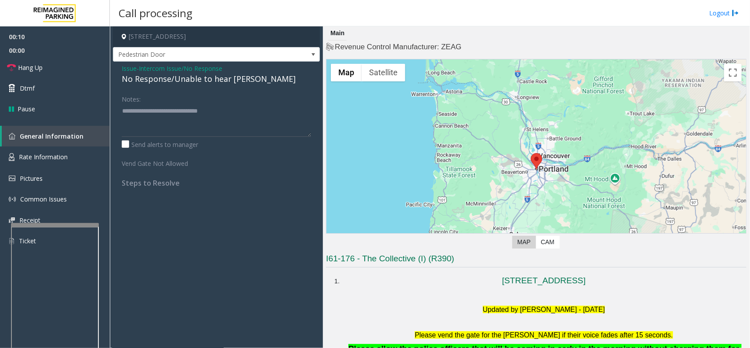
click at [152, 165] on label "Vend Gate Not Allowed" at bounding box center [160, 162] width 81 height 12
click at [192, 152] on form "Notes: Send alerts to manager Vend Gate Not Allowed" at bounding box center [216, 129] width 189 height 76
click at [192, 145] on label "Send alerts to manager" at bounding box center [160, 144] width 76 height 9
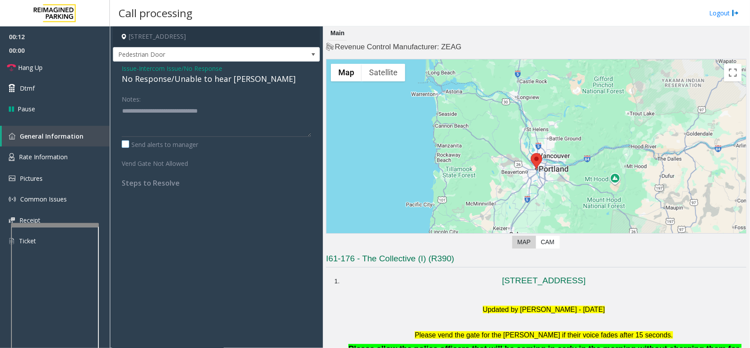
click at [192, 145] on label "Send alerts to manager" at bounding box center [160, 144] width 76 height 9
click at [156, 143] on label "Send alerts to manager" at bounding box center [160, 144] width 76 height 9
click at [81, 69] on link "Hang Up" at bounding box center [55, 67] width 110 height 21
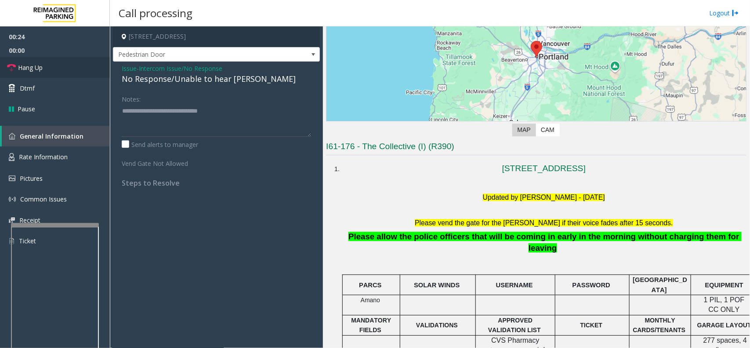
scroll to position [220, 0]
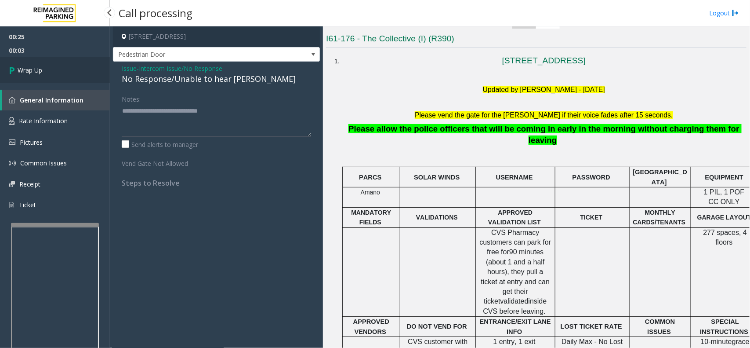
click at [92, 68] on link "Wrap Up" at bounding box center [55, 70] width 110 height 26
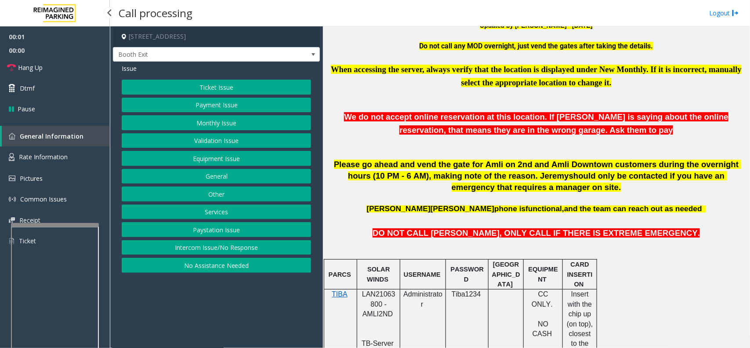
scroll to position [330, 0]
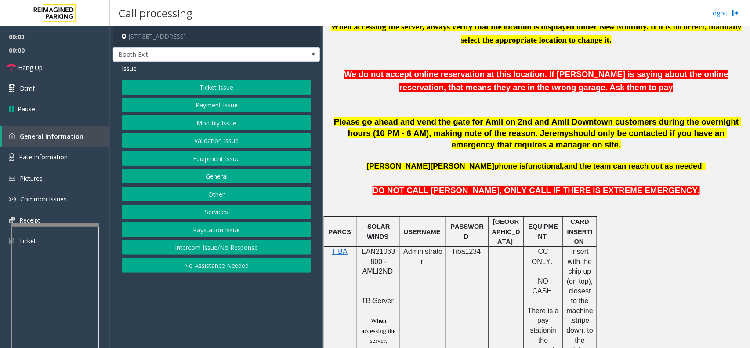
click at [375, 255] on span "LAN21063800 - AMLI2ND" at bounding box center [378, 260] width 33 height 27
click at [212, 126] on button "Monthly Issue" at bounding box center [216, 122] width 189 height 15
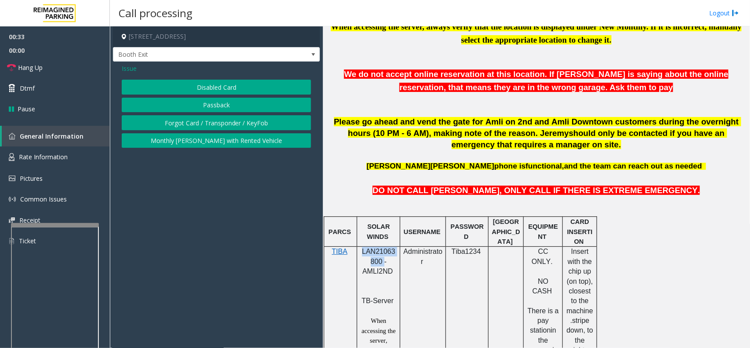
click at [227, 90] on button "Disabled Card" at bounding box center [216, 87] width 189 height 15
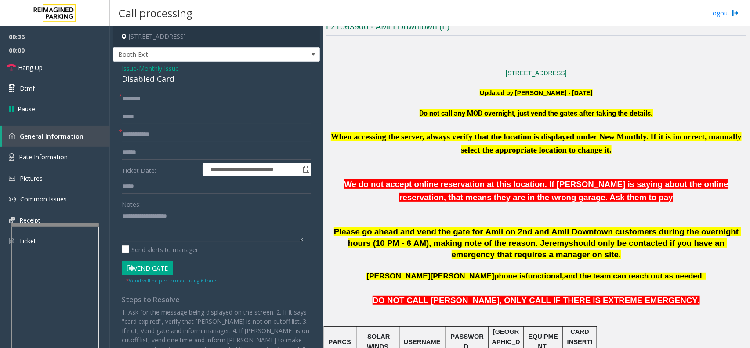
scroll to position [55, 0]
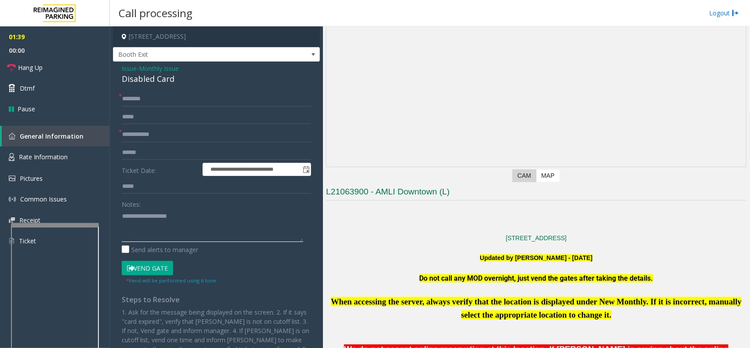
drag, startPoint x: 168, startPoint y: 224, endPoint x: 160, endPoint y: 229, distance: 9.4
click at [160, 229] on textarea at bounding box center [212, 225] width 181 height 33
click at [146, 81] on div "Disabled Card" at bounding box center [216, 79] width 189 height 12
click at [91, 69] on link "Hang Up" at bounding box center [55, 67] width 110 height 21
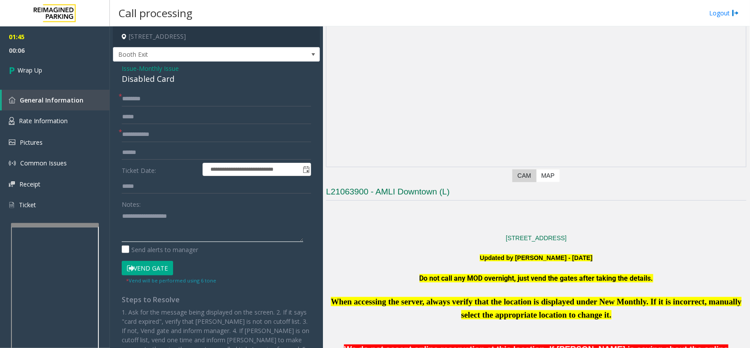
paste textarea "**********"
click at [183, 211] on textarea at bounding box center [212, 225] width 181 height 33
click at [178, 234] on textarea at bounding box center [212, 225] width 181 height 33
type textarea "**********"
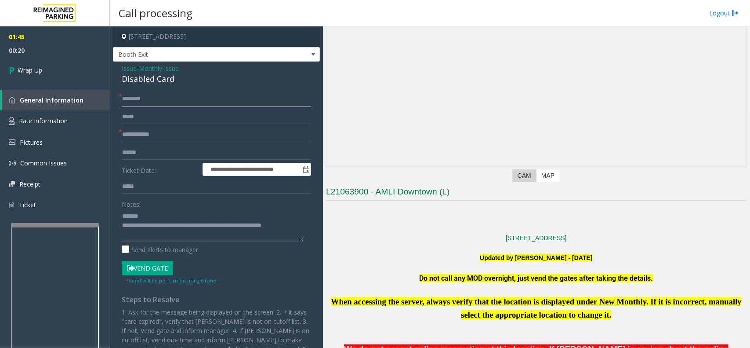
click at [165, 102] on input "text" at bounding box center [216, 98] width 189 height 15
type input "**"
click at [174, 140] on input "text" at bounding box center [216, 134] width 189 height 15
type input "**"
click at [141, 82] on div "Disabled Card" at bounding box center [216, 79] width 189 height 12
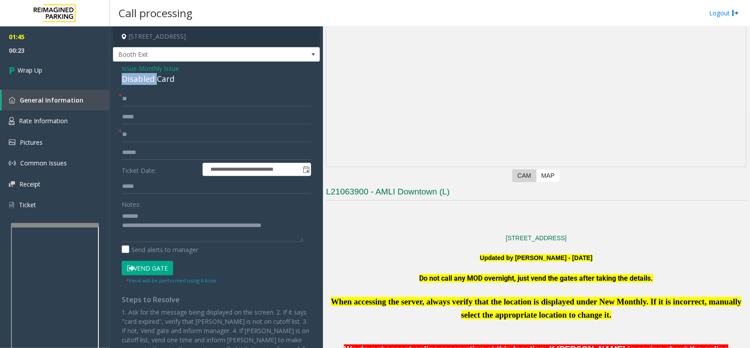
click at [141, 82] on div "Disabled Card" at bounding box center [216, 79] width 189 height 12
click at [161, 211] on textarea at bounding box center [212, 225] width 181 height 33
paste textarea "**********"
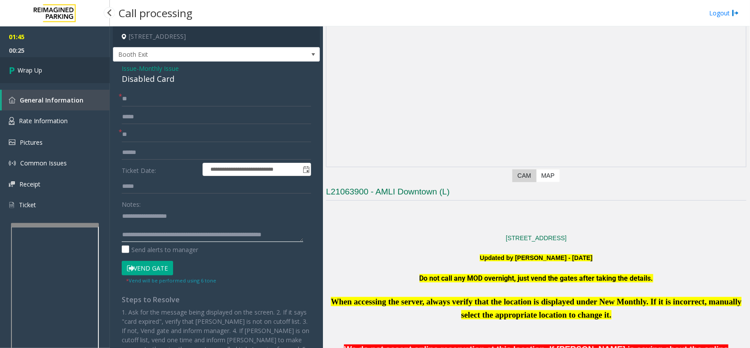
type textarea "**********"
click at [54, 68] on link "Wrap Up" at bounding box center [55, 70] width 110 height 26
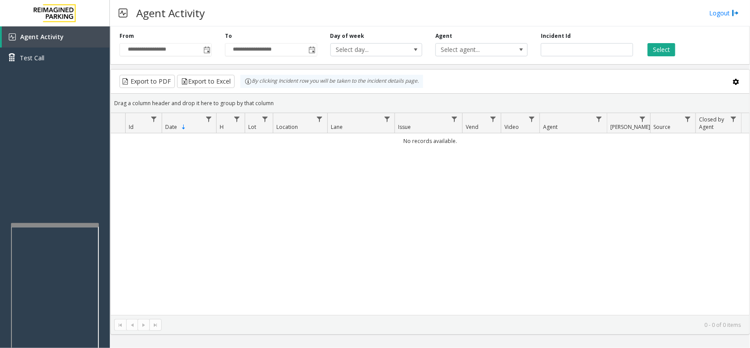
drag, startPoint x: 534, startPoint y: 271, endPoint x: 505, endPoint y: 282, distance: 31.7
click at [505, 282] on div "No records available." at bounding box center [430, 223] width 639 height 181
drag, startPoint x: 541, startPoint y: 254, endPoint x: 526, endPoint y: 245, distance: 17.3
click at [526, 245] on div "No records available." at bounding box center [430, 223] width 639 height 181
drag, startPoint x: 544, startPoint y: 306, endPoint x: 512, endPoint y: 294, distance: 34.1
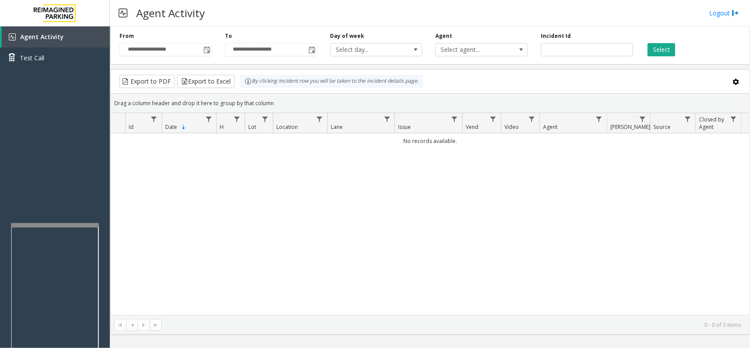
click at [512, 294] on div "No records available." at bounding box center [430, 223] width 639 height 181
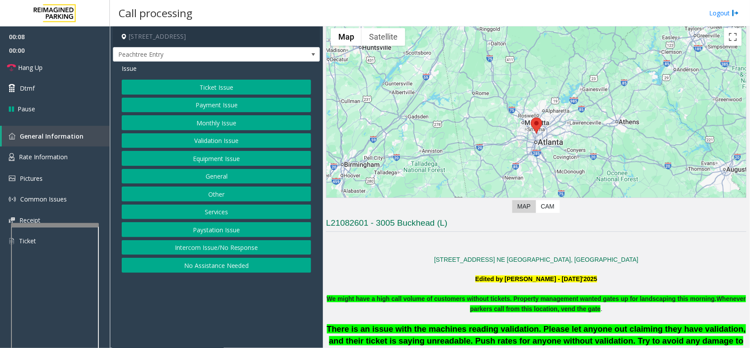
scroll to position [55, 0]
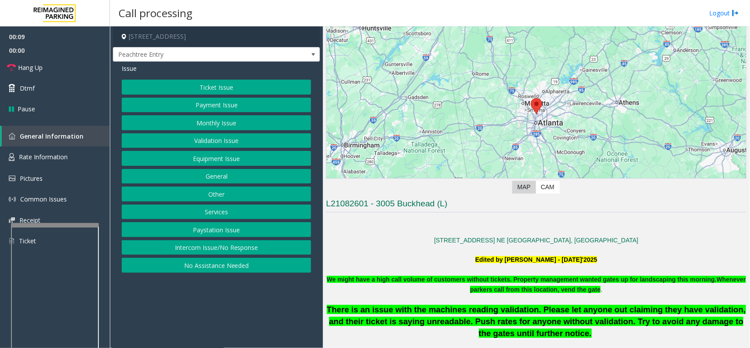
drag, startPoint x: 267, startPoint y: 296, endPoint x: 258, endPoint y: 299, distance: 9.7
drag, startPoint x: 258, startPoint y: 299, endPoint x: 247, endPoint y: 288, distance: 15.5
click at [245, 302] on app-call-processing-form "3005 Peachtree Road Northeast, Atlanta, GA Peachtree Entry Issue Ticket Issue P…" at bounding box center [216, 186] width 213 height 321
click at [225, 163] on button "Equipment Issue" at bounding box center [216, 158] width 189 height 15
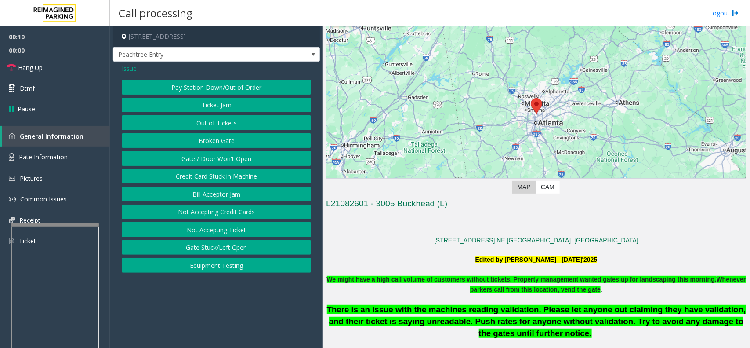
click at [225, 163] on button "Gate / Door Won't Open" at bounding box center [216, 158] width 189 height 15
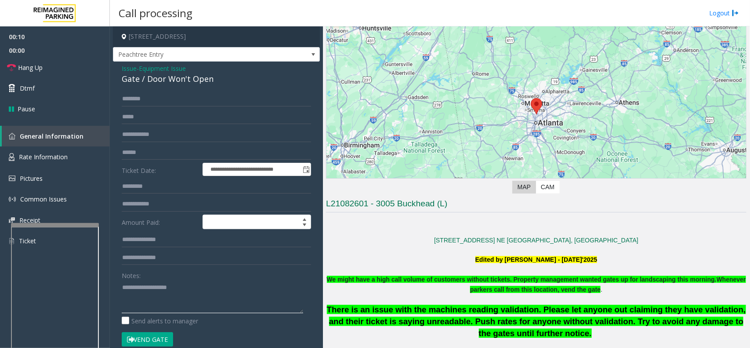
click at [221, 296] on textarea at bounding box center [212, 296] width 181 height 33
click at [54, 67] on link "Hang Up" at bounding box center [55, 67] width 110 height 21
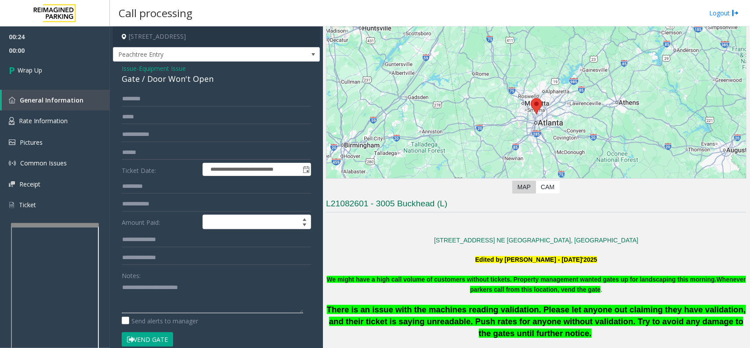
click at [268, 286] on textarea at bounding box center [212, 296] width 181 height 33
type textarea "**********"
click at [47, 62] on link "Wrap Up" at bounding box center [55, 70] width 110 height 26
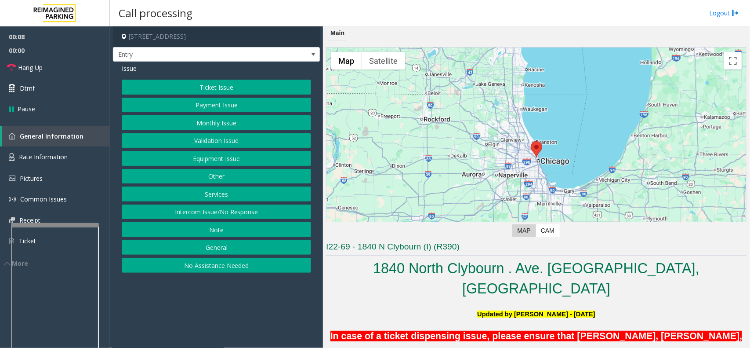
click at [229, 199] on button "Services" at bounding box center [216, 193] width 189 height 15
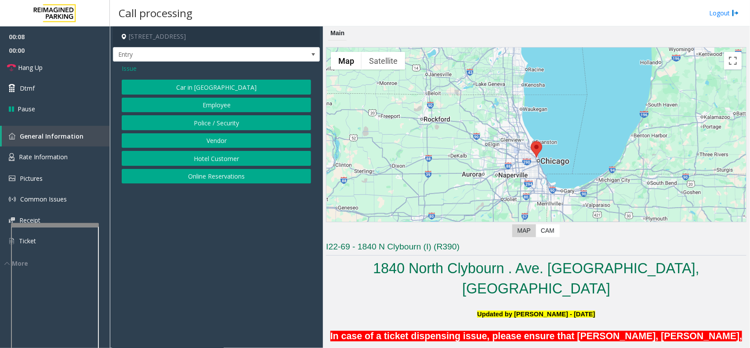
click at [227, 178] on button "Online Reservations" at bounding box center [216, 176] width 189 height 15
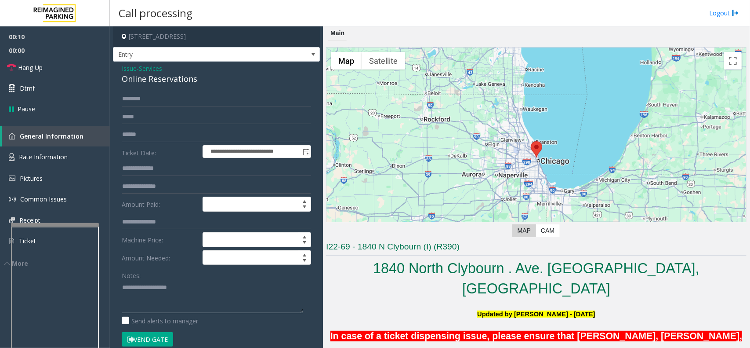
paste textarea "**********"
click at [117, 78] on app-call-processing-form "**********" at bounding box center [216, 186] width 213 height 321
drag, startPoint x: 117, startPoint y: 78, endPoint x: 212, endPoint y: 82, distance: 95.4
click at [212, 82] on div "**********" at bounding box center [216, 312] width 207 height 501
click at [217, 291] on textarea at bounding box center [212, 296] width 181 height 33
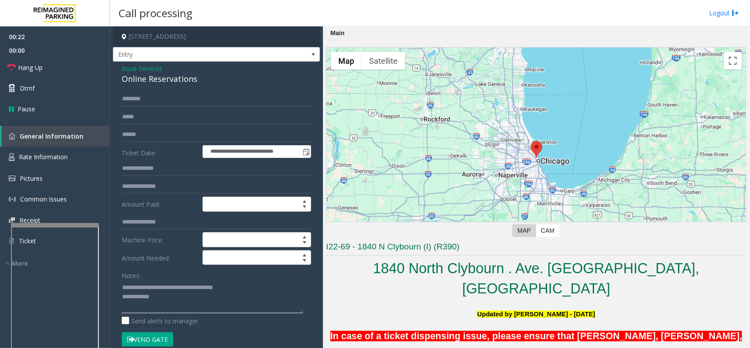
click at [218, 299] on textarea at bounding box center [212, 296] width 181 height 33
drag, startPoint x: 231, startPoint y: 291, endPoint x: 247, endPoint y: 308, distance: 23.0
click at [247, 308] on textarea at bounding box center [212, 296] width 181 height 33
click at [76, 73] on link "Hang Up" at bounding box center [55, 67] width 110 height 21
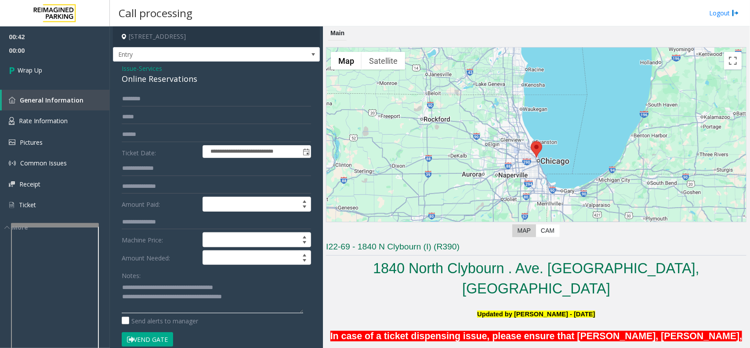
click at [279, 302] on textarea at bounding box center [212, 296] width 181 height 33
type textarea "**********"
click at [62, 74] on link "Wrap Up" at bounding box center [55, 70] width 110 height 26
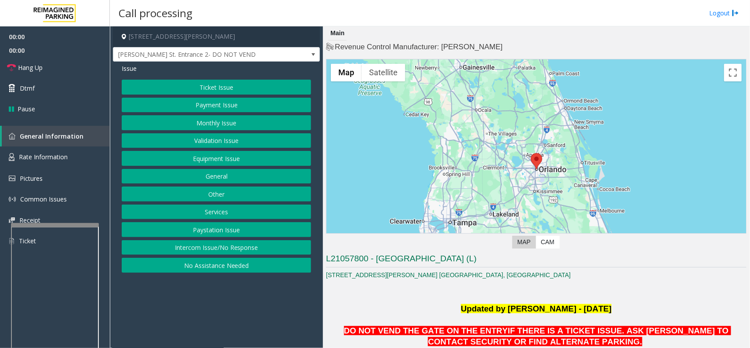
drag, startPoint x: 219, startPoint y: 321, endPoint x: 567, endPoint y: 308, distance: 348.7
click at [232, 319] on app-call-processing-form "460 Boone Avenue, Orlando, FL Anderson St. Entrance 2- DO NOT VEND Issue Ticket…" at bounding box center [216, 186] width 213 height 321
drag, startPoint x: 220, startPoint y: 293, endPoint x: 212, endPoint y: 295, distance: 7.9
click at [212, 295] on app-call-processing-form "460 Boone Avenue, Orlando, FL Anderson St. Entrance 2- DO NOT VEND Issue Ticket…" at bounding box center [216, 186] width 213 height 321
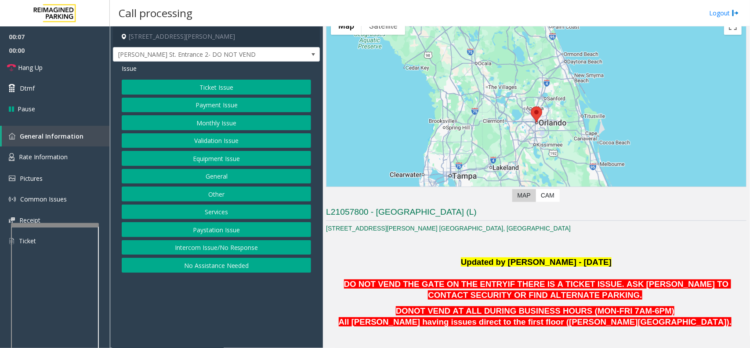
scroll to position [55, 0]
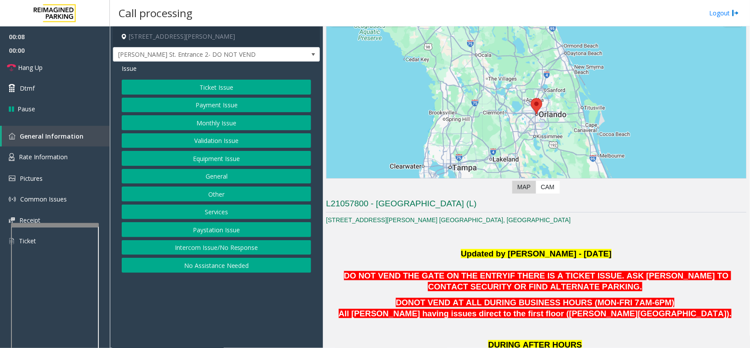
drag, startPoint x: 504, startPoint y: 289, endPoint x: 473, endPoint y: 287, distance: 30.8
click at [473, 287] on p "DO NOT VEND THE GATE ON THE ENTRY IF THERE IS A TICKET ISSUE. ASK PARKER TO CON…" at bounding box center [536, 281] width 421 height 22
click at [233, 159] on button "Equipment Issue" at bounding box center [216, 158] width 189 height 15
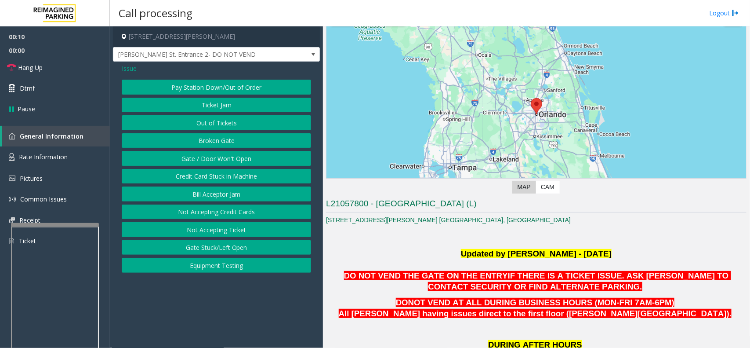
click at [233, 159] on button "Gate / Door Won't Open" at bounding box center [216, 158] width 189 height 15
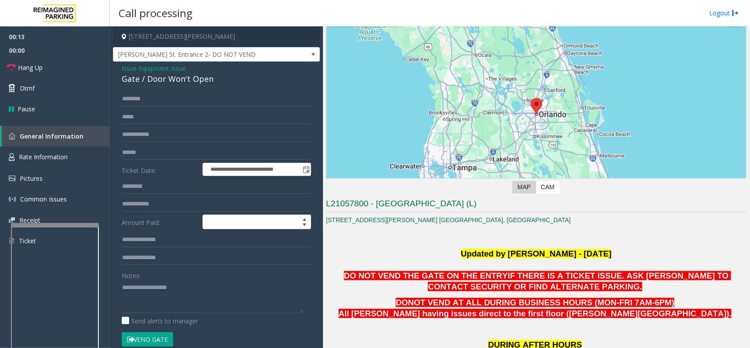
click at [476, 312] on span "All parkers having issues direct to the first floor (Boone Ave)." at bounding box center [535, 313] width 393 height 9
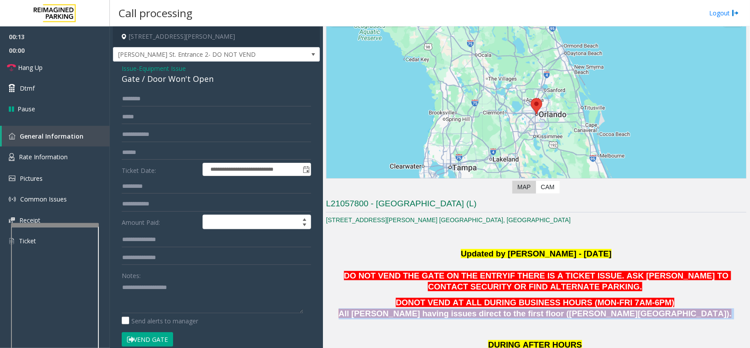
click at [476, 312] on span "All parkers having issues direct to the first floor (Boone Ave)." at bounding box center [535, 313] width 393 height 9
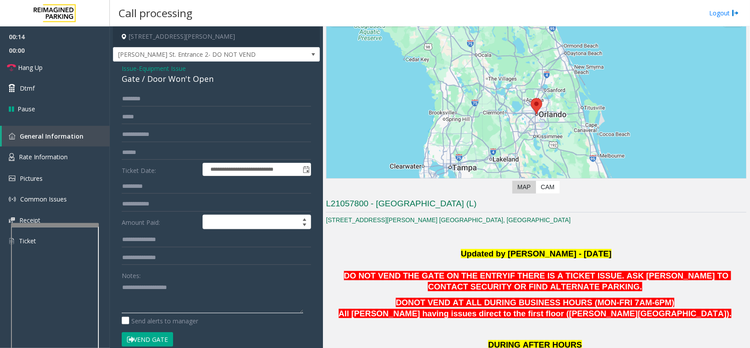
click at [183, 290] on textarea at bounding box center [212, 296] width 181 height 33
paste textarea "**********"
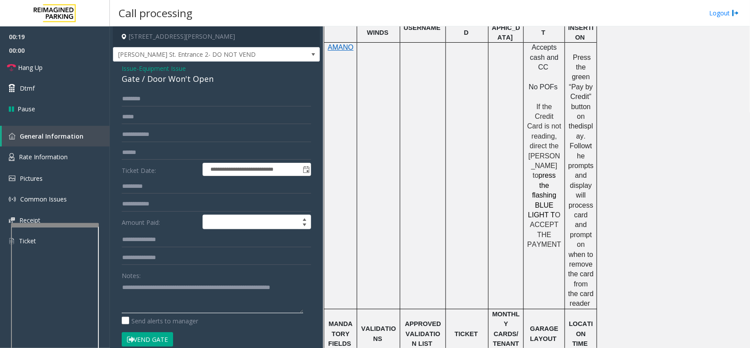
scroll to position [549, 0]
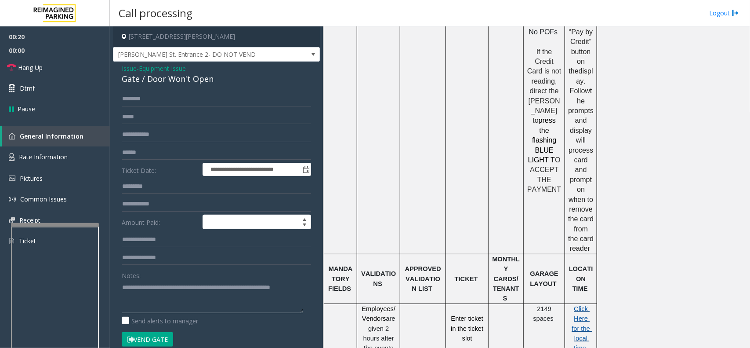
type textarea "**********"
click at [578, 305] on span "Click Here for the local time" at bounding box center [582, 328] width 20 height 47
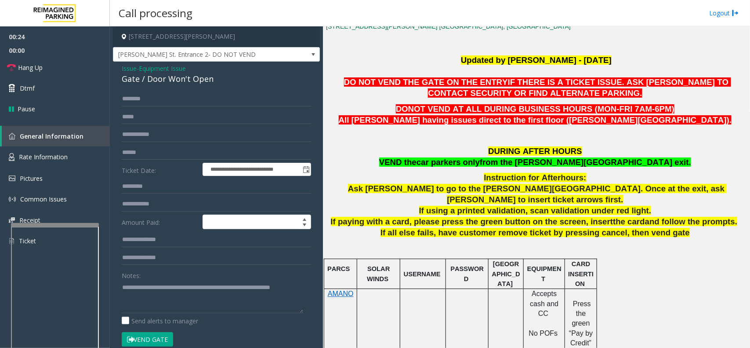
scroll to position [110, 0]
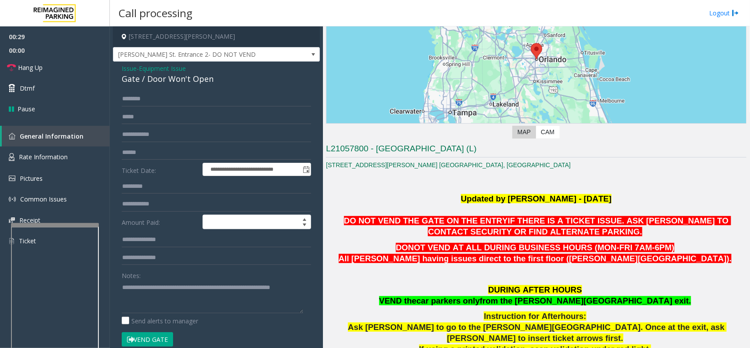
click at [464, 254] on span "All parkers having issues direct to the first floor (Boone Ave)." at bounding box center [535, 258] width 393 height 9
drag, startPoint x: 464, startPoint y: 293, endPoint x: 436, endPoint y: 297, distance: 28.8
click at [417, 302] on span "VEND the" at bounding box center [397, 300] width 37 height 9
click at [194, 308] on textarea at bounding box center [212, 296] width 181 height 33
click at [482, 237] on p "DO NOT VEND THE GATE ON THE ENTRY IF THERE IS A TICKET ISSUE. ASK PARKER TO CON…" at bounding box center [536, 226] width 421 height 22
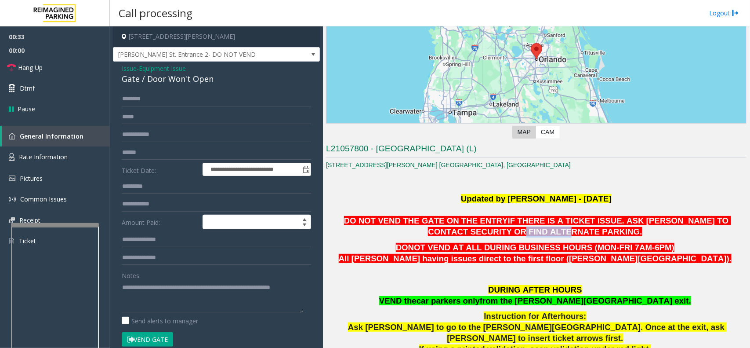
click at [482, 237] on p "DO NOT VEND THE GATE ON THE ENTRY IF THERE IS A TICKET ISSUE. ASK PARKER TO CON…" at bounding box center [536, 226] width 421 height 22
click at [493, 272] on p at bounding box center [536, 277] width 421 height 12
click at [536, 232] on span "IF THERE IS A TICKET ISSUE. ASK PARKER TO CONTACT SECURITY OR FIND ALTERNATE PA…" at bounding box center [579, 226] width 303 height 20
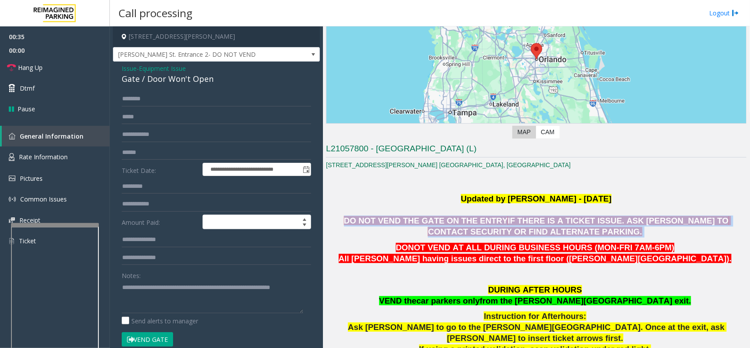
click at [536, 232] on span "IF THERE IS A TICKET ISSUE. ASK PARKER TO CONTACT SECURITY OR FIND ALTERNATE PA…" at bounding box center [579, 226] width 303 height 20
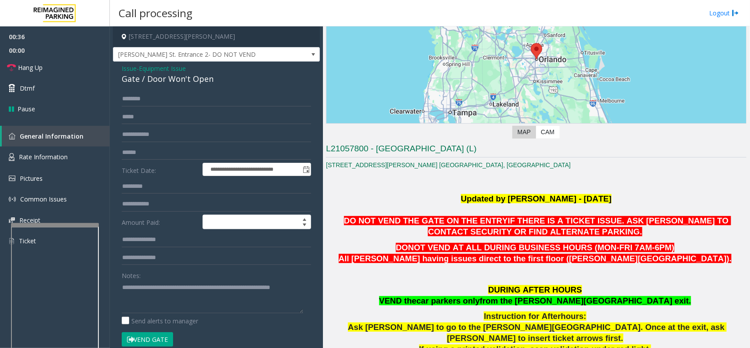
click at [544, 344] on p "If using a printed validation, scan validation under red light." at bounding box center [536, 349] width 421 height 11
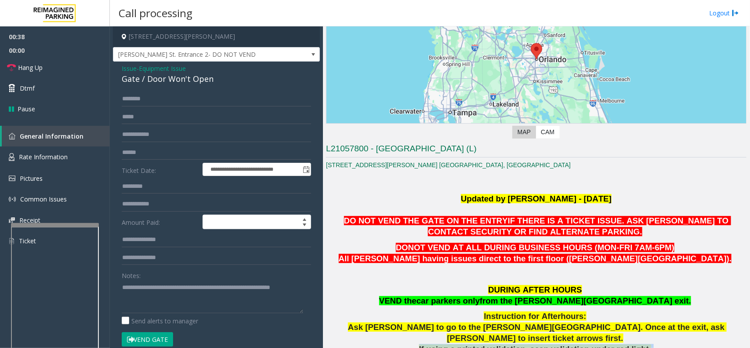
click at [544, 344] on p "If using a printed validation, scan validation under red light." at bounding box center [536, 349] width 421 height 11
click at [53, 66] on link "Hang Up" at bounding box center [55, 67] width 110 height 21
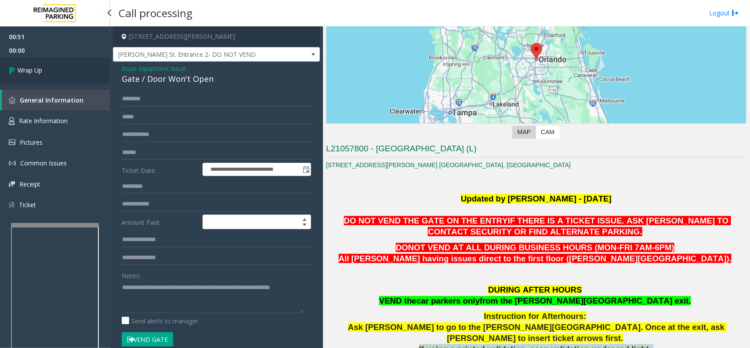
click at [53, 66] on link "Wrap Up" at bounding box center [55, 70] width 110 height 26
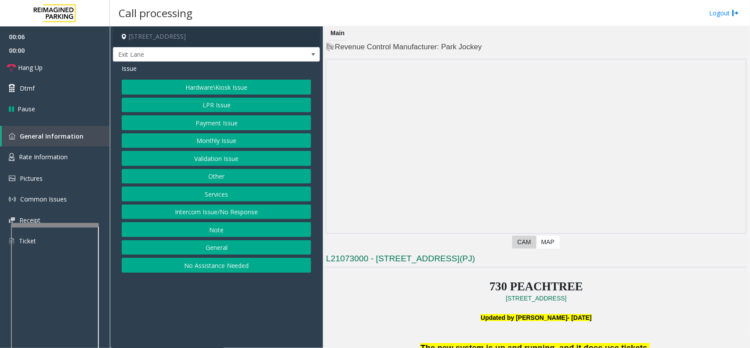
click at [276, 305] on app-call-processing-form "730 Peachtree Street Northeast, Atlanta, GA Exit Lane Issue Hardware\Kiosk Issu…" at bounding box center [216, 186] width 213 height 321
drag, startPoint x: 258, startPoint y: 304, endPoint x: 254, endPoint y: 306, distance: 4.5
drag, startPoint x: 254, startPoint y: 306, endPoint x: 247, endPoint y: 305, distance: 6.6
click at [243, 307] on app-call-processing-form "730 Peachtree Street Northeast, Atlanta, GA Exit Lane Issue Hardware\Kiosk Issu…" at bounding box center [216, 186] width 213 height 321
drag, startPoint x: 279, startPoint y: 327, endPoint x: 255, endPoint y: 329, distance: 24.3
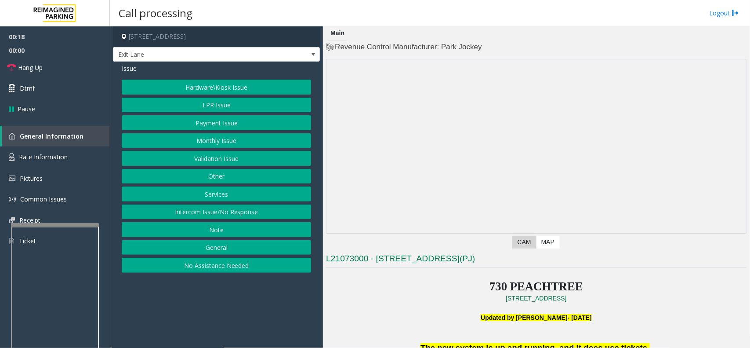
click at [255, 329] on app-call-processing-form "730 Peachtree Street Northeast, Atlanta, GA Exit Lane Issue Hardware\Kiosk Issu…" at bounding box center [216, 186] width 213 height 321
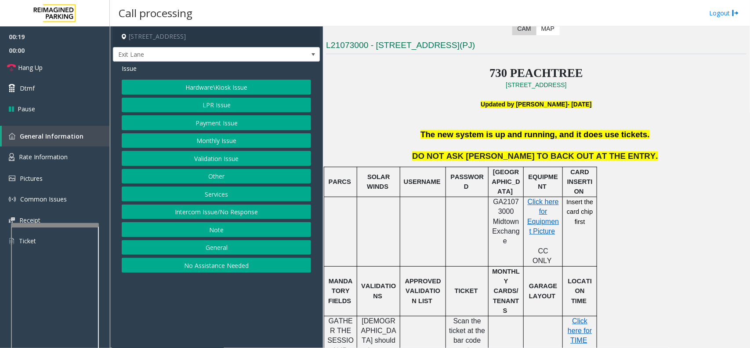
scroll to position [220, 0]
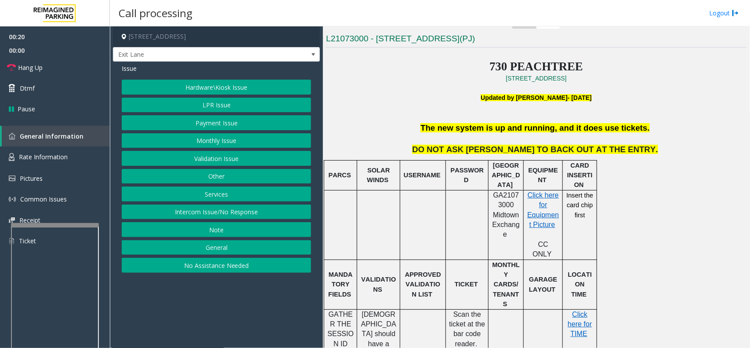
drag, startPoint x: 399, startPoint y: 285, endPoint x: 372, endPoint y: 294, distance: 27.8
click at [372, 310] on span "Kabbage should have a validation or must" at bounding box center [378, 338] width 35 height 57
drag, startPoint x: 372, startPoint y: 294, endPoint x: 291, endPoint y: 300, distance: 81.1
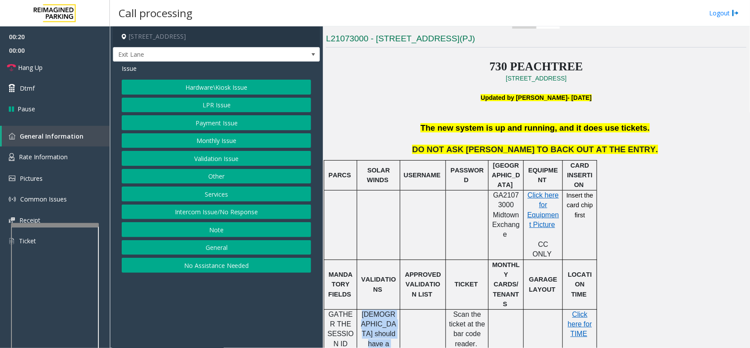
click at [367, 310] on span "Kabbage should have a validation or must" at bounding box center [378, 338] width 35 height 57
drag, startPoint x: 276, startPoint y: 299, endPoint x: 269, endPoint y: 296, distance: 7.7
click at [269, 296] on app-call-processing-form "730 Peachtree Street Northeast, Atlanta, GA Exit Lane Issue Hardware\Kiosk Issu…" at bounding box center [216, 186] width 213 height 321
drag, startPoint x: 182, startPoint y: 211, endPoint x: 181, endPoint y: 207, distance: 5.1
click at [182, 210] on button "Intercom Issue/No Response" at bounding box center [216, 211] width 189 height 15
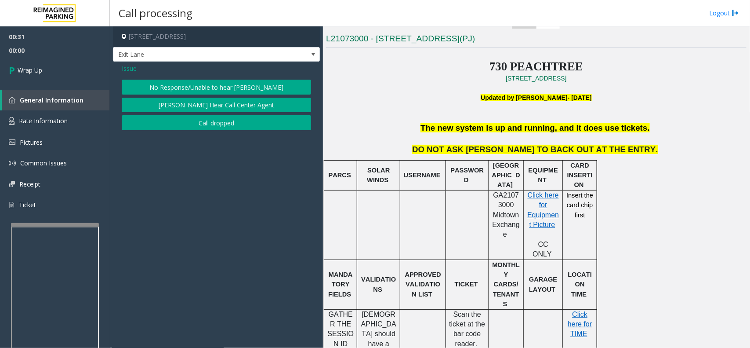
click at [170, 88] on button "No Response/Unable to hear [PERSON_NAME]" at bounding box center [216, 87] width 189 height 15
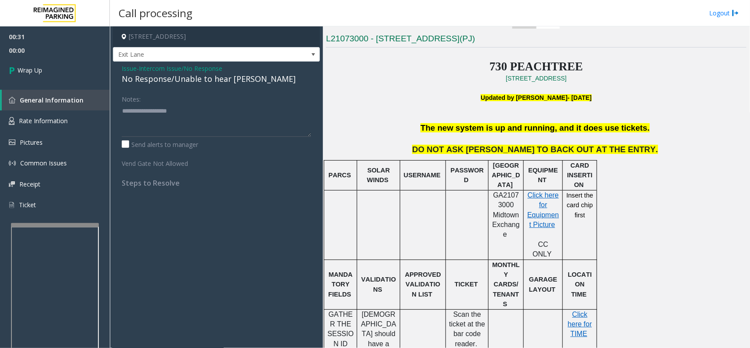
click at [170, 77] on div "No Response/Unable to hear [PERSON_NAME]" at bounding box center [216, 79] width 189 height 12
click at [164, 71] on span "Intercom Issue/No Response" at bounding box center [180, 68] width 83 height 9
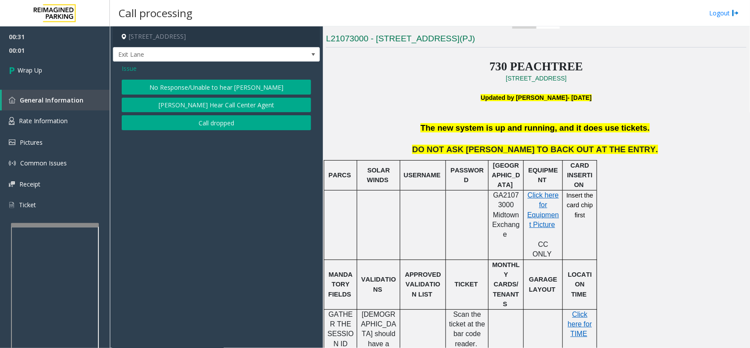
click at [198, 120] on button "Call dropped" at bounding box center [216, 122] width 189 height 15
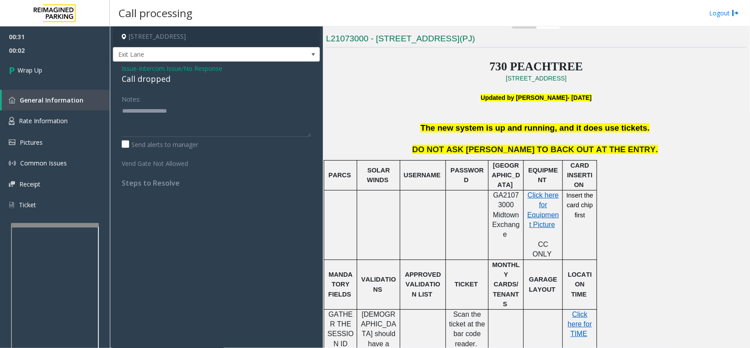
click at [148, 79] on div "Call dropped" at bounding box center [216, 79] width 189 height 12
click at [172, 114] on textarea at bounding box center [216, 120] width 189 height 33
paste textarea "**********"
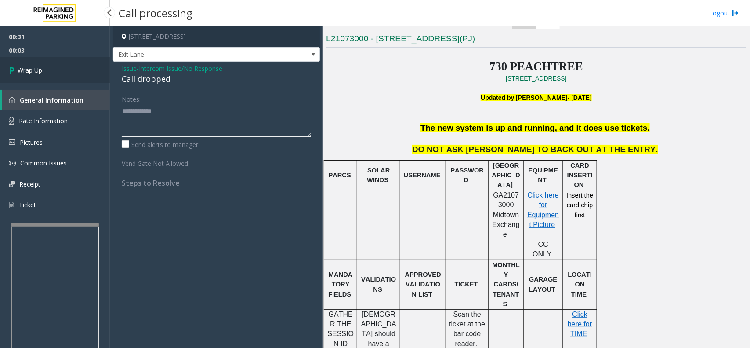
type textarea "**********"
click at [81, 71] on link "Wrap Up" at bounding box center [55, 70] width 110 height 26
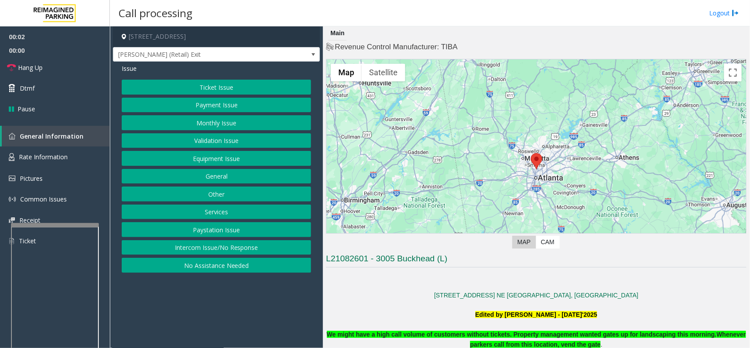
drag, startPoint x: 198, startPoint y: 346, endPoint x: 188, endPoint y: 337, distance: 13.4
click at [188, 337] on app-call-processing-form "3005 Peachtree Road Northeast, Atlanta, GA Pharr (Retail) Exit Issue Ticket Iss…" at bounding box center [216, 186] width 213 height 321
drag, startPoint x: 256, startPoint y: 313, endPoint x: 234, endPoint y: 313, distance: 22.4
click at [234, 313] on app-call-processing-form "3005 Peachtree Road Northeast, Atlanta, GA Pharr (Retail) Exit Issue Ticket Iss…" at bounding box center [216, 186] width 213 height 321
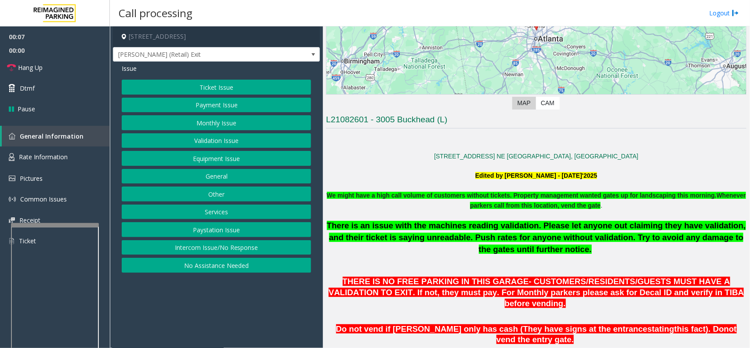
scroll to position [165, 0]
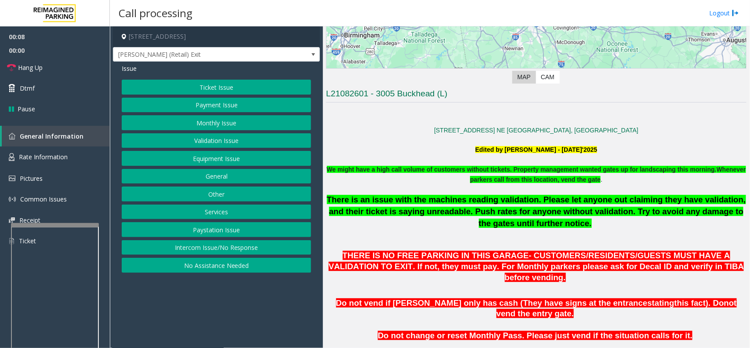
click at [191, 142] on button "Validation Issue" at bounding box center [216, 140] width 189 height 15
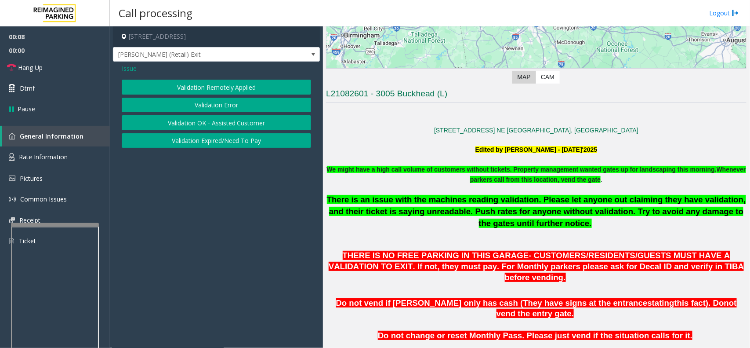
click at [199, 102] on button "Validation Error" at bounding box center [216, 105] width 189 height 15
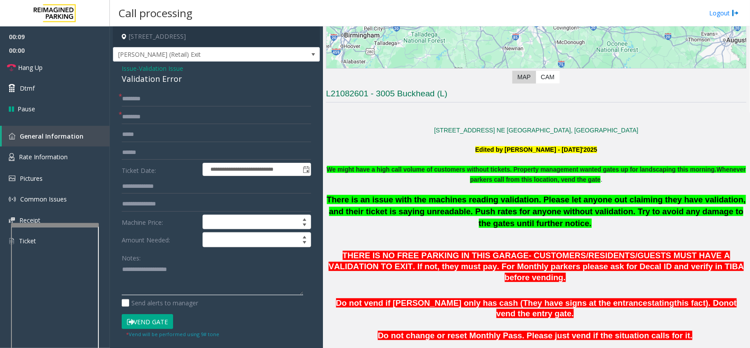
click at [174, 276] on textarea at bounding box center [212, 278] width 181 height 33
paste textarea "**********"
drag, startPoint x: 189, startPoint y: 82, endPoint x: 176, endPoint y: 77, distance: 14.3
click at [185, 80] on div "Validation Error" at bounding box center [216, 79] width 189 height 12
click at [175, 82] on div "Validation Error" at bounding box center [216, 79] width 189 height 12
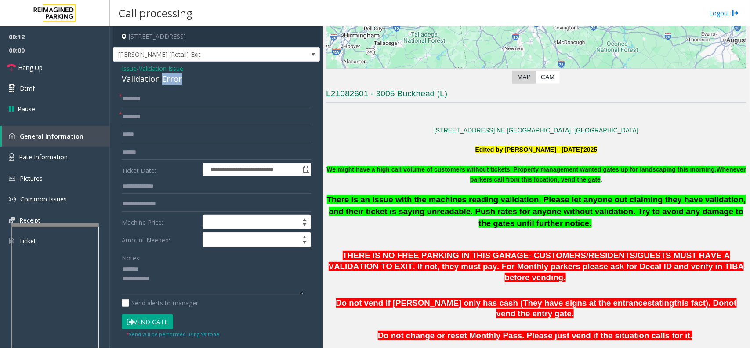
click at [175, 82] on div "Validation Error" at bounding box center [216, 79] width 189 height 12
click at [170, 265] on textarea at bounding box center [212, 278] width 181 height 33
paste textarea "**********"
type textarea "**********"
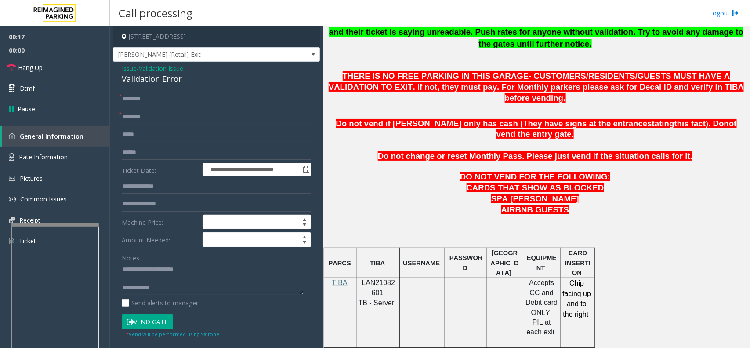
scroll to position [385, 0]
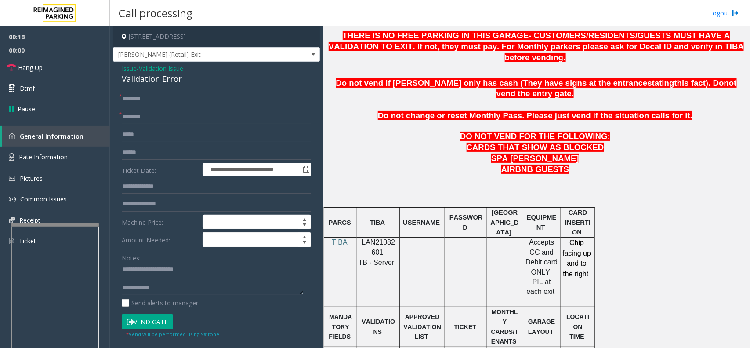
click at [383, 248] on span at bounding box center [384, 251] width 2 height 7
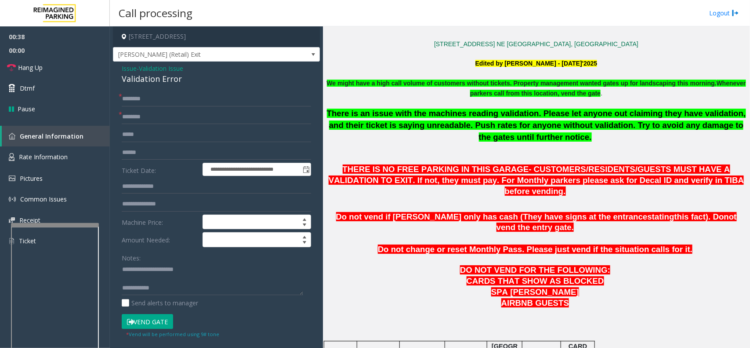
scroll to position [55, 0]
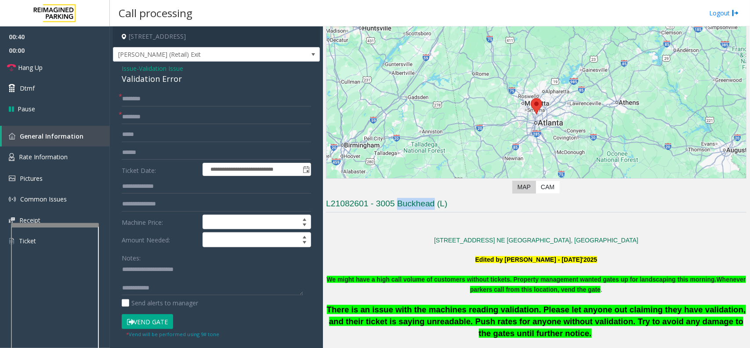
drag, startPoint x: 403, startPoint y: 207, endPoint x: 433, endPoint y: 204, distance: 30.0
click at [433, 204] on h3 "L21082601 - 3005 Buckhead (L)" at bounding box center [536, 205] width 421 height 15
click at [154, 113] on input "text" at bounding box center [216, 116] width 189 height 15
paste input "********"
type input "********"
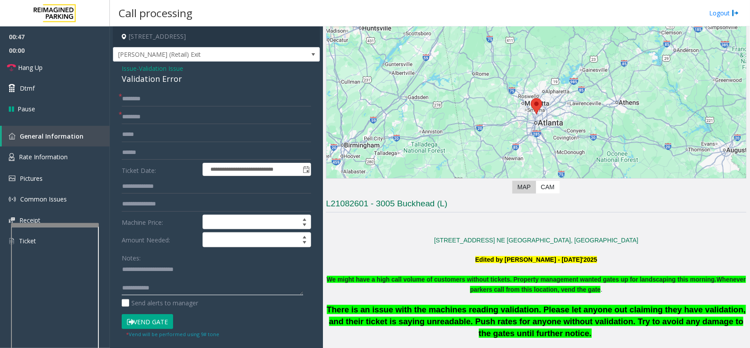
paste textarea "**********"
click at [181, 293] on textarea at bounding box center [212, 278] width 181 height 33
type textarea "**********"
drag, startPoint x: 168, startPoint y: 152, endPoint x: 308, endPoint y: 113, distance: 145.1
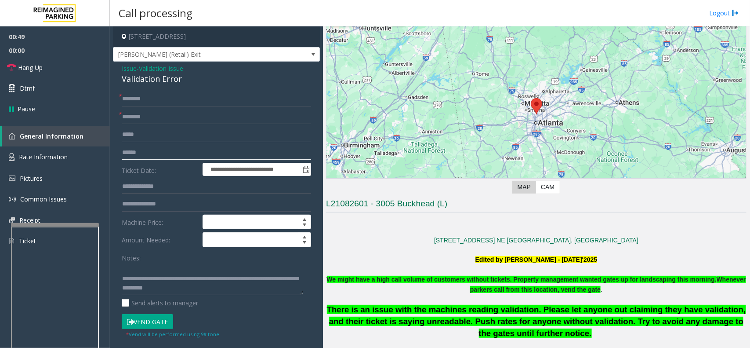
click at [169, 149] on input "text" at bounding box center [216, 152] width 189 height 15
click at [144, 152] on input "text" at bounding box center [216, 152] width 189 height 15
click at [218, 289] on textarea at bounding box center [212, 278] width 181 height 33
click at [212, 264] on textarea at bounding box center [212, 278] width 181 height 33
click at [190, 151] on input "text" at bounding box center [216, 152] width 189 height 15
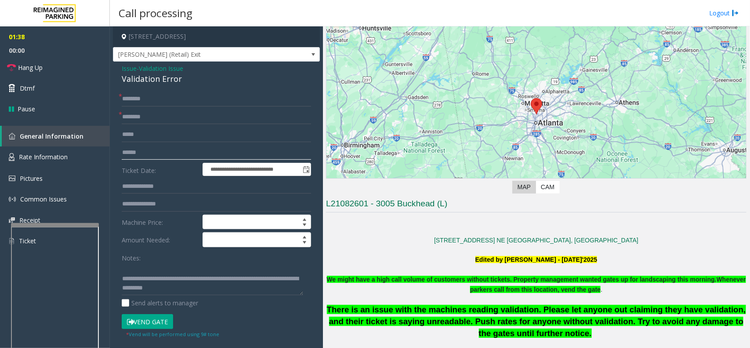
drag, startPoint x: 190, startPoint y: 150, endPoint x: 180, endPoint y: 152, distance: 9.8
click at [180, 152] on input "text" at bounding box center [216, 152] width 189 height 15
drag, startPoint x: 180, startPoint y: 152, endPoint x: 160, endPoint y: 154, distance: 19.9
click at [160, 154] on input "text" at bounding box center [216, 152] width 189 height 15
type input "*******"
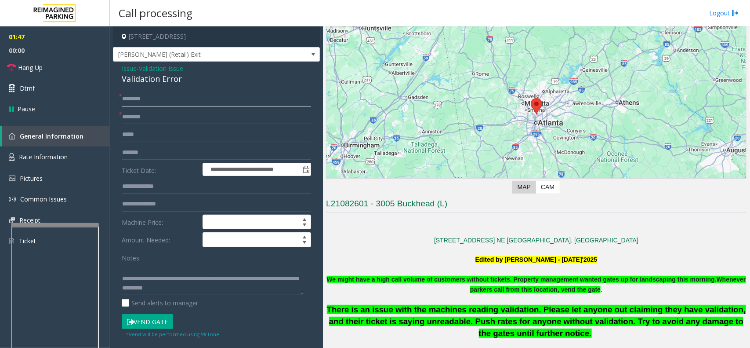
click at [230, 102] on input "text" at bounding box center [216, 98] width 189 height 15
drag, startPoint x: 150, startPoint y: 100, endPoint x: 143, endPoint y: 99, distance: 7.1
click at [143, 99] on input "text" at bounding box center [216, 98] width 189 height 15
click at [172, 94] on input "text" at bounding box center [216, 98] width 189 height 15
drag, startPoint x: 172, startPoint y: 94, endPoint x: 178, endPoint y: 102, distance: 9.7
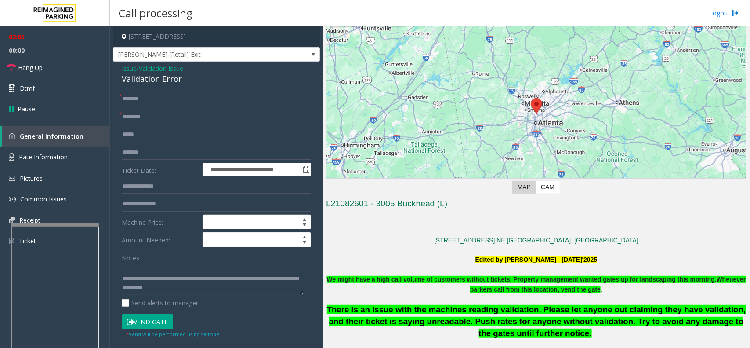
type input "*******"
click at [171, 320] on button "Vend Gate" at bounding box center [147, 321] width 51 height 15
click at [167, 265] on textarea at bounding box center [212, 278] width 181 height 33
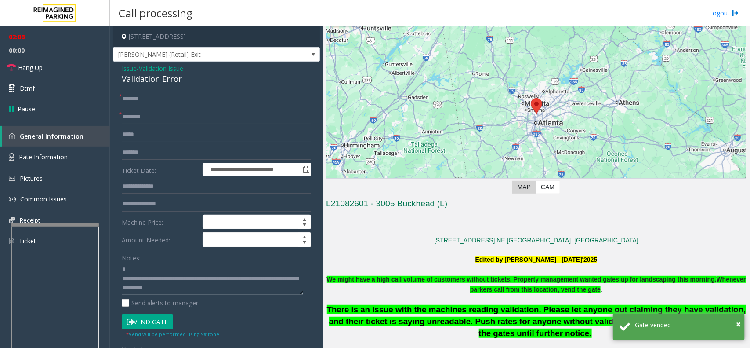
scroll to position [11, 0]
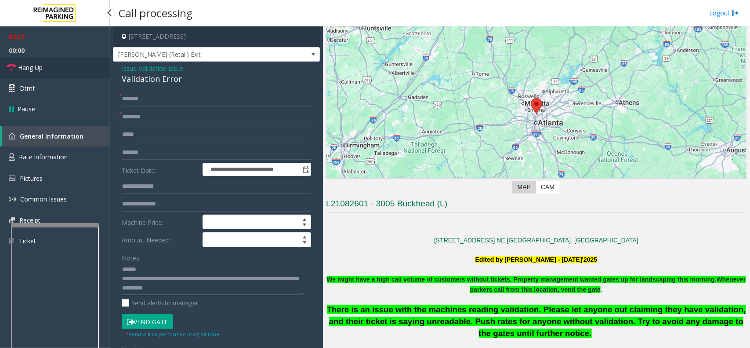
type textarea "**********"
click at [69, 68] on link "Hang Up" at bounding box center [55, 67] width 110 height 21
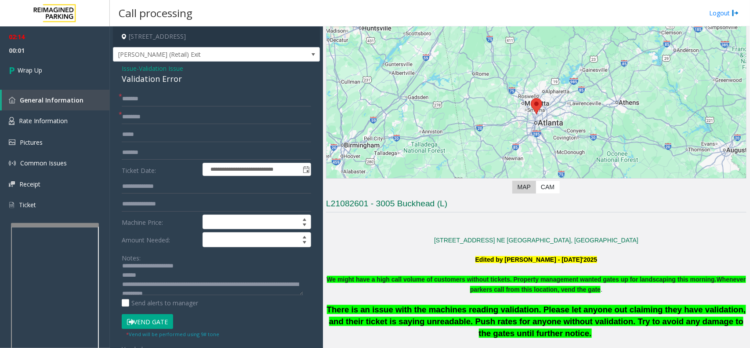
scroll to position [0, 0]
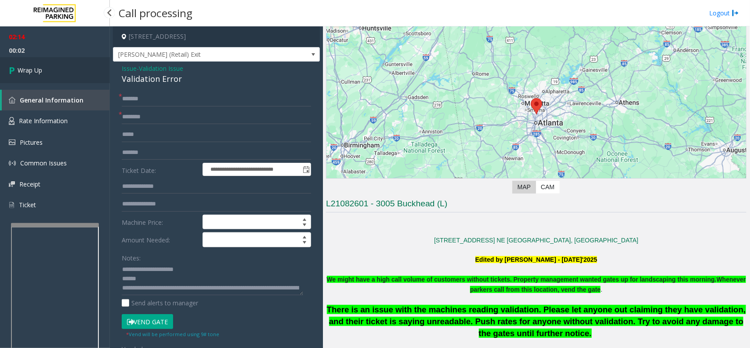
click at [62, 73] on link "Wrap Up" at bounding box center [55, 70] width 110 height 26
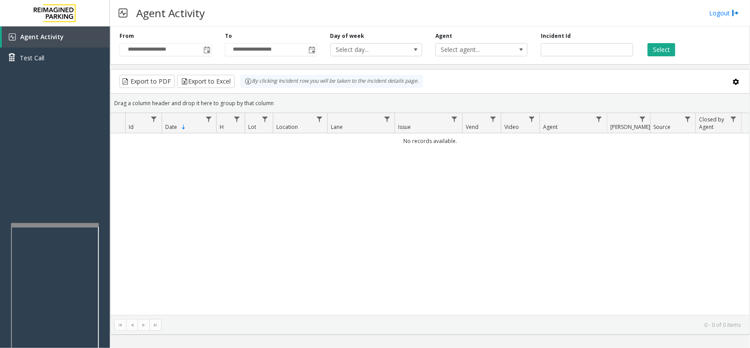
click at [416, 179] on div "No records available." at bounding box center [430, 223] width 639 height 181
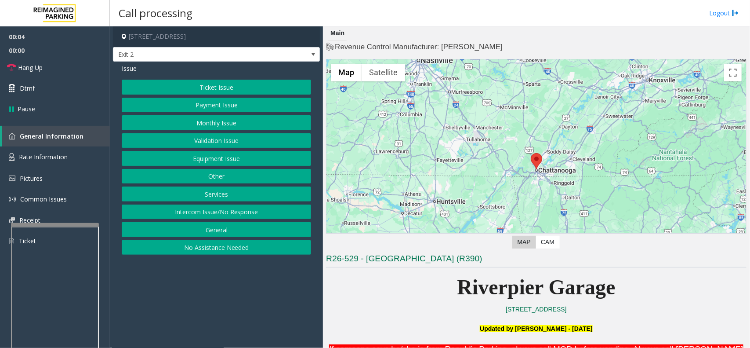
drag, startPoint x: 385, startPoint y: 306, endPoint x: 325, endPoint y: 311, distance: 59.5
click at [225, 99] on button "Payment Issue" at bounding box center [216, 105] width 189 height 15
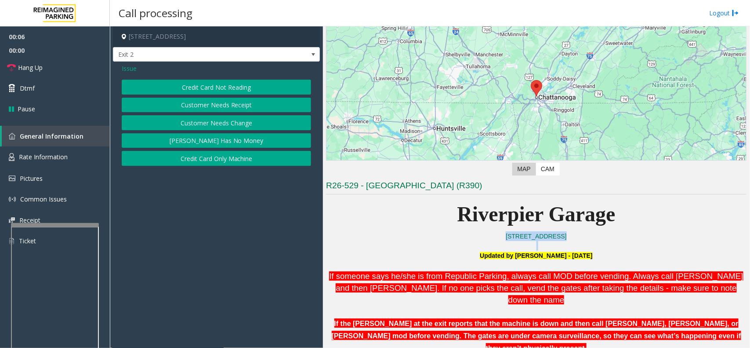
scroll to position [165, 0]
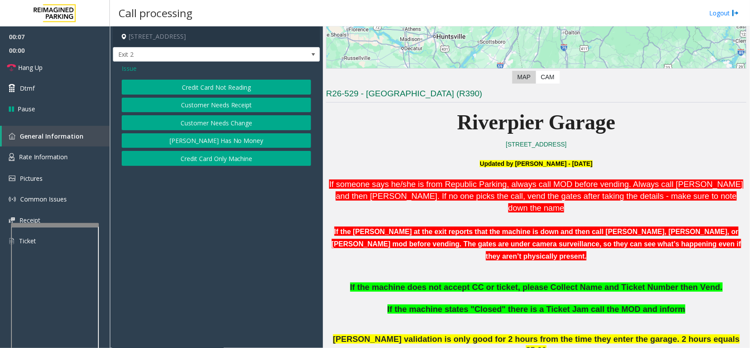
drag, startPoint x: 433, startPoint y: 284, endPoint x: 413, endPoint y: 277, distance: 21.0
click at [413, 282] on p "If the machine does not accept CC or ticket, please Collect Name and Ticket Num…" at bounding box center [536, 298] width 421 height 33
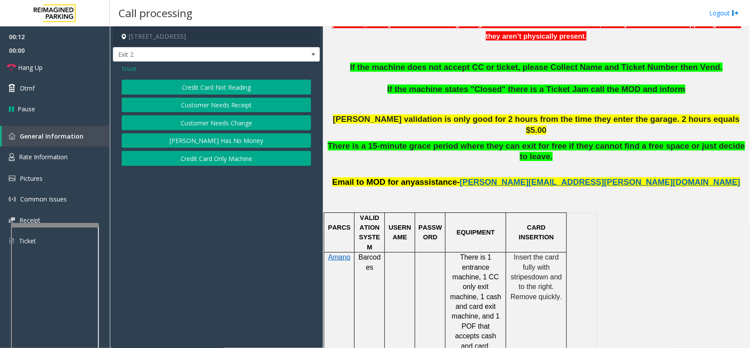
click at [166, 91] on button "Credit Card Not Reading" at bounding box center [216, 87] width 189 height 15
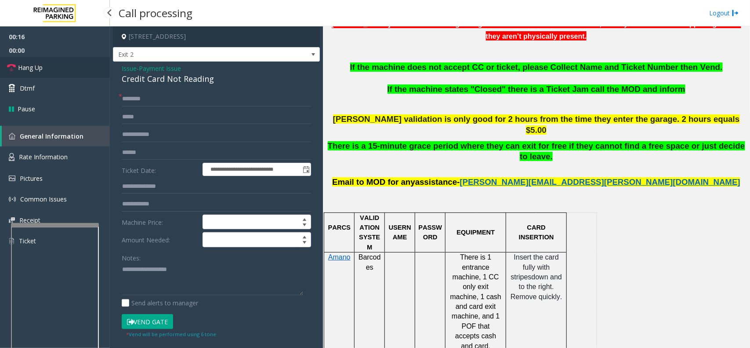
drag, startPoint x: 78, startPoint y: 59, endPoint x: 81, endPoint y: 56, distance: 4.7
click at [78, 59] on link "Hang Up" at bounding box center [55, 67] width 110 height 21
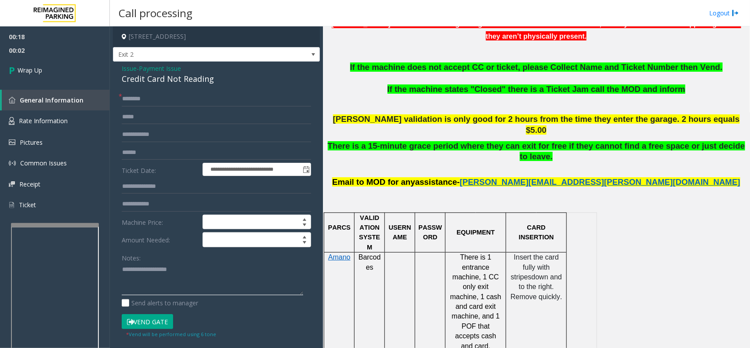
paste textarea "**********"
drag, startPoint x: 115, startPoint y: 80, endPoint x: 192, endPoint y: 80, distance: 76.9
click at [218, 85] on div "**********" at bounding box center [216, 266] width 207 height 409
click at [187, 80] on div "Credit Card Not Reading" at bounding box center [216, 79] width 189 height 12
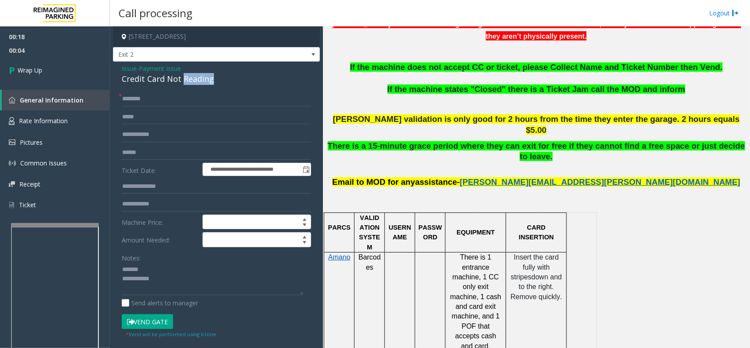
click at [202, 82] on div "Credit Card Not Reading" at bounding box center [216, 79] width 189 height 12
paste textarea "**********"
type textarea "**********"
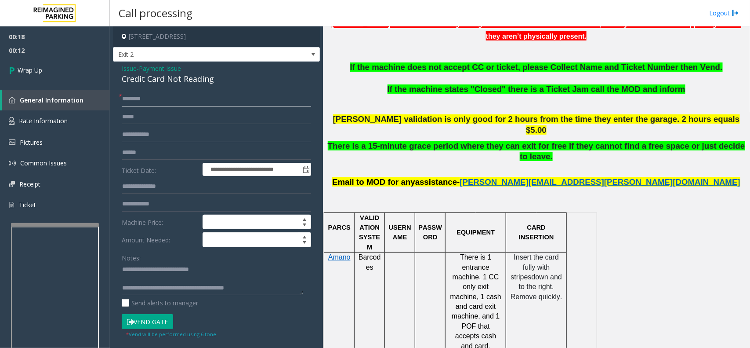
click at [150, 101] on input "text" at bounding box center [216, 98] width 189 height 15
type input "**"
click at [55, 51] on span "00:14" at bounding box center [55, 51] width 110 height 14
click at [52, 65] on link "Wrap Up" at bounding box center [55, 70] width 110 height 26
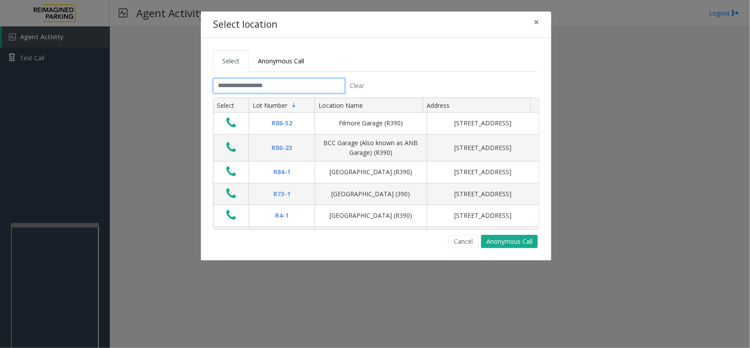
drag, startPoint x: 317, startPoint y: 86, endPoint x: 338, endPoint y: 88, distance: 20.4
click at [317, 86] on input "text" at bounding box center [279, 85] width 132 height 15
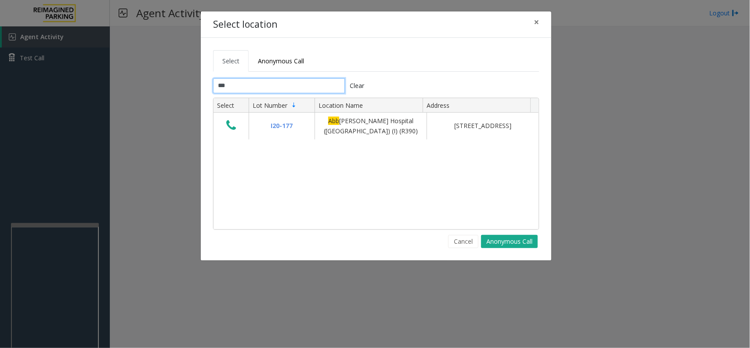
type input "***"
drag, startPoint x: 483, startPoint y: 54, endPoint x: 418, endPoint y: 54, distance: 65.5
click at [418, 54] on ul "Select Anonymous Call" at bounding box center [376, 61] width 326 height 22
drag, startPoint x: 338, startPoint y: 175, endPoint x: 331, endPoint y: 181, distance: 10.0
click at [316, 187] on div "I20-177 Abb ott Hospital (Main Hospital) (I) (R390) 800 East 28th Street, Minne…" at bounding box center [376, 171] width 325 height 116
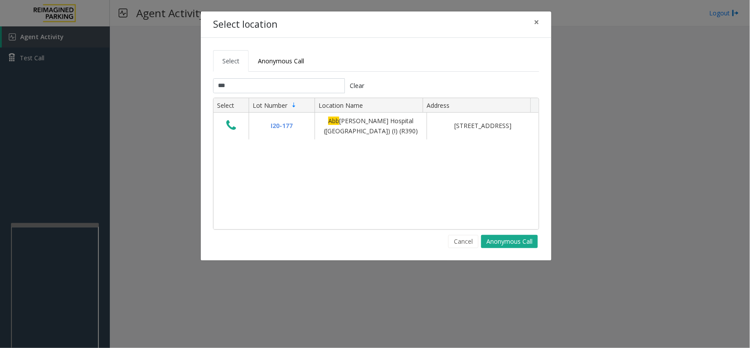
drag, startPoint x: 438, startPoint y: 195, endPoint x: 392, endPoint y: 197, distance: 46.6
click at [392, 197] on div "I20-177 Abb ott Hospital (Main Hospital) (I) (R390) 800 East 28th Street, Minne…" at bounding box center [376, 171] width 325 height 116
drag, startPoint x: 384, startPoint y: 207, endPoint x: 326, endPoint y: 201, distance: 58.3
click at [326, 201] on div "I20-177 Abb ott Hospital (Main Hospital) (I) (R390) 800 East 28th Street, Minne…" at bounding box center [376, 171] width 325 height 116
drag, startPoint x: 396, startPoint y: 197, endPoint x: 272, endPoint y: 194, distance: 124.4
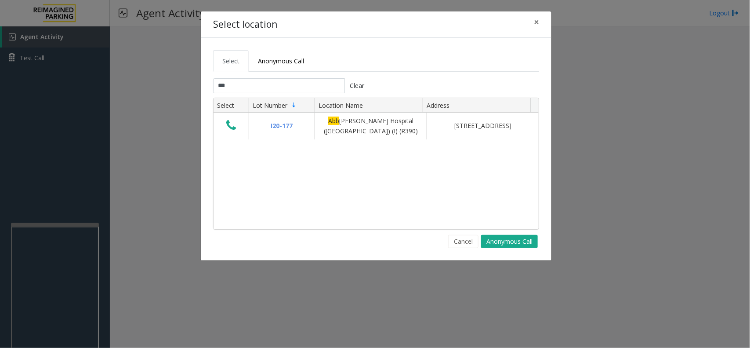
click at [272, 194] on div "I20-177 Abb ott Hospital (Main Hospital) (I) (R390) 800 East 28th Street, Minne…" at bounding box center [376, 171] width 325 height 116
drag, startPoint x: 317, startPoint y: 189, endPoint x: 295, endPoint y: 189, distance: 22.0
click at [295, 189] on div "I20-177 Abb ott Hospital (Main Hospital) (I) (R390) 800 East 28th Street, Minne…" at bounding box center [376, 171] width 325 height 116
drag, startPoint x: 374, startPoint y: 185, endPoint x: 310, endPoint y: 187, distance: 64.6
click at [310, 187] on div "I20-177 Abb ott Hospital (Main Hospital) (I) (R390) 800 East 28th Street, Minne…" at bounding box center [376, 171] width 325 height 116
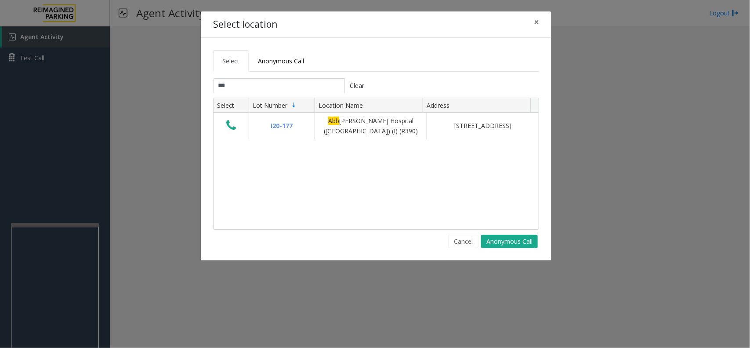
drag, startPoint x: 434, startPoint y: 201, endPoint x: 404, endPoint y: 200, distance: 29.9
click at [404, 200] on div "I20-177 Abb ott Hospital (Main Hospital) (I) (R390) 800 East 28th Street, Minne…" at bounding box center [376, 171] width 325 height 116
drag, startPoint x: 346, startPoint y: 56, endPoint x: 319, endPoint y: 53, distance: 27.0
click at [319, 53] on ul "Select Anonymous Call" at bounding box center [376, 61] width 326 height 22
click at [454, 247] on button "Cancel" at bounding box center [463, 241] width 30 height 13
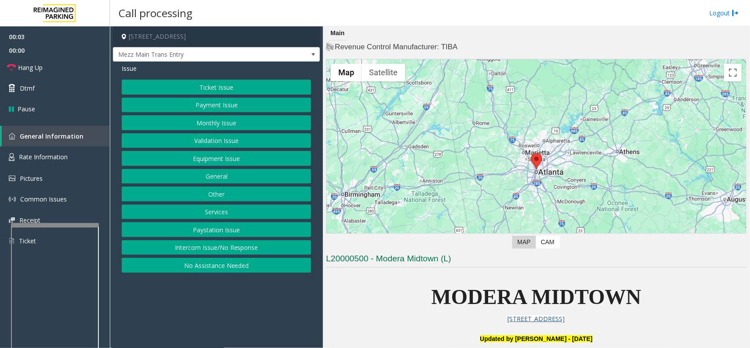
click at [211, 249] on button "Intercom Issue/No Response" at bounding box center [216, 247] width 189 height 15
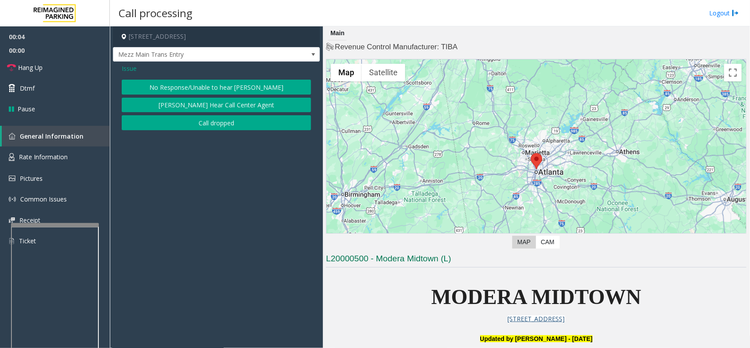
click at [218, 85] on button "No Response/Unable to hear [PERSON_NAME]" at bounding box center [216, 87] width 189 height 15
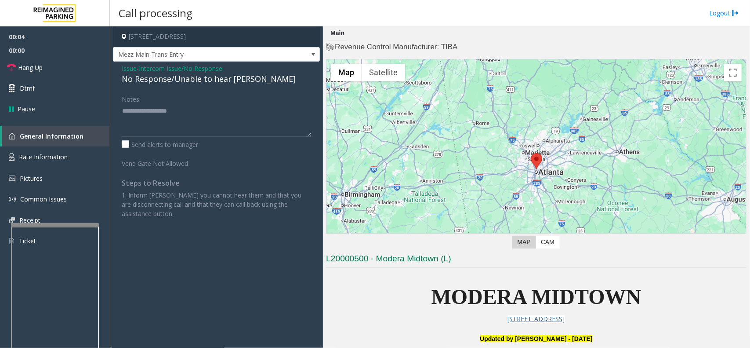
click at [214, 81] on div "No Response/Unable to hear [PERSON_NAME]" at bounding box center [216, 79] width 189 height 12
click at [258, 120] on textarea at bounding box center [216, 120] width 189 height 33
type textarea "**********"
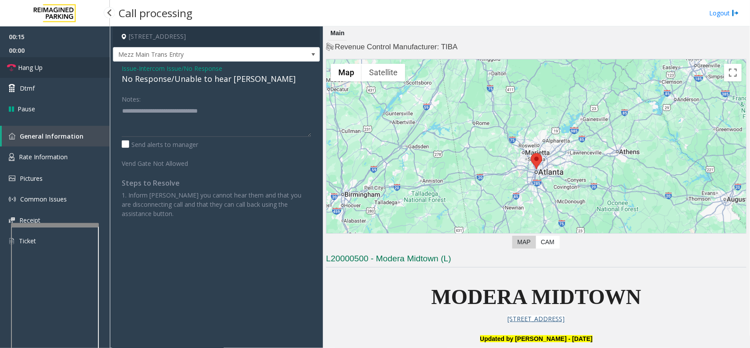
click at [56, 64] on link "Hang Up" at bounding box center [55, 67] width 110 height 21
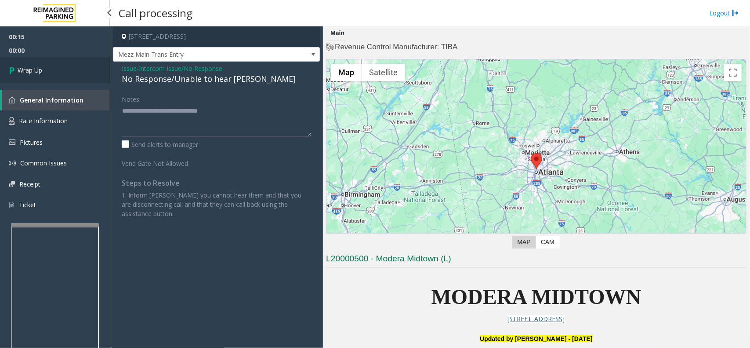
click at [57, 62] on link "Wrap Up" at bounding box center [55, 70] width 110 height 26
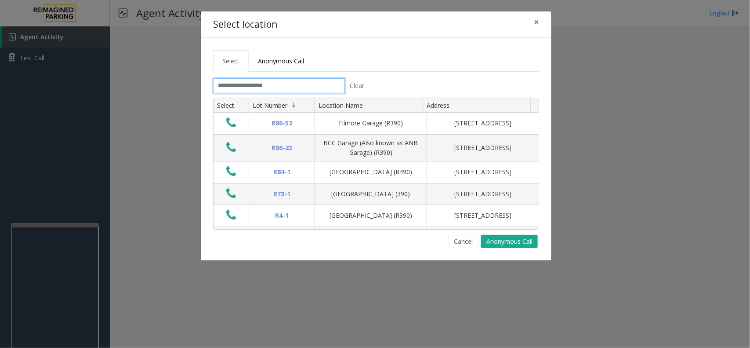
click at [317, 84] on input "text" at bounding box center [279, 85] width 132 height 15
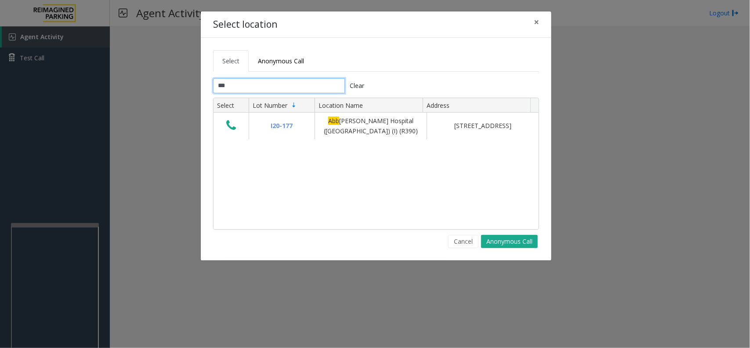
type input "***"
click at [254, 286] on div "Select location × Select Anonymous Call *** Clear Select Lot Number Location Na…" at bounding box center [375, 174] width 750 height 348
drag, startPoint x: 371, startPoint y: 163, endPoint x: 343, endPoint y: 180, distance: 33.2
click at [343, 180] on div "I20-177 Abb ott Hospital (Main Hospital) (I) (R390) 800 East 28th Street, Minne…" at bounding box center [376, 171] width 325 height 116
drag, startPoint x: 357, startPoint y: 222, endPoint x: 324, endPoint y: 218, distance: 33.3
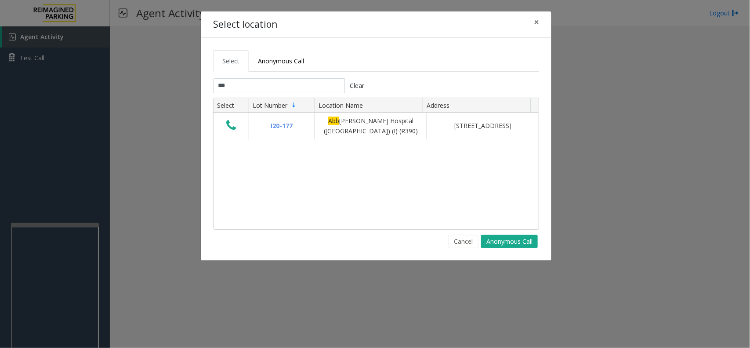
click at [324, 218] on div "I20-177 Abb ott Hospital (Main Hospital) (I) (R390) 800 East 28th Street, Minne…" at bounding box center [376, 171] width 325 height 116
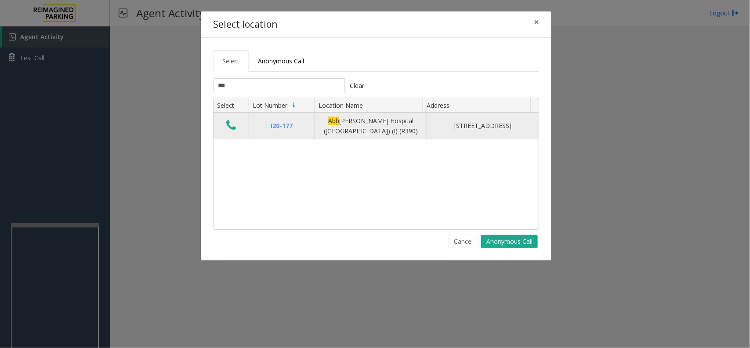
click at [235, 125] on icon "Data table" at bounding box center [231, 125] width 10 height 12
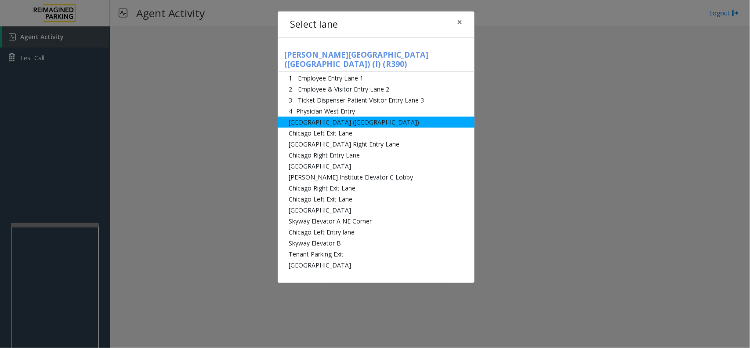
click at [371, 116] on li "[GEOGRAPHIC_DATA] ([GEOGRAPHIC_DATA])" at bounding box center [376, 121] width 197 height 11
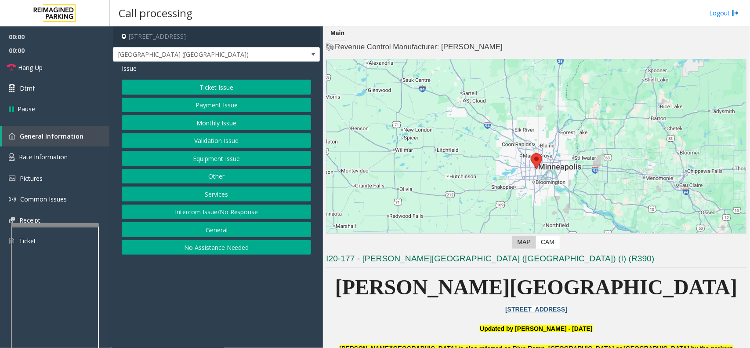
click at [222, 152] on button "Equipment Issue" at bounding box center [216, 158] width 189 height 15
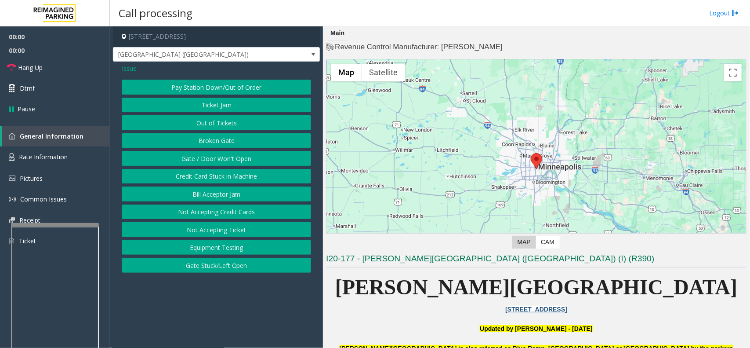
click at [222, 153] on button "Gate / Door Won't Open" at bounding box center [216, 158] width 189 height 15
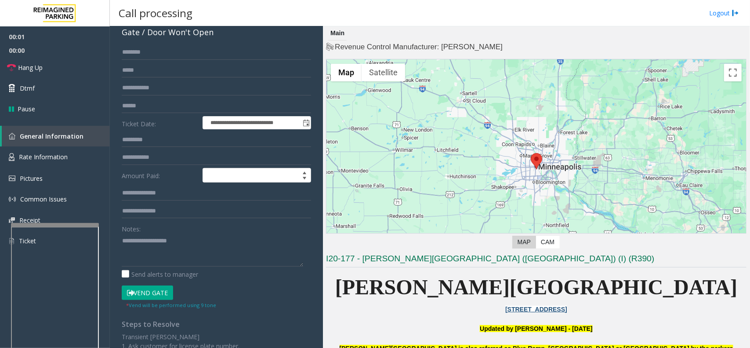
scroll to position [160, 0]
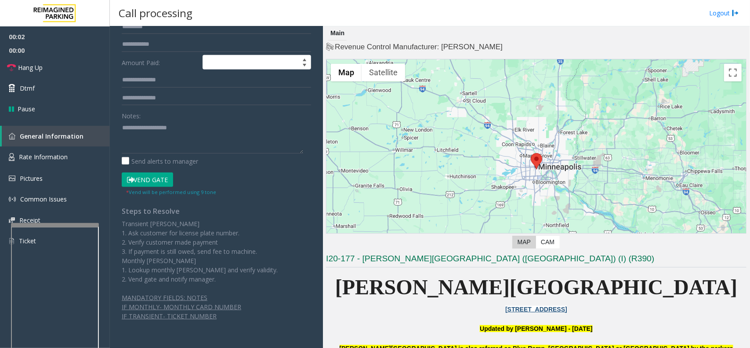
click at [140, 175] on button "Vend Gate" at bounding box center [147, 179] width 51 height 15
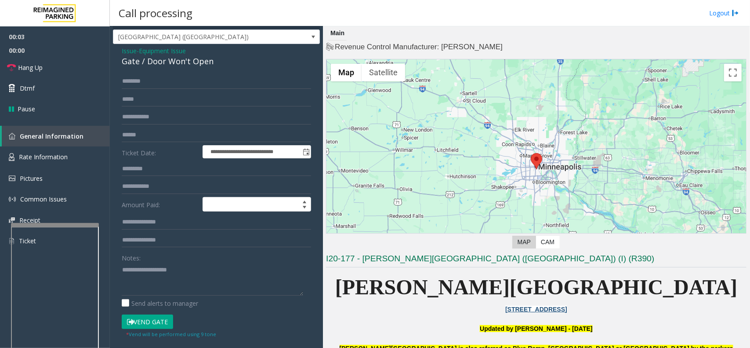
scroll to position [0, 0]
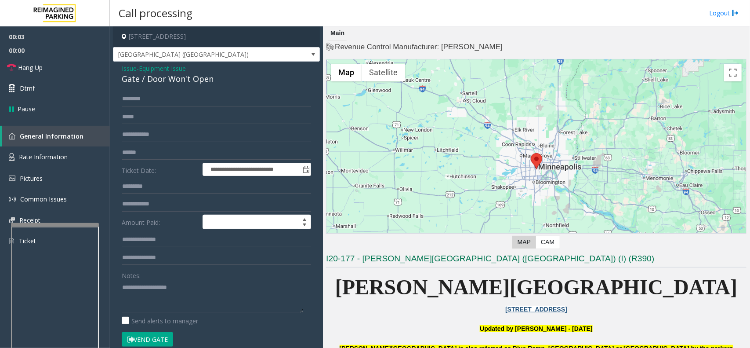
click at [129, 71] on span "Issue" at bounding box center [129, 68] width 15 height 9
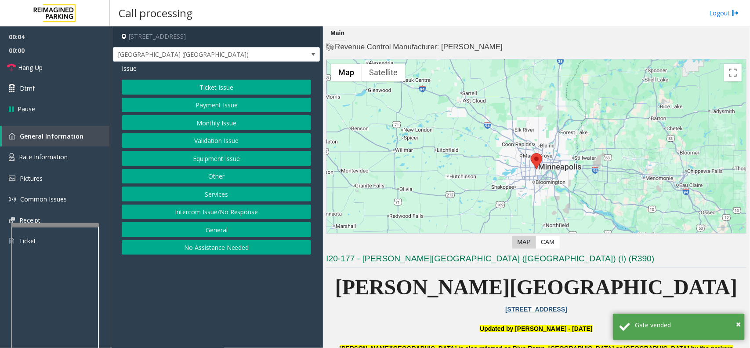
click at [194, 80] on button "Ticket Issue" at bounding box center [216, 87] width 189 height 15
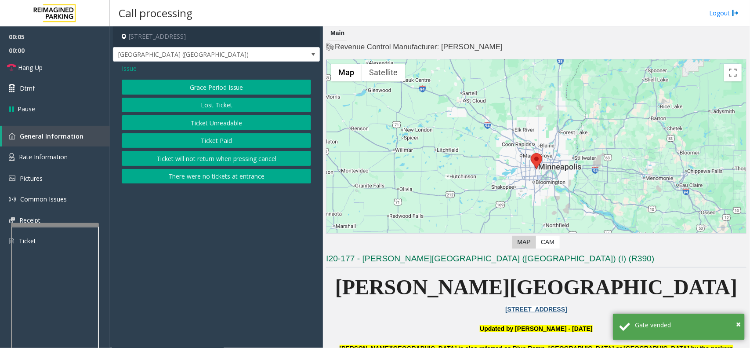
click at [212, 137] on button "Ticket Paid" at bounding box center [216, 140] width 189 height 15
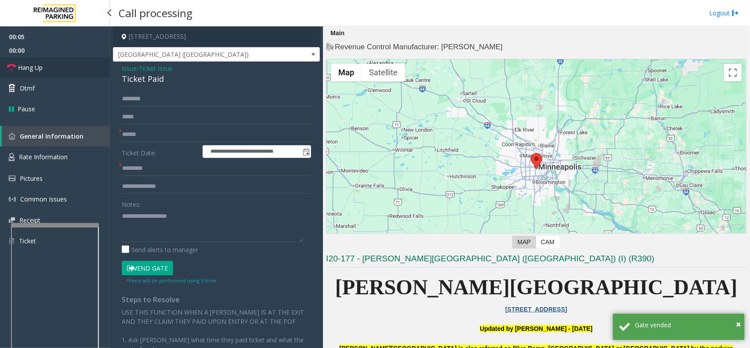
drag, startPoint x: 55, startPoint y: 62, endPoint x: 63, endPoint y: 64, distance: 7.9
click at [55, 62] on link "Hang Up" at bounding box center [55, 67] width 110 height 21
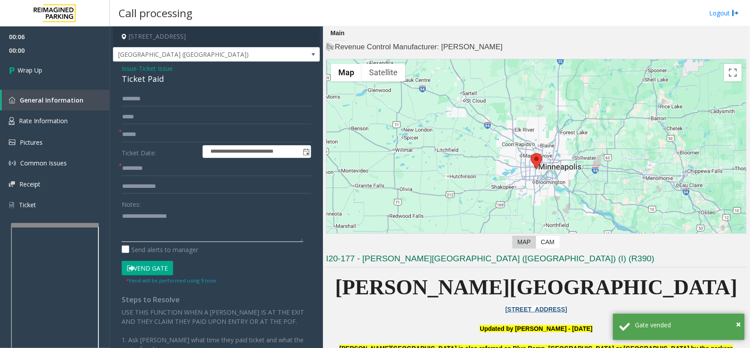
click at [212, 225] on textarea at bounding box center [212, 225] width 181 height 33
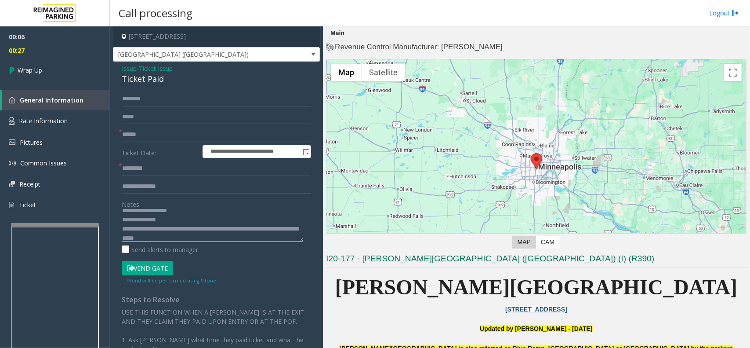
scroll to position [15, 0]
type textarea "**********"
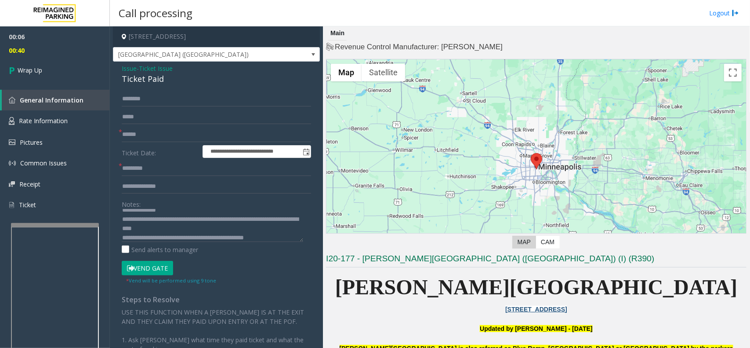
click at [154, 67] on span "Ticket Issue" at bounding box center [156, 68] width 34 height 9
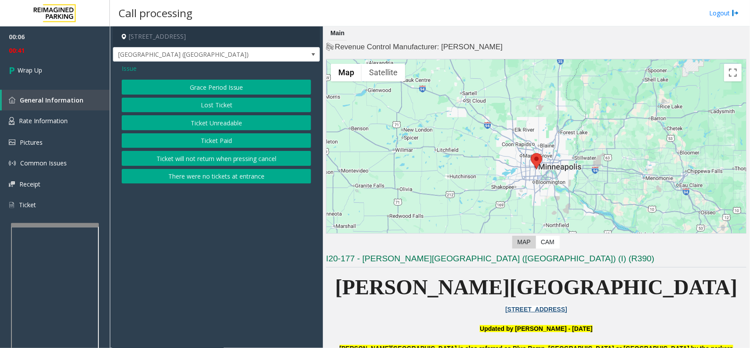
click at [196, 102] on button "Lost Ticket" at bounding box center [216, 105] width 189 height 15
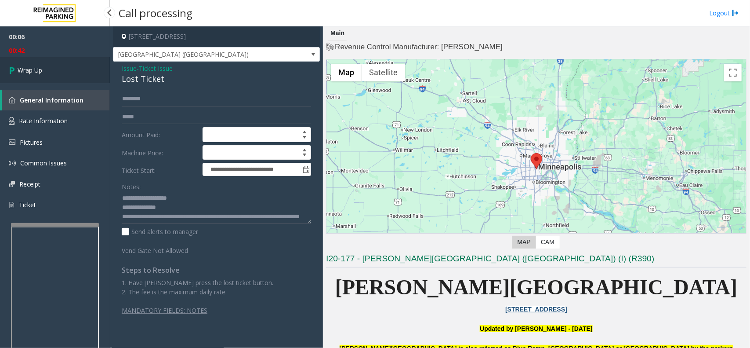
click at [56, 73] on link "Wrap Up" at bounding box center [55, 70] width 110 height 26
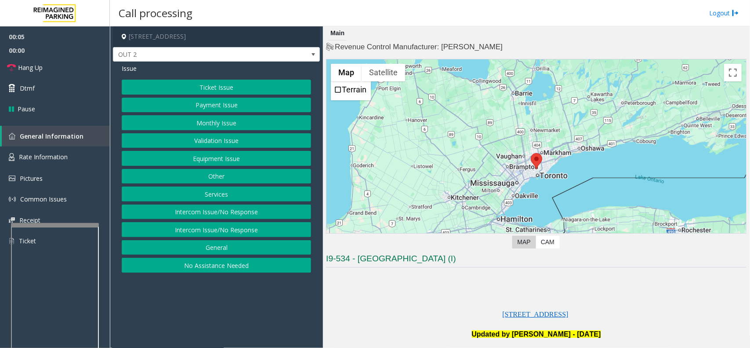
click at [240, 157] on button "Equipment Issue" at bounding box center [216, 158] width 189 height 15
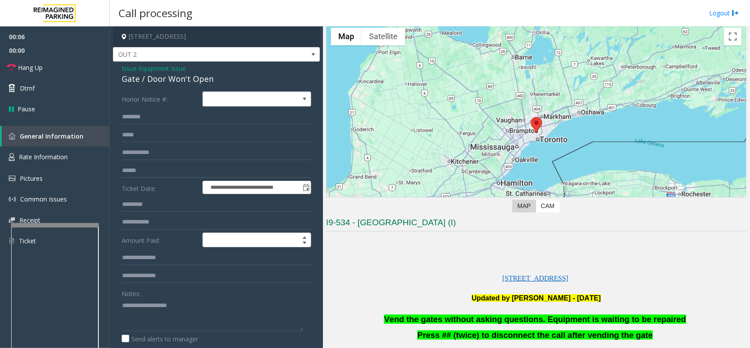
scroll to position [110, 0]
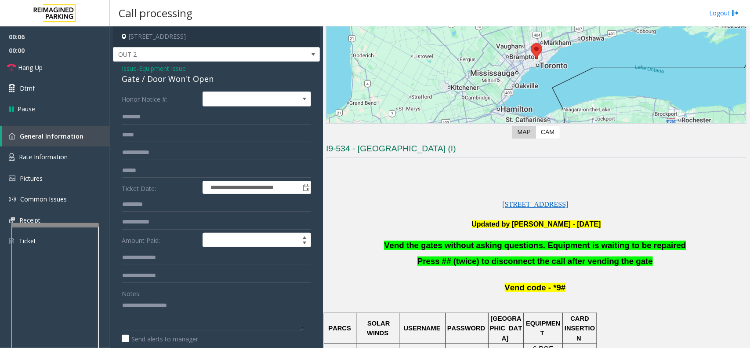
click at [506, 242] on span "Vend the gates without asking questions. Equipment is waiting to be repaired" at bounding box center [535, 244] width 302 height 9
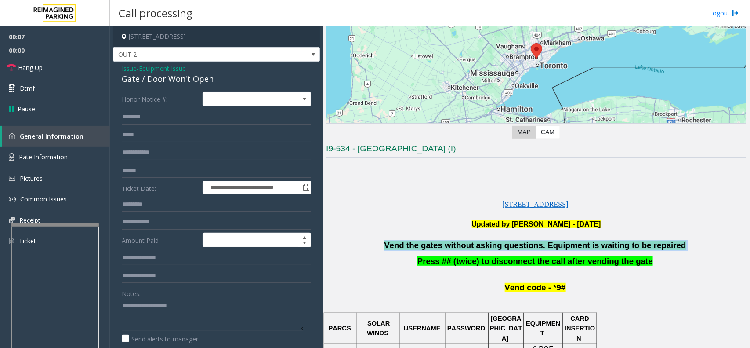
click at [506, 242] on span "Vend the gates without asking questions. Equipment is waiting to be repaired" at bounding box center [535, 244] width 302 height 9
click at [504, 242] on span "Vend the gates without asking questions. Equipment is waiting to be repaired" at bounding box center [535, 244] width 302 height 9
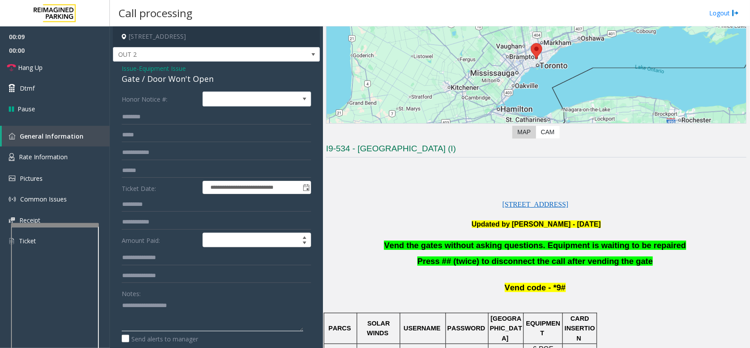
paste textarea "**********"
click at [205, 304] on textarea at bounding box center [212, 314] width 181 height 33
type textarea "**********"
drag, startPoint x: 52, startPoint y: 69, endPoint x: 370, endPoint y: 242, distance: 362.1
click at [53, 69] on link "Hang Up" at bounding box center [55, 67] width 110 height 21
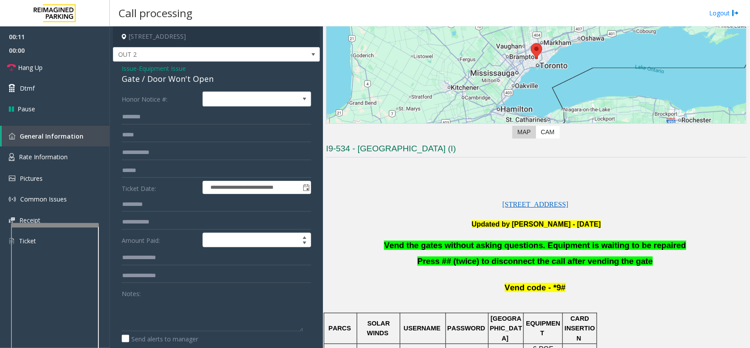
click at [445, 241] on span "Vend the gates without asking questions. Equipment is waiting to be repaired" at bounding box center [535, 244] width 302 height 9
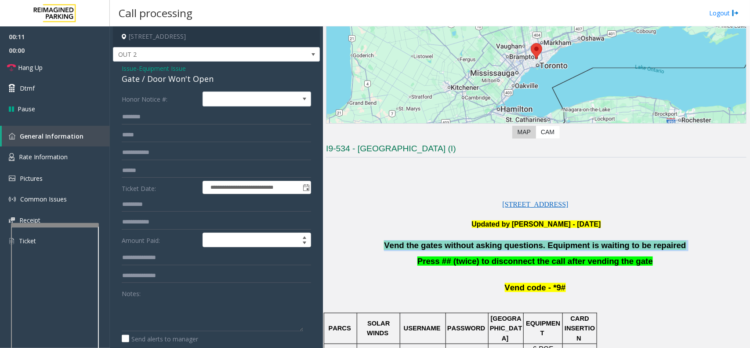
click at [445, 241] on span "Vend the gates without asking questions. Equipment is waiting to be repaired" at bounding box center [535, 244] width 302 height 9
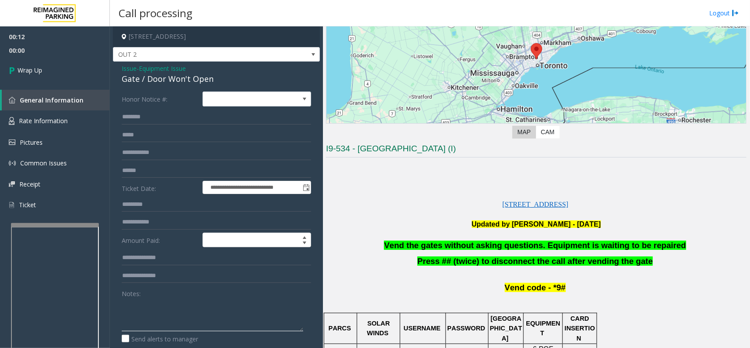
paste textarea "**********"
click at [190, 310] on textarea at bounding box center [212, 314] width 181 height 33
type textarea "**********"
click at [53, 64] on link "Wrap Up" at bounding box center [55, 70] width 110 height 26
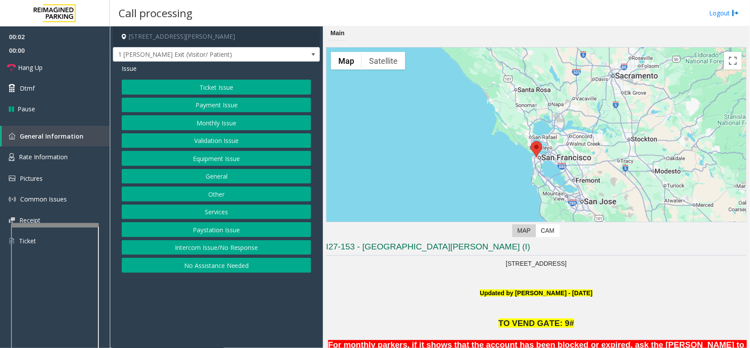
drag, startPoint x: 457, startPoint y: 280, endPoint x: 435, endPoint y: 280, distance: 22.0
click at [435, 280] on p at bounding box center [536, 283] width 421 height 10
drag, startPoint x: 272, startPoint y: 333, endPoint x: 240, endPoint y: 328, distance: 32.1
click at [240, 328] on app-call-processing-form "1 Shrader Street, San Francisco, CA 1 Shrader Exit (Visitor/ Patient) Issue Tic…" at bounding box center [216, 186] width 213 height 321
drag, startPoint x: 255, startPoint y: 325, endPoint x: 233, endPoint y: 327, distance: 21.6
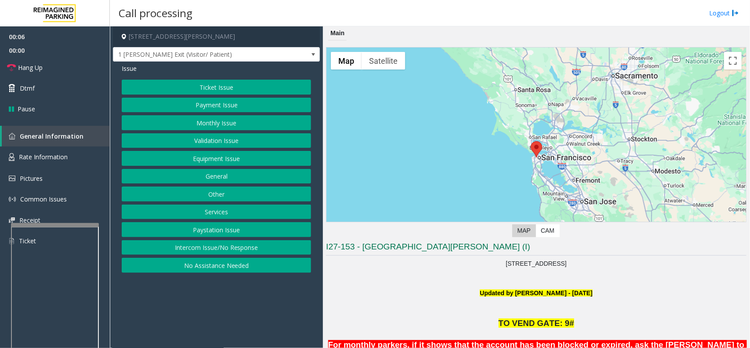
click at [233, 327] on app-call-processing-form "1 Shrader Street, San Francisco, CA 1 Shrader Exit (Visitor/ Patient) Issue Tic…" at bounding box center [216, 186] width 213 height 321
drag, startPoint x: 323, startPoint y: 312, endPoint x: 298, endPoint y: 321, distance: 26.7
click at [298, 321] on app-call-processing-form "1 Shrader Street, San Francisco, CA 1 Shrader Exit (Visitor/ Patient) Issue Tic…" at bounding box center [216, 186] width 213 height 321
drag, startPoint x: 277, startPoint y: 322, endPoint x: 142, endPoint y: 312, distance: 135.7
click at [142, 312] on app-call-processing-form "1 Shrader Street, San Francisco, CA 1 Shrader Exit (Visitor/ Patient) Issue Tic…" at bounding box center [216, 186] width 213 height 321
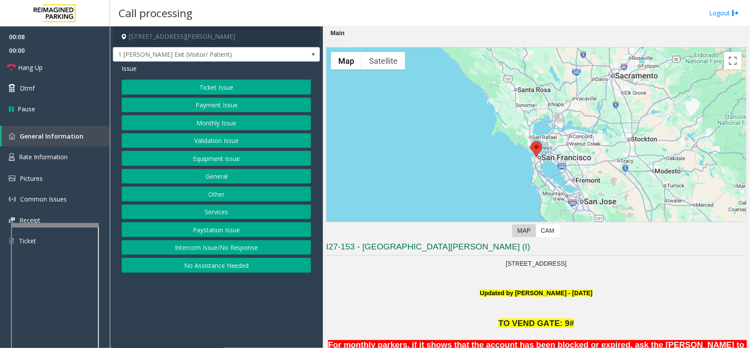
drag, startPoint x: 209, startPoint y: 315, endPoint x: 186, endPoint y: 317, distance: 23.0
click at [186, 317] on app-call-processing-form "1 Shrader Street, San Francisco, CA 1 Shrader Exit (Visitor/ Patient) Issue Tic…" at bounding box center [216, 186] width 213 height 321
drag, startPoint x: 115, startPoint y: 290, endPoint x: 104, endPoint y: 304, distance: 17.5
click at [102, 303] on div "00:10 00:00 Hang Up Dtmf Pause General Information Rate Information Pictures Co…" at bounding box center [55, 200] width 110 height 348
click at [103, 312] on div "00:10 00:00 Hang Up Dtmf Pause General Information Rate Information Pictures Co…" at bounding box center [55, 200] width 110 height 348
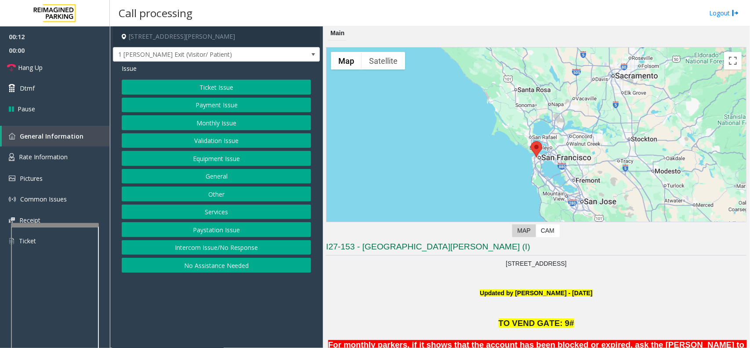
drag, startPoint x: 211, startPoint y: 319, endPoint x: 189, endPoint y: 322, distance: 22.1
click at [189, 322] on app-call-processing-form "1 Shrader Street, San Francisco, CA 1 Shrader Exit (Visitor/ Patient) Issue Tic…" at bounding box center [216, 186] width 213 height 321
drag, startPoint x: 280, startPoint y: 306, endPoint x: 272, endPoint y: 306, distance: 7.5
drag, startPoint x: 272, startPoint y: 306, endPoint x: 249, endPoint y: 305, distance: 23.4
click at [249, 305] on app-call-processing-form "1 Shrader Street, San Francisco, CA 1 Shrader Exit (Visitor/ Patient) Issue Tic…" at bounding box center [216, 186] width 213 height 321
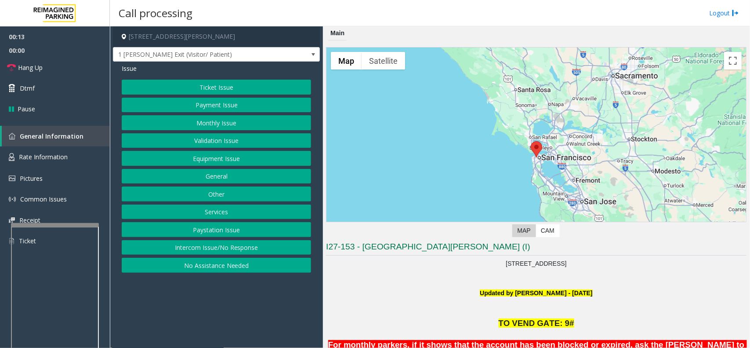
drag, startPoint x: 521, startPoint y: 313, endPoint x: 506, endPoint y: 314, distance: 15.0
click at [506, 314] on p at bounding box center [536, 313] width 421 height 10
drag, startPoint x: 505, startPoint y: 314, endPoint x: 464, endPoint y: 310, distance: 41.5
click at [464, 310] on p at bounding box center [536, 313] width 421 height 10
drag, startPoint x: 459, startPoint y: 293, endPoint x: 638, endPoint y: 297, distance: 178.9
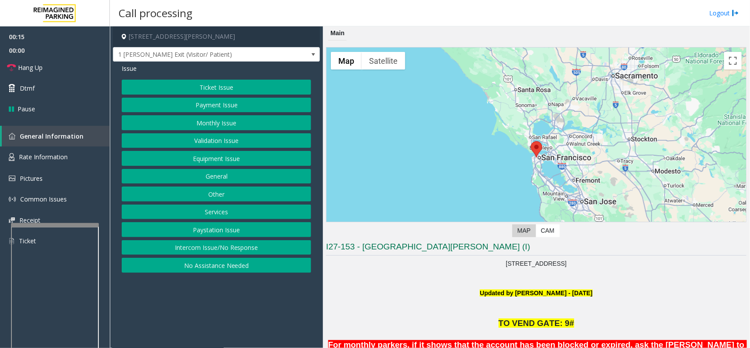
click at [638, 297] on p "Updated by [PERSON_NAME] - [DATE]" at bounding box center [536, 293] width 421 height 10
click at [608, 304] on p at bounding box center [536, 303] width 421 height 10
click at [557, 258] on p "[STREET_ADDRESS]" at bounding box center [536, 263] width 421 height 10
click at [552, 262] on p "[STREET_ADDRESS]" at bounding box center [536, 263] width 421 height 10
click at [256, 102] on button "Payment Issue" at bounding box center [216, 105] width 189 height 15
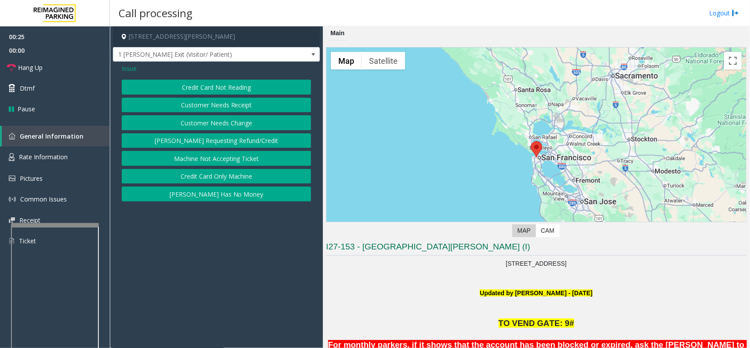
click at [128, 71] on span "Issue" at bounding box center [129, 68] width 15 height 9
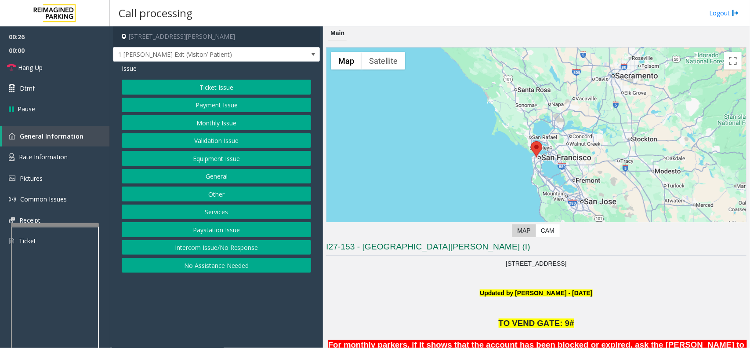
click at [229, 123] on button "Monthly Issue" at bounding box center [216, 122] width 189 height 15
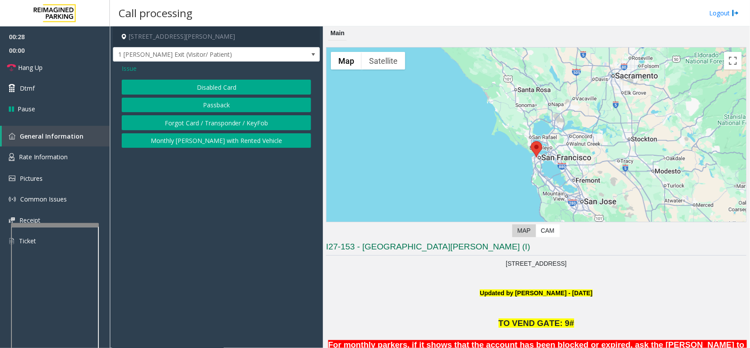
click at [194, 93] on button "Disabled Card" at bounding box center [216, 87] width 189 height 15
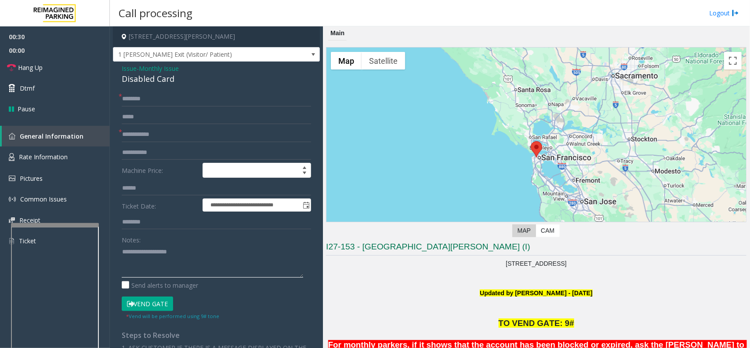
paste textarea "**********"
drag, startPoint x: 117, startPoint y: 75, endPoint x: 181, endPoint y: 77, distance: 63.3
click at [181, 77] on div "**********" at bounding box center [216, 299] width 207 height 474
type textarea "**********"
drag, startPoint x: 154, startPoint y: 133, endPoint x: 174, endPoint y: 124, distance: 22.0
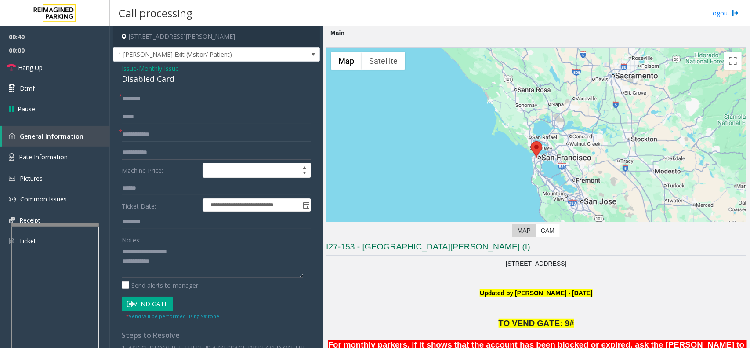
click at [154, 133] on input "text" at bounding box center [216, 134] width 189 height 15
type input "***"
paste textarea "**********"
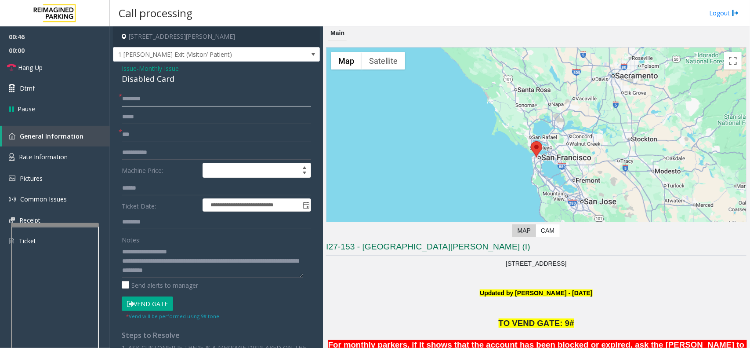
drag, startPoint x: 173, startPoint y: 97, endPoint x: 165, endPoint y: 98, distance: 7.5
click at [165, 98] on input "text" at bounding box center [216, 98] width 189 height 15
click at [176, 274] on textarea at bounding box center [212, 260] width 181 height 33
type textarea "**********"
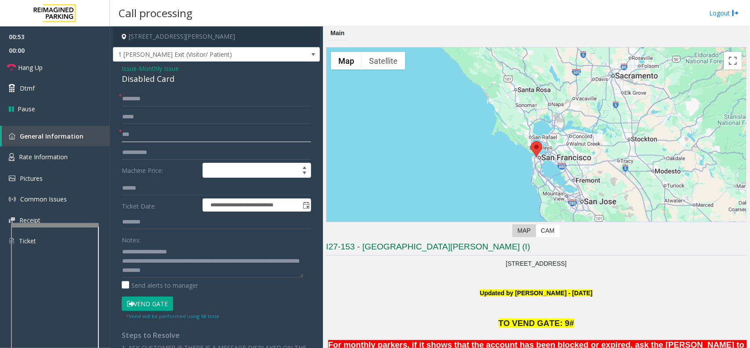
drag, startPoint x: 163, startPoint y: 135, endPoint x: 148, endPoint y: 138, distance: 14.8
click at [148, 138] on input "***" at bounding box center [216, 134] width 189 height 15
type input "**********"
click at [207, 95] on input "text" at bounding box center [216, 98] width 189 height 15
type input "**********"
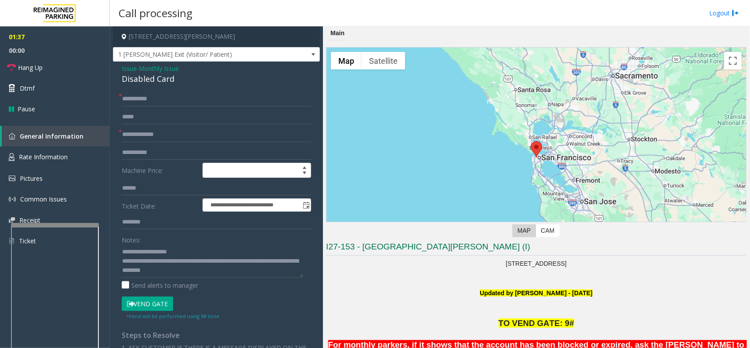
click at [149, 299] on button "Vend Gate" at bounding box center [147, 303] width 51 height 15
click at [86, 60] on link "Hang Up" at bounding box center [55, 67] width 110 height 21
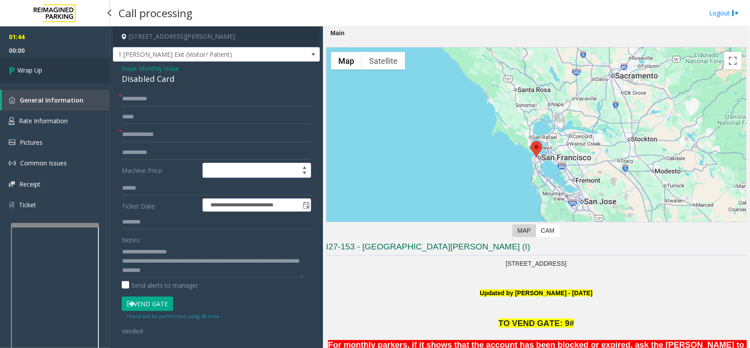
click at [86, 60] on link "Wrap Up" at bounding box center [55, 70] width 110 height 26
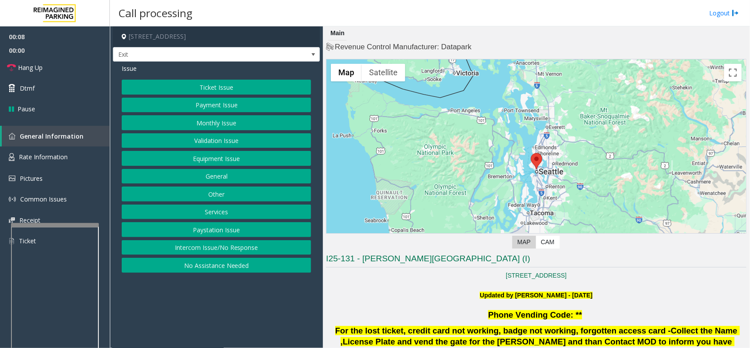
click at [179, 84] on button "Ticket Issue" at bounding box center [216, 87] width 189 height 15
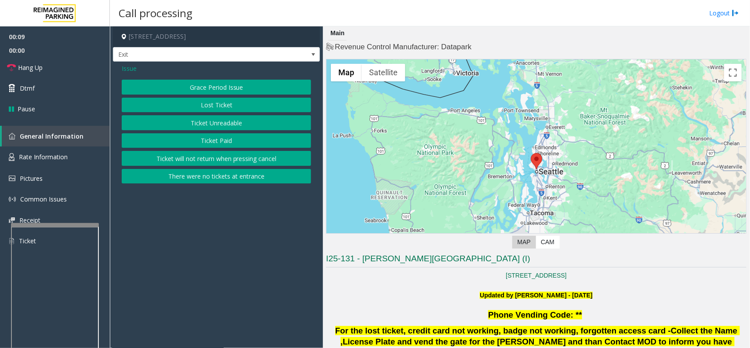
click at [184, 124] on button "Ticket Unreadable" at bounding box center [216, 122] width 189 height 15
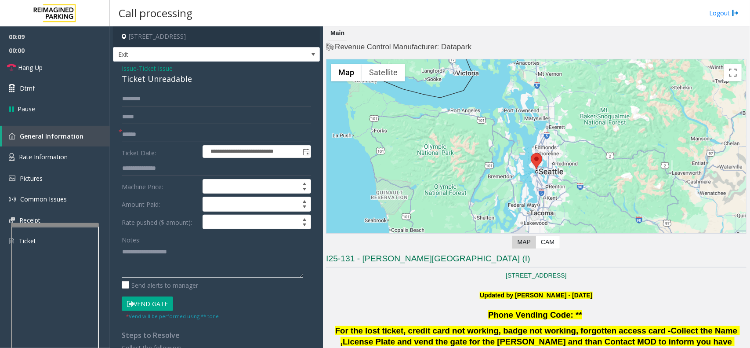
click at [170, 260] on textarea at bounding box center [212, 260] width 181 height 33
paste textarea "**********"
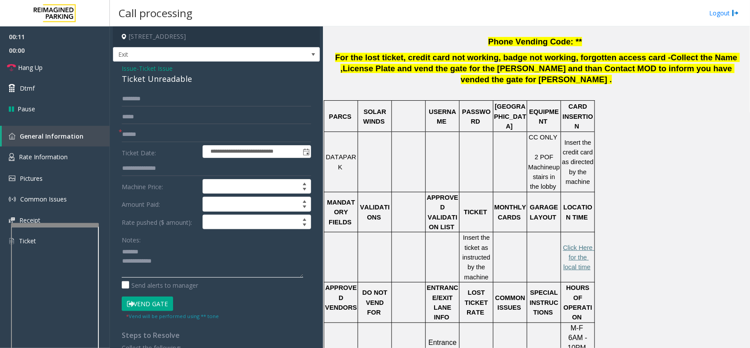
scroll to position [275, 0]
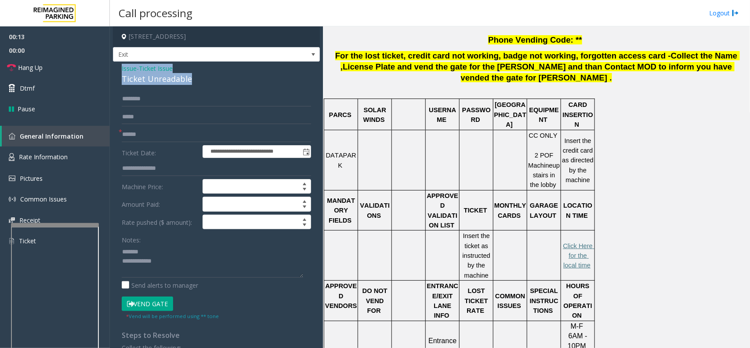
drag, startPoint x: 194, startPoint y: 83, endPoint x: 176, endPoint y: 78, distance: 18.9
click at [201, 82] on div "**********" at bounding box center [216, 243] width 207 height 363
click at [175, 77] on div "Ticket Unreadable" at bounding box center [216, 79] width 189 height 12
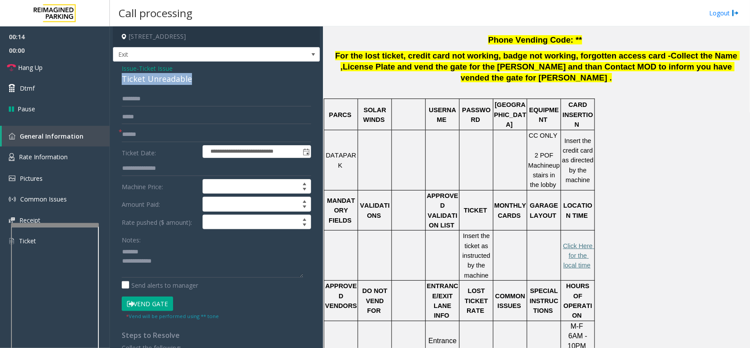
click at [175, 77] on div "Ticket Unreadable" at bounding box center [216, 79] width 189 height 12
click at [155, 253] on textarea at bounding box center [212, 260] width 181 height 33
paste textarea "**********"
click at [206, 132] on input "text" at bounding box center [216, 134] width 189 height 15
drag, startPoint x: 206, startPoint y: 132, endPoint x: 190, endPoint y: 131, distance: 15.4
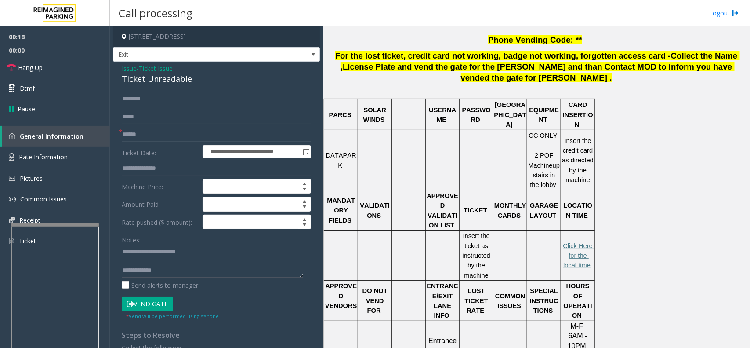
click at [190, 131] on input "text" at bounding box center [216, 134] width 189 height 15
drag, startPoint x: 184, startPoint y: 133, endPoint x: 160, endPoint y: 134, distance: 23.3
click at [160, 134] on input "text" at bounding box center [216, 134] width 189 height 15
click at [166, 132] on input "text" at bounding box center [216, 134] width 189 height 15
click at [165, 265] on textarea at bounding box center [212, 260] width 181 height 33
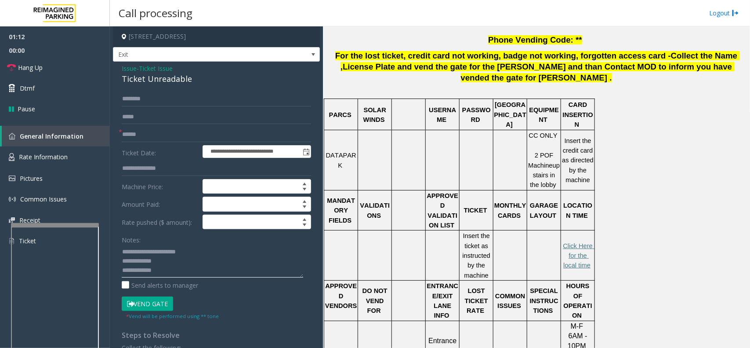
paste textarea "**********"
click at [160, 272] on textarea at bounding box center [212, 260] width 181 height 33
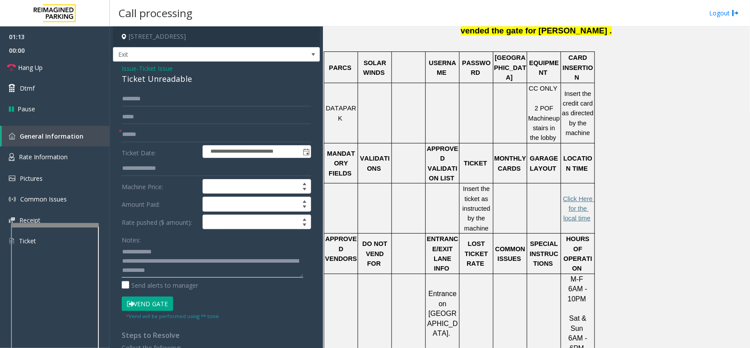
scroll to position [385, 0]
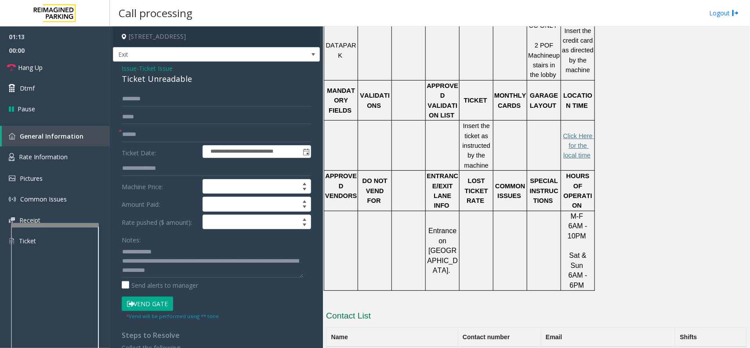
click at [583, 131] on p "Click Here for the local time" at bounding box center [578, 145] width 33 height 29
click at [579, 132] on span "Click Here for the local time" at bounding box center [579, 145] width 32 height 27
click at [172, 262] on textarea at bounding box center [212, 260] width 181 height 33
type textarea "**********"
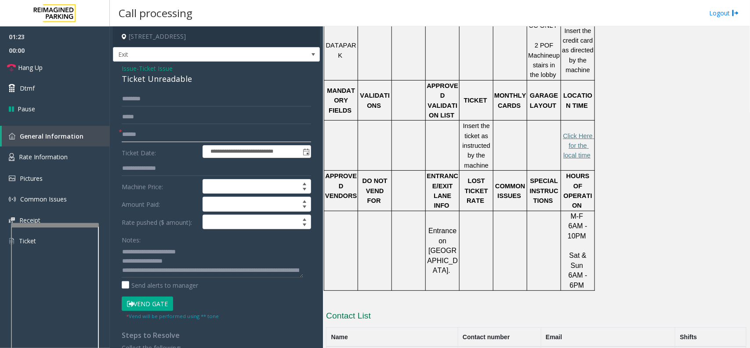
click at [196, 137] on input "text" at bounding box center [216, 134] width 189 height 15
type input "**"
click at [166, 299] on button "Vend Gate" at bounding box center [147, 303] width 51 height 15
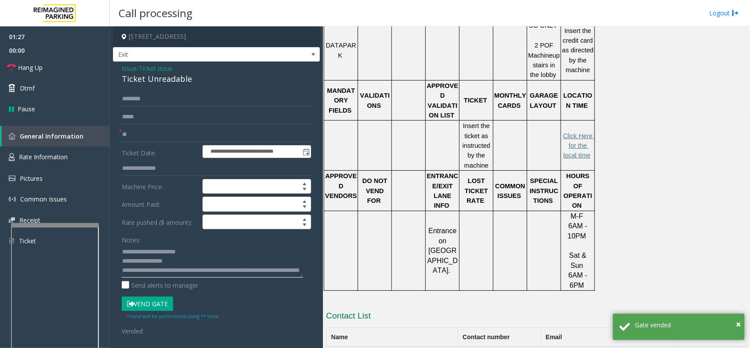
click at [287, 275] on textarea at bounding box center [212, 260] width 181 height 33
click at [227, 261] on textarea at bounding box center [212, 260] width 181 height 33
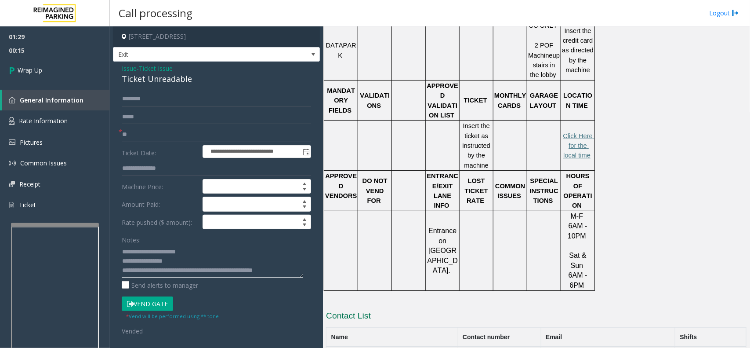
scroll to position [6, 0]
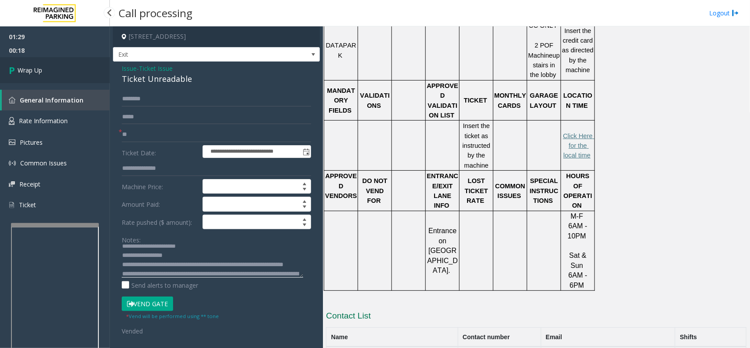
type textarea "**********"
click at [69, 73] on link "Wrap Up" at bounding box center [55, 70] width 110 height 26
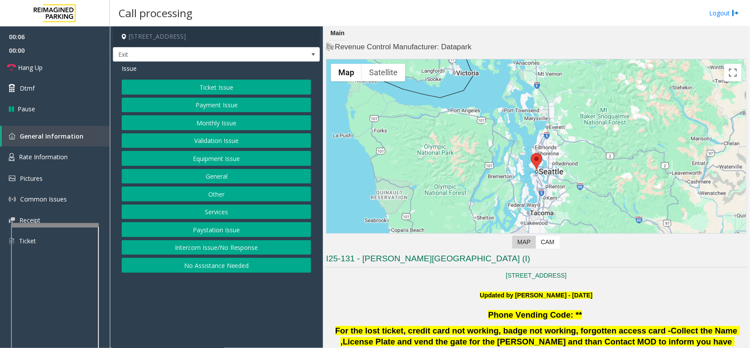
drag, startPoint x: 289, startPoint y: 302, endPoint x: 264, endPoint y: 291, distance: 27.0
click at [275, 308] on app-call-processing-form "601 Westlake Avenue North, Seattle, WA Exit Issue Ticket Issue Payment Issue Mo…" at bounding box center [216, 186] width 213 height 321
click at [45, 55] on span "00:00" at bounding box center [55, 51] width 110 height 14
click at [47, 58] on link "Hang Up" at bounding box center [55, 67] width 110 height 21
click at [185, 271] on button "No Assistance Needed" at bounding box center [216, 265] width 189 height 15
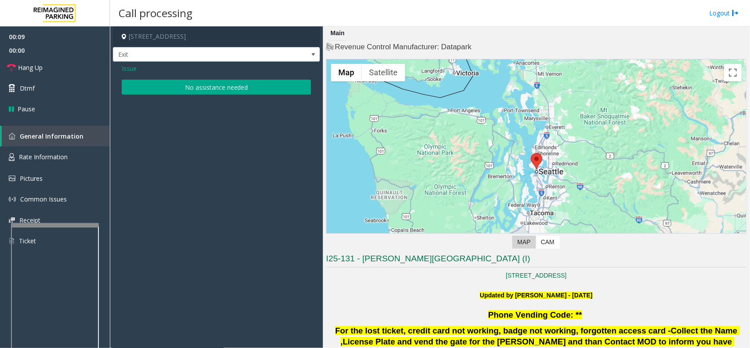
click at [181, 88] on button "No assistance needed" at bounding box center [216, 87] width 189 height 15
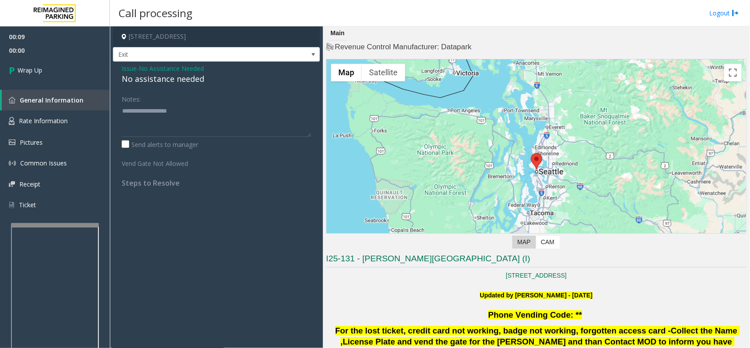
click at [160, 78] on div "No assistance needed" at bounding box center [216, 79] width 189 height 12
paste textarea "**********"
drag, startPoint x: 172, startPoint y: 126, endPoint x: 66, endPoint y: 83, distance: 113.8
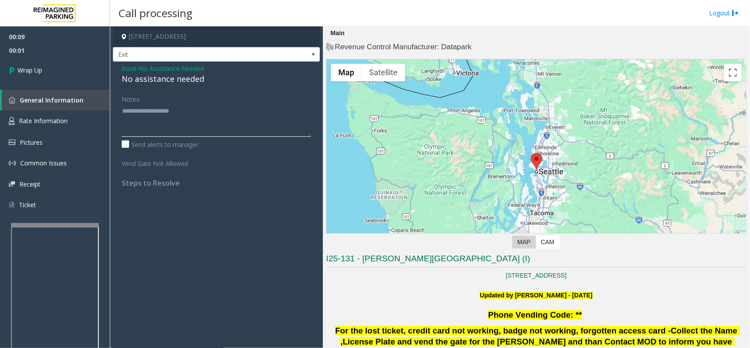
click at [168, 124] on textarea at bounding box center [216, 120] width 189 height 33
type textarea "**********"
click at [64, 66] on link "Wrap Up" at bounding box center [55, 70] width 110 height 26
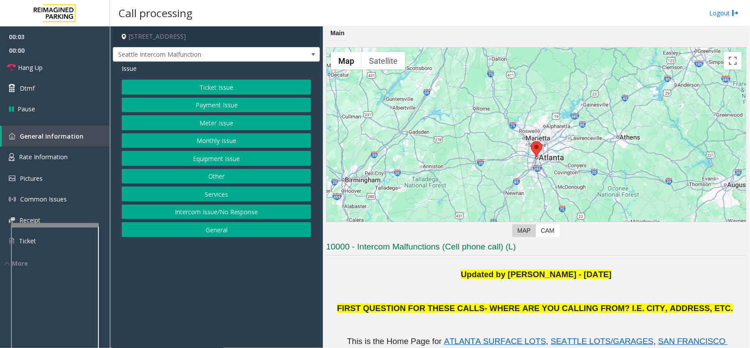
drag, startPoint x: 256, startPoint y: 283, endPoint x: 269, endPoint y: 281, distance: 13.2
click at [253, 282] on app-call-processing-form "154 Peachtree Street Southwest, Atlanta, GA Seattle Intercom Malfunction Issue …" at bounding box center [216, 186] width 213 height 321
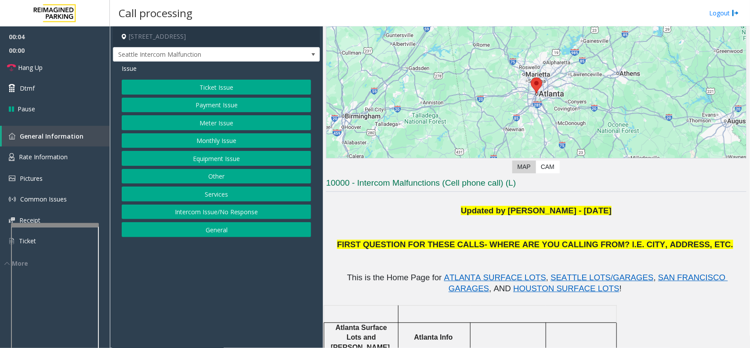
scroll to position [110, 0]
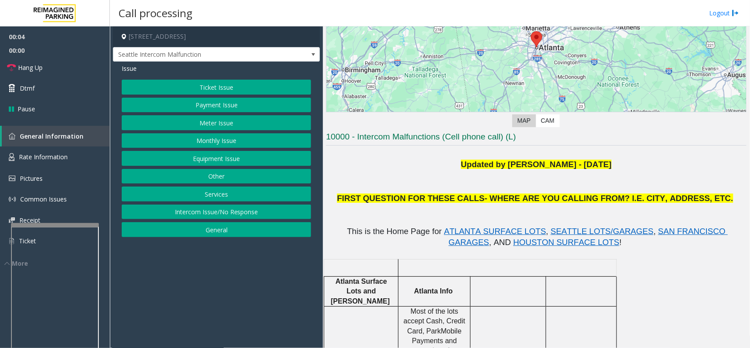
drag, startPoint x: 288, startPoint y: 288, endPoint x: 254, endPoint y: 283, distance: 34.8
click at [254, 283] on app-call-processing-form "154 Peachtree Street Southwest, Atlanta, GA Seattle Intercom Malfunction Issue …" at bounding box center [216, 186] width 213 height 321
drag, startPoint x: 219, startPoint y: 272, endPoint x: 210, endPoint y: 274, distance: 9.3
drag, startPoint x: 210, startPoint y: 274, endPoint x: 176, endPoint y: 272, distance: 33.9
click at [176, 272] on app-call-processing-form "154 Peachtree Street Southwest, Atlanta, GA Seattle Intercom Malfunction Issue …" at bounding box center [216, 186] width 213 height 321
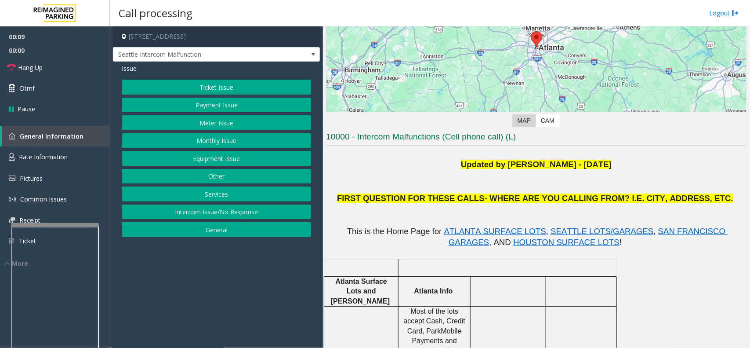
click at [196, 161] on button "Equipment Issue" at bounding box center [216, 158] width 189 height 15
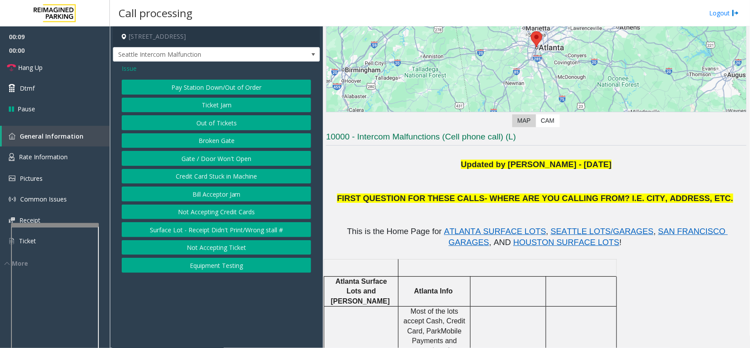
click at [196, 161] on button "Gate / Door Won't Open" at bounding box center [216, 158] width 189 height 15
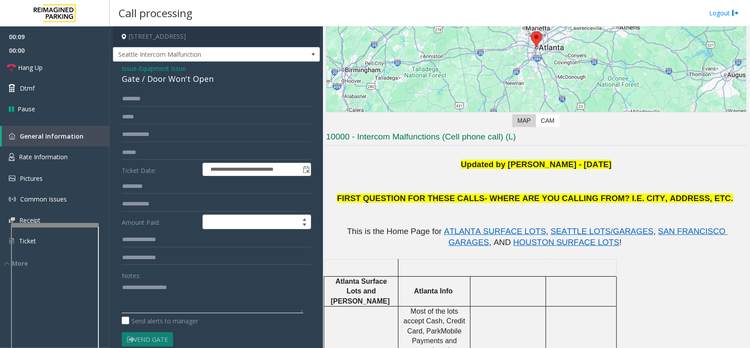
drag, startPoint x: 185, startPoint y: 294, endPoint x: 183, endPoint y: 275, distance: 18.6
click at [184, 284] on textarea at bounding box center [212, 296] width 181 height 33
drag, startPoint x: 245, startPoint y: 284, endPoint x: 245, endPoint y: 290, distance: 6.2
drag, startPoint x: 245, startPoint y: 290, endPoint x: 218, endPoint y: 297, distance: 27.6
click at [218, 297] on textarea at bounding box center [212, 296] width 181 height 33
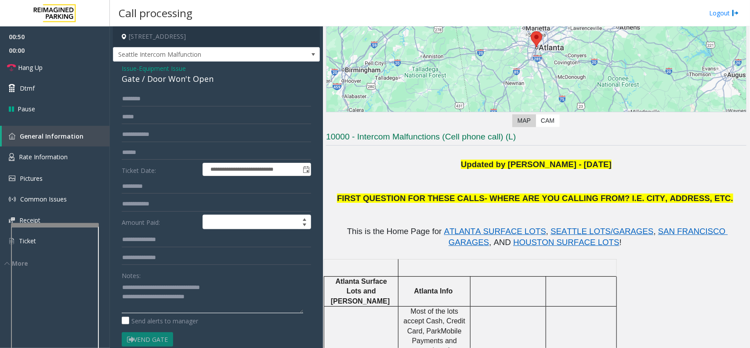
click at [243, 305] on textarea at bounding box center [212, 296] width 181 height 33
click at [243, 289] on textarea at bounding box center [212, 296] width 181 height 33
click at [238, 308] on textarea at bounding box center [212, 296] width 181 height 33
click at [240, 290] on textarea at bounding box center [212, 296] width 181 height 33
click at [241, 298] on textarea at bounding box center [212, 296] width 181 height 33
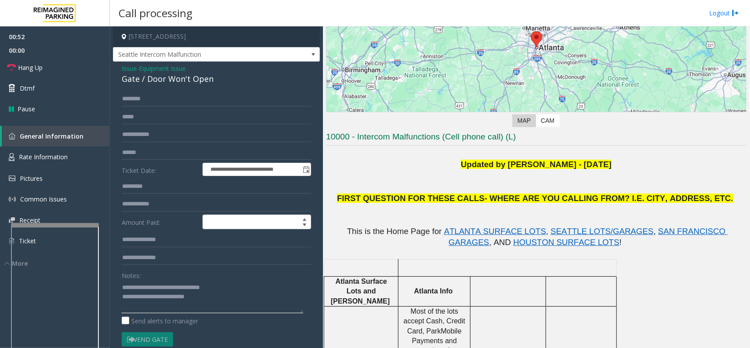
click at [236, 288] on textarea at bounding box center [212, 296] width 181 height 33
click at [236, 302] on textarea at bounding box center [212, 296] width 181 height 33
drag, startPoint x: 235, startPoint y: 302, endPoint x: 224, endPoint y: 307, distance: 12.0
click at [224, 307] on textarea at bounding box center [212, 296] width 181 height 33
type textarea "**********"
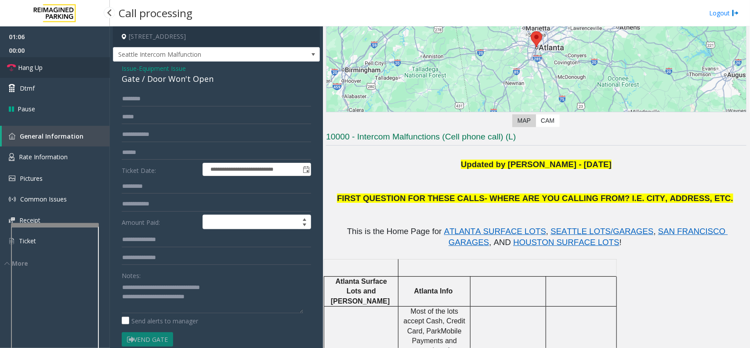
click at [58, 69] on link "Hang Up" at bounding box center [55, 67] width 110 height 21
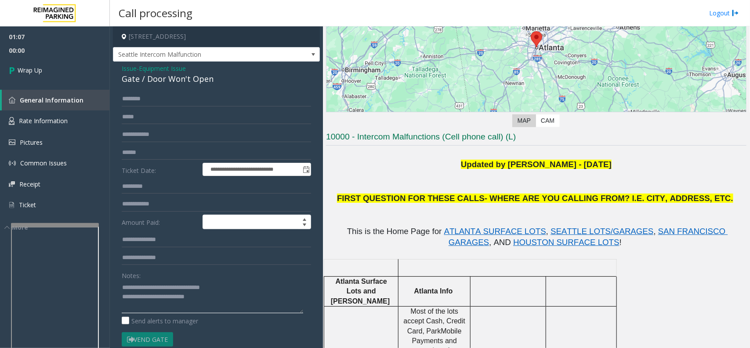
click at [240, 310] on textarea at bounding box center [212, 296] width 181 height 33
click at [44, 78] on link "Wrap Up" at bounding box center [55, 70] width 110 height 26
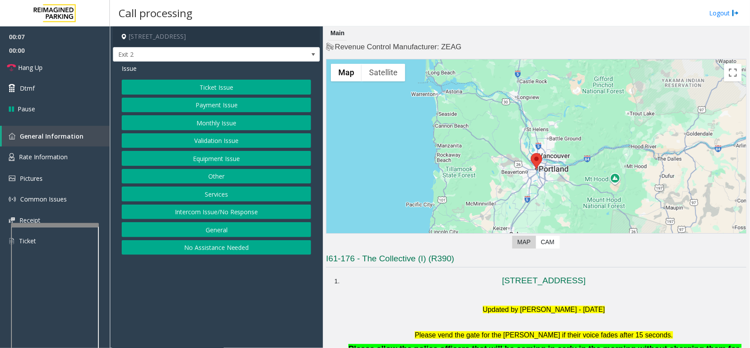
drag, startPoint x: 298, startPoint y: 320, endPoint x: 285, endPoint y: 322, distance: 12.9
drag, startPoint x: 285, startPoint y: 322, endPoint x: 427, endPoint y: 271, distance: 150.8
click at [269, 318] on app-call-processing-form "1818 Southwest 4th Avenue, Portland, OR Exit 2 Issue Ticket Issue Payment Issue…" at bounding box center [216, 186] width 213 height 321
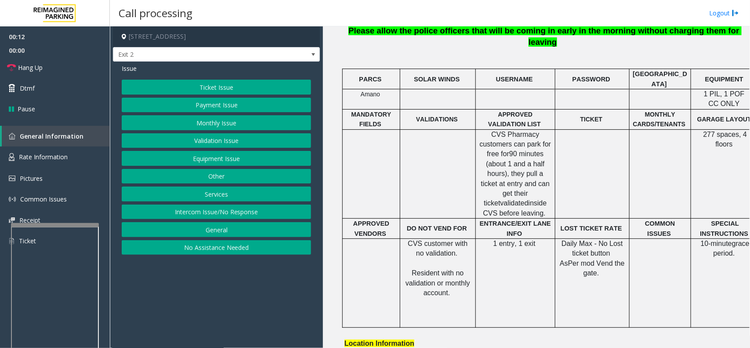
scroll to position [385, 0]
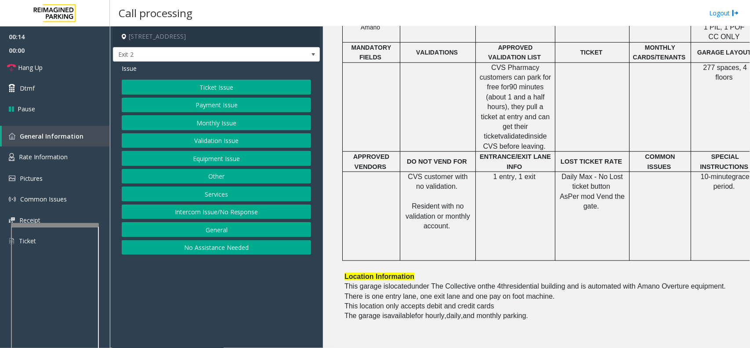
drag, startPoint x: 208, startPoint y: 309, endPoint x: 160, endPoint y: 335, distance: 54.5
click at [160, 335] on app-call-processing-form "1818 Southwest 4th Avenue, Portland, OR Exit 2 Issue Ticket Issue Payment Issue…" at bounding box center [216, 186] width 213 height 321
drag, startPoint x: 273, startPoint y: 315, endPoint x: 239, endPoint y: 321, distance: 35.3
click at [239, 321] on app-call-processing-form "1818 Southwest 4th Avenue, Portland, OR Exit 2 Issue Ticket Issue Payment Issue…" at bounding box center [216, 186] width 213 height 321
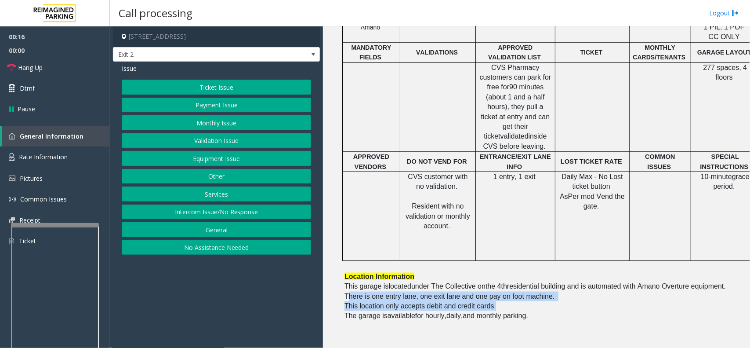
drag, startPoint x: 395, startPoint y: 275, endPoint x: 539, endPoint y: 286, distance: 144.6
click at [539, 286] on div "Please allow the police officers that will be coming in early in the morning wi…" at bounding box center [544, 174] width 399 height 432
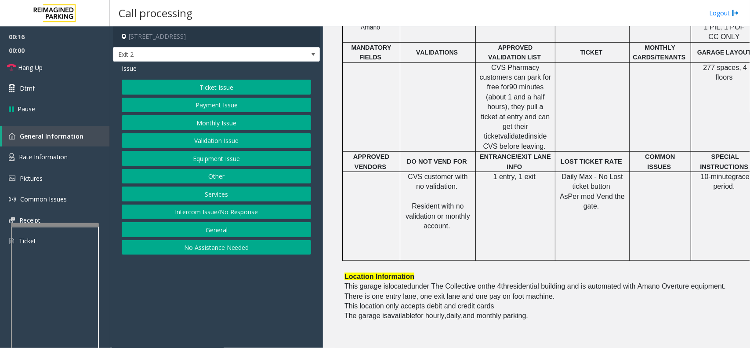
click at [497, 312] on span "and monthly parking." at bounding box center [495, 315] width 65 height 7
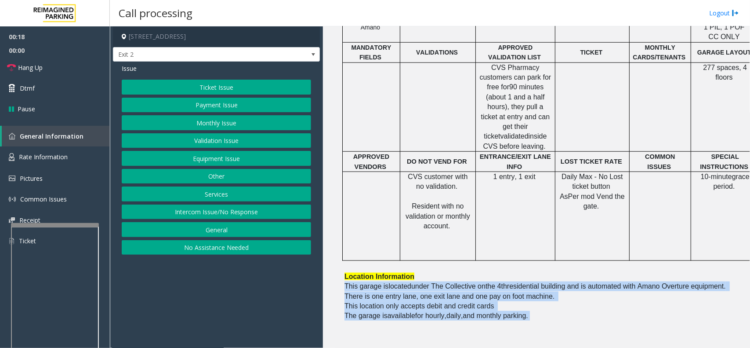
drag, startPoint x: 526, startPoint y: 298, endPoint x: 342, endPoint y: 265, distance: 186.6
click at [342, 265] on li "1815 SW 4th Ave Portland, OR Updated by Sunil Dhyani - 28th Aug 2025 Please ven…" at bounding box center [543, 141] width 405 height 510
click at [376, 282] on span "This garage is" at bounding box center [367, 285] width 44 height 7
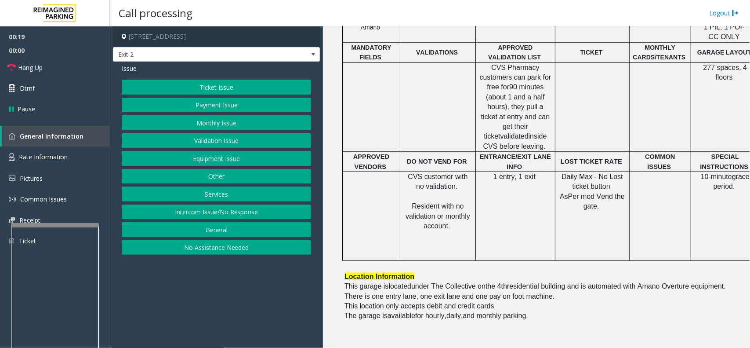
click at [237, 110] on button "Payment Issue" at bounding box center [216, 105] width 189 height 15
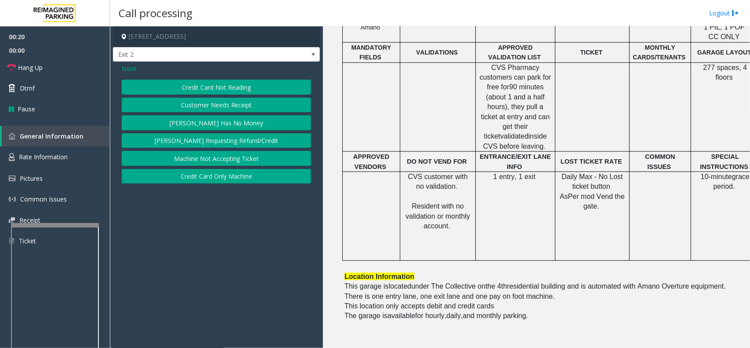
click at [220, 84] on button "Credit Card Not Reading" at bounding box center [216, 87] width 189 height 15
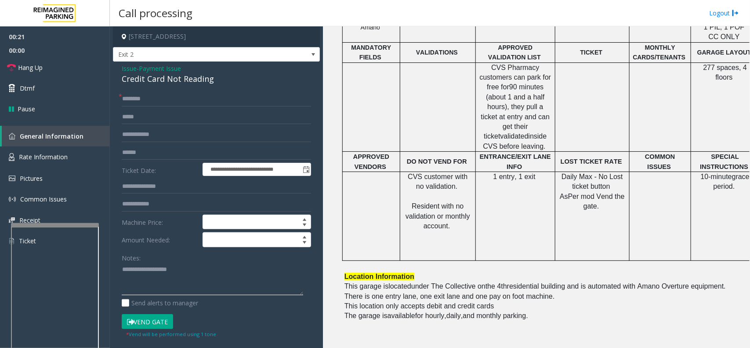
click at [205, 278] on textarea at bounding box center [212, 278] width 181 height 33
paste textarea "**********"
drag, startPoint x: 119, startPoint y: 79, endPoint x: 234, endPoint y: 84, distance: 114.8
click at [234, 84] on div "**********" at bounding box center [216, 280] width 207 height 437
paste textarea "**********"
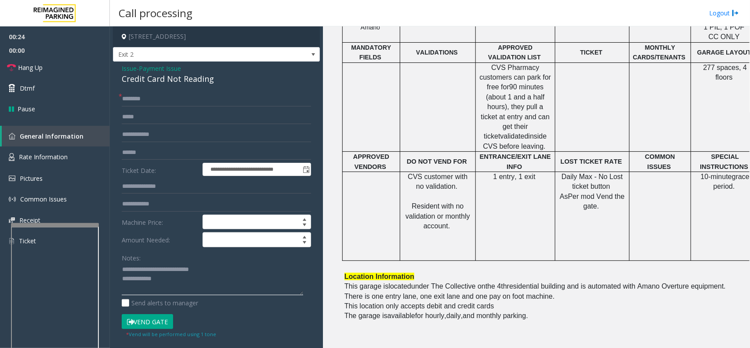
click at [167, 263] on textarea at bounding box center [212, 278] width 181 height 33
paste textarea "**********"
click at [193, 286] on textarea at bounding box center [212, 278] width 181 height 33
type textarea "**********"
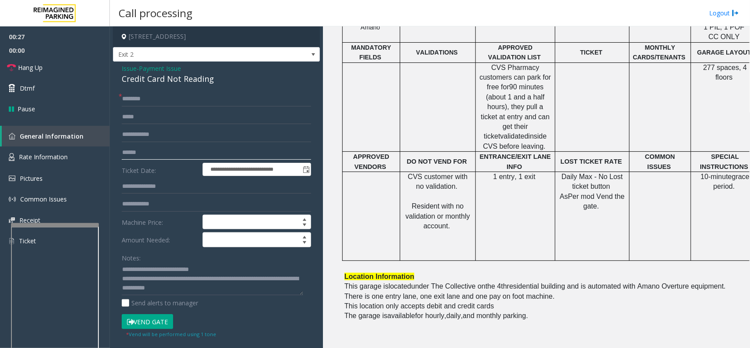
click at [172, 154] on input "text" at bounding box center [216, 152] width 189 height 15
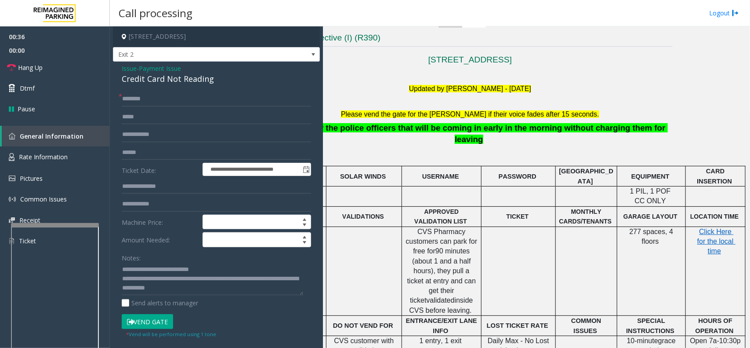
scroll to position [220, 82]
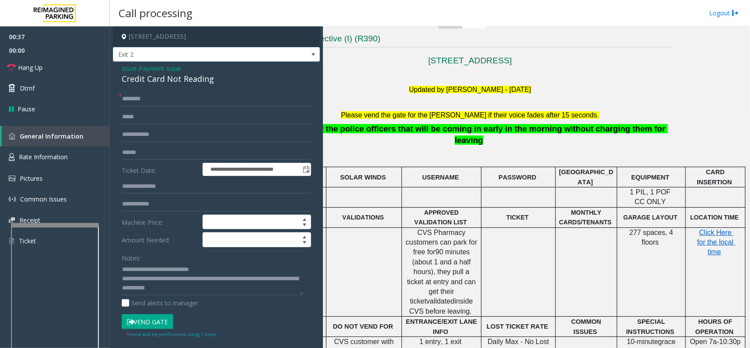
drag, startPoint x: 575, startPoint y: 260, endPoint x: 557, endPoint y: 277, distance: 24.6
click at [557, 277] on td at bounding box center [586, 271] width 62 height 89
click at [176, 150] on input "text" at bounding box center [216, 152] width 189 height 15
click at [398, 113] on font "Please vend the gate for the parker if their voice fades after 15 seconds." at bounding box center [470, 114] width 258 height 7
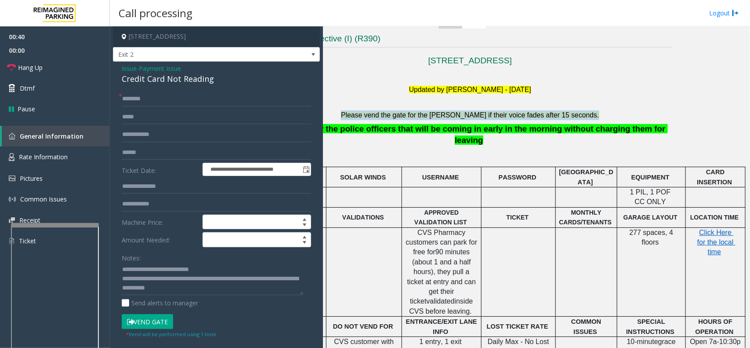
click at [398, 113] on font "Please vend the gate for the parker if their voice fades after 15 seconds." at bounding box center [470, 114] width 258 height 7
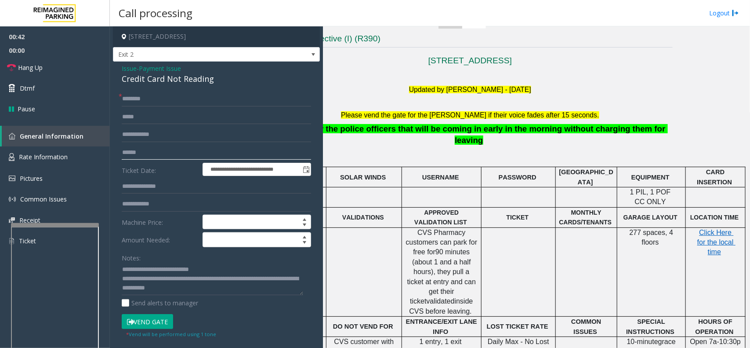
click at [147, 153] on input "text" at bounding box center [216, 152] width 189 height 15
drag, startPoint x: 146, startPoint y: 152, endPoint x: 131, endPoint y: 150, distance: 15.0
click at [128, 149] on input "text" at bounding box center [216, 152] width 189 height 15
click at [59, 66] on link "Hang Up" at bounding box center [55, 67] width 110 height 21
click at [218, 102] on input "text" at bounding box center [216, 98] width 189 height 15
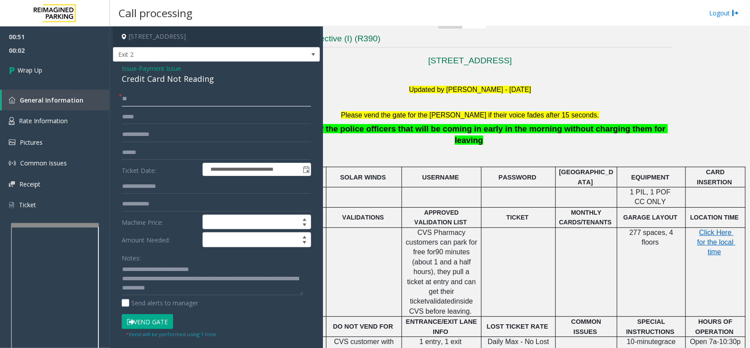
type input "**"
drag, startPoint x: 180, startPoint y: 278, endPoint x: 226, endPoint y: 281, distance: 46.2
click at [225, 281] on textarea at bounding box center [212, 278] width 181 height 33
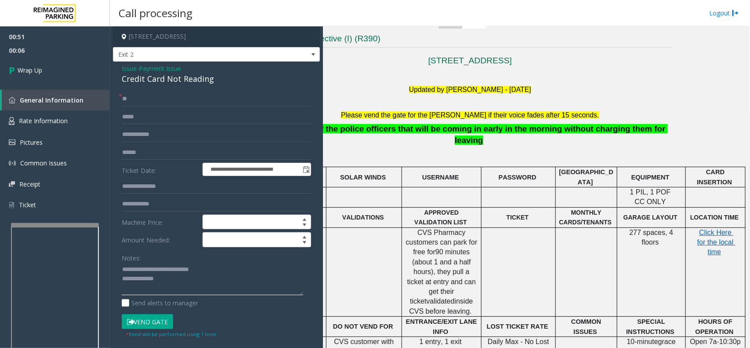
paste textarea "**********"
type textarea "**********"
click at [155, 96] on input "**" at bounding box center [216, 98] width 189 height 15
click at [50, 52] on span "00:07" at bounding box center [55, 51] width 110 height 14
click at [50, 60] on link "Wrap Up" at bounding box center [55, 70] width 110 height 26
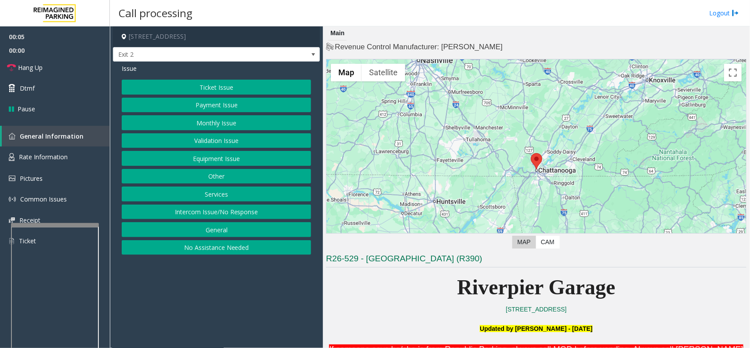
drag, startPoint x: 272, startPoint y: 293, endPoint x: 264, endPoint y: 295, distance: 8.2
drag, startPoint x: 264, startPoint y: 295, endPoint x: 236, endPoint y: 259, distance: 45.7
click at [231, 296] on app-call-processing-form "201 East Aquarium Way, Chattanooga, TN Exit 2 Issue Ticket Issue Payment Issue …" at bounding box center [216, 186] width 213 height 321
click at [244, 113] on div "Ticket Issue Payment Issue Monthly Issue Validation Issue Equipment Issue Other…" at bounding box center [216, 167] width 189 height 175
click at [245, 107] on button "Payment Issue" at bounding box center [216, 105] width 189 height 15
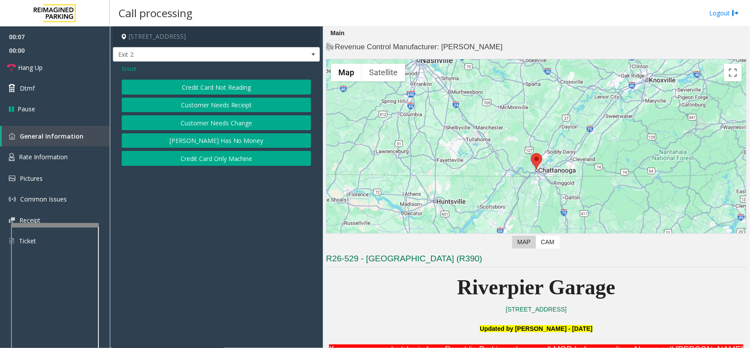
click at [236, 91] on button "Credit Card Not Reading" at bounding box center [216, 87] width 189 height 15
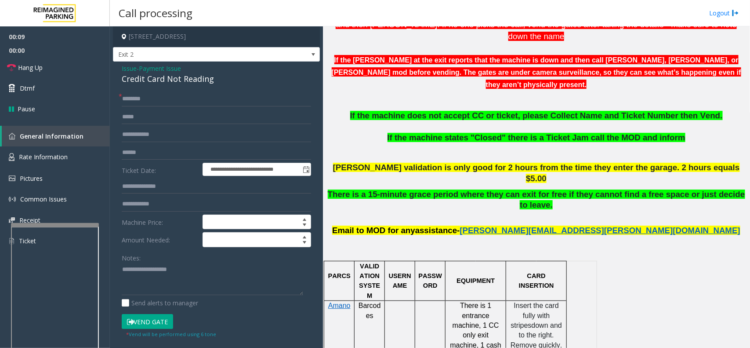
scroll to position [385, 0]
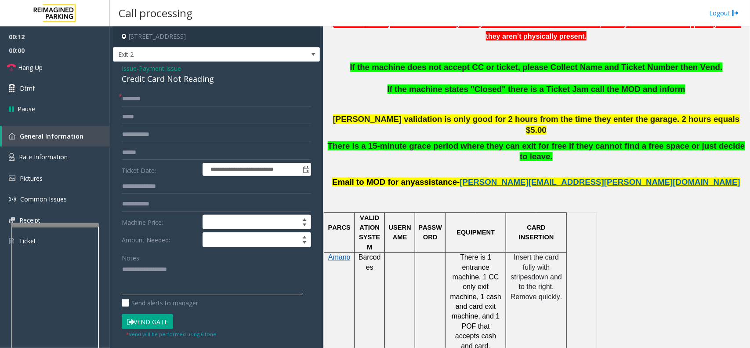
paste textarea "**********"
drag, startPoint x: 121, startPoint y: 78, endPoint x: 225, endPoint y: 84, distance: 103.9
click at [225, 84] on div "**********" at bounding box center [216, 266] width 207 height 409
paste textarea "**********"
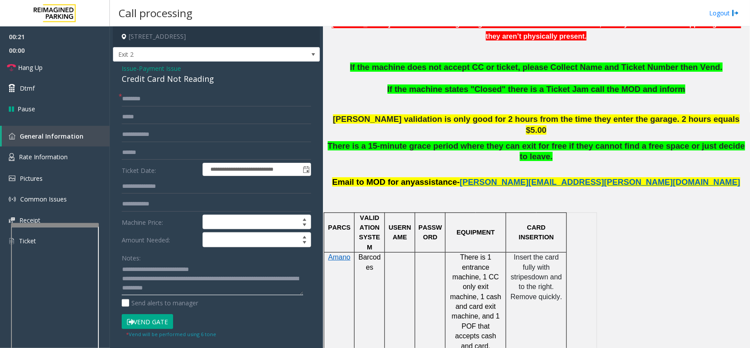
type textarea "**********"
click at [177, 94] on input "text" at bounding box center [216, 98] width 189 height 15
drag, startPoint x: 181, startPoint y: 92, endPoint x: 163, endPoint y: 93, distance: 18.9
click at [163, 93] on input "text" at bounding box center [216, 98] width 189 height 15
drag, startPoint x: 203, startPoint y: 155, endPoint x: 190, endPoint y: 153, distance: 13.3
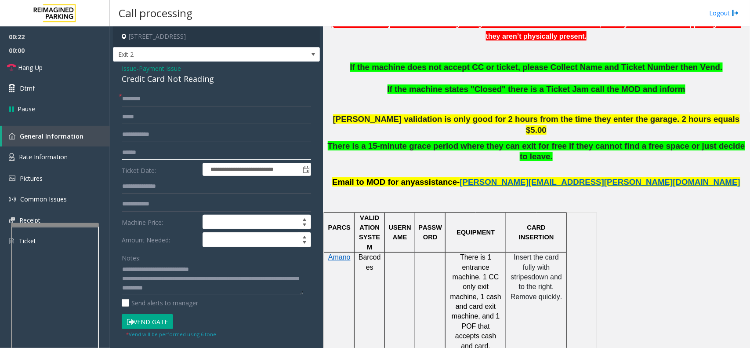
click at [190, 153] on input "text" at bounding box center [216, 152] width 189 height 15
type input "*"
type input "**********"
drag, startPoint x: 251, startPoint y: 99, endPoint x: 245, endPoint y: 93, distance: 9.0
drag, startPoint x: 245, startPoint y: 93, endPoint x: 214, endPoint y: 91, distance: 30.8
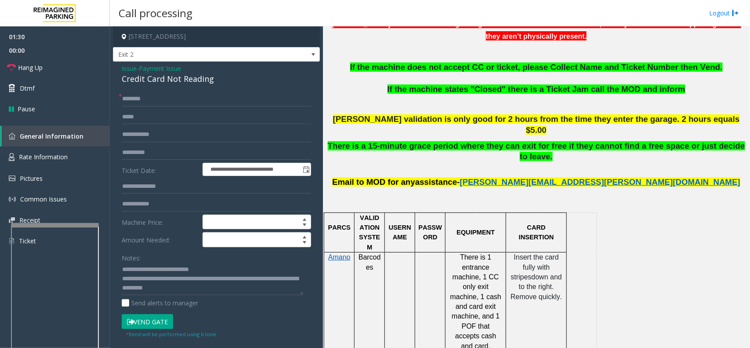
click at [214, 91] on div "**********" at bounding box center [216, 266] width 207 height 409
drag, startPoint x: 212, startPoint y: 94, endPoint x: 189, endPoint y: 98, distance: 23.7
click at [189, 98] on input "text" at bounding box center [216, 98] width 189 height 15
drag, startPoint x: 211, startPoint y: 99, endPoint x: 196, endPoint y: 95, distance: 15.6
click at [196, 95] on input "text" at bounding box center [216, 98] width 189 height 15
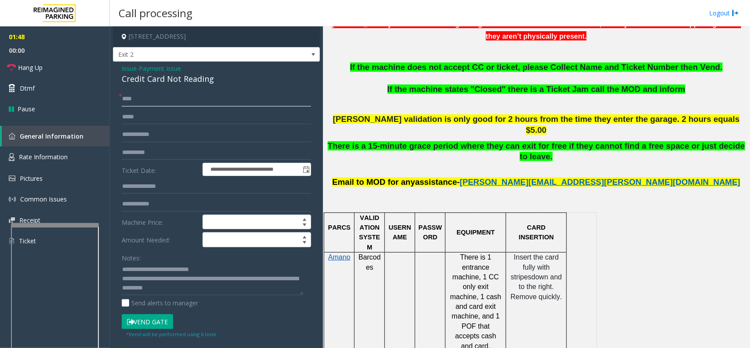
type input "****"
click at [140, 323] on button "Vend Gate" at bounding box center [147, 321] width 51 height 15
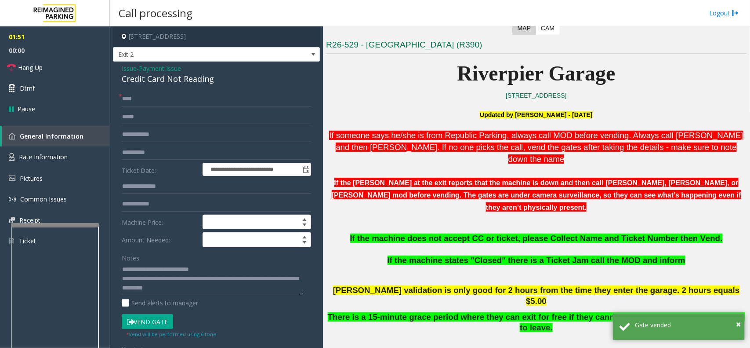
scroll to position [55, 0]
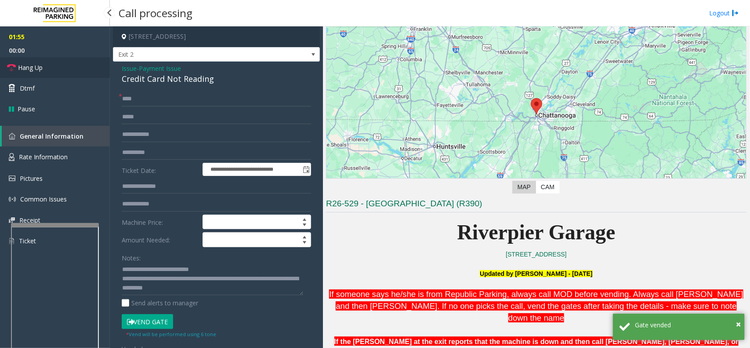
click at [69, 65] on link "Hang Up" at bounding box center [55, 67] width 110 height 21
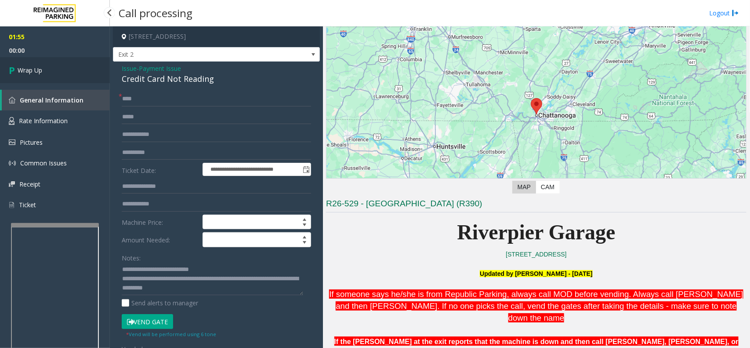
click at [69, 65] on link "Wrap Up" at bounding box center [55, 70] width 110 height 26
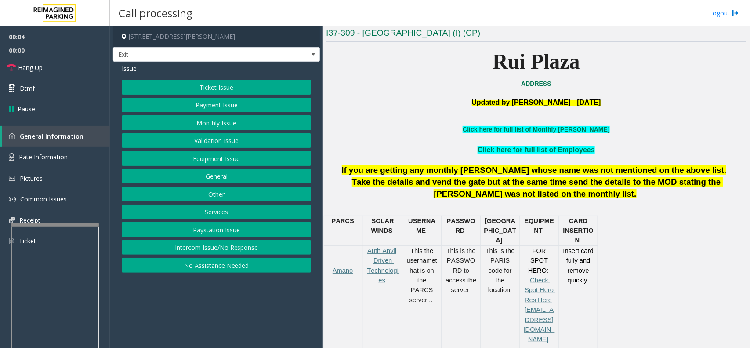
scroll to position [275, 0]
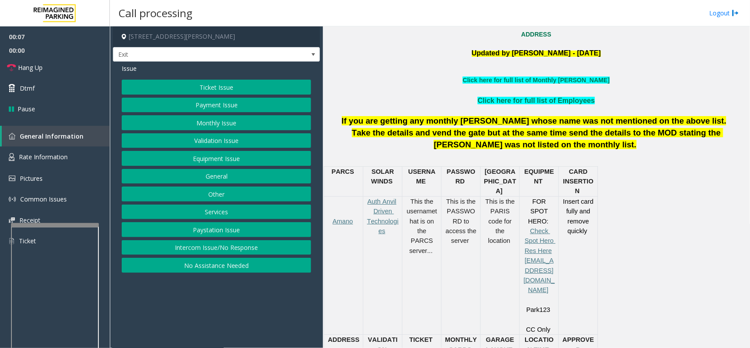
drag, startPoint x: 213, startPoint y: 327, endPoint x: 206, endPoint y: 318, distance: 11.5
click at [205, 327] on app-call-processing-form "2500 Mason Street, San Francisco, CA Exit Issue Ticket Issue Payment Issue Mont…" at bounding box center [216, 186] width 213 height 321
click at [260, 98] on button "Payment Issue" at bounding box center [216, 105] width 189 height 15
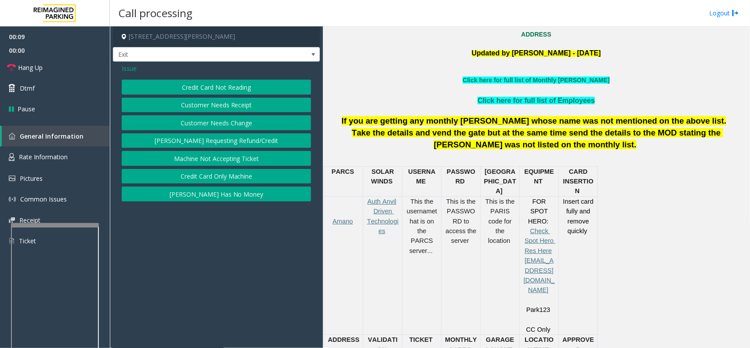
click at [240, 93] on button "Credit Card Not Reading" at bounding box center [216, 87] width 189 height 15
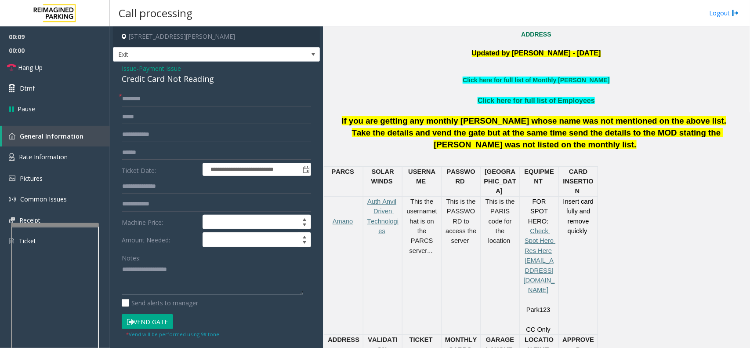
paste textarea "**********"
click at [194, 285] on textarea at bounding box center [212, 278] width 181 height 33
drag, startPoint x: 122, startPoint y: 80, endPoint x: 246, endPoint y: 86, distance: 124.5
click at [246, 86] on div "**********" at bounding box center [216, 280] width 207 height 437
click at [218, 80] on div "Credit Card Not Reading" at bounding box center [216, 79] width 189 height 12
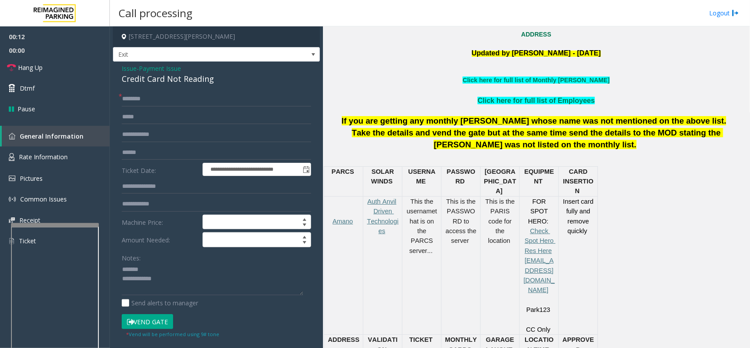
click at [198, 82] on div "Credit Card Not Reading" at bounding box center [216, 79] width 189 height 12
click at [197, 82] on div "Credit Card Not Reading" at bounding box center [216, 79] width 189 height 12
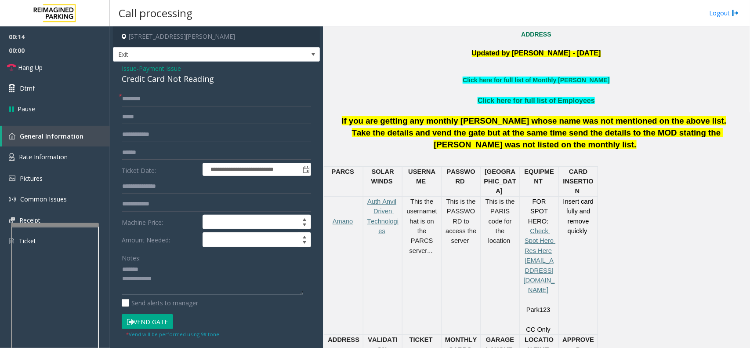
click at [171, 270] on textarea at bounding box center [212, 278] width 181 height 33
paste textarea "**********"
click at [218, 284] on textarea at bounding box center [212, 278] width 181 height 33
paste textarea "**********"
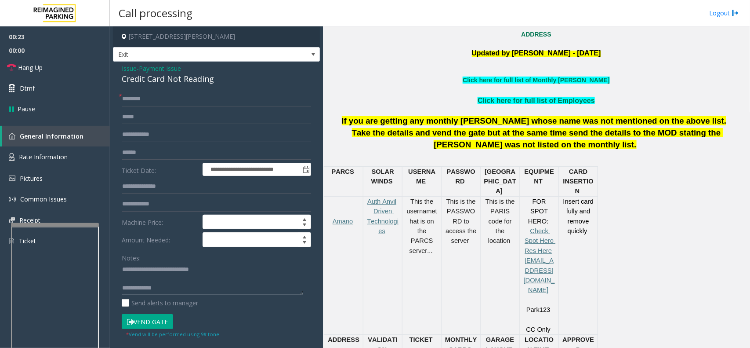
click at [225, 288] on textarea at bounding box center [212, 278] width 181 height 33
paste textarea "**********"
click at [223, 150] on input "text" at bounding box center [216, 152] width 189 height 15
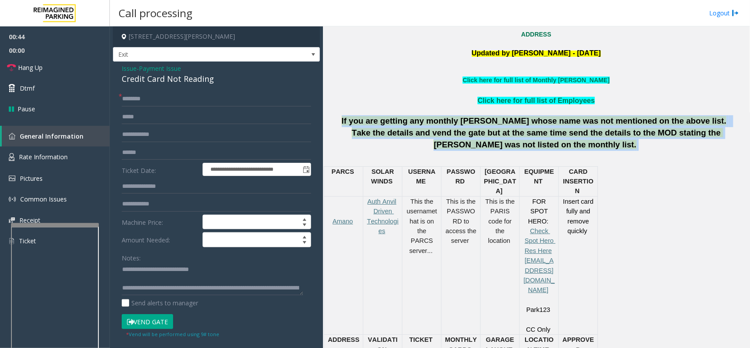
drag, startPoint x: 404, startPoint y: 124, endPoint x: 590, endPoint y: 149, distance: 187.6
click at [590, 149] on div "If you are getting any monthly parker whose name was not mentioned on the above…" at bounding box center [536, 132] width 421 height 35
drag, startPoint x: 433, startPoint y: 134, endPoint x: 412, endPoint y: 125, distance: 22.6
click at [412, 125] on span "If you are getting any monthly parker whose name was not mentioned on the above…" at bounding box center [534, 120] width 385 height 9
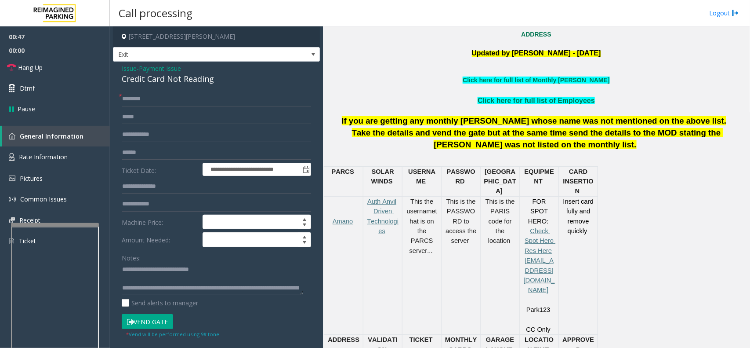
click at [412, 125] on span "If you are getting any monthly parker whose name was not mentioned on the above…" at bounding box center [534, 120] width 385 height 9
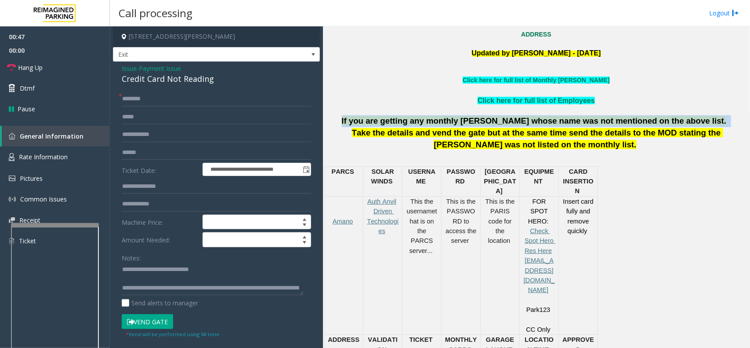
click at [412, 125] on span "If you are getting any monthly parker whose name was not mentioned on the above…" at bounding box center [534, 120] width 385 height 9
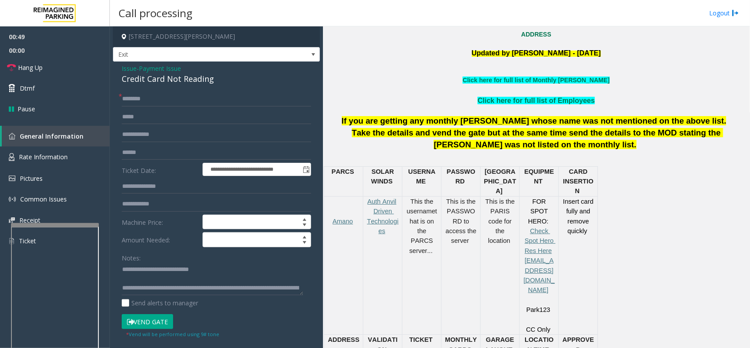
click at [481, 138] on p "Take the details and vend the gate but at the same time send the details to the…" at bounding box center [536, 138] width 421 height 23
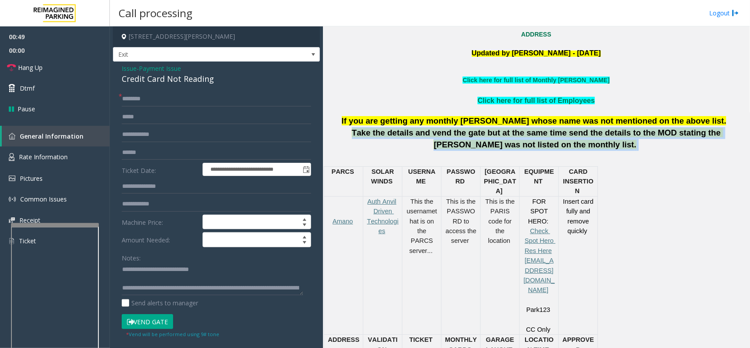
click at [481, 138] on p "Take the details and vend the gate but at the same time send the details to the…" at bounding box center [536, 138] width 421 height 23
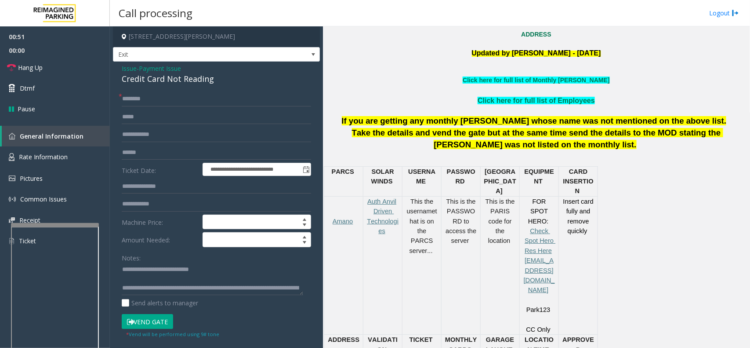
drag, startPoint x: 473, startPoint y: 151, endPoint x: 457, endPoint y: 156, distance: 16.3
click at [457, 156] on p at bounding box center [536, 160] width 421 height 10
click at [433, 210] on span "that is on the PARCS server..." at bounding box center [424, 230] width 28 height 47
click at [432, 209] on span "that is on the PARCS server..." at bounding box center [424, 230] width 28 height 47
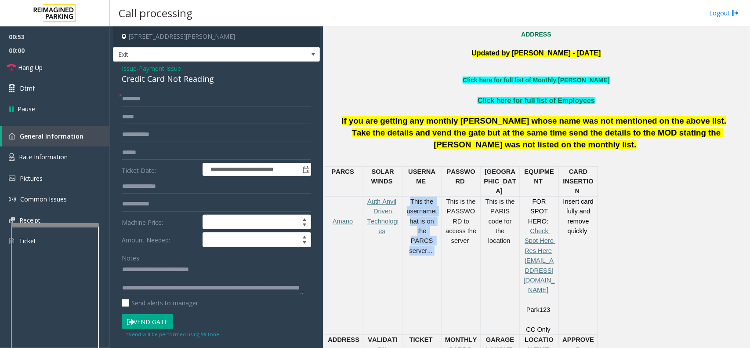
click at [432, 209] on span "that is on the PARCS server..." at bounding box center [424, 230] width 28 height 47
click at [473, 202] on span "This is the PASSWORD to access the server" at bounding box center [462, 221] width 33 height 47
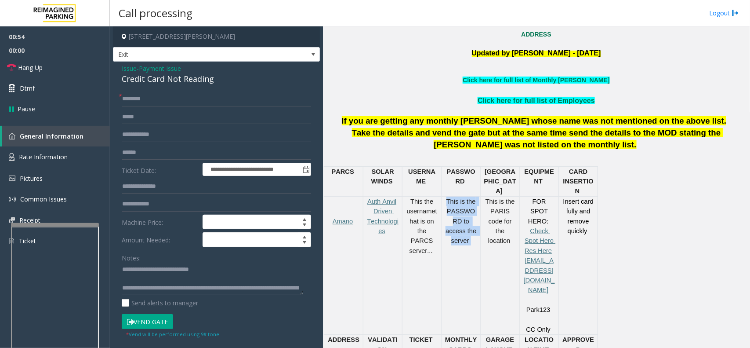
click at [473, 202] on span "This is the PASSWORD to access the server" at bounding box center [462, 221] width 33 height 47
click at [475, 236] on td "This is the PASSWORD to access the server" at bounding box center [461, 265] width 39 height 138
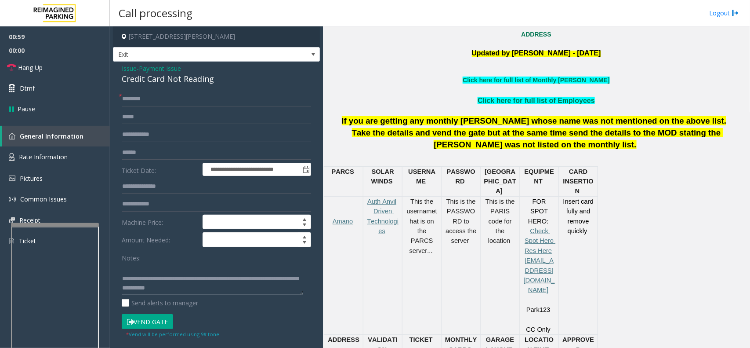
drag, startPoint x: 161, startPoint y: 288, endPoint x: 228, endPoint y: 303, distance: 68.5
click at [227, 303] on div "Notes: Send alerts to manager" at bounding box center [216, 279] width 189 height 58
click at [192, 288] on textarea at bounding box center [212, 278] width 181 height 33
type textarea "**********"
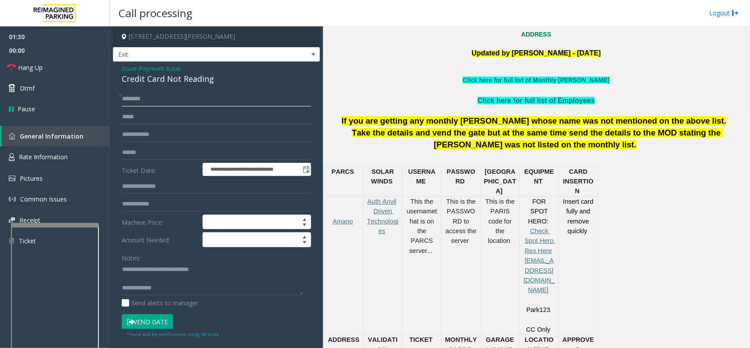
click at [183, 105] on input "text" at bounding box center [216, 98] width 189 height 15
type input "**"
drag, startPoint x: 220, startPoint y: 293, endPoint x: 223, endPoint y: 284, distance: 9.7
click at [223, 284] on textarea at bounding box center [212, 278] width 181 height 33
click at [126, 71] on span "Issue" at bounding box center [129, 68] width 15 height 9
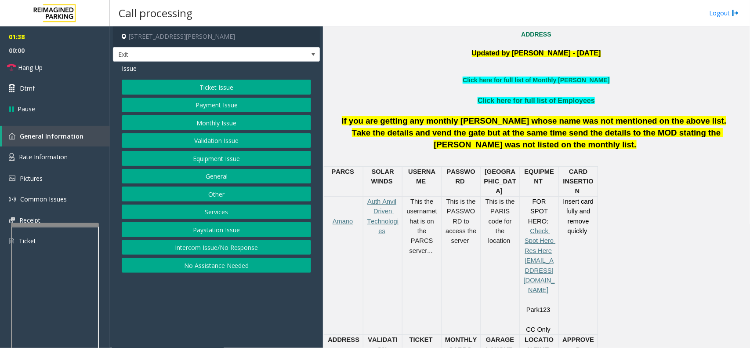
click at [199, 155] on button "Equipment Issue" at bounding box center [216, 158] width 189 height 15
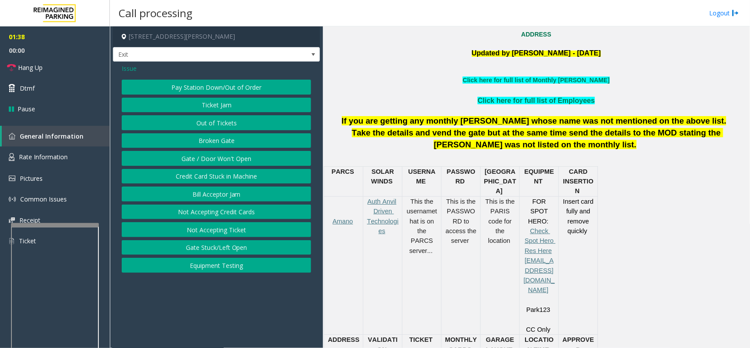
click at [199, 155] on button "Gate / Door Won't Open" at bounding box center [216, 158] width 189 height 15
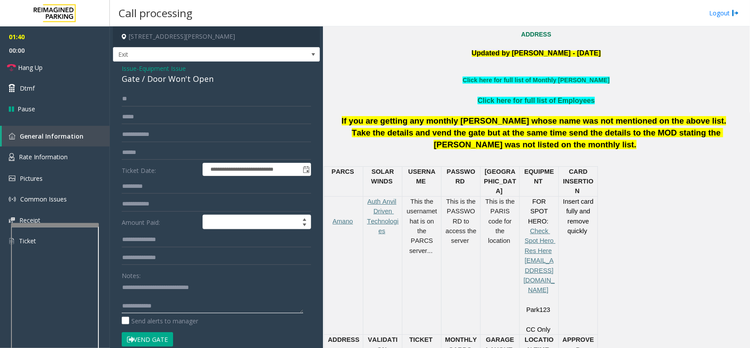
click at [214, 288] on textarea at bounding box center [212, 296] width 181 height 33
type textarea "**********"
click at [174, 144] on form "**********" at bounding box center [216, 223] width 189 height 264
click at [170, 147] on input "text" at bounding box center [216, 152] width 189 height 15
type input "******"
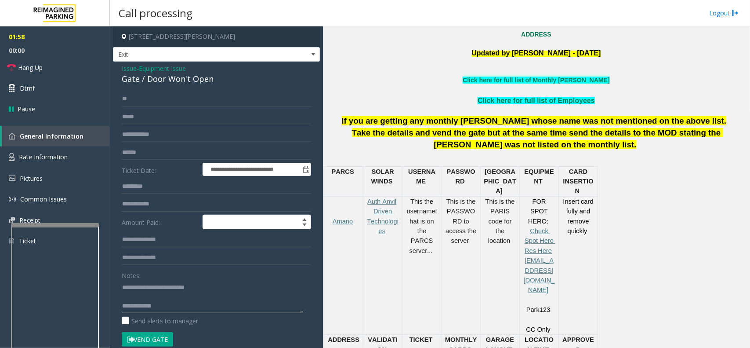
click at [205, 308] on textarea at bounding box center [212, 296] width 181 height 33
click at [271, 279] on div "Notes:" at bounding box center [216, 290] width 189 height 45
click at [241, 283] on textarea at bounding box center [212, 296] width 181 height 33
click at [143, 343] on button "Vend Gate" at bounding box center [147, 339] width 51 height 15
click at [181, 306] on textarea at bounding box center [212, 296] width 181 height 33
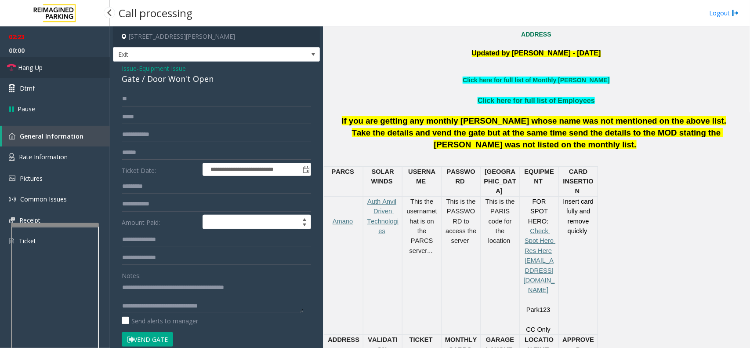
click at [36, 76] on link "Hang Up" at bounding box center [55, 67] width 110 height 21
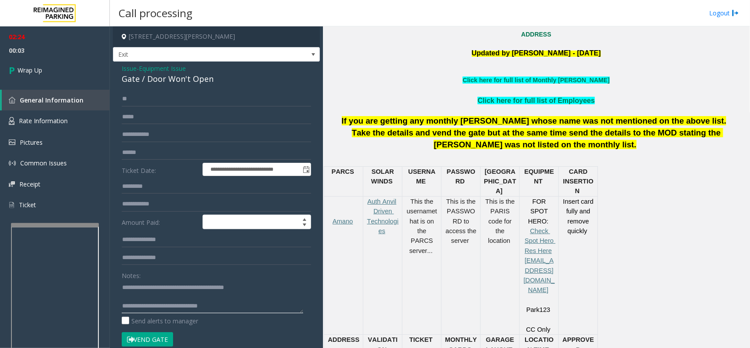
click at [157, 307] on textarea at bounding box center [212, 296] width 181 height 33
paste textarea "**********"
type textarea "**********"
click at [45, 65] on link "Wrap Up" at bounding box center [55, 70] width 110 height 26
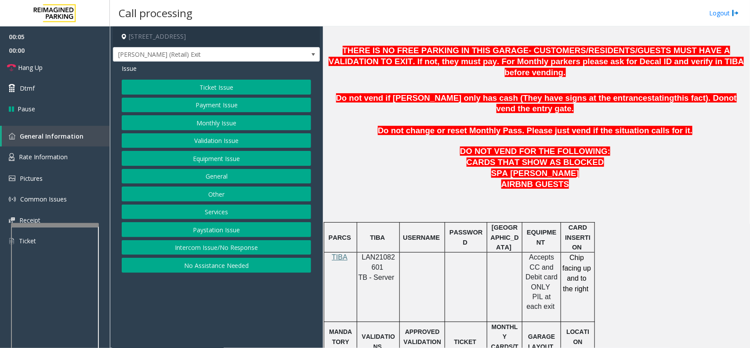
scroll to position [549, 0]
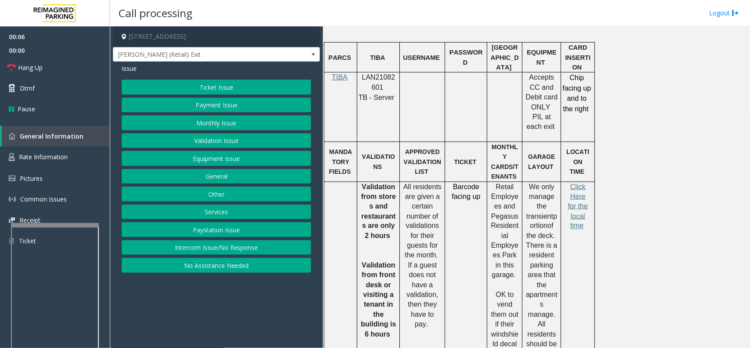
click at [210, 87] on button "Ticket Issue" at bounding box center [216, 87] width 189 height 15
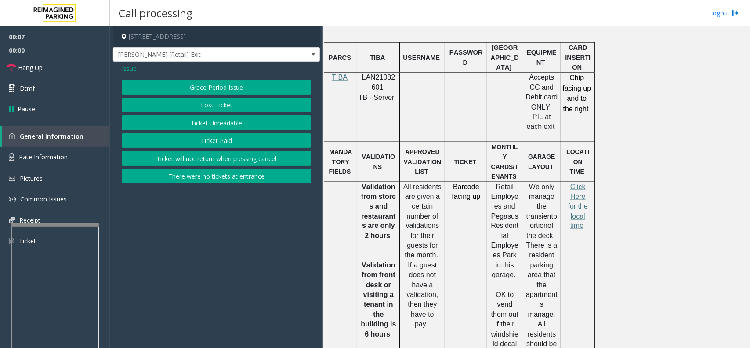
click at [200, 173] on button "There were no tickets at entrance" at bounding box center [216, 176] width 189 height 15
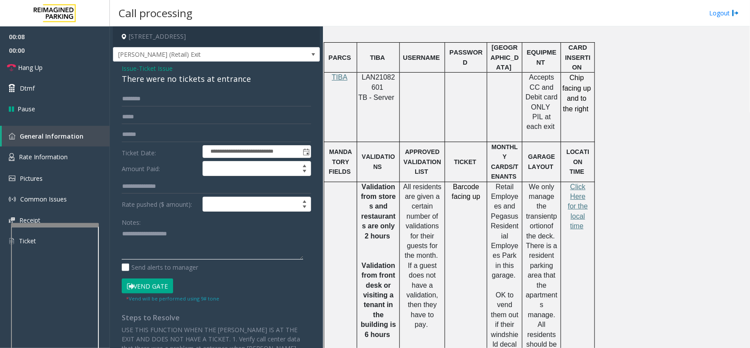
paste textarea "**********"
drag, startPoint x: 161, startPoint y: 81, endPoint x: 230, endPoint y: 77, distance: 69.1
click at [274, 80] on div "**********" at bounding box center [216, 239] width 207 height 355
click at [236, 250] on textarea at bounding box center [212, 243] width 181 height 33
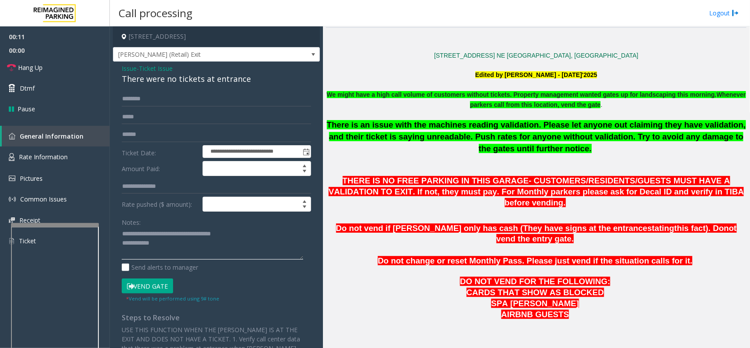
scroll to position [110, 0]
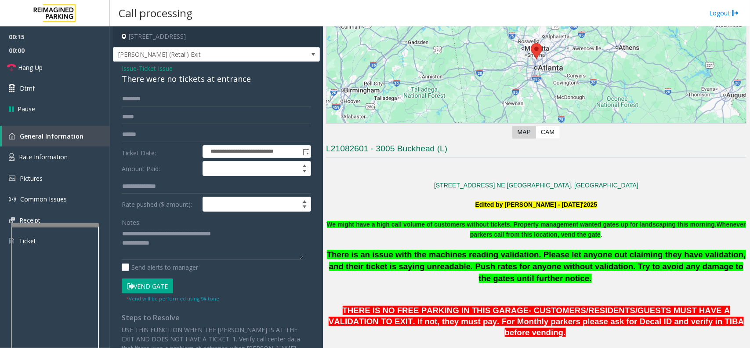
drag, startPoint x: 409, startPoint y: 179, endPoint x: 385, endPoint y: 183, distance: 23.6
click at [385, 183] on p "3005 Peachtree Rd. NE Atlanta, GA" at bounding box center [536, 185] width 421 height 10
click at [266, 254] on textarea at bounding box center [212, 243] width 181 height 33
type textarea "**********"
click at [463, 280] on p "There is an issue with the machines reading validation. Please let anyone out c…" at bounding box center [536, 276] width 421 height 55
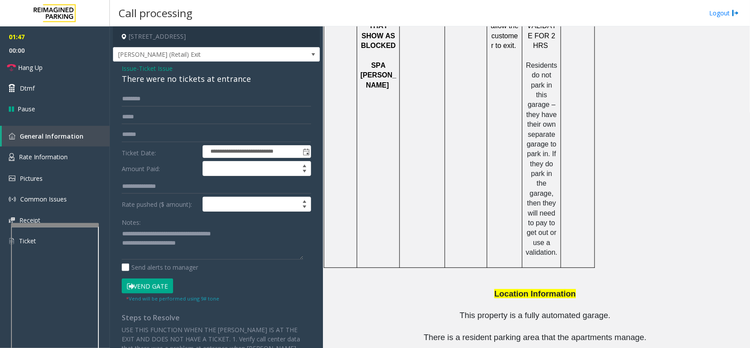
scroll to position [1172, 0]
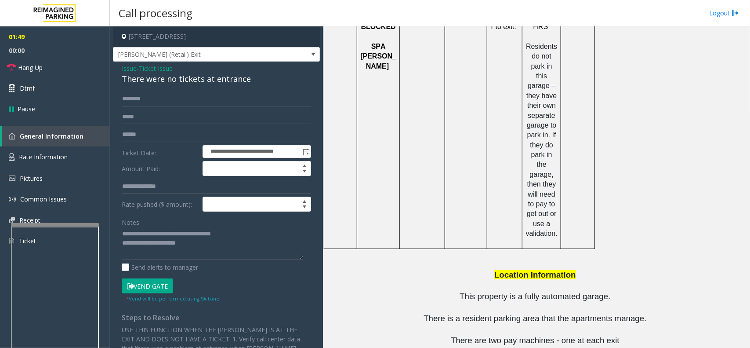
drag, startPoint x: 515, startPoint y: 311, endPoint x: 452, endPoint y: 312, distance: 62.9
click at [148, 102] on input "text" at bounding box center [216, 98] width 189 height 15
type input "*"
click at [199, 96] on input "*****" at bounding box center [216, 98] width 189 height 15
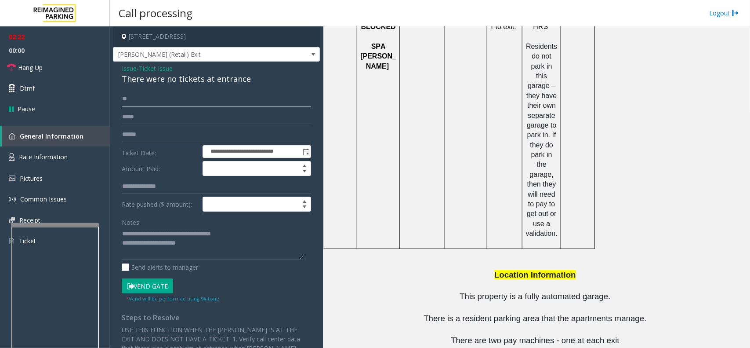
type input "*"
click at [247, 251] on textarea at bounding box center [212, 243] width 181 height 33
type textarea "**********"
click at [201, 103] on input "text" at bounding box center [216, 98] width 189 height 15
type input "******"
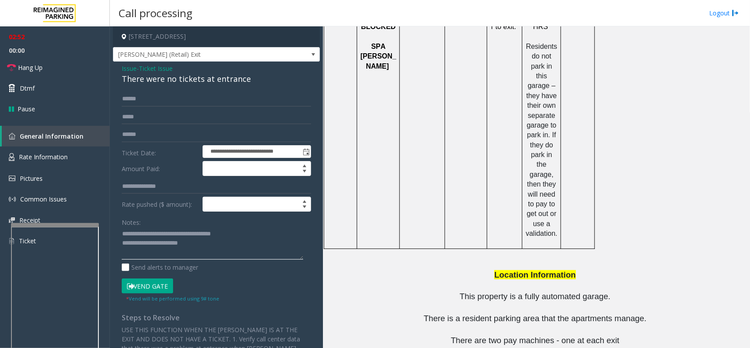
click at [232, 250] on textarea at bounding box center [212, 243] width 181 height 33
drag, startPoint x: 162, startPoint y: 242, endPoint x: 222, endPoint y: 246, distance: 60.3
click at [222, 246] on textarea at bounding box center [212, 243] width 181 height 33
click at [144, 289] on button "Vend Gate" at bounding box center [147, 285] width 51 height 15
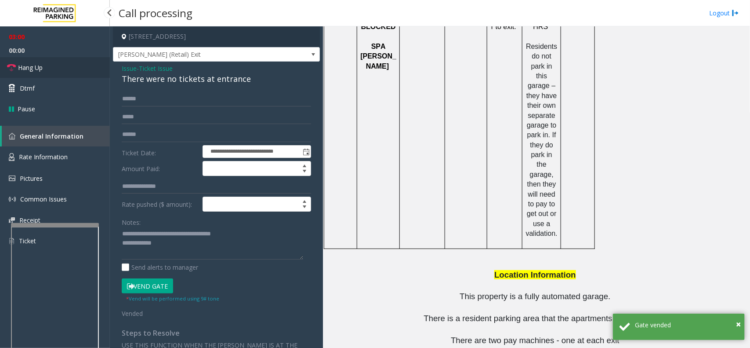
click at [80, 73] on link "Hang Up" at bounding box center [55, 67] width 110 height 21
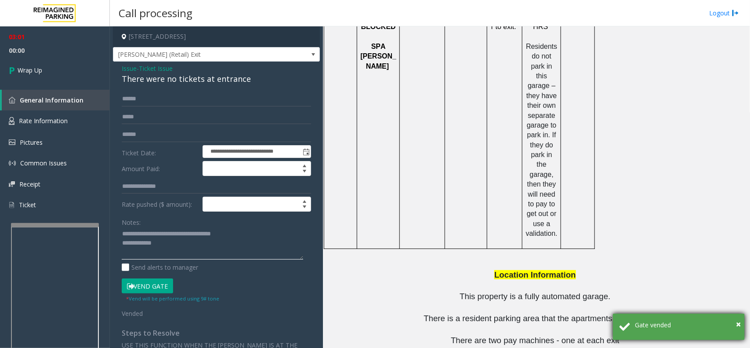
drag, startPoint x: 196, startPoint y: 247, endPoint x: 689, endPoint y: 315, distance: 496.9
click at [229, 251] on textarea at bounding box center [212, 243] width 181 height 33
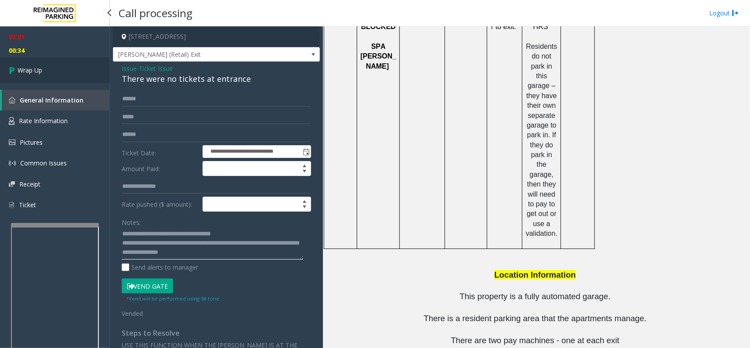
type textarea "**********"
click at [66, 76] on link "Wrap Up" at bounding box center [55, 70] width 110 height 26
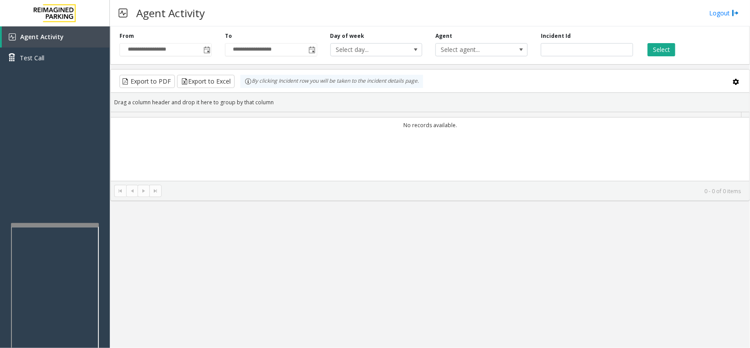
drag, startPoint x: 488, startPoint y: 298, endPoint x: 482, endPoint y: 298, distance: 5.7
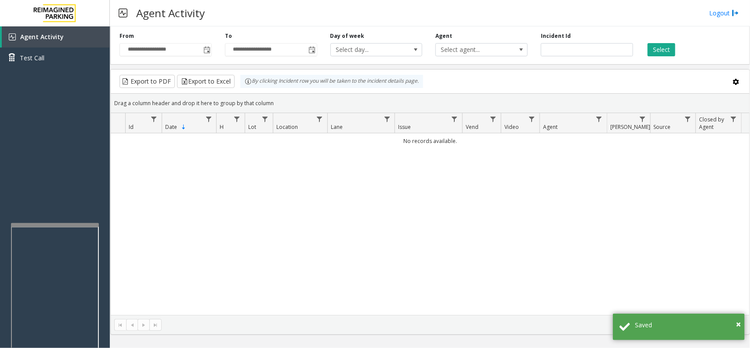
drag, startPoint x: 482, startPoint y: 298, endPoint x: 410, endPoint y: 298, distance: 72.5
click at [410, 298] on div "No records available." at bounding box center [430, 223] width 639 height 181
drag, startPoint x: 69, startPoint y: 137, endPoint x: 82, endPoint y: 112, distance: 27.5
click at [23, 151] on div "Agent Activity Test Call" at bounding box center [55, 200] width 110 height 348
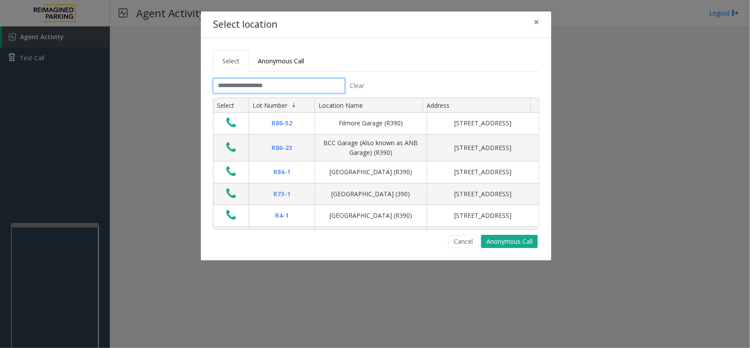
click at [308, 84] on input "text" at bounding box center [279, 85] width 132 height 15
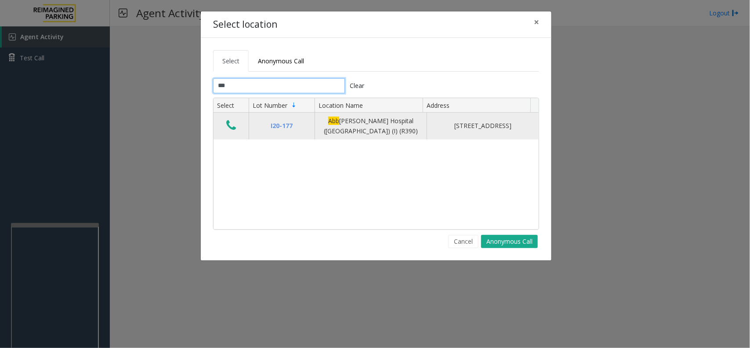
type input "***"
click at [229, 130] on icon "Data table" at bounding box center [231, 125] width 10 height 12
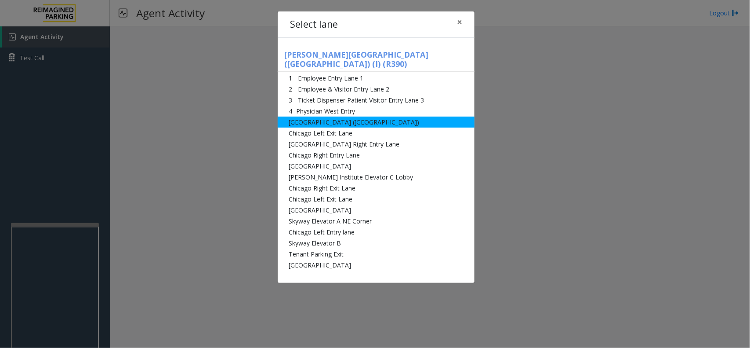
click at [446, 116] on li "[GEOGRAPHIC_DATA] ([GEOGRAPHIC_DATA])" at bounding box center [376, 121] width 197 height 11
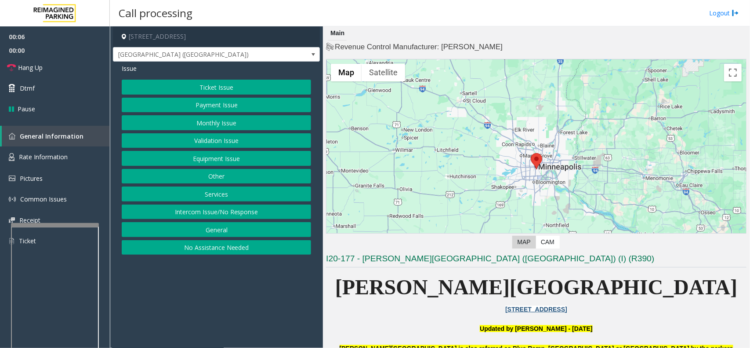
click at [242, 88] on button "Ticket Issue" at bounding box center [216, 87] width 189 height 15
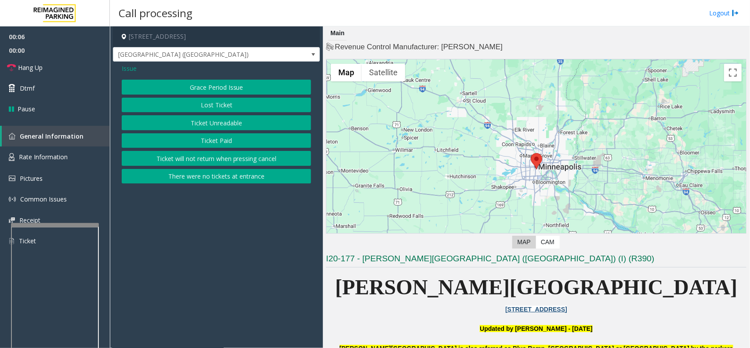
click at [239, 124] on button "Ticket Unreadable" at bounding box center [216, 122] width 189 height 15
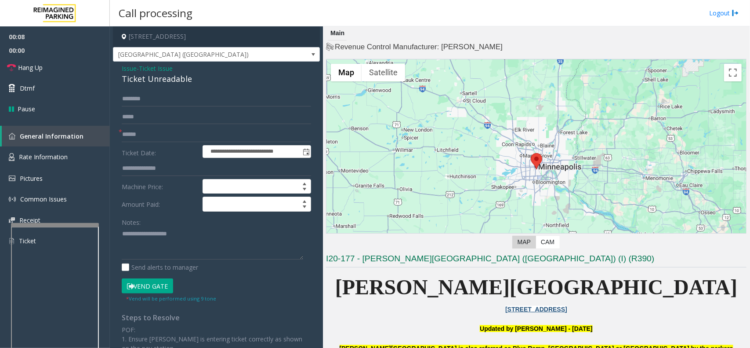
click at [126, 67] on span "Issue" at bounding box center [129, 68] width 15 height 9
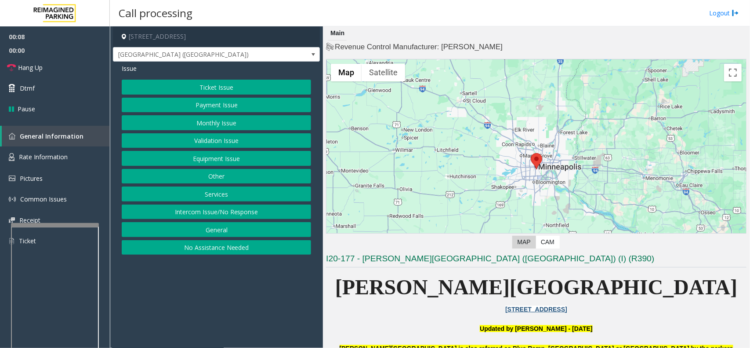
click at [204, 138] on button "Validation Issue" at bounding box center [216, 140] width 189 height 15
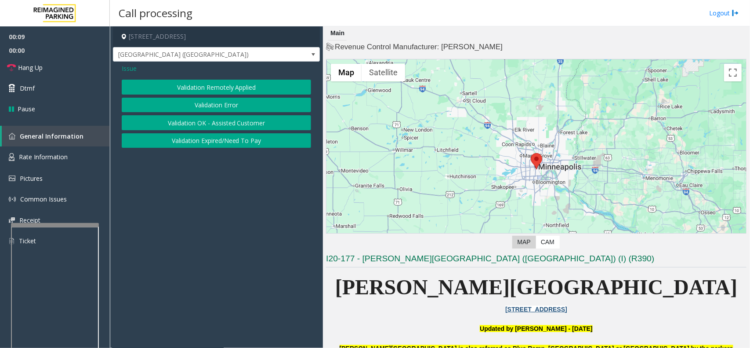
click at [200, 105] on button "Validation Error" at bounding box center [216, 105] width 189 height 15
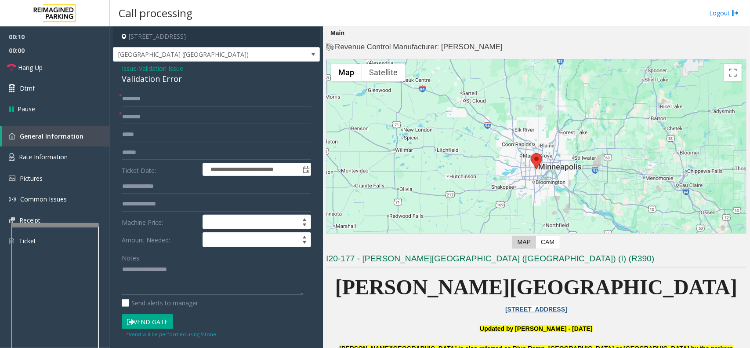
paste textarea "**********"
drag, startPoint x: 127, startPoint y: 83, endPoint x: 199, endPoint y: 82, distance: 71.2
click at [201, 82] on div "Validation Error" at bounding box center [216, 79] width 189 height 12
drag, startPoint x: 185, startPoint y: 258, endPoint x: 179, endPoint y: 254, distance: 7.5
click at [185, 258] on div "Notes:" at bounding box center [216, 272] width 189 height 45
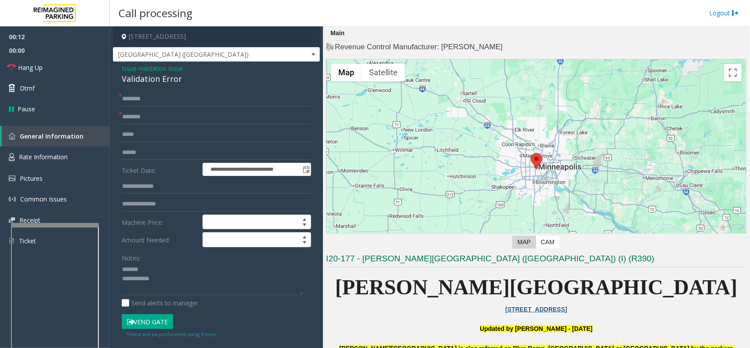
click at [141, 74] on div "Validation Error" at bounding box center [216, 79] width 189 height 12
click at [141, 78] on div "Validation Error" at bounding box center [216, 79] width 189 height 12
drag, startPoint x: 258, startPoint y: 297, endPoint x: 227, endPoint y: 288, distance: 32.4
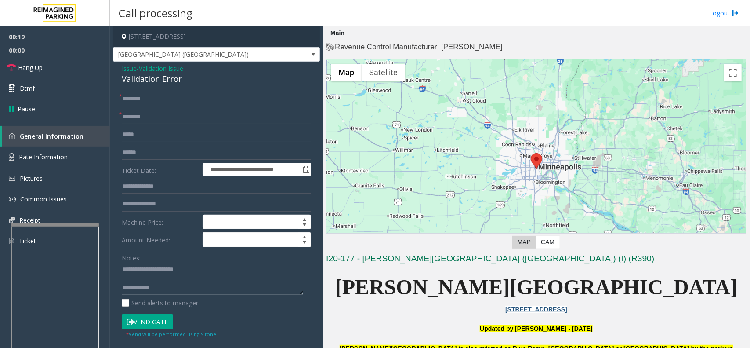
paste textarea "**********"
type textarea "**********"
click at [222, 113] on input "text" at bounding box center [216, 116] width 189 height 15
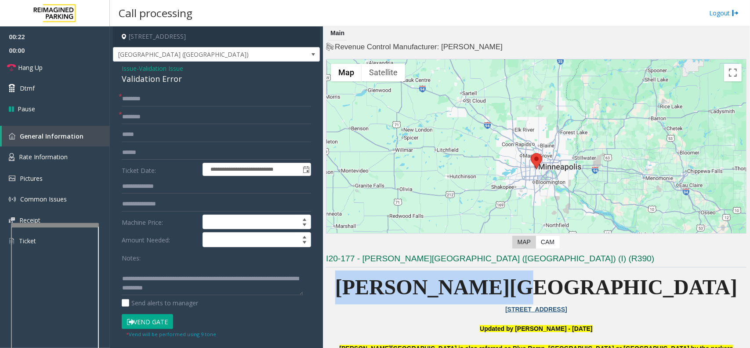
drag, startPoint x: 479, startPoint y: 292, endPoint x: 591, endPoint y: 294, distance: 112.1
click at [618, 291] on p "Abbott Hospital" at bounding box center [536, 287] width 421 height 34
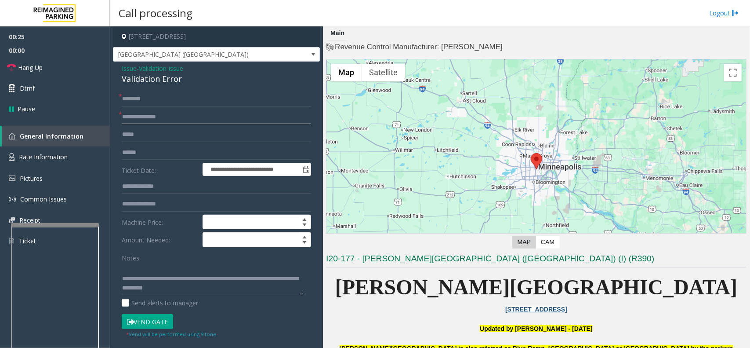
type input "**********"
click at [179, 188] on input "text" at bounding box center [216, 186] width 189 height 15
click at [179, 151] on input "text" at bounding box center [216, 152] width 189 height 15
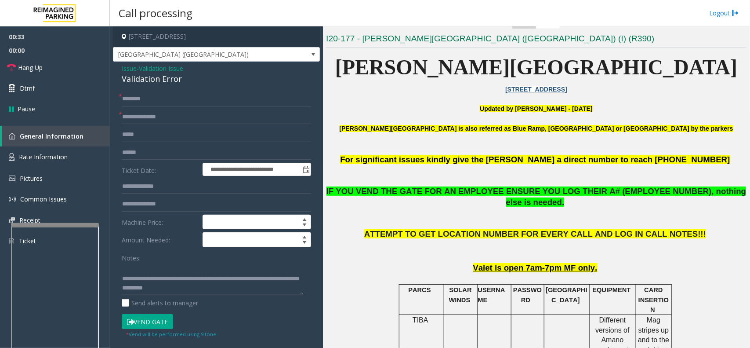
drag, startPoint x: 519, startPoint y: 214, endPoint x: 493, endPoint y: 217, distance: 26.5
click at [493, 217] on p at bounding box center [536, 218] width 421 height 21
click at [166, 152] on input "text" at bounding box center [216, 152] width 189 height 15
type input "*********"
click at [191, 97] on input "text" at bounding box center [216, 98] width 189 height 15
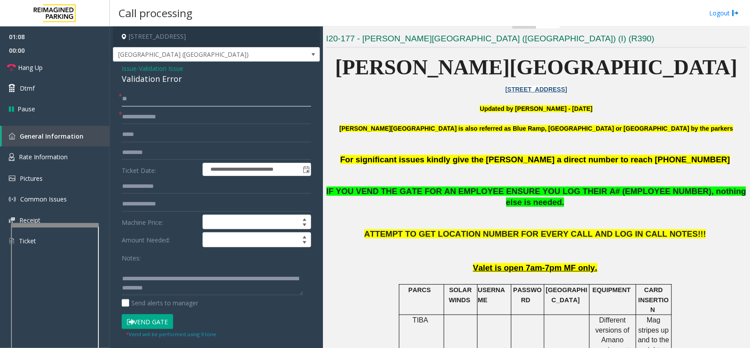
type input "*"
type input "**"
click at [148, 325] on button "Vend Gate" at bounding box center [147, 321] width 51 height 15
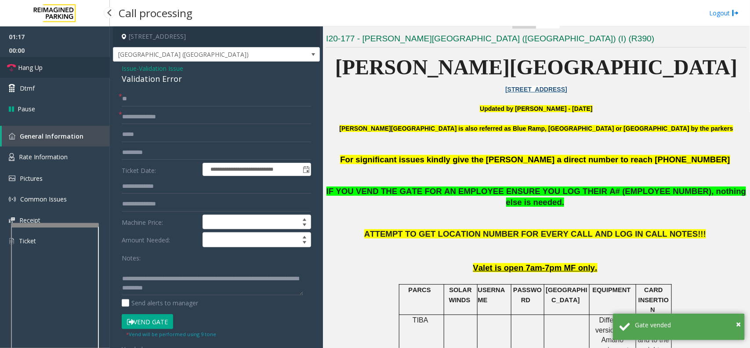
click at [66, 60] on link "Hang Up" at bounding box center [55, 67] width 110 height 21
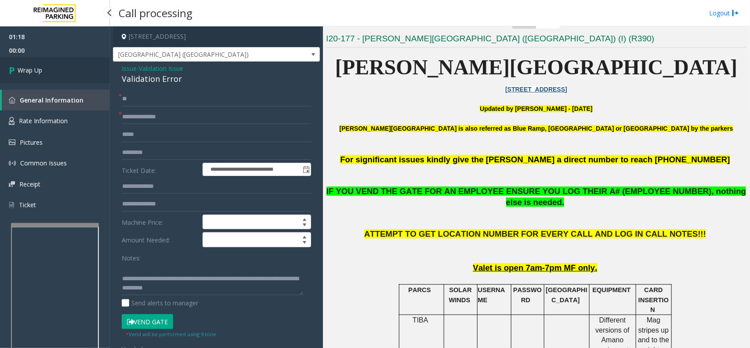
click at [66, 60] on link "Wrap Up" at bounding box center [55, 70] width 110 height 26
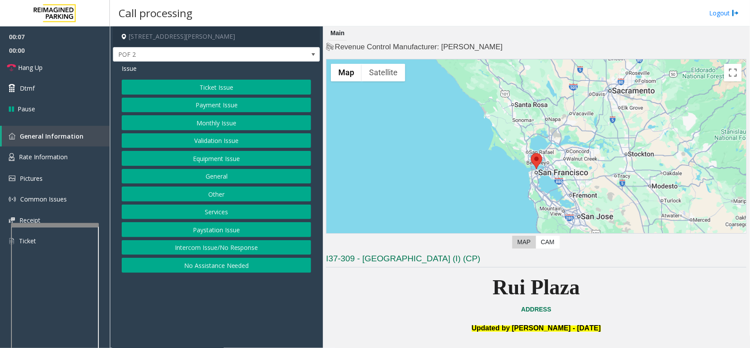
drag, startPoint x: 200, startPoint y: 250, endPoint x: 199, endPoint y: 245, distance: 5.9
click at [200, 250] on button "Intercom Issue/No Response" at bounding box center [216, 247] width 189 height 15
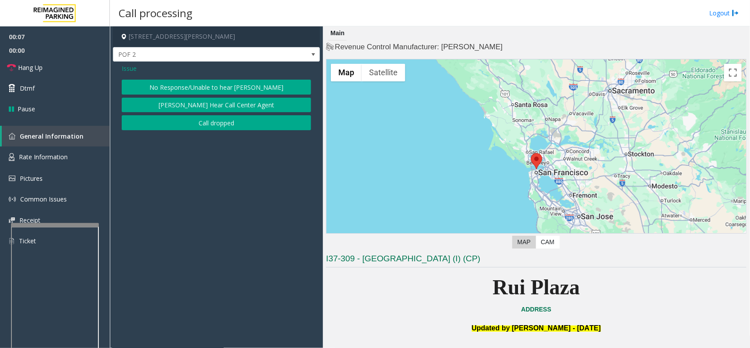
click at [192, 82] on button "No Response/Unable to hear [PERSON_NAME]" at bounding box center [216, 87] width 189 height 15
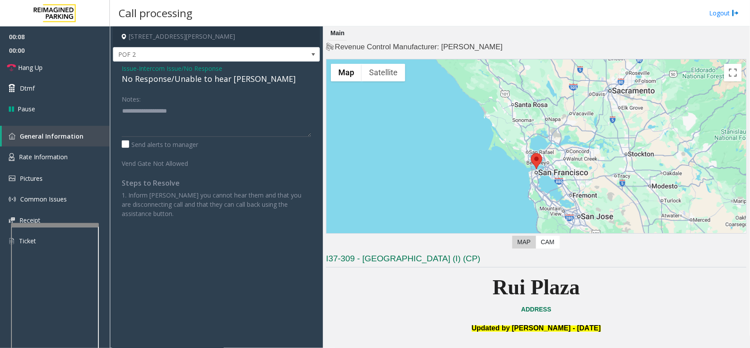
click at [187, 78] on div "No Response/Unable to hear [PERSON_NAME]" at bounding box center [216, 79] width 189 height 12
click at [212, 111] on textarea at bounding box center [216, 120] width 189 height 33
type textarea "**********"
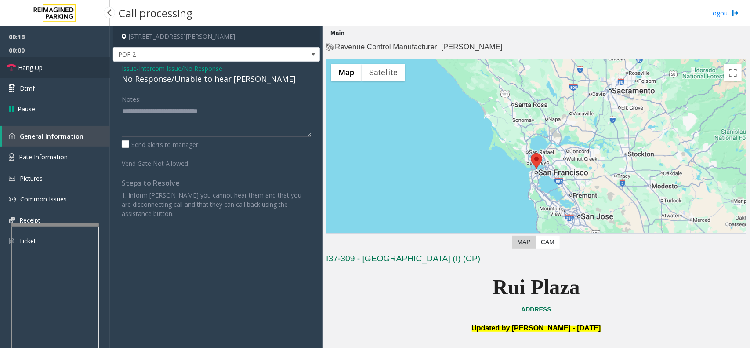
click at [67, 60] on link "Hang Up" at bounding box center [55, 67] width 110 height 21
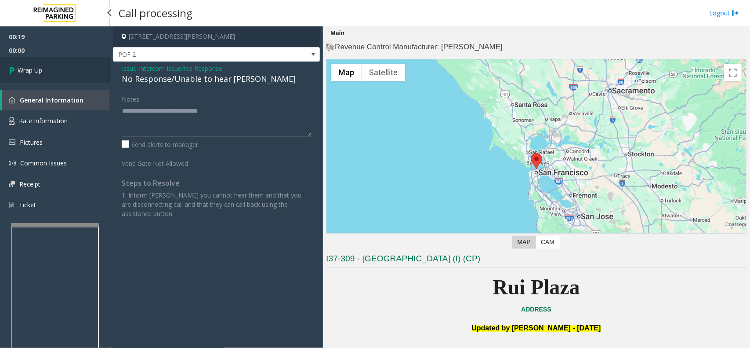
click at [67, 60] on link "Wrap Up" at bounding box center [55, 70] width 110 height 26
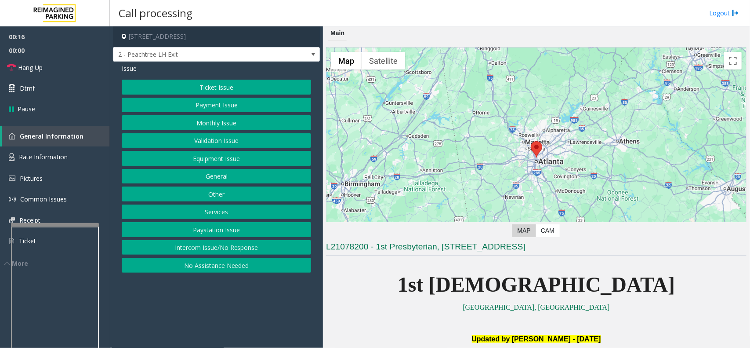
click at [225, 138] on button "Validation Issue" at bounding box center [216, 140] width 189 height 15
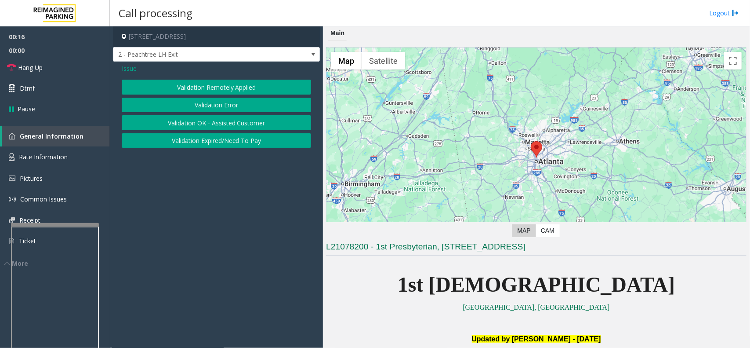
click at [228, 102] on button "Validation Error" at bounding box center [216, 105] width 189 height 15
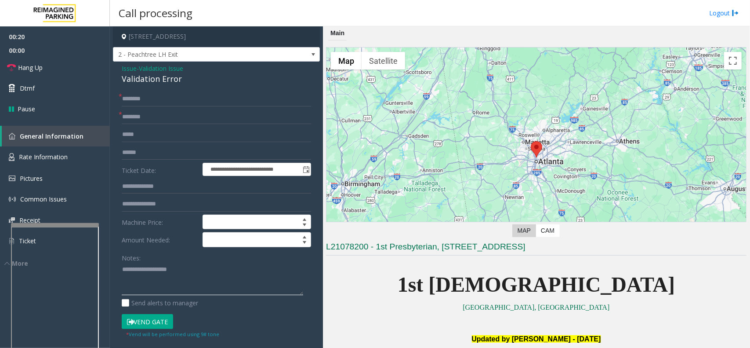
paste textarea "**********"
drag, startPoint x: 120, startPoint y: 81, endPoint x: 189, endPoint y: 82, distance: 69.4
click at [189, 82] on div "**********" at bounding box center [216, 310] width 207 height 496
click at [205, 290] on textarea at bounding box center [212, 278] width 181 height 33
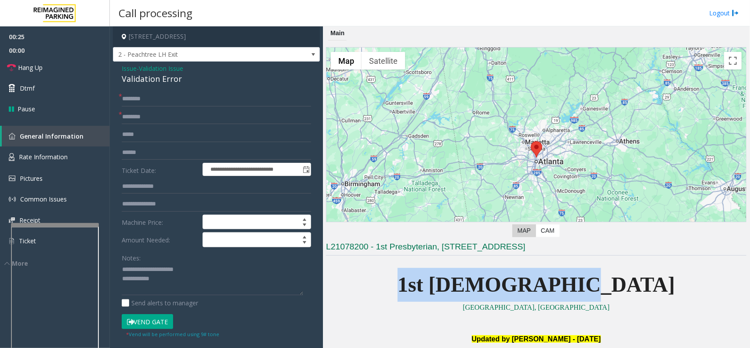
drag, startPoint x: 454, startPoint y: 273, endPoint x: 567, endPoint y: 289, distance: 114.5
click at [641, 287] on p "1st Presbyterian" at bounding box center [536, 285] width 421 height 34
click at [566, 290] on span "1st Presbyterian" at bounding box center [537, 283] width 278 height 23
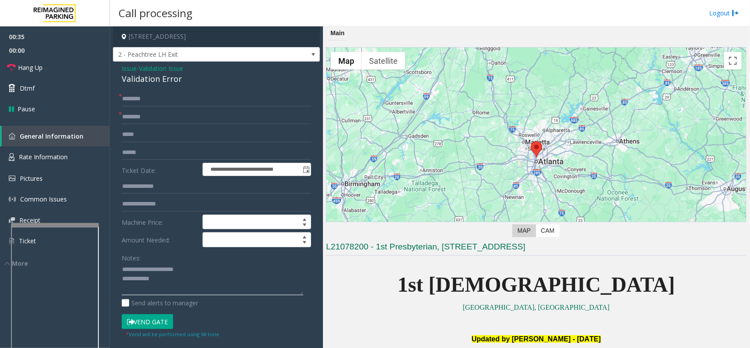
paste textarea "**********"
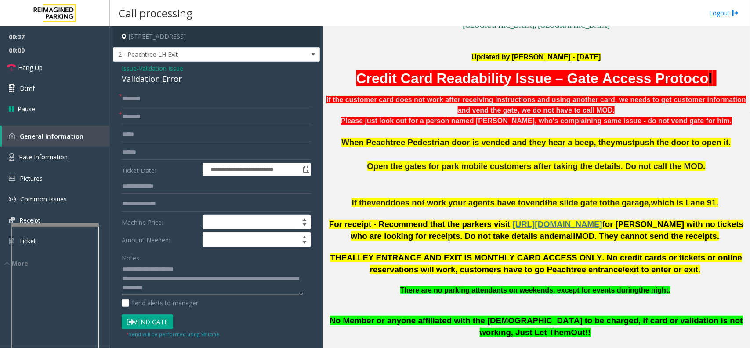
scroll to position [220, 0]
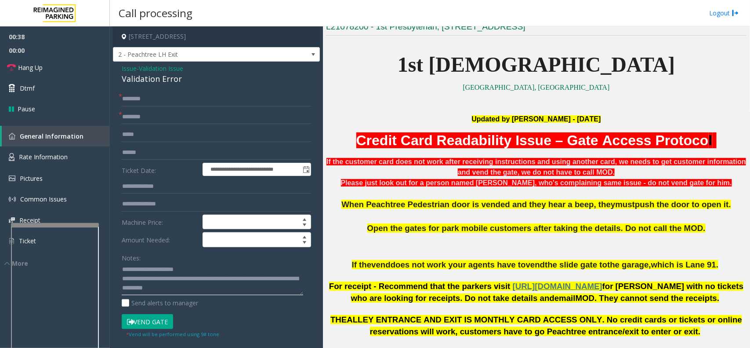
type textarea "**********"
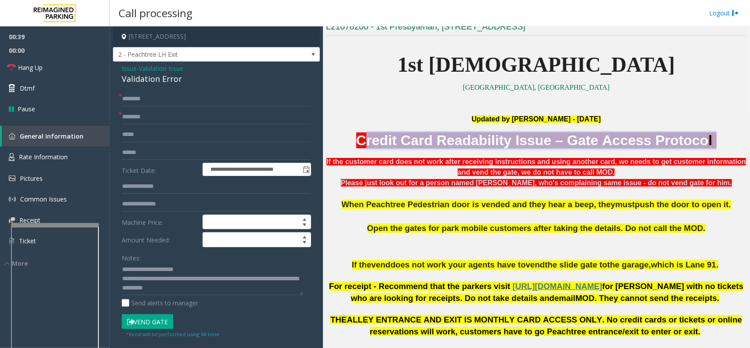
drag, startPoint x: 385, startPoint y: 135, endPoint x: 708, endPoint y: 143, distance: 323.5
click at [708, 143] on p "Credit Card Readability Issue – Gate Access Protoco l" at bounding box center [536, 140] width 421 height 18
click at [551, 136] on font "Credit Card Readability Issue – Gate Access Protoco" at bounding box center [532, 140] width 352 height 16
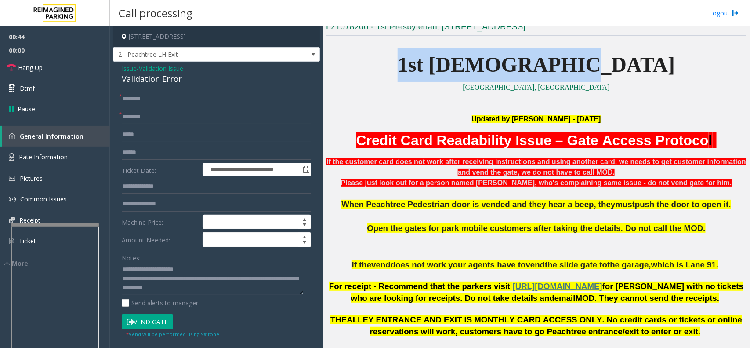
drag, startPoint x: 557, startPoint y: 77, endPoint x: 578, endPoint y: 72, distance: 21.7
click at [620, 73] on p "1st Presbyterian" at bounding box center [536, 65] width 421 height 34
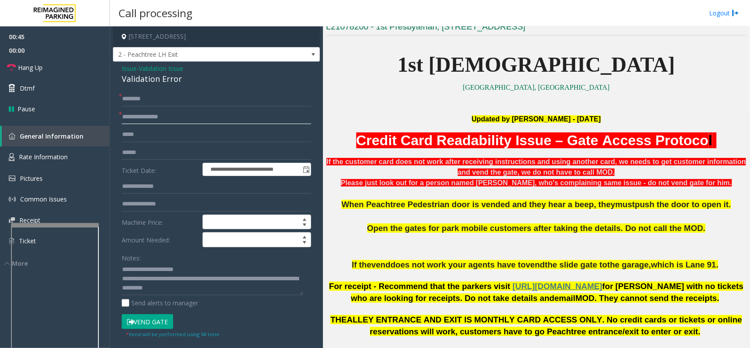
click at [218, 113] on input "**********" at bounding box center [216, 116] width 189 height 15
type input "**********"
click at [215, 95] on input "text" at bounding box center [216, 98] width 189 height 15
click at [221, 282] on textarea at bounding box center [212, 278] width 181 height 33
click at [214, 291] on textarea at bounding box center [212, 278] width 181 height 33
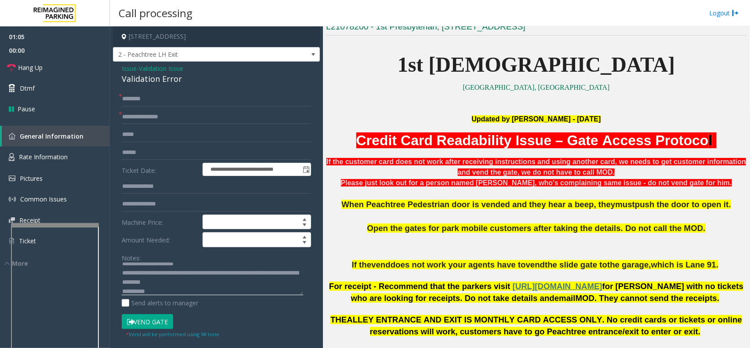
type textarea "**********"
click at [139, 294] on textarea at bounding box center [212, 278] width 181 height 33
type input "**********"
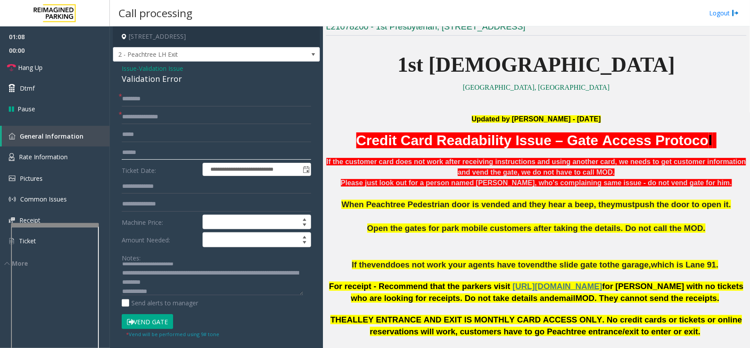
type textarea "**********"
click at [193, 150] on input "**********" at bounding box center [216, 152] width 189 height 15
type input "**********"
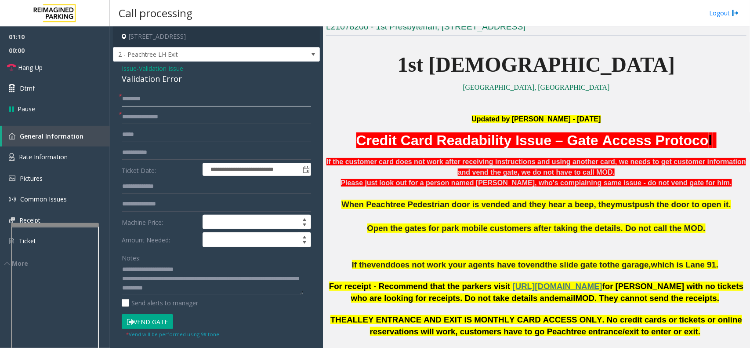
click at [174, 97] on input "text" at bounding box center [216, 98] width 189 height 15
type input "****"
click at [130, 321] on icon at bounding box center [130, 322] width 7 height 6
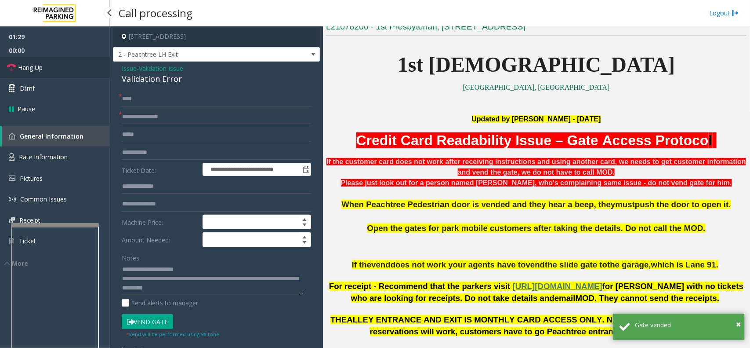
click at [69, 65] on link "Hang Up" at bounding box center [55, 67] width 110 height 21
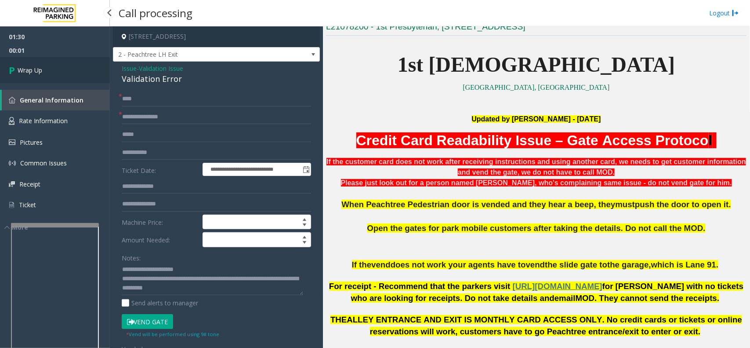
click at [69, 65] on link "Wrap Up" at bounding box center [55, 70] width 110 height 26
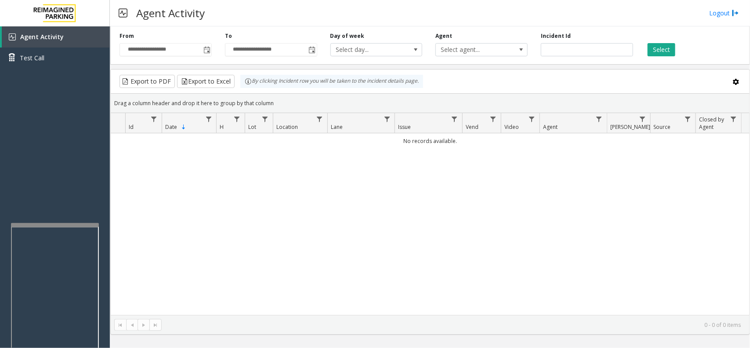
drag, startPoint x: 458, startPoint y: 18, endPoint x: 432, endPoint y: 11, distance: 27.3
click at [436, 11] on div "Agent Activity Logout" at bounding box center [430, 13] width 640 height 26
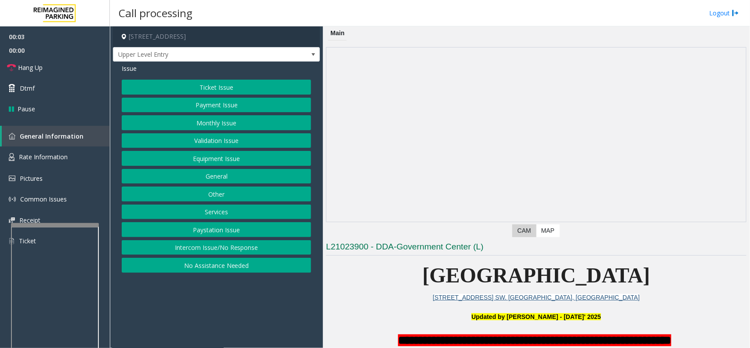
drag, startPoint x: 242, startPoint y: 302, endPoint x: 183, endPoint y: 308, distance: 59.2
click at [183, 308] on app-call-processing-form "200 Central Avenue Southwest, Atlanta, GA Upper Level Entry Issue Ticket Issue …" at bounding box center [216, 186] width 213 height 321
drag, startPoint x: 132, startPoint y: 286, endPoint x: 131, endPoint y: 291, distance: 6.0
click at [117, 292] on app-call-processing-form "200 Central Avenue Southwest, Atlanta, GA Upper Level Entry Issue Ticket Issue …" at bounding box center [216, 186] width 213 height 321
drag, startPoint x: 199, startPoint y: 303, endPoint x: 174, endPoint y: 308, distance: 25.9
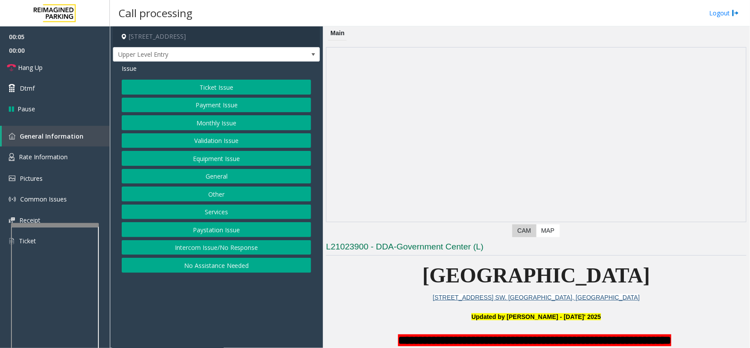
click at [174, 308] on app-call-processing-form "200 Central Avenue Southwest, Atlanta, GA Upper Level Entry Issue Ticket Issue …" at bounding box center [216, 186] width 213 height 321
click at [193, 250] on button "Intercom Issue/No Response" at bounding box center [216, 247] width 189 height 15
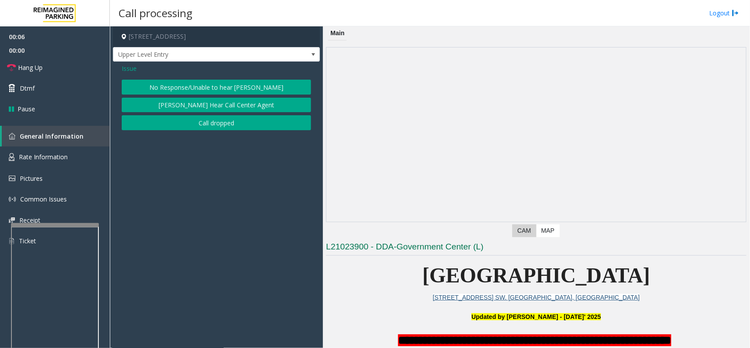
click at [187, 86] on button "No Response/Unable to hear [PERSON_NAME]" at bounding box center [216, 87] width 189 height 15
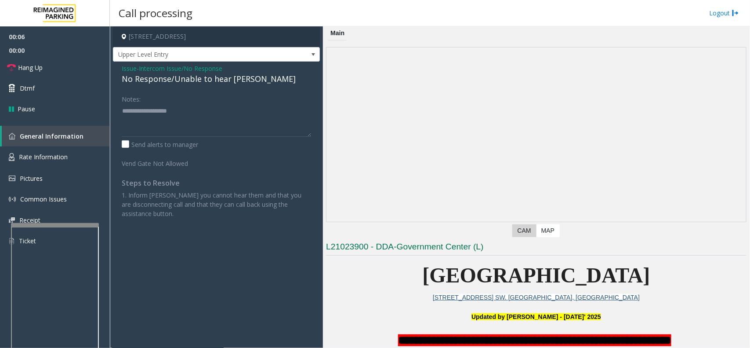
click at [185, 78] on div "No Response/Unable to hear [PERSON_NAME]" at bounding box center [216, 79] width 189 height 12
click at [258, 115] on textarea at bounding box center [216, 120] width 189 height 33
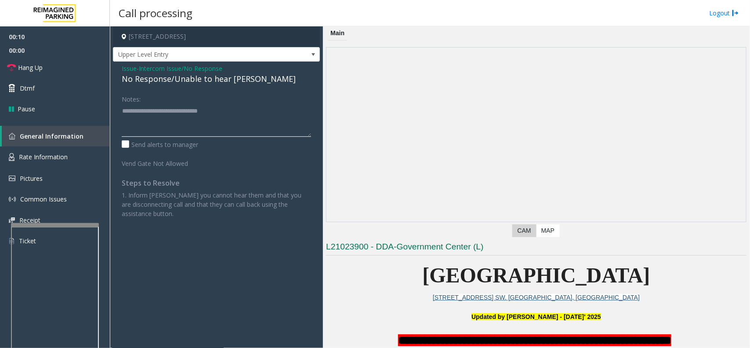
scroll to position [165, 0]
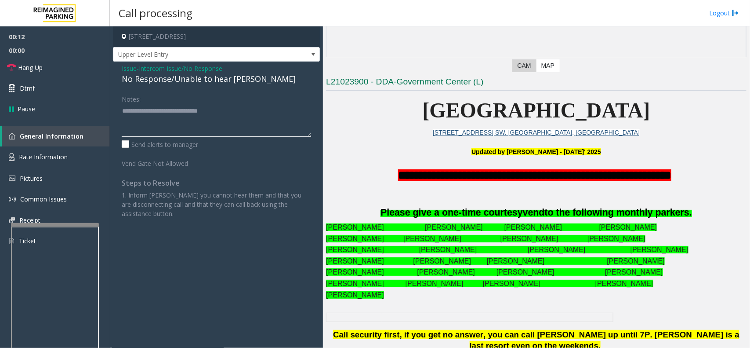
type textarea "**********"
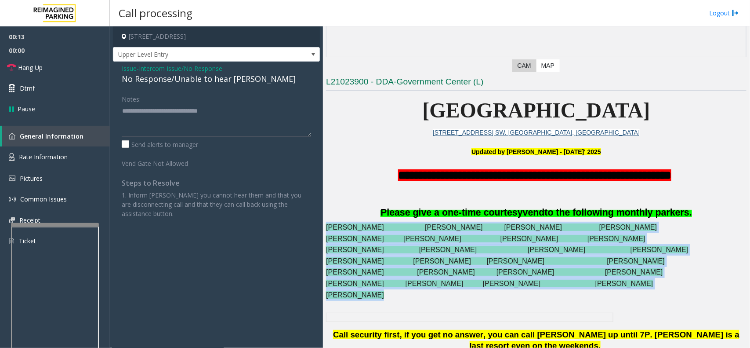
drag, startPoint x: 323, startPoint y: 226, endPoint x: 457, endPoint y: 302, distance: 154.1
click at [457, 302] on div "**********" at bounding box center [536, 186] width 427 height 321
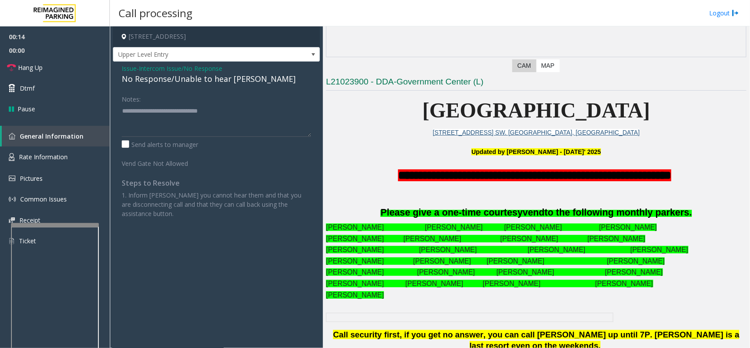
drag, startPoint x: 260, startPoint y: 273, endPoint x: 381, endPoint y: 313, distance: 126.9
click at [382, 313] on td at bounding box center [449, 316] width 134 height 9
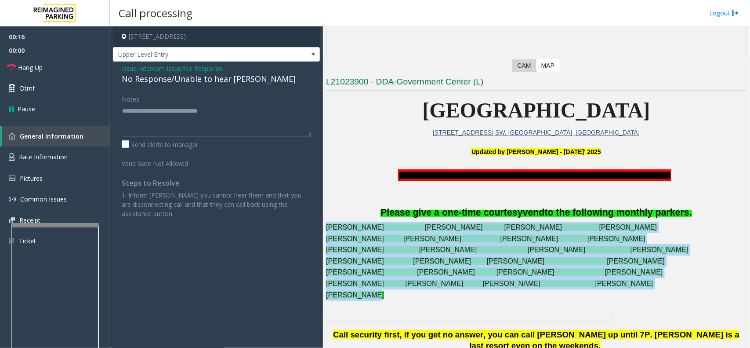
drag, startPoint x: 372, startPoint y: 297, endPoint x: 325, endPoint y: 221, distance: 89.0
click at [325, 221] on div "**********" at bounding box center [536, 186] width 427 height 321
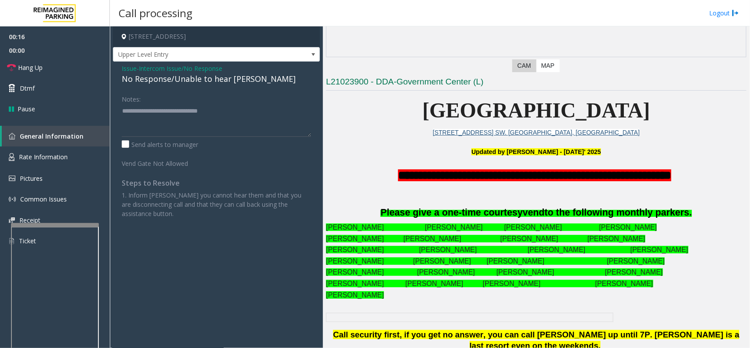
click at [436, 207] on span "Please give a one-time courtesy" at bounding box center [452, 212] width 142 height 11
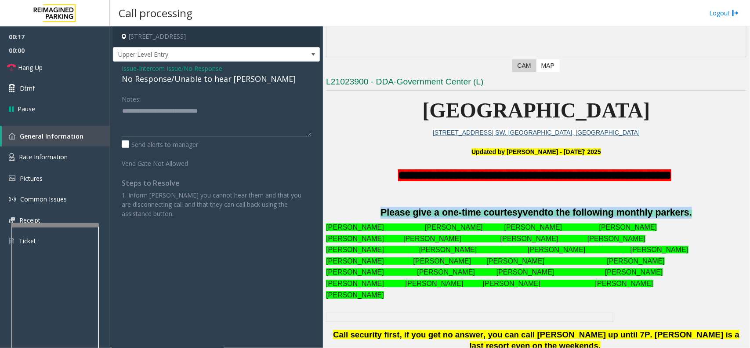
click at [436, 207] on span "Please give a one-time courtesy" at bounding box center [452, 212] width 142 height 11
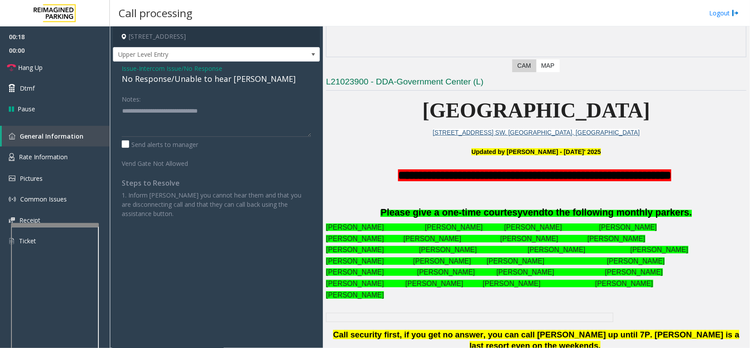
drag, startPoint x: 207, startPoint y: 270, endPoint x: 155, endPoint y: 276, distance: 53.0
click at [155, 276] on app-call-processing-form "200 Central Avenue Southwest, Atlanta, GA Upper Level Entry Issue - Intercom Is…" at bounding box center [216, 186] width 213 height 321
click at [66, 62] on link "Hang Up" at bounding box center [55, 67] width 110 height 21
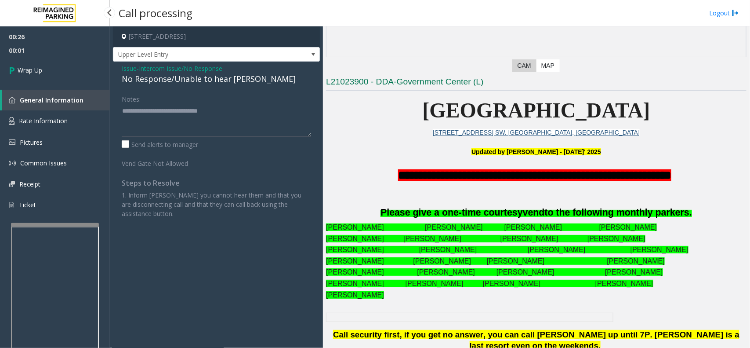
click at [91, 51] on span "00:01" at bounding box center [55, 51] width 110 height 14
click at [89, 59] on link "Wrap Up" at bounding box center [55, 70] width 110 height 26
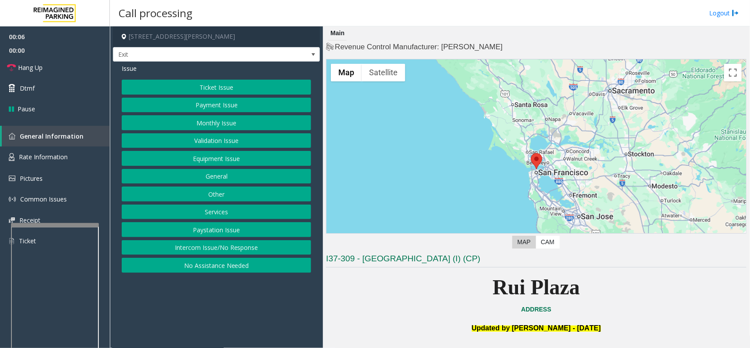
drag, startPoint x: 222, startPoint y: 317, endPoint x: 214, endPoint y: 312, distance: 9.1
click at [215, 312] on app-call-processing-form "2500 Mason Street, San Francisco, CA Exit Issue Ticket Issue Payment Issue Mont…" at bounding box center [216, 186] width 213 height 321
click at [196, 209] on button "Services" at bounding box center [216, 211] width 189 height 15
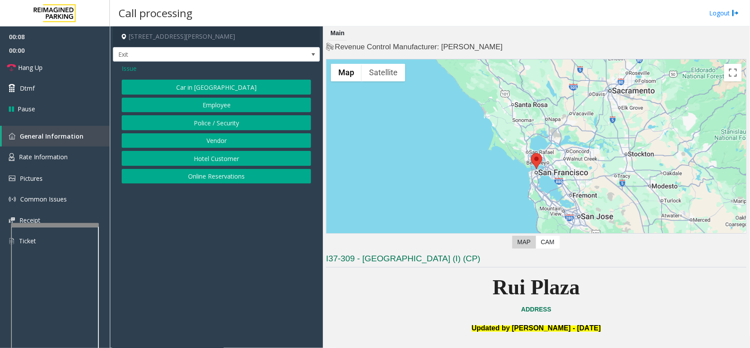
click at [187, 163] on button "Hotel Customer" at bounding box center [216, 158] width 189 height 15
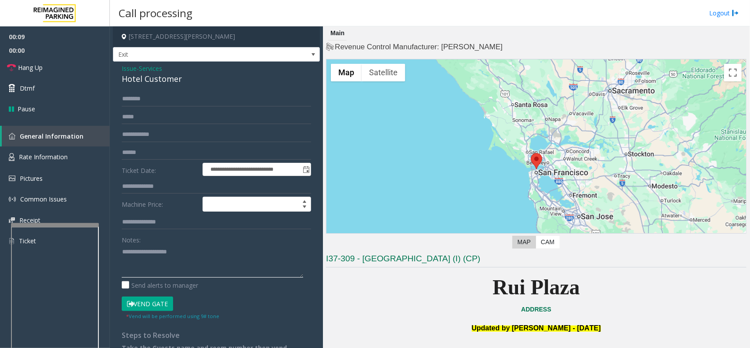
paste textarea "**********"
drag, startPoint x: 122, startPoint y: 77, endPoint x: 165, endPoint y: 79, distance: 43.1
click at [200, 83] on div "Hotel Customer" at bounding box center [216, 79] width 189 height 12
click at [232, 251] on textarea at bounding box center [212, 260] width 181 height 33
paste textarea "**********"
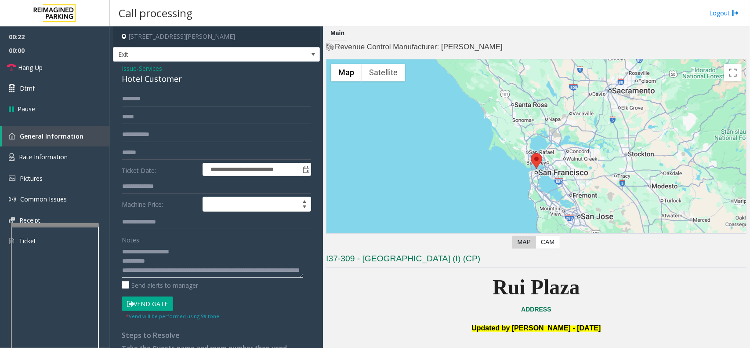
scroll to position [15, 0]
type textarea "**********"
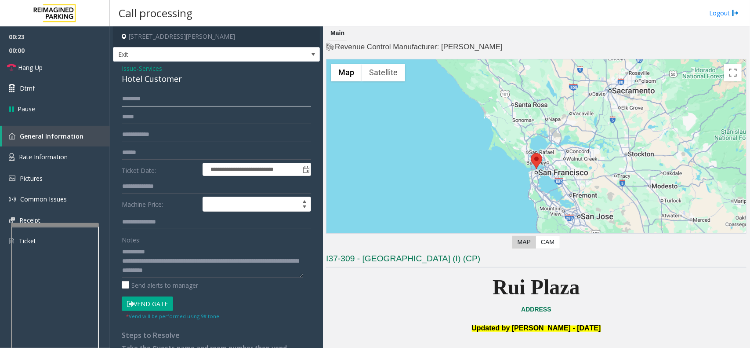
click at [190, 100] on input "text" at bounding box center [216, 98] width 189 height 15
type input "******"
click at [163, 294] on form "**********" at bounding box center [216, 205] width 189 height 229
click at [158, 298] on button "Vend Gate" at bounding box center [147, 303] width 51 height 15
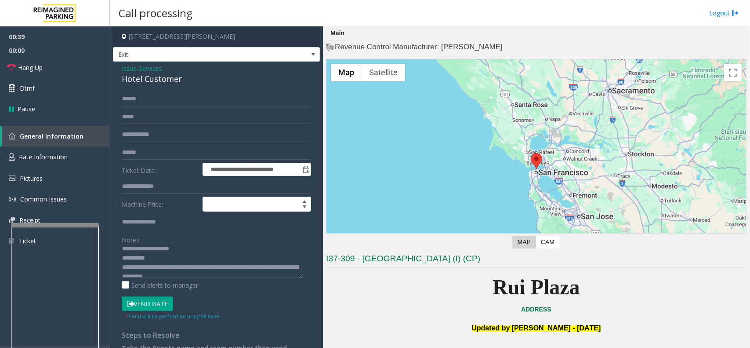
scroll to position [0, 0]
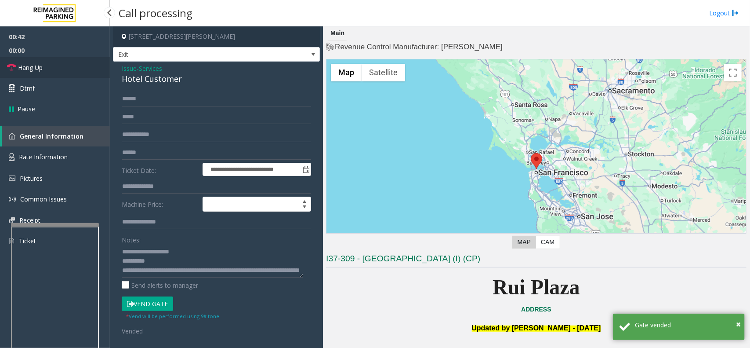
click at [62, 62] on link "Hang Up" at bounding box center [55, 67] width 110 height 21
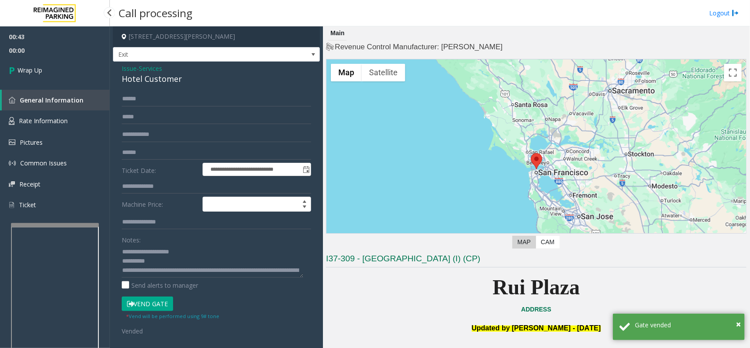
click at [62, 62] on link "Wrap Up" at bounding box center [55, 70] width 110 height 26
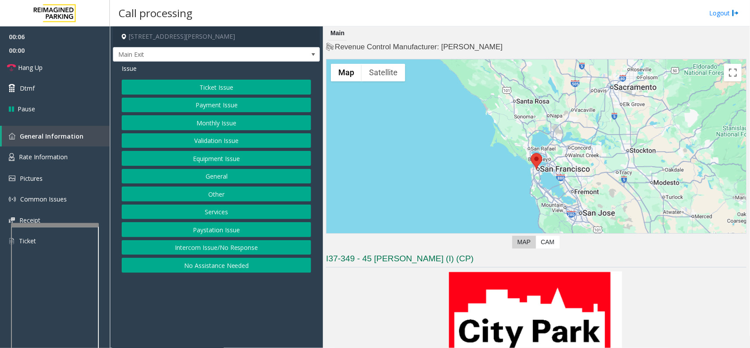
click at [189, 245] on button "Intercom Issue/No Response" at bounding box center [216, 247] width 189 height 15
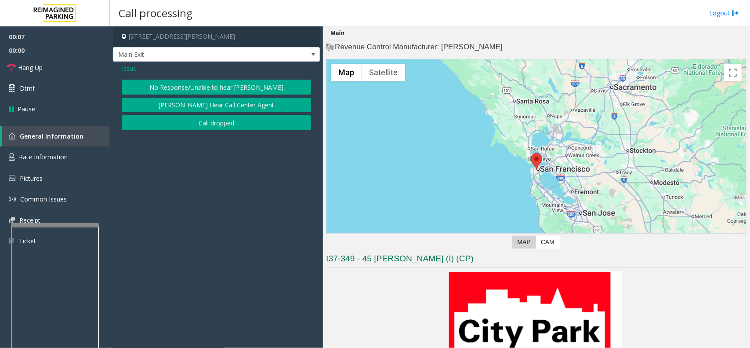
click at [177, 89] on button "No Response/Unable to hear [PERSON_NAME]" at bounding box center [216, 87] width 189 height 15
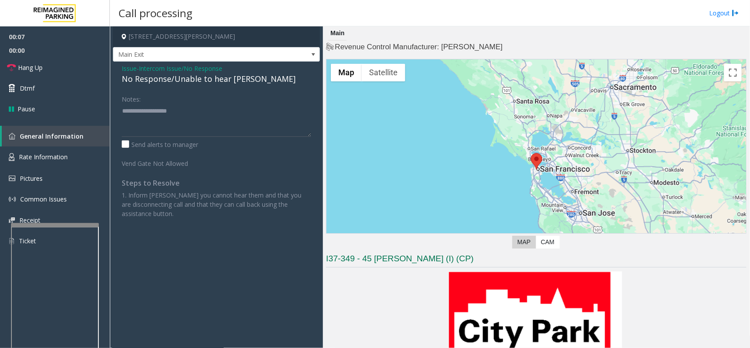
click at [174, 83] on div "No Response/Unable to hear [PERSON_NAME]" at bounding box center [216, 79] width 189 height 12
click at [261, 124] on textarea at bounding box center [216, 120] width 189 height 33
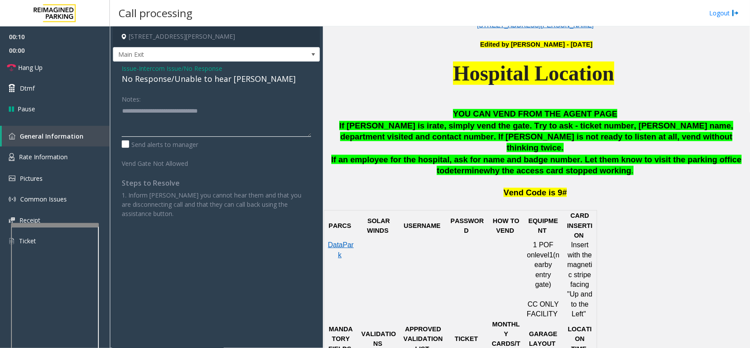
scroll to position [220, 0]
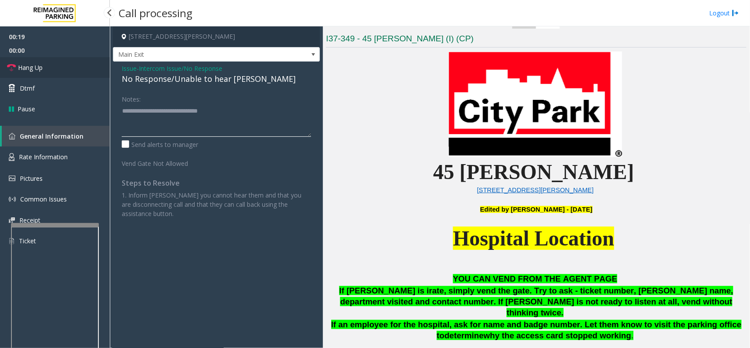
type textarea "**********"
click at [59, 66] on link "Hang Up" at bounding box center [55, 67] width 110 height 21
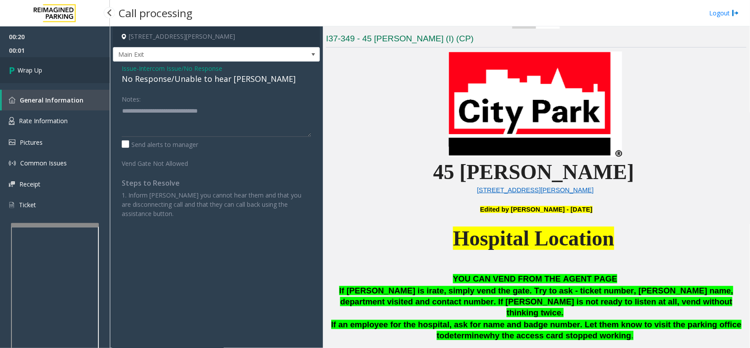
click at [71, 75] on link "Wrap Up" at bounding box center [55, 70] width 110 height 26
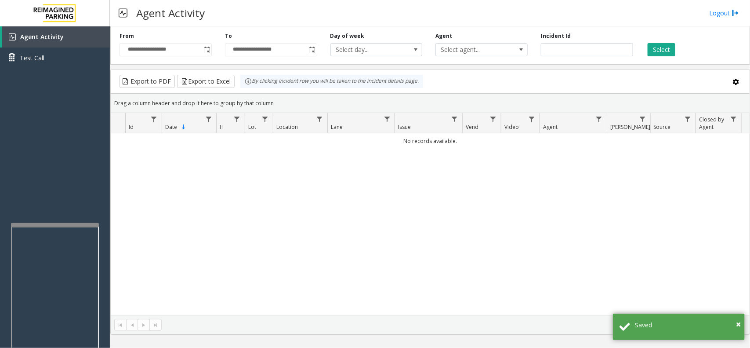
drag, startPoint x: 416, startPoint y: 308, endPoint x: 401, endPoint y: 313, distance: 15.8
click at [401, 313] on div "No records available." at bounding box center [430, 223] width 639 height 181
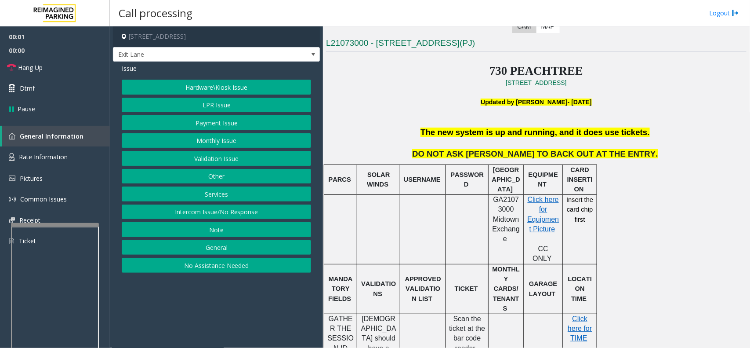
scroll to position [220, 0]
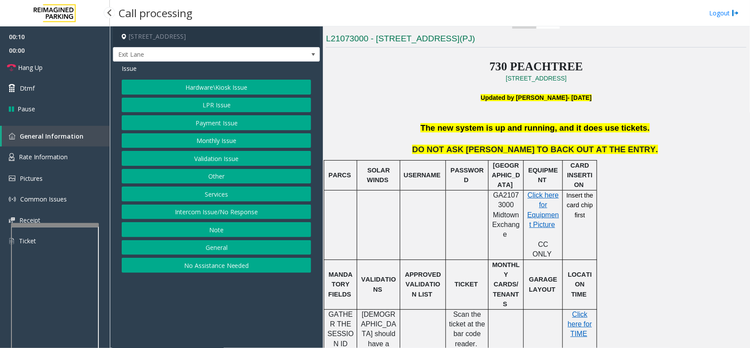
drag, startPoint x: 214, startPoint y: 309, endPoint x: 196, endPoint y: 316, distance: 19.7
click at [196, 316] on app-call-processing-form "730 Peachtree Street Northeast, Atlanta, GA Exit Lane Issue Hardware\Kiosk Issu…" at bounding box center [216, 186] width 213 height 321
click at [185, 163] on button "Validation Issue" at bounding box center [216, 158] width 189 height 15
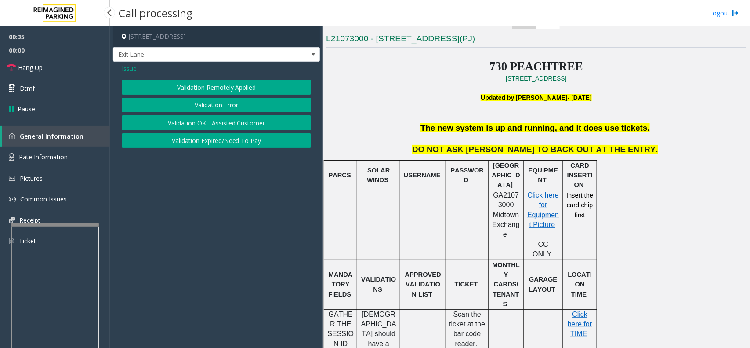
click at [131, 71] on span "Issue" at bounding box center [129, 68] width 15 height 9
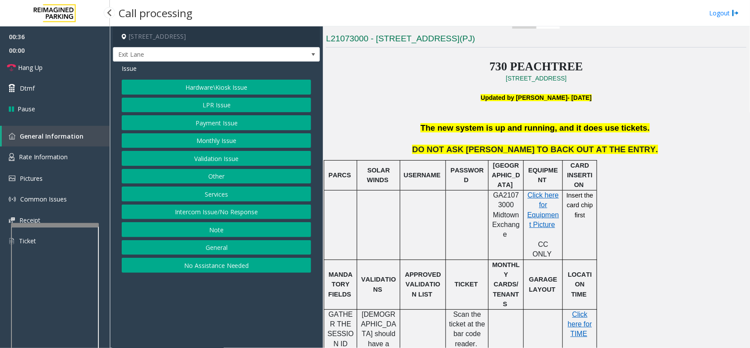
click at [196, 91] on button "Hardware\Kiosk Issue" at bounding box center [216, 87] width 189 height 15
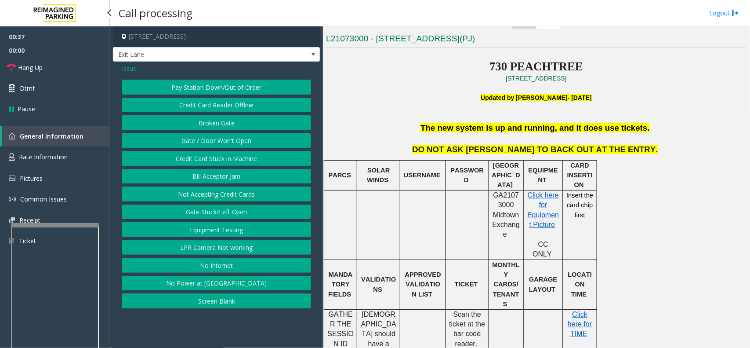
click at [198, 143] on button "Gate / Door Won't Open" at bounding box center [216, 140] width 189 height 15
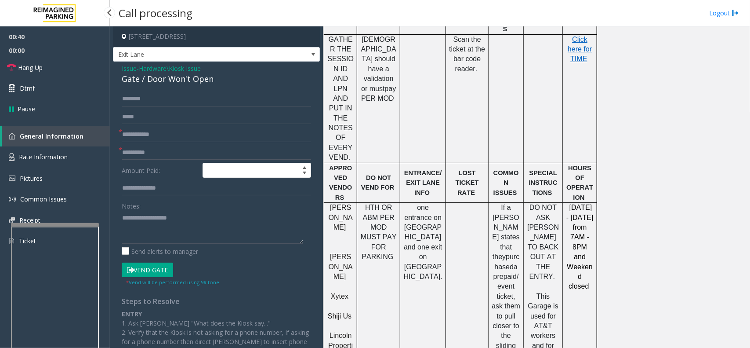
scroll to position [439, 0]
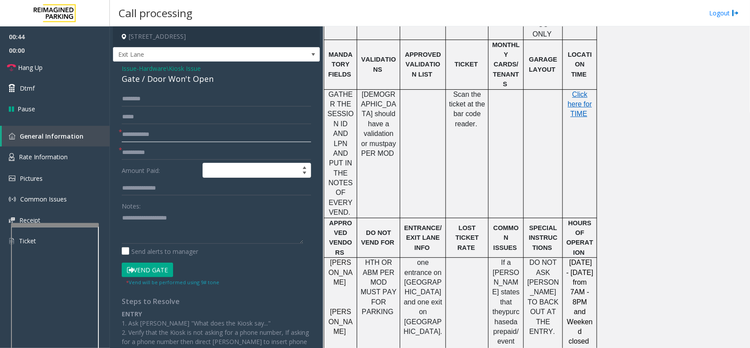
click at [151, 138] on input "text" at bounding box center [216, 134] width 189 height 15
type input "**"
click at [201, 238] on textarea at bounding box center [212, 227] width 181 height 33
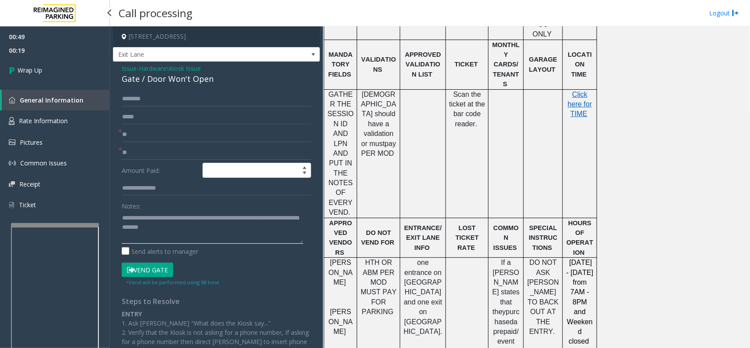
type textarea "**********"
click at [51, 55] on span "00:19" at bounding box center [55, 51] width 110 height 14
click at [61, 65] on link "Wrap Up" at bounding box center [55, 70] width 110 height 26
